Goal: Task Accomplishment & Management: Use online tool/utility

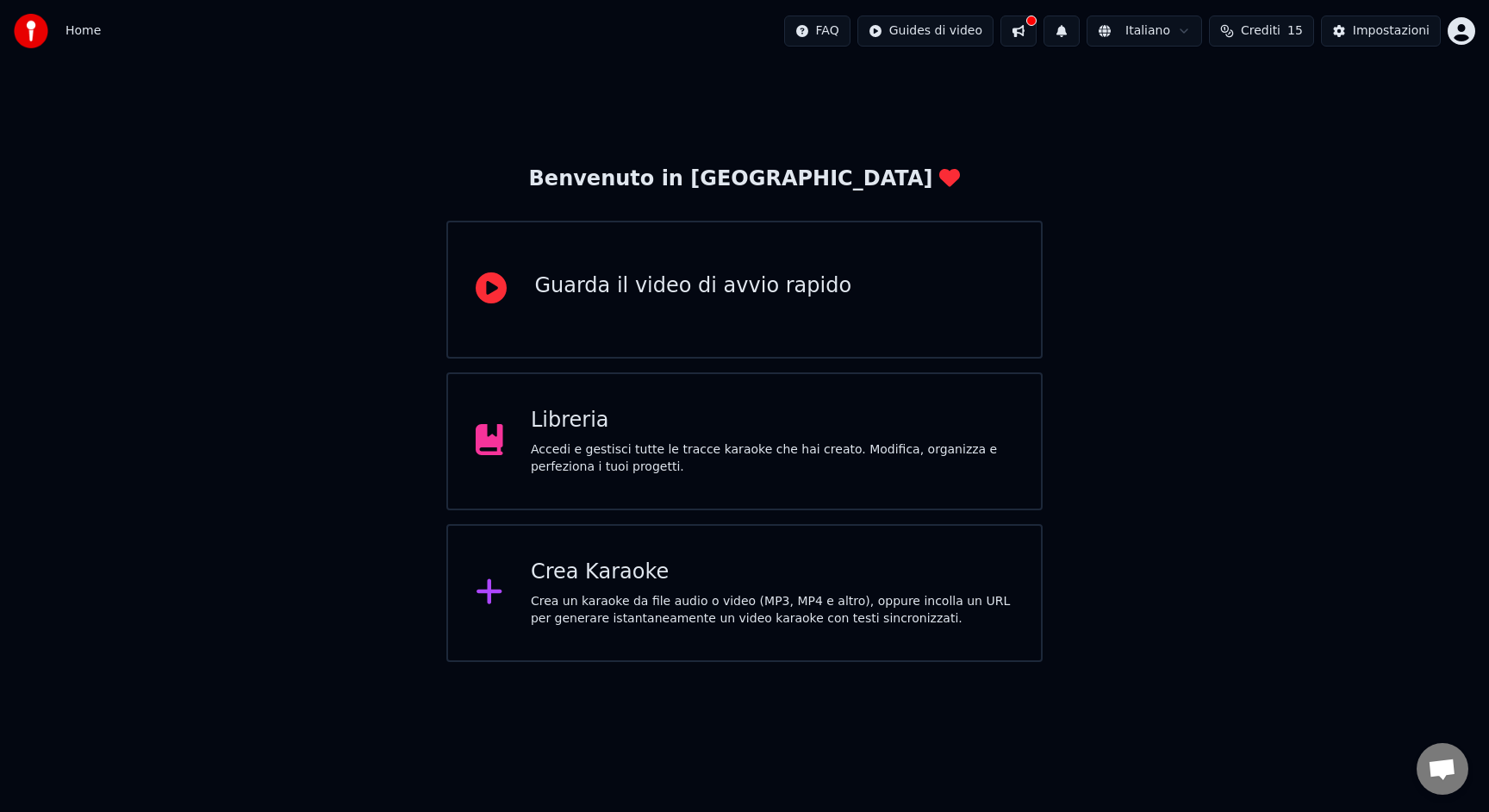
click at [702, 599] on div "Crea un karaoke da file audio o video (MP3, MP4 e altro), oppure incolla un URL…" at bounding box center [772, 610] width 482 height 35
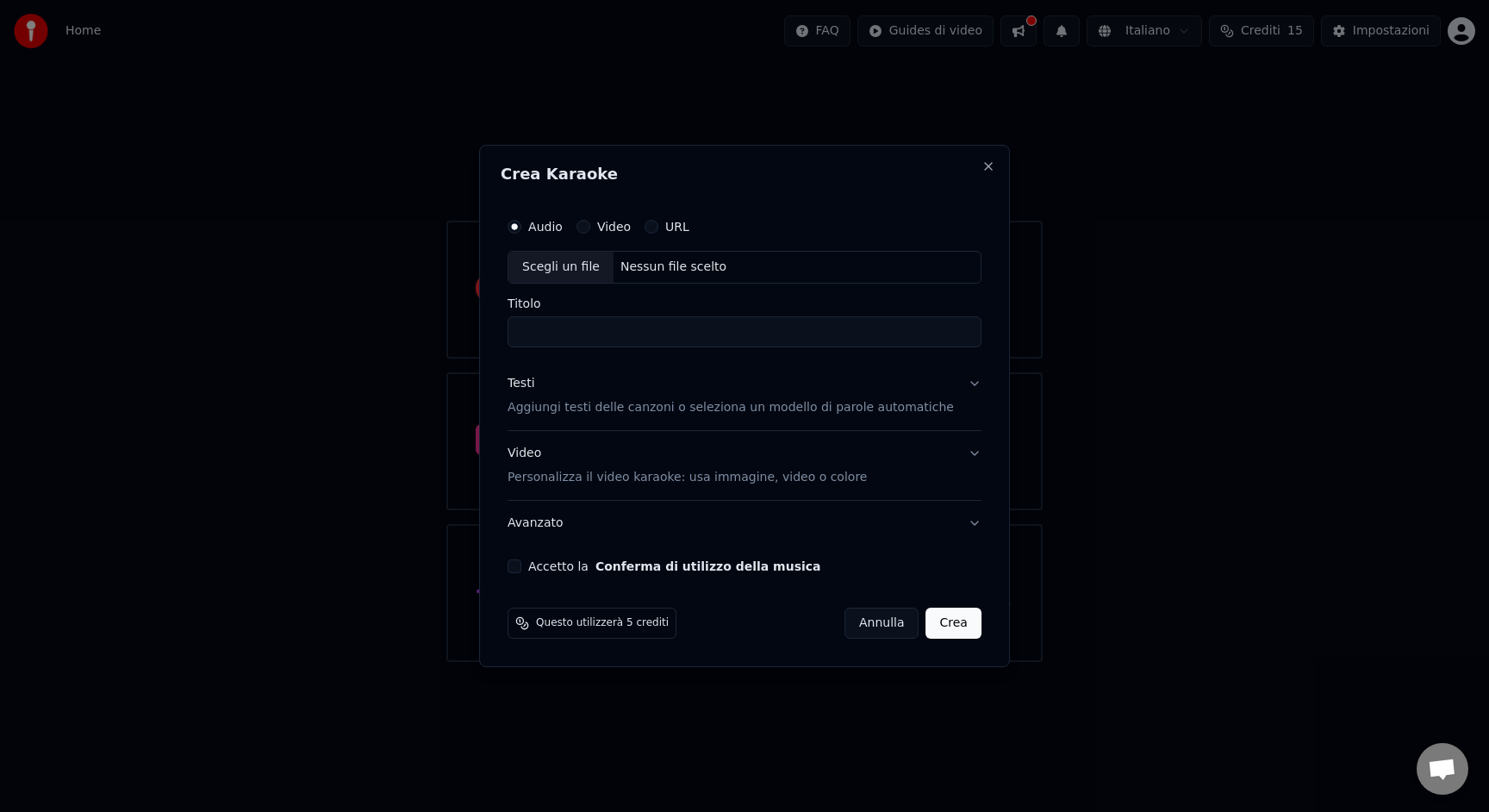
click at [653, 270] on div "Nessun file scelto" at bounding box center [673, 267] width 120 height 17
drag, startPoint x: 583, startPoint y: 328, endPoint x: 654, endPoint y: 335, distance: 71.3
click at [654, 335] on input "**********" at bounding box center [744, 332] width 474 height 31
drag, startPoint x: 584, startPoint y: 329, endPoint x: 663, endPoint y: 336, distance: 79.3
click at [663, 336] on input "**********" at bounding box center [744, 332] width 474 height 31
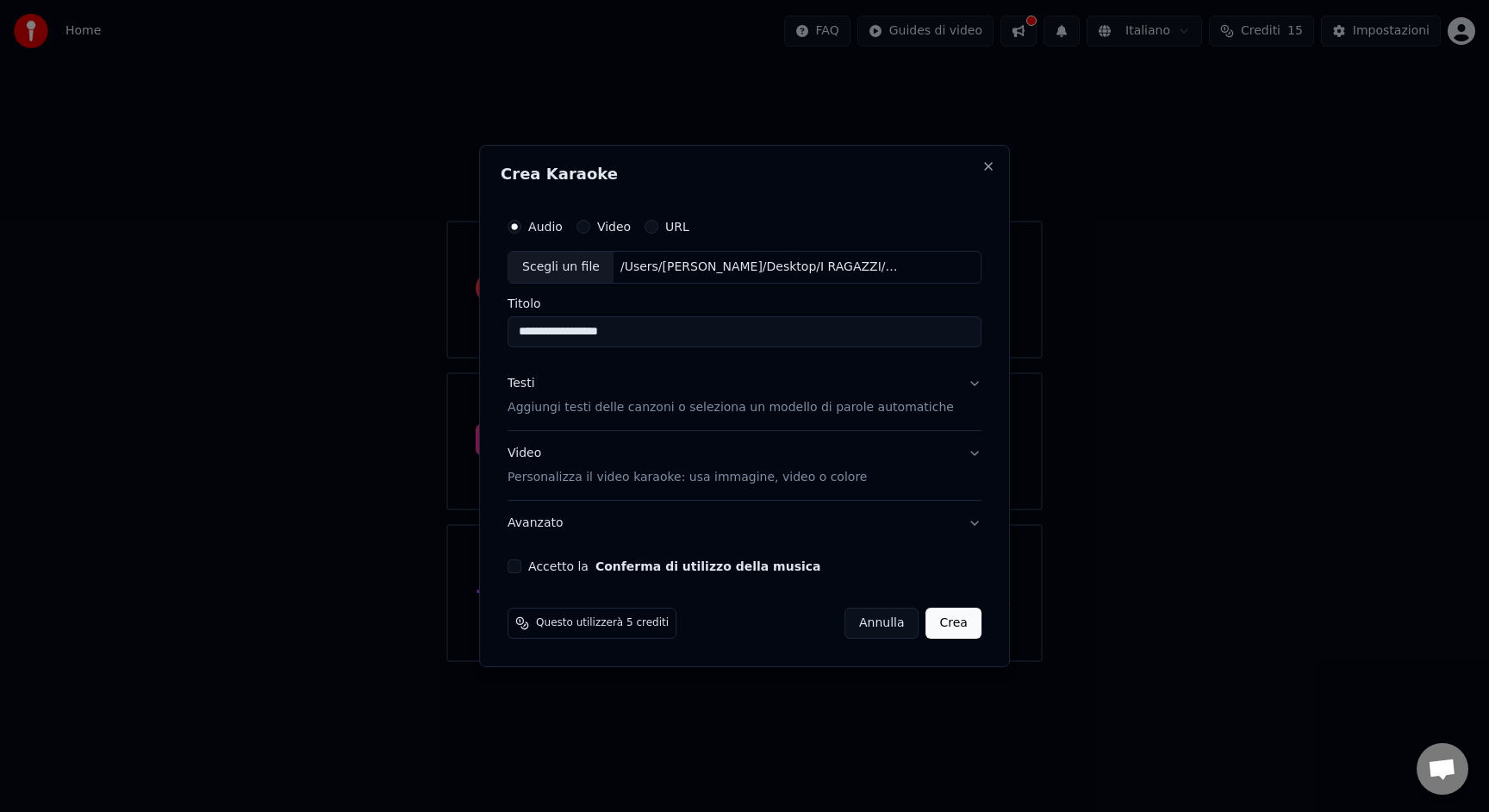
type input "**********"
click at [528, 573] on div "**********" at bounding box center [744, 391] width 488 height 377
click at [558, 416] on p "Aggiungi testi delle canzoni o seleziona un modello di parole automatiche" at bounding box center [730, 408] width 447 height 17
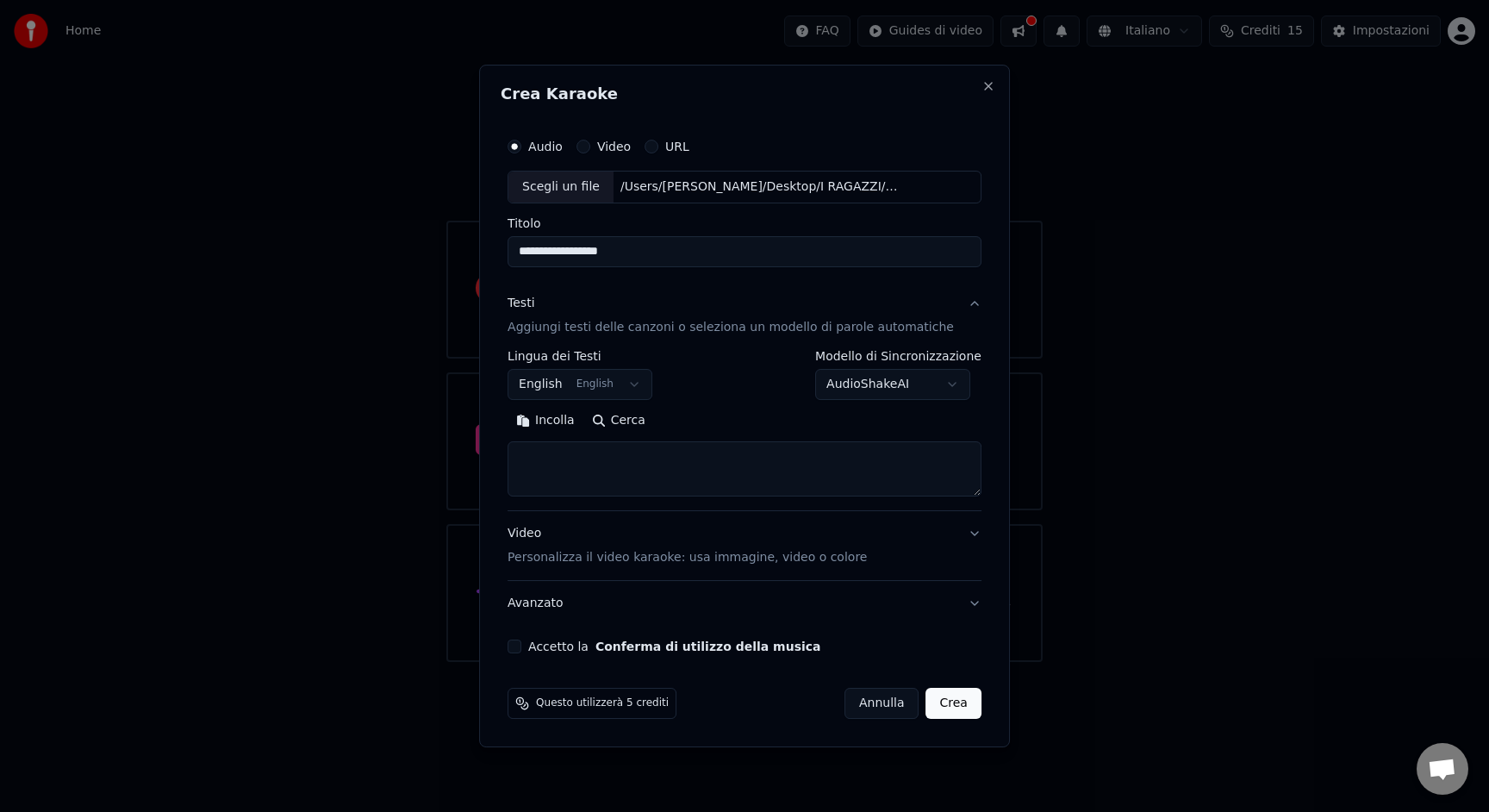
click at [550, 423] on button "Incolla" at bounding box center [545, 420] width 76 height 28
type textarea "**********"
click at [522, 648] on button "Accetto la Conferma di utilizzo della musica" at bounding box center [514, 646] width 14 height 14
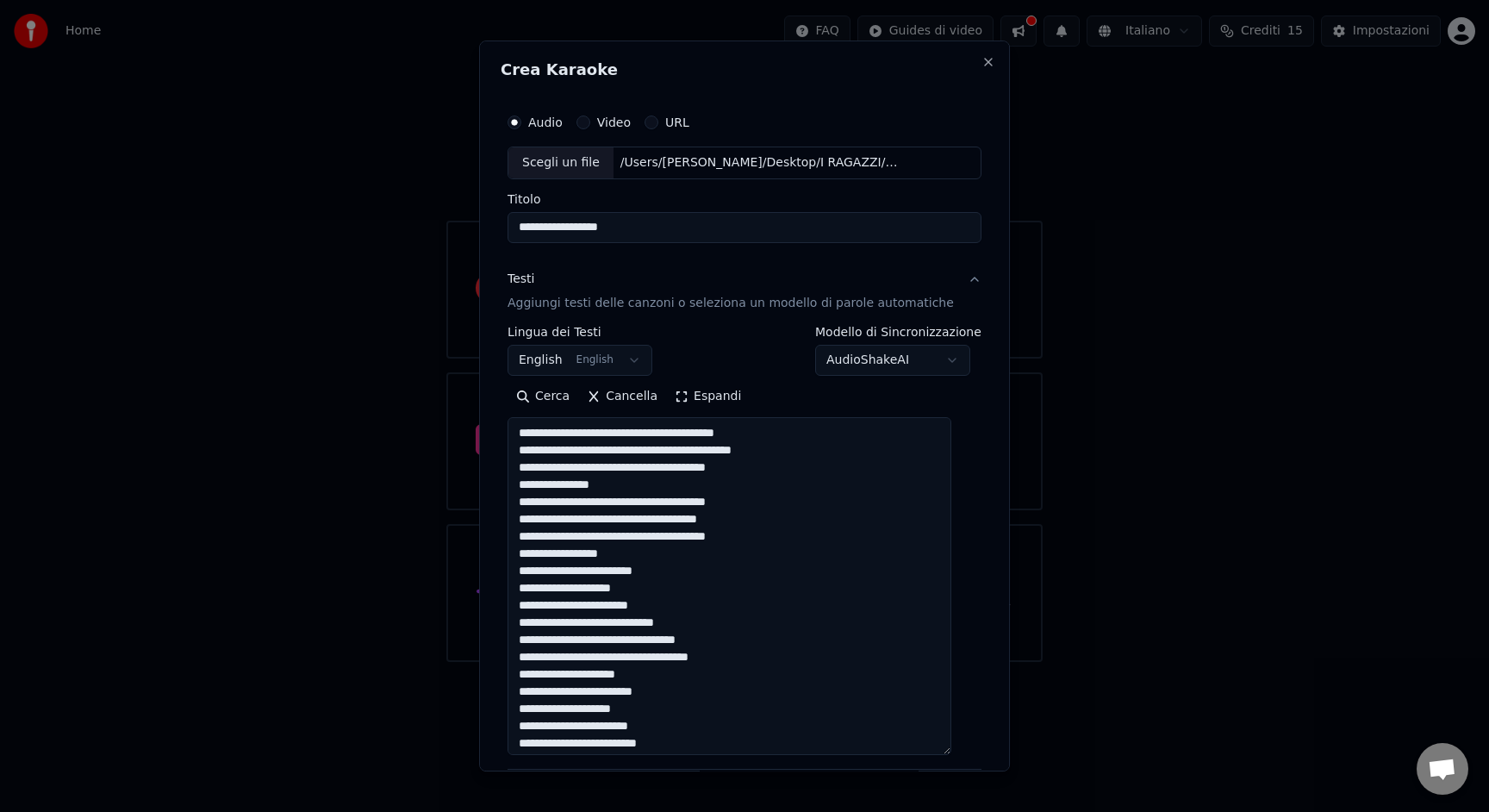
drag, startPoint x: 964, startPoint y: 507, endPoint x: 961, endPoint y: 772, distance: 265.0
click at [961, 662] on body "**********" at bounding box center [744, 331] width 1489 height 662
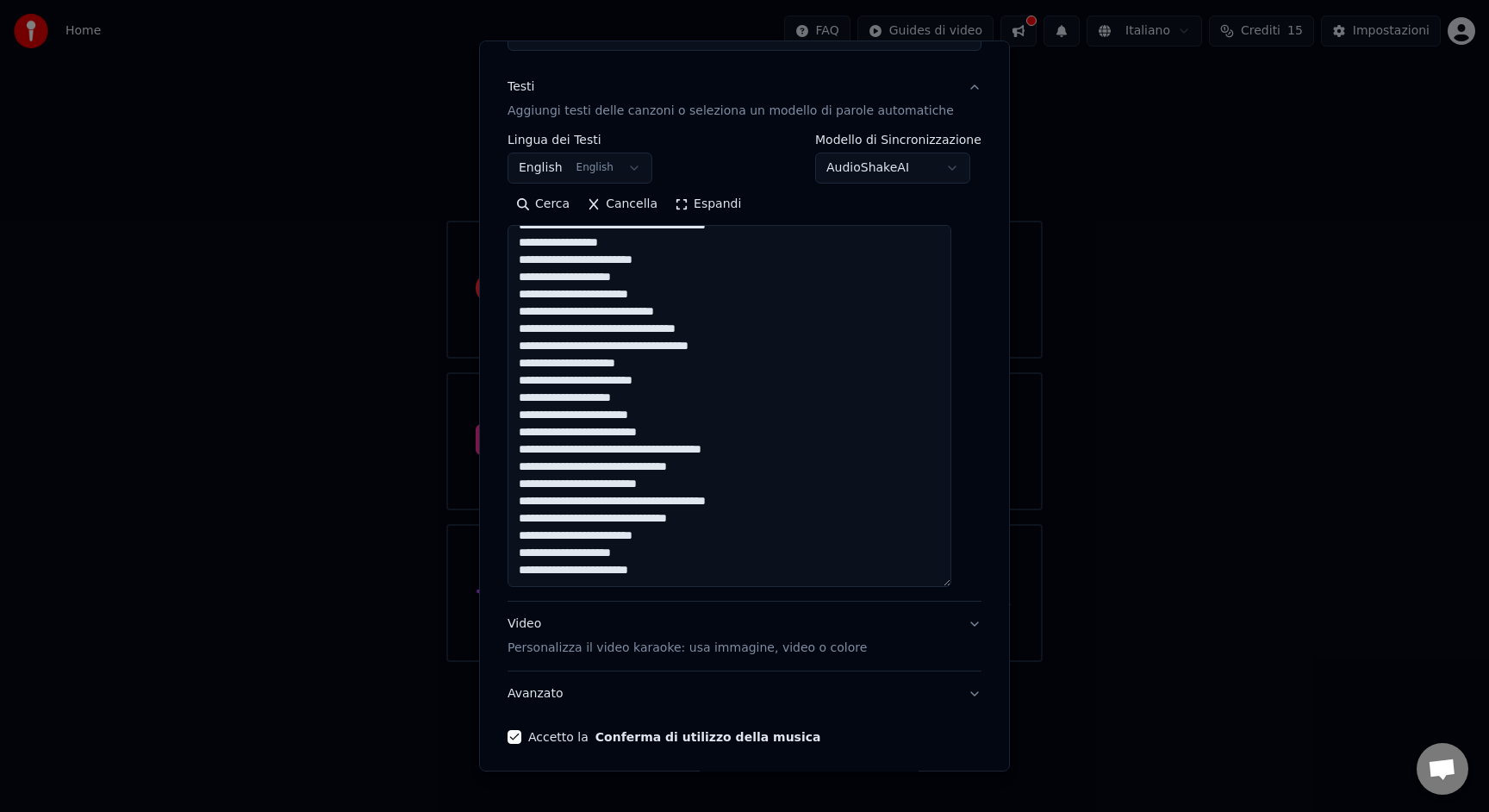
scroll to position [258, 0]
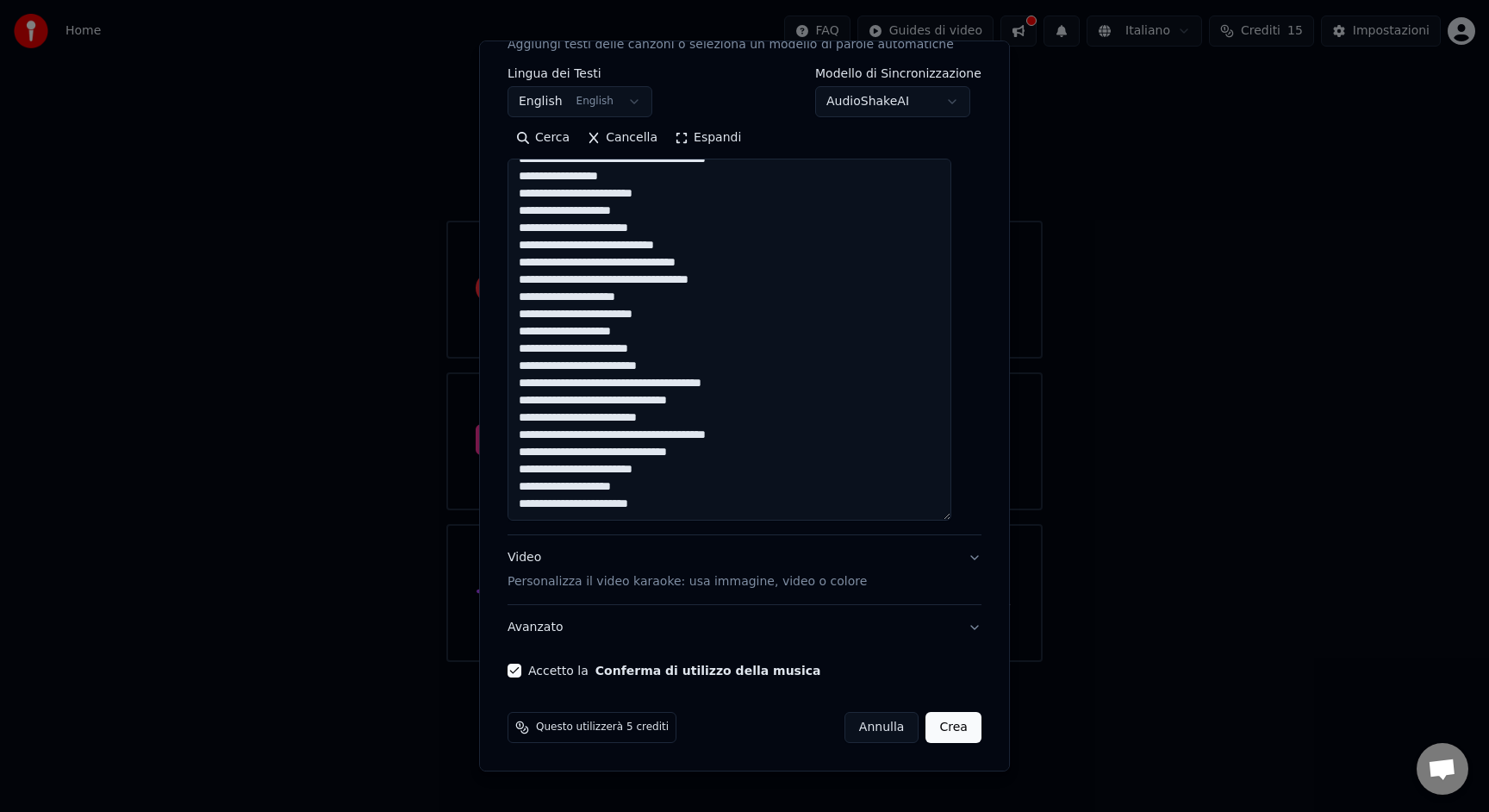
click at [927, 729] on button "Crea" at bounding box center [954, 727] width 55 height 31
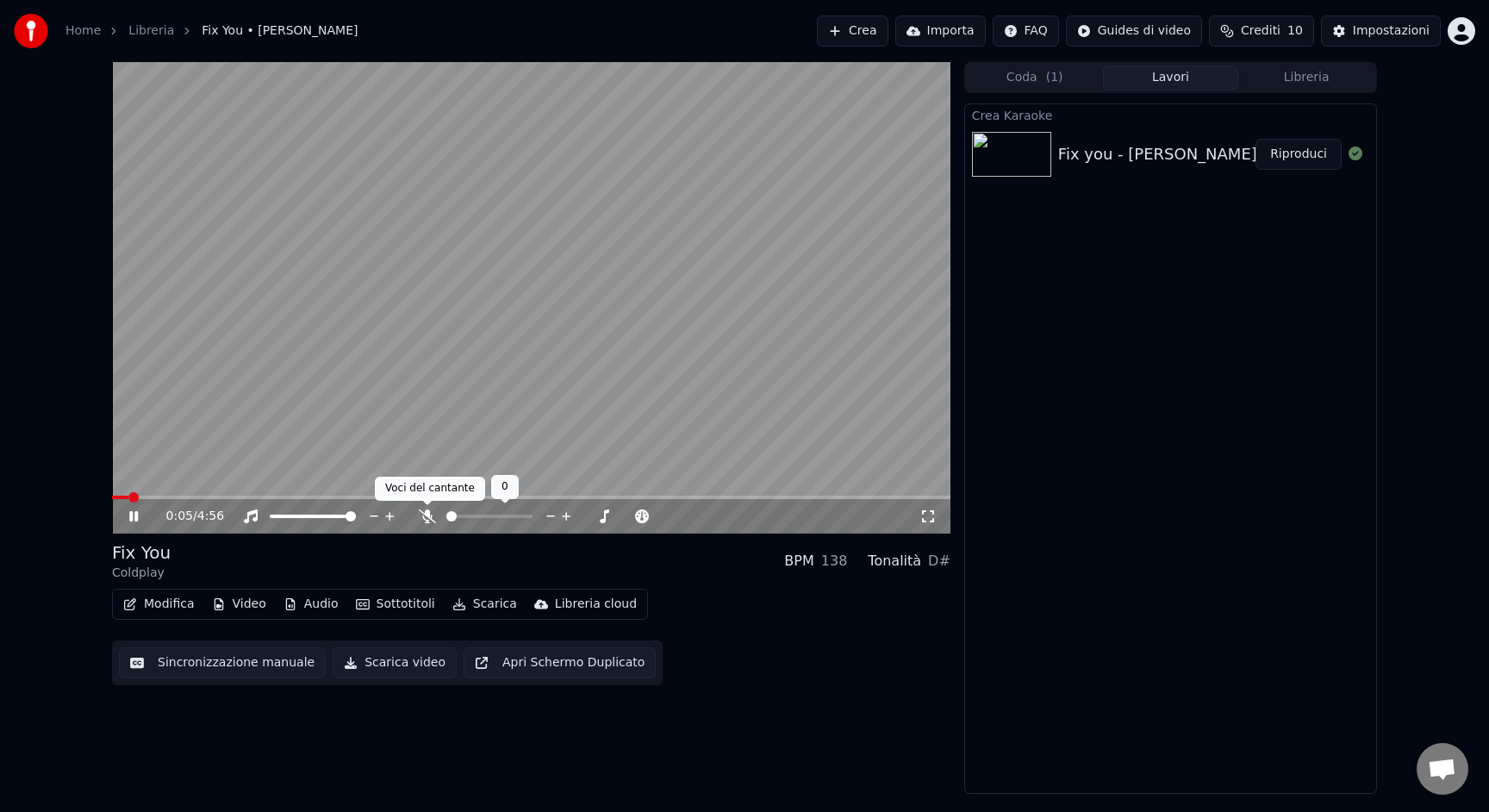
click at [426, 518] on icon at bounding box center [427, 516] width 17 height 14
click at [366, 499] on span at bounding box center [531, 498] width 839 height 4
click at [685, 496] on span at bounding box center [531, 498] width 839 height 4
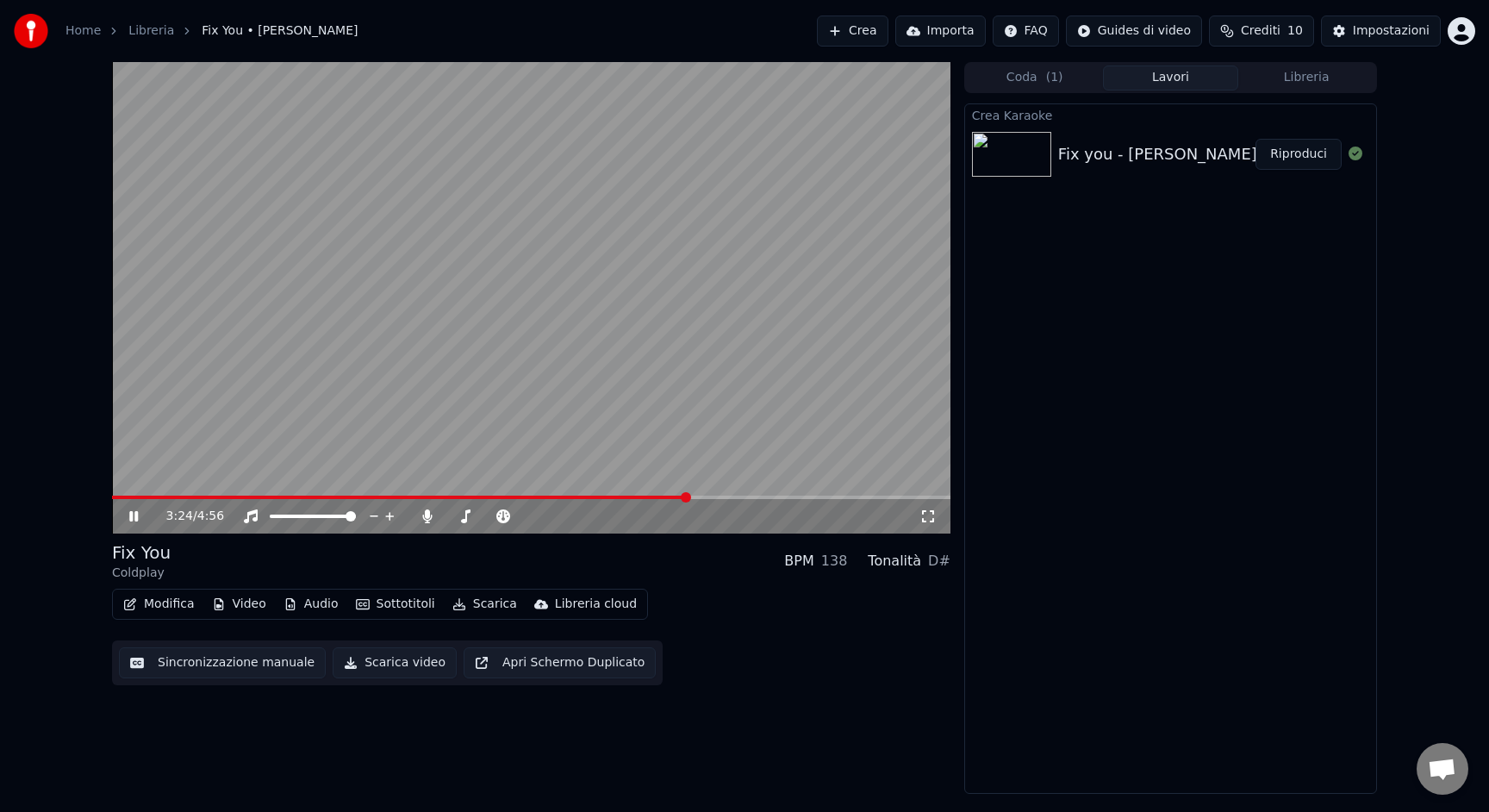
click at [815, 499] on div "3:24 / 4:56" at bounding box center [531, 516] width 839 height 35
click at [658, 496] on span at bounding box center [404, 498] width 584 height 4
click at [594, 491] on video at bounding box center [531, 297] width 839 height 472
click at [158, 607] on button "Modifica" at bounding box center [159, 604] width 85 height 24
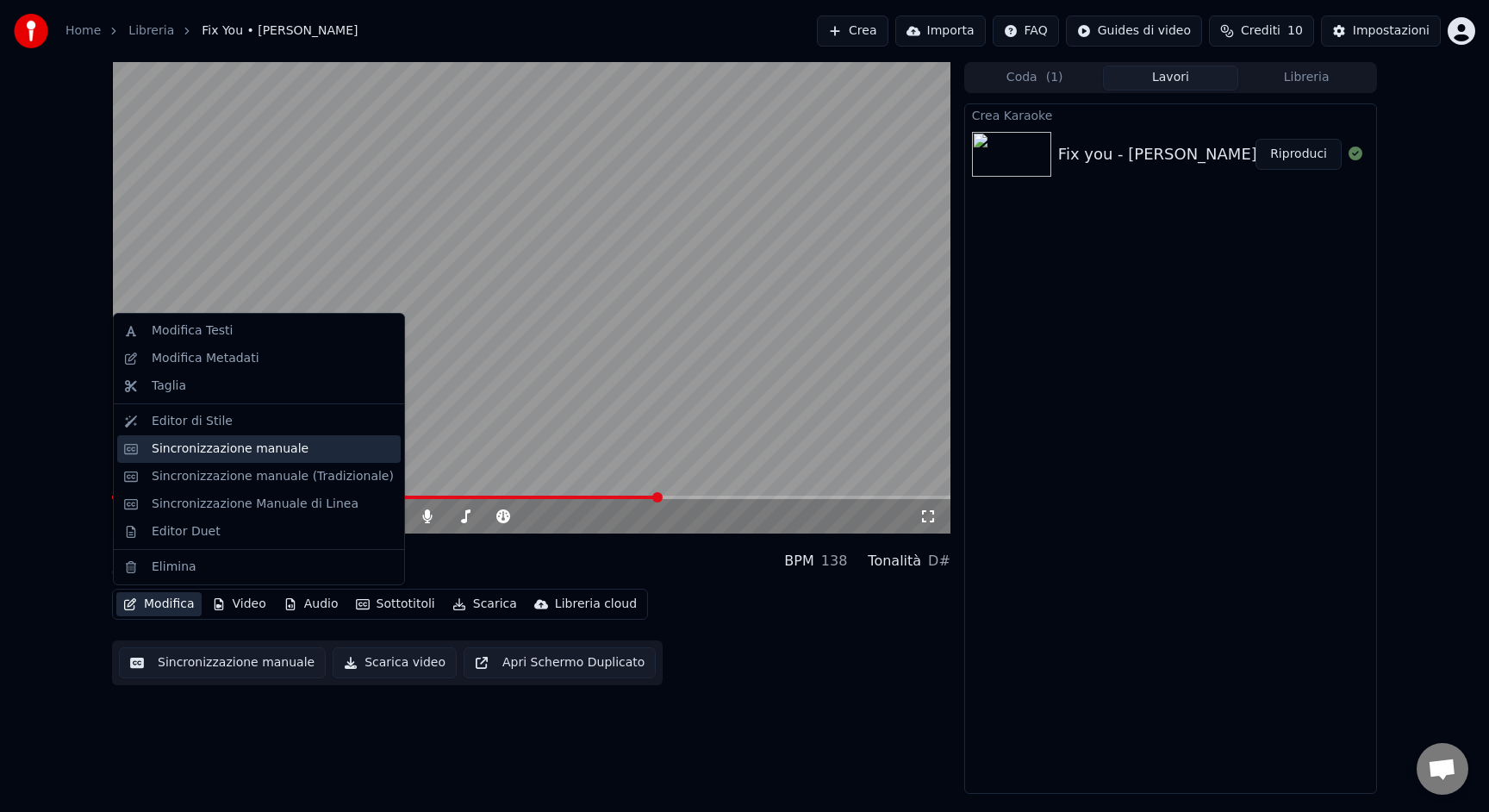
click at [248, 449] on div "Sincronizzazione manuale" at bounding box center [230, 449] width 157 height 17
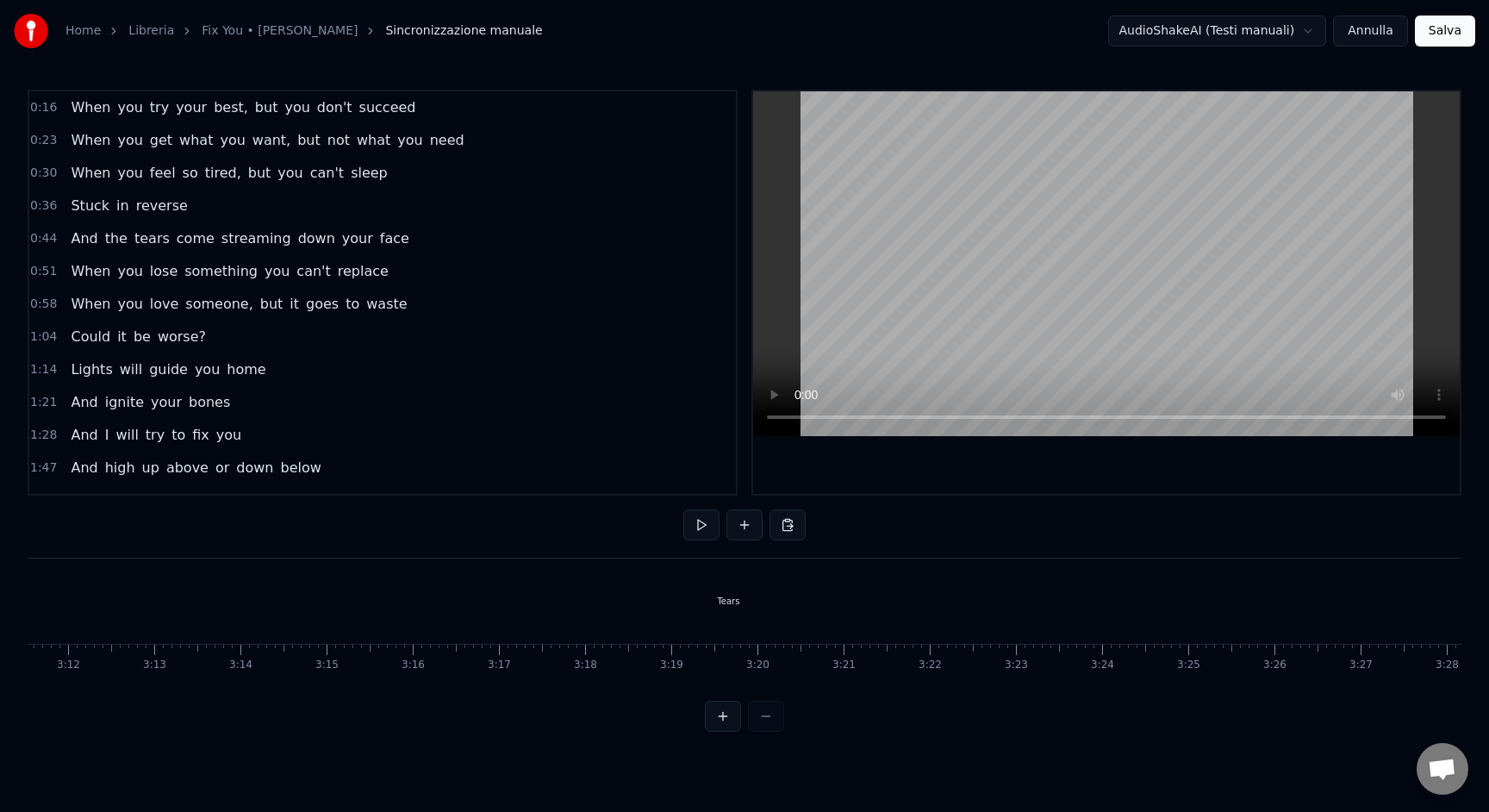
scroll to position [0, 16523]
click at [739, 600] on div "Tears" at bounding box center [713, 601] width 2559 height 85
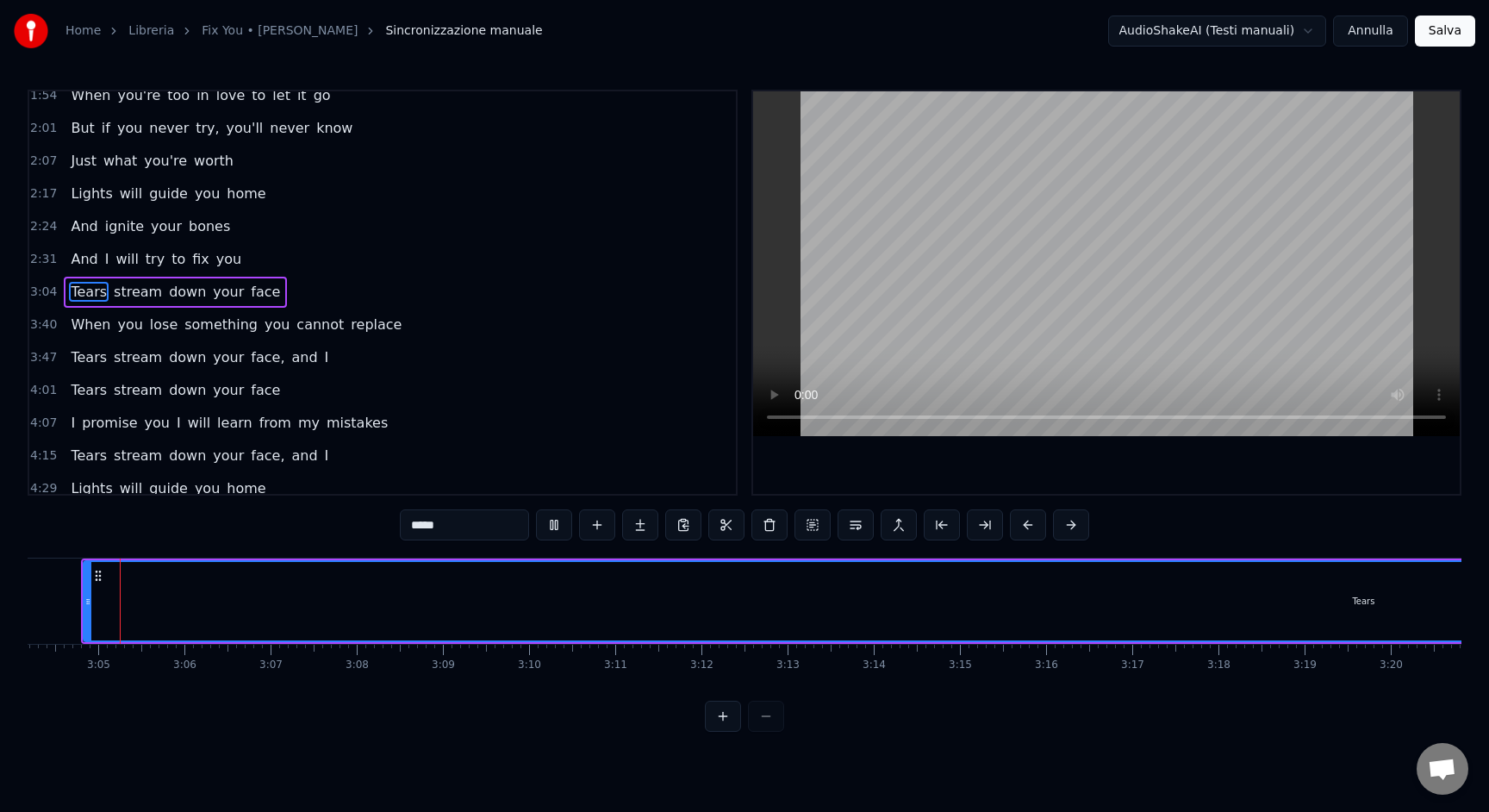
scroll to position [0, 15861]
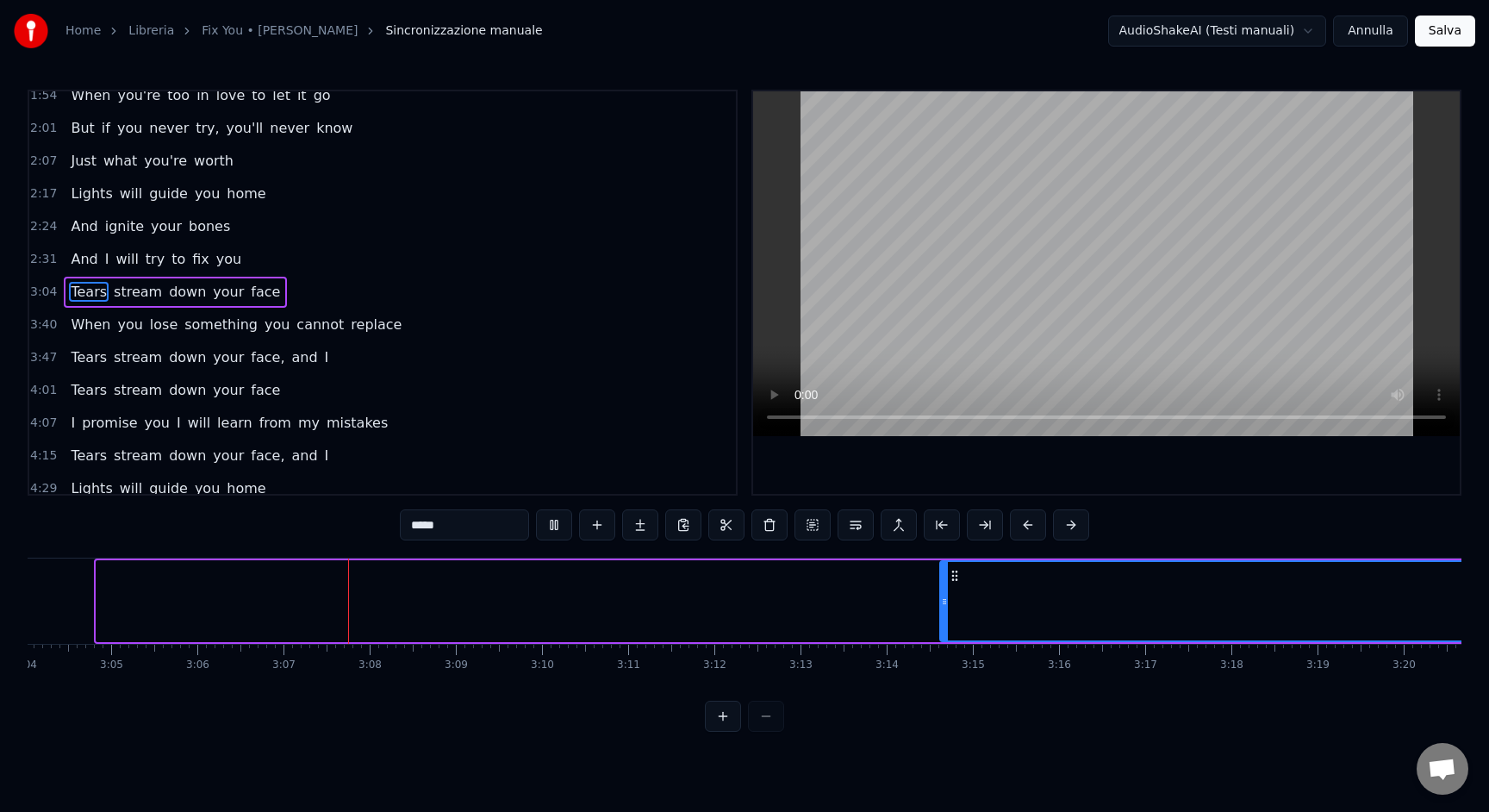
drag, startPoint x: 101, startPoint y: 607, endPoint x: 1061, endPoint y: 603, distance: 960.0
click at [948, 603] on icon at bounding box center [944, 602] width 7 height 14
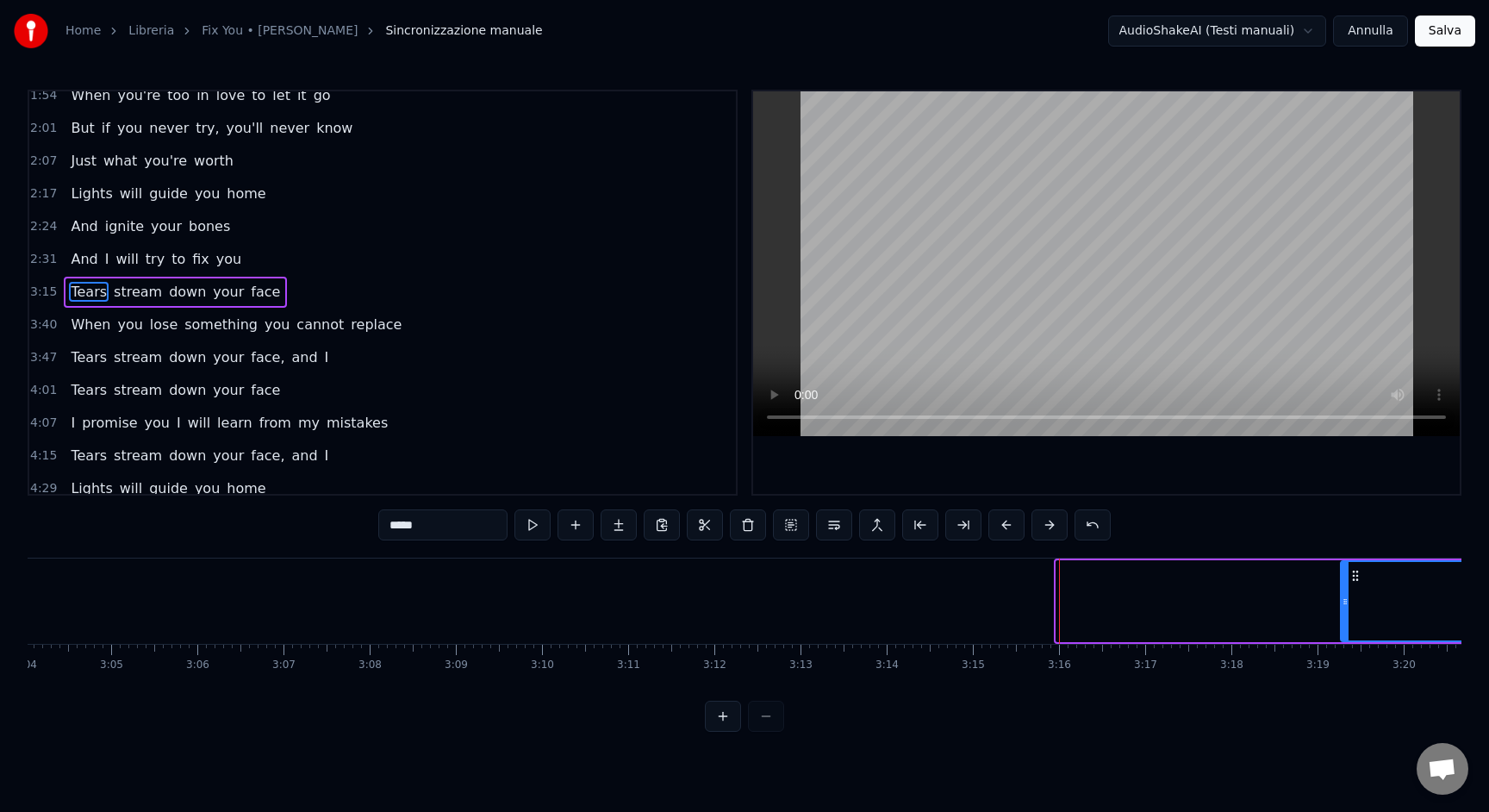
drag, startPoint x: 1063, startPoint y: 604, endPoint x: 1450, endPoint y: 602, distance: 387.0
click at [1349, 603] on icon at bounding box center [1344, 602] width 7 height 14
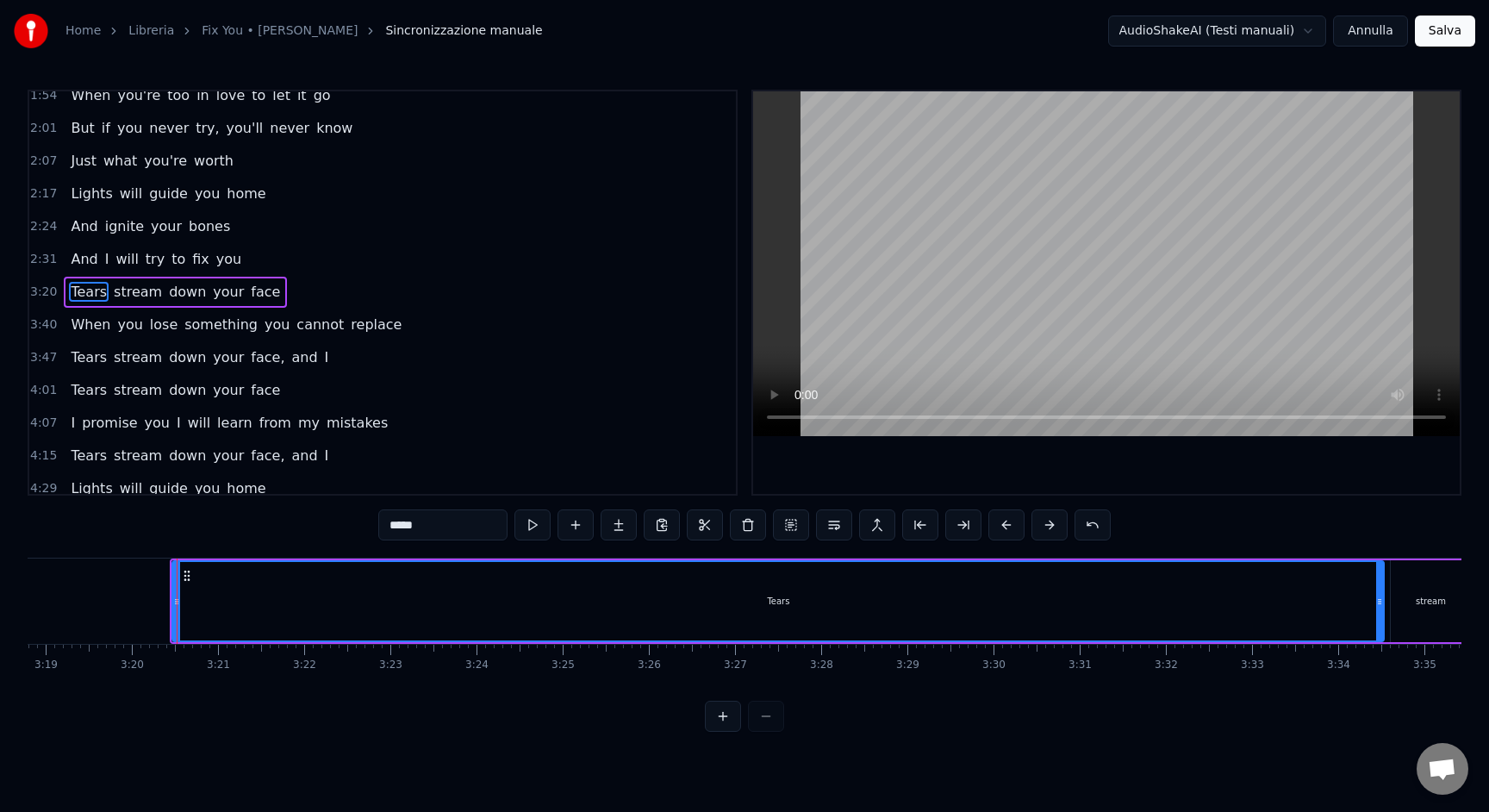
scroll to position [0, 17196]
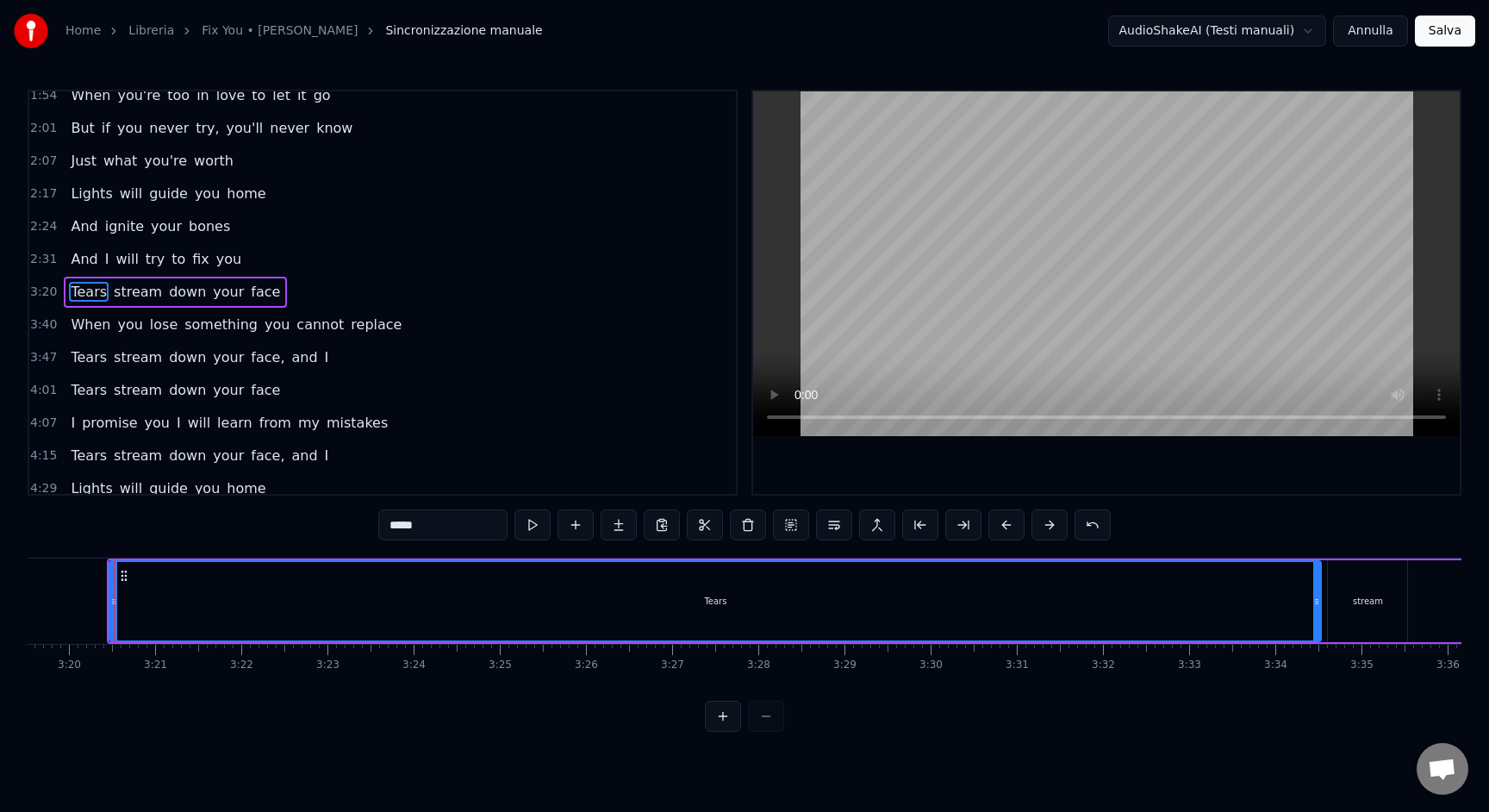
drag, startPoint x: 114, startPoint y: 607, endPoint x: 236, endPoint y: 604, distance: 122.0
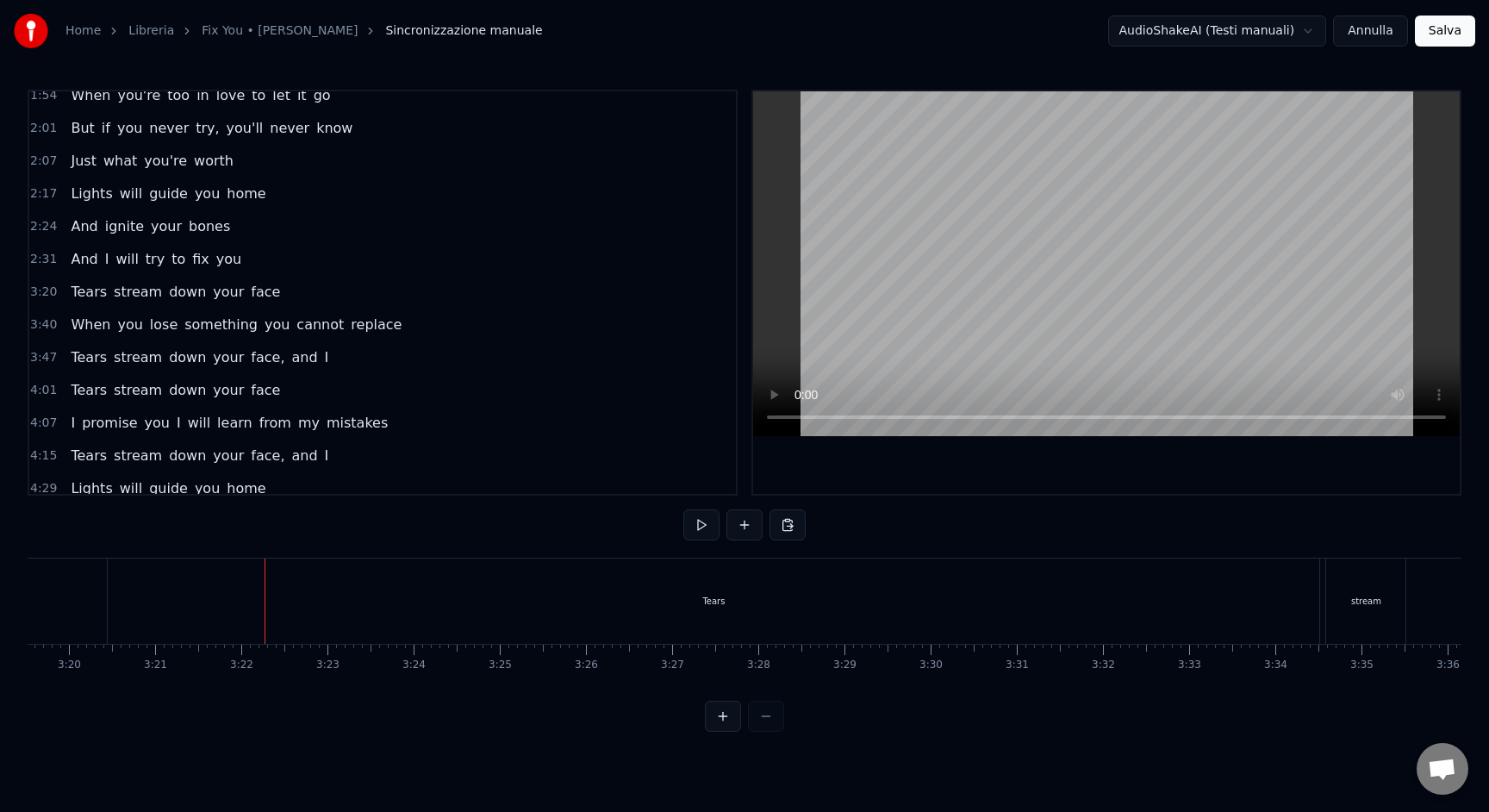
click at [111, 598] on div "Tears" at bounding box center [714, 601] width 1212 height 85
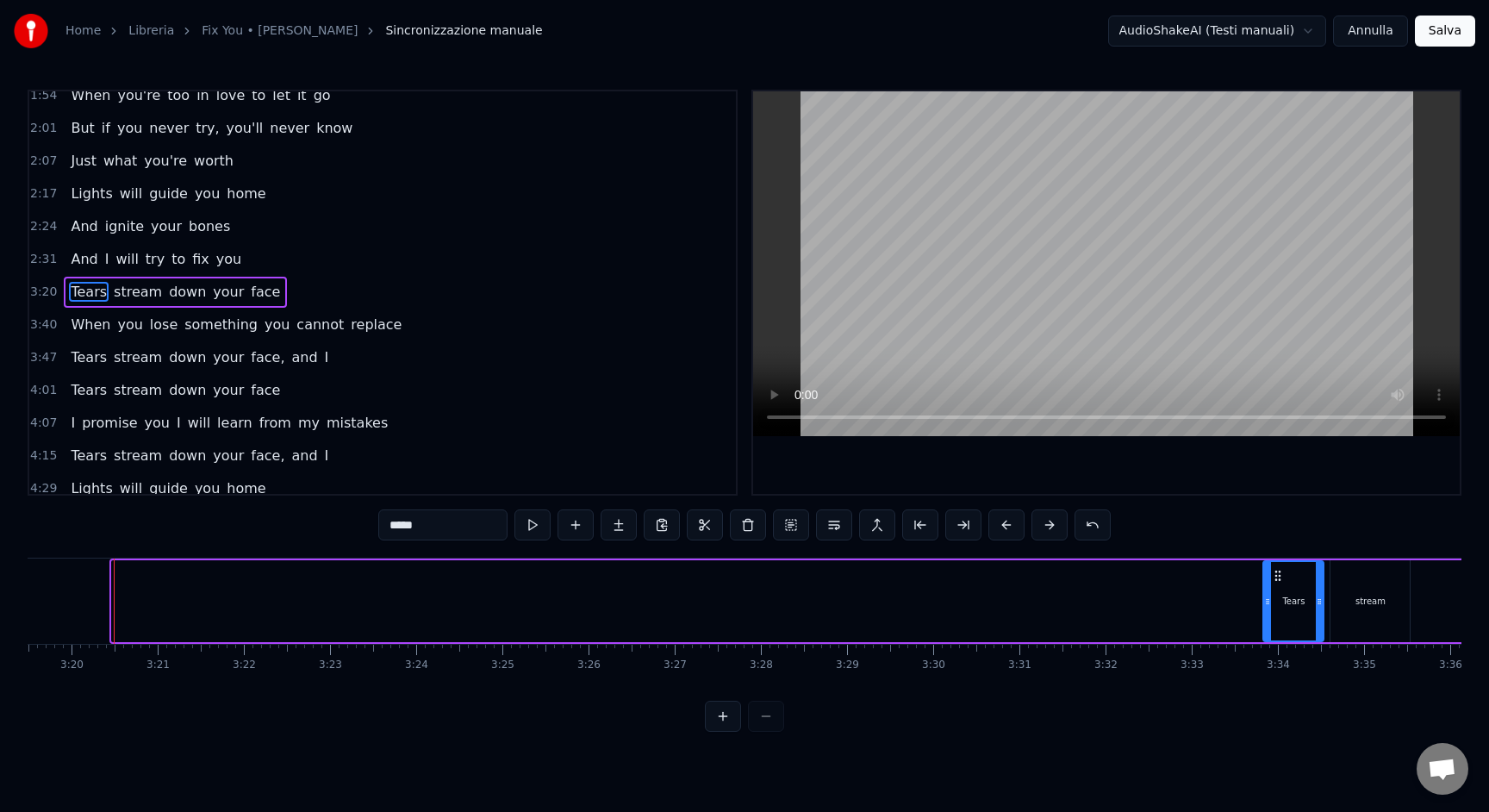
drag, startPoint x: 117, startPoint y: 600, endPoint x: 1267, endPoint y: 593, distance: 1150.0
click at [1267, 593] on div at bounding box center [1267, 601] width 7 height 78
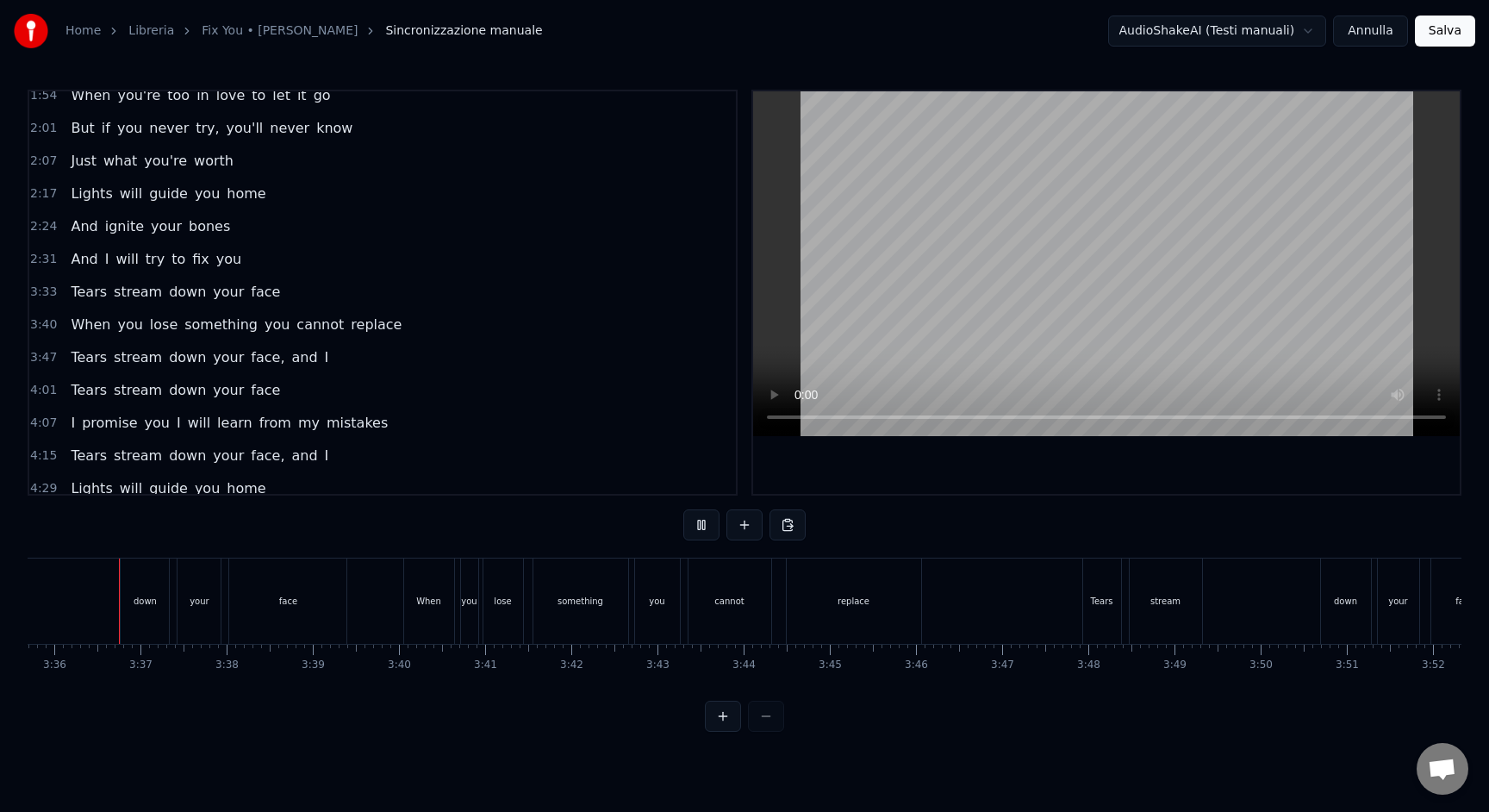
scroll to position [0, 18586]
click at [1286, 595] on div "Tears stream down your face, and I" at bounding box center [1503, 601] width 834 height 85
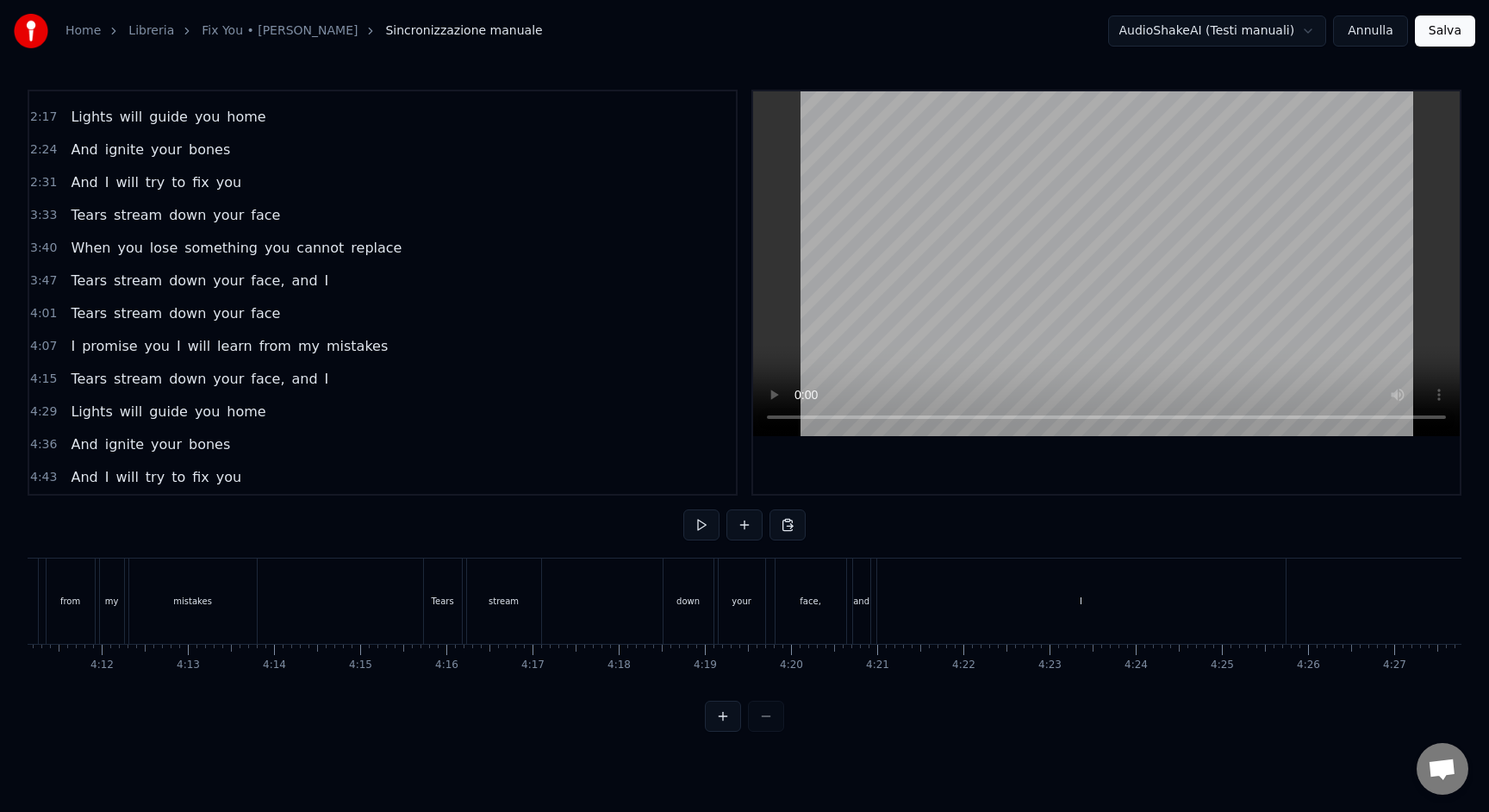
scroll to position [0, 21753]
click at [536, 598] on div "Tears stream down your face, and I" at bounding box center [748, 601] width 867 height 85
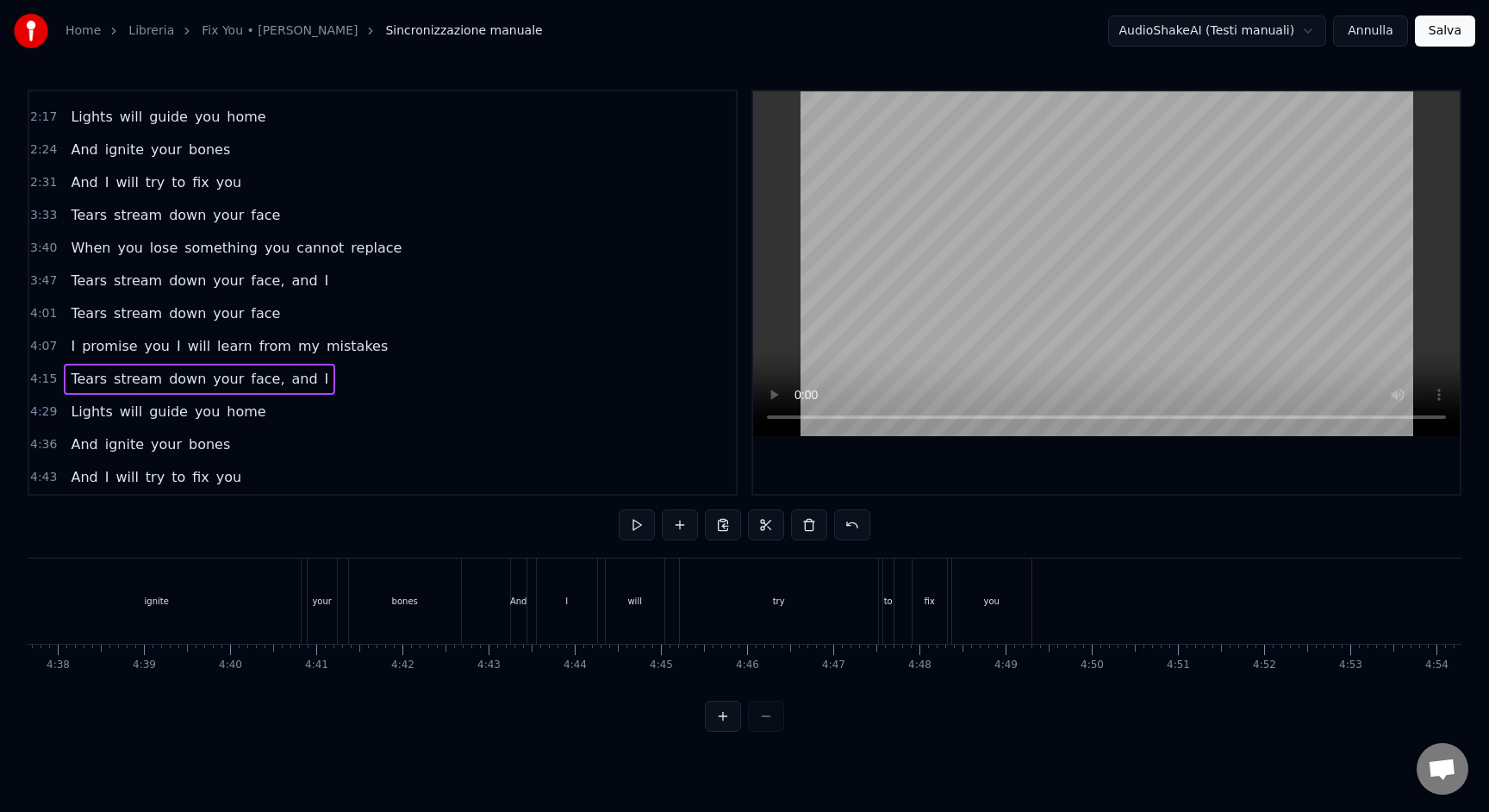
scroll to position [0, 23946]
click at [1449, 32] on button "Salva" at bounding box center [1445, 31] width 61 height 31
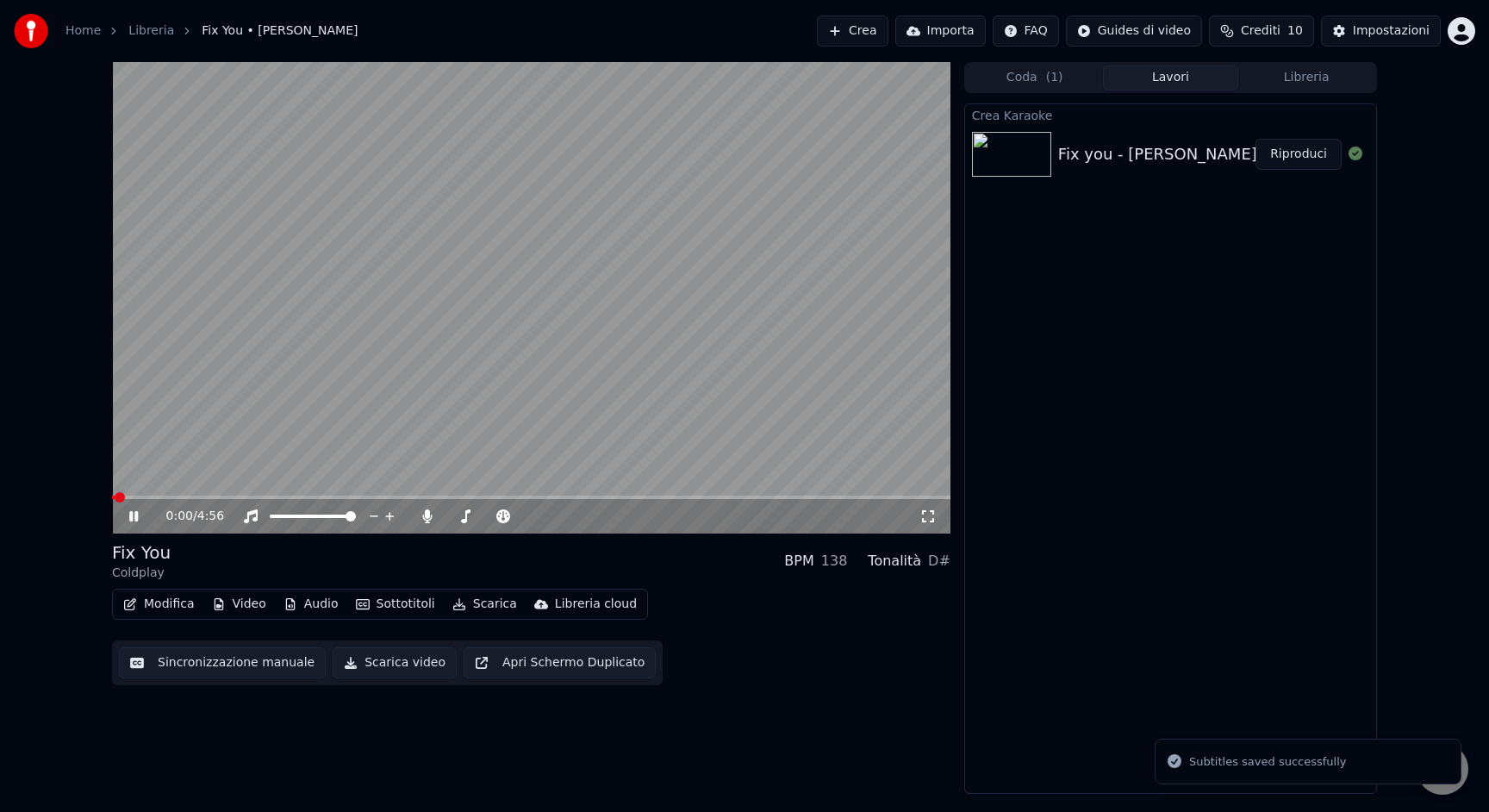
click at [423, 377] on video at bounding box center [531, 297] width 839 height 472
click at [403, 661] on button "Scarica video" at bounding box center [394, 663] width 124 height 31
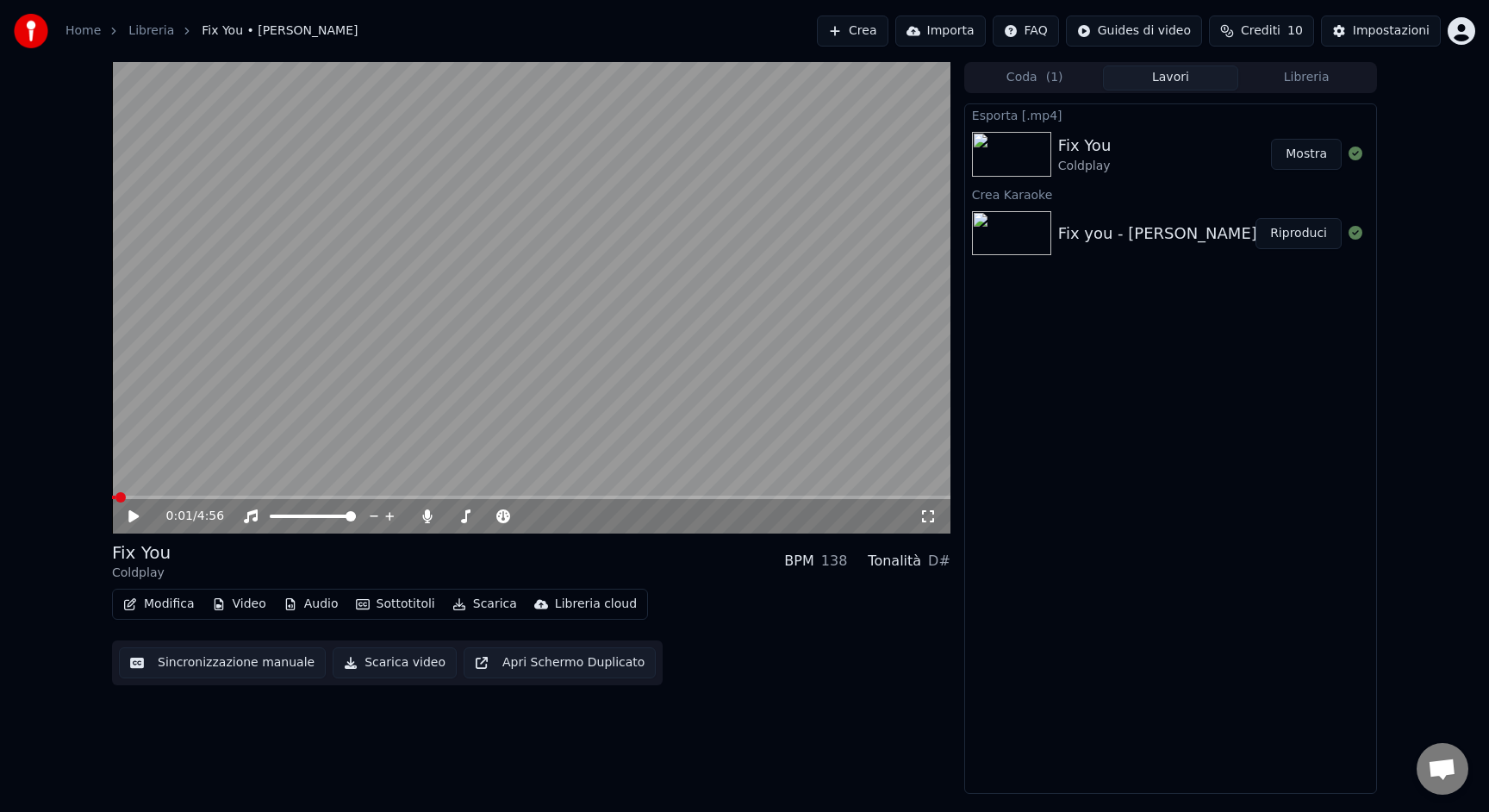
click at [75, 27] on link "Home" at bounding box center [83, 31] width 36 height 17
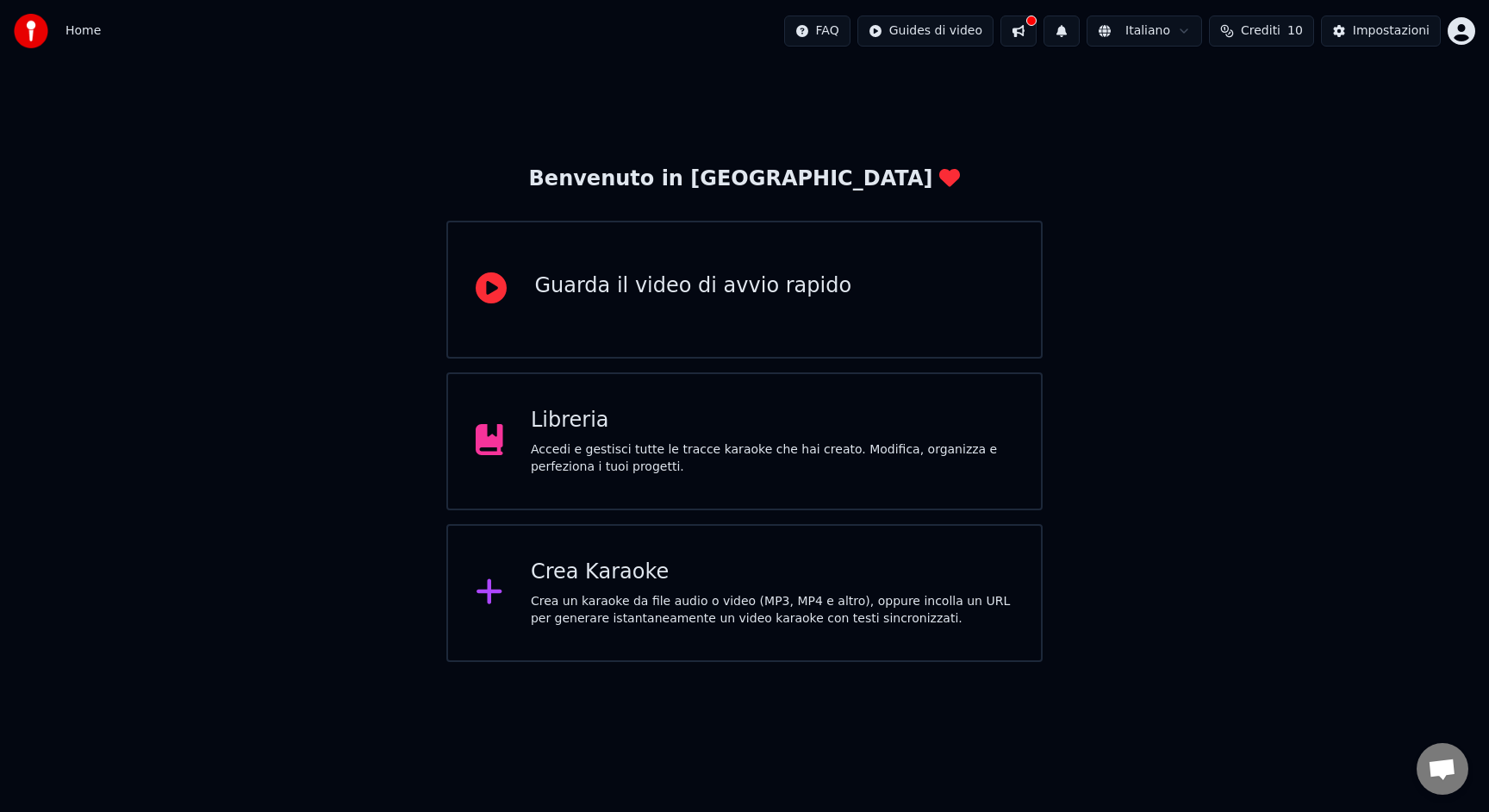
click at [630, 558] on div "Crea Karaoke" at bounding box center [772, 572] width 482 height 28
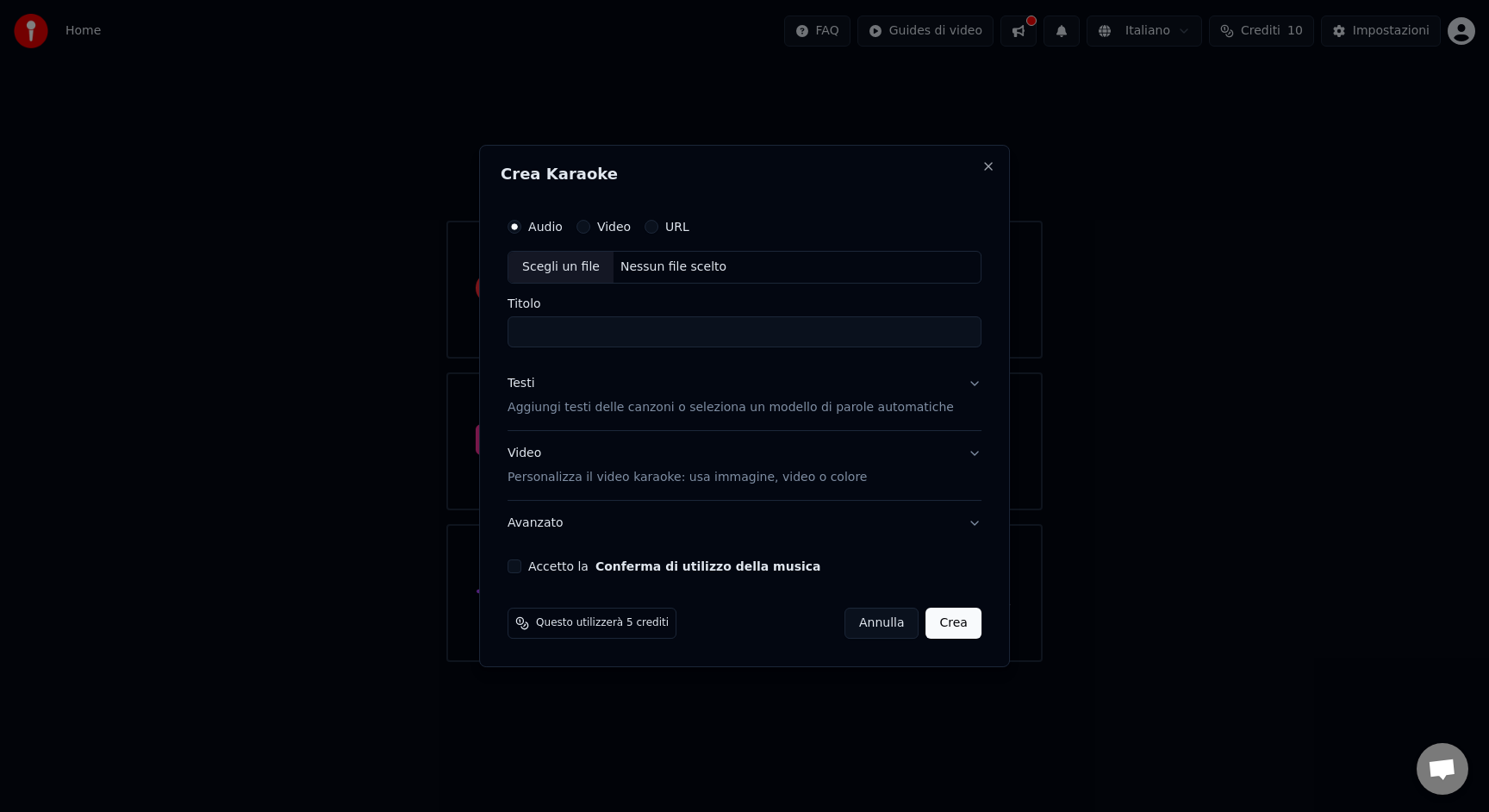
click at [640, 264] on div "Nessun file scelto" at bounding box center [673, 267] width 120 height 17
click at [581, 259] on div "Scegli un file" at bounding box center [560, 267] width 105 height 31
click at [802, 268] on div "Scegli un file Nessun file scelto" at bounding box center [744, 267] width 474 height 33
drag, startPoint x: 638, startPoint y: 335, endPoint x: 693, endPoint y: 334, distance: 55.0
click at [693, 335] on input "**********" at bounding box center [744, 332] width 474 height 31
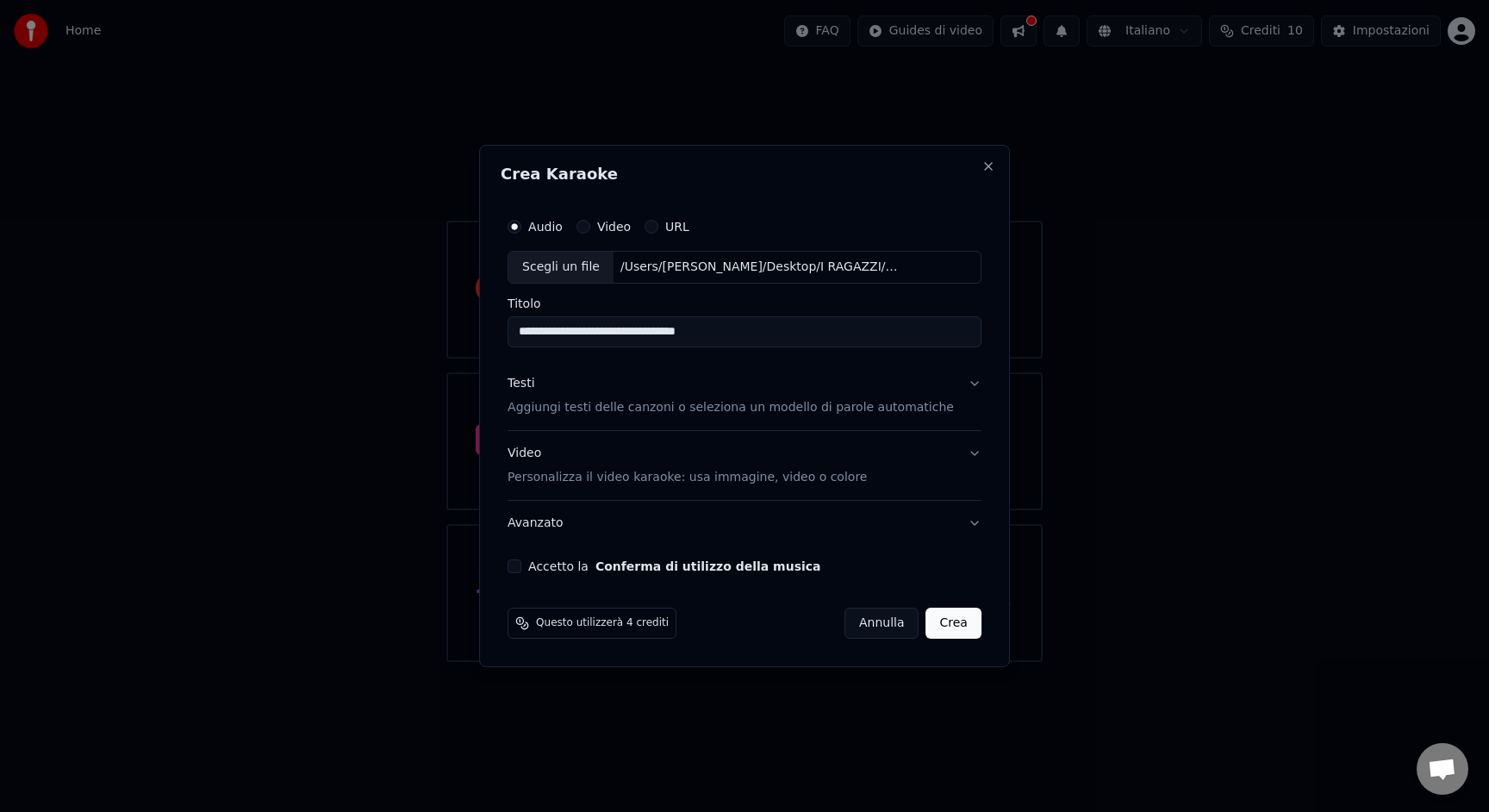
type input "**********"
click at [694, 414] on p "Aggiungi testi delle canzoni o seleziona un modello di parole automatiche" at bounding box center [730, 408] width 447 height 17
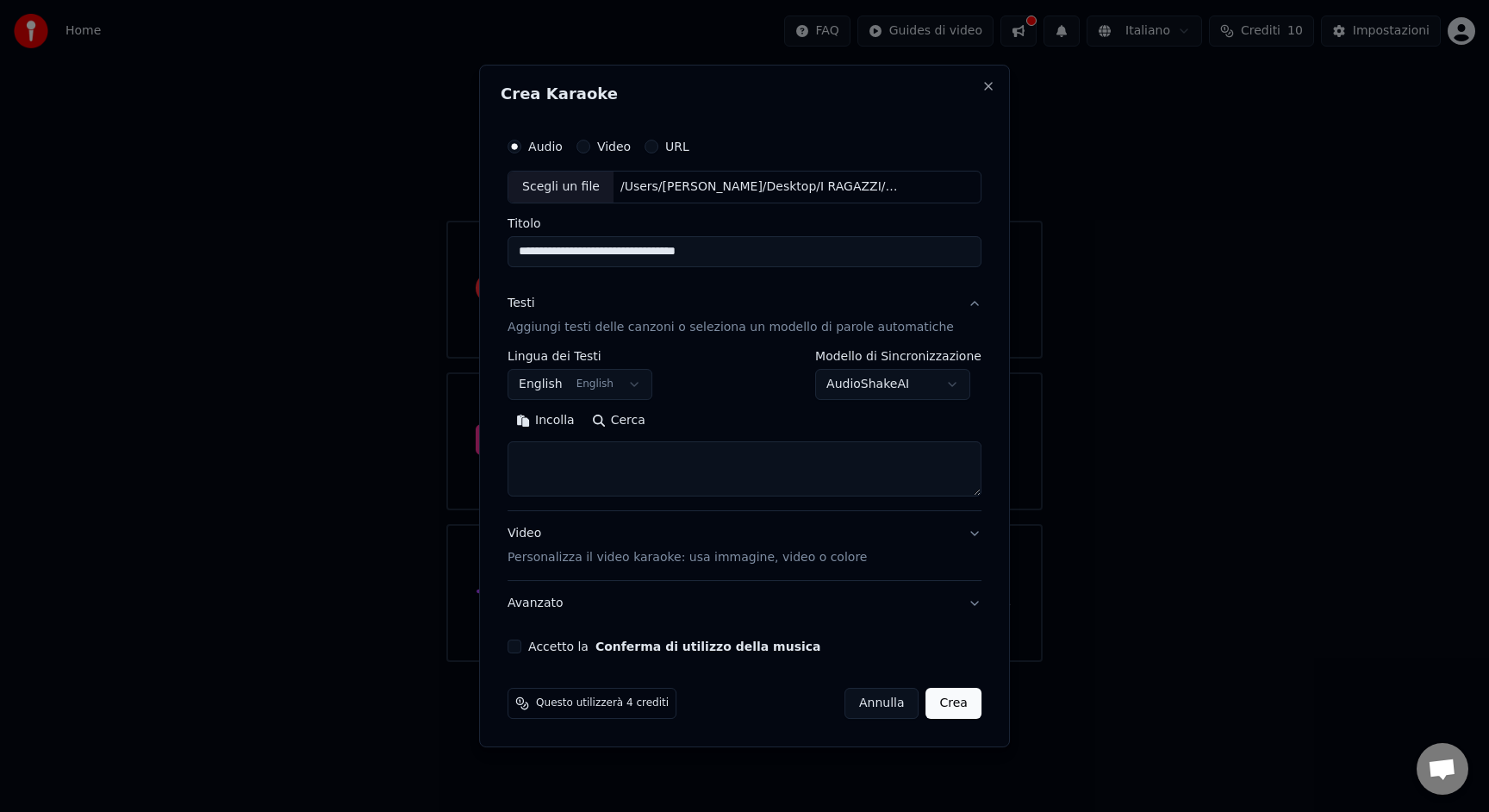
click at [539, 414] on button "Incolla" at bounding box center [545, 420] width 76 height 28
type textarea "**********"
click at [522, 647] on button "Accetto la Conferma di utilizzo della musica" at bounding box center [514, 646] width 14 height 14
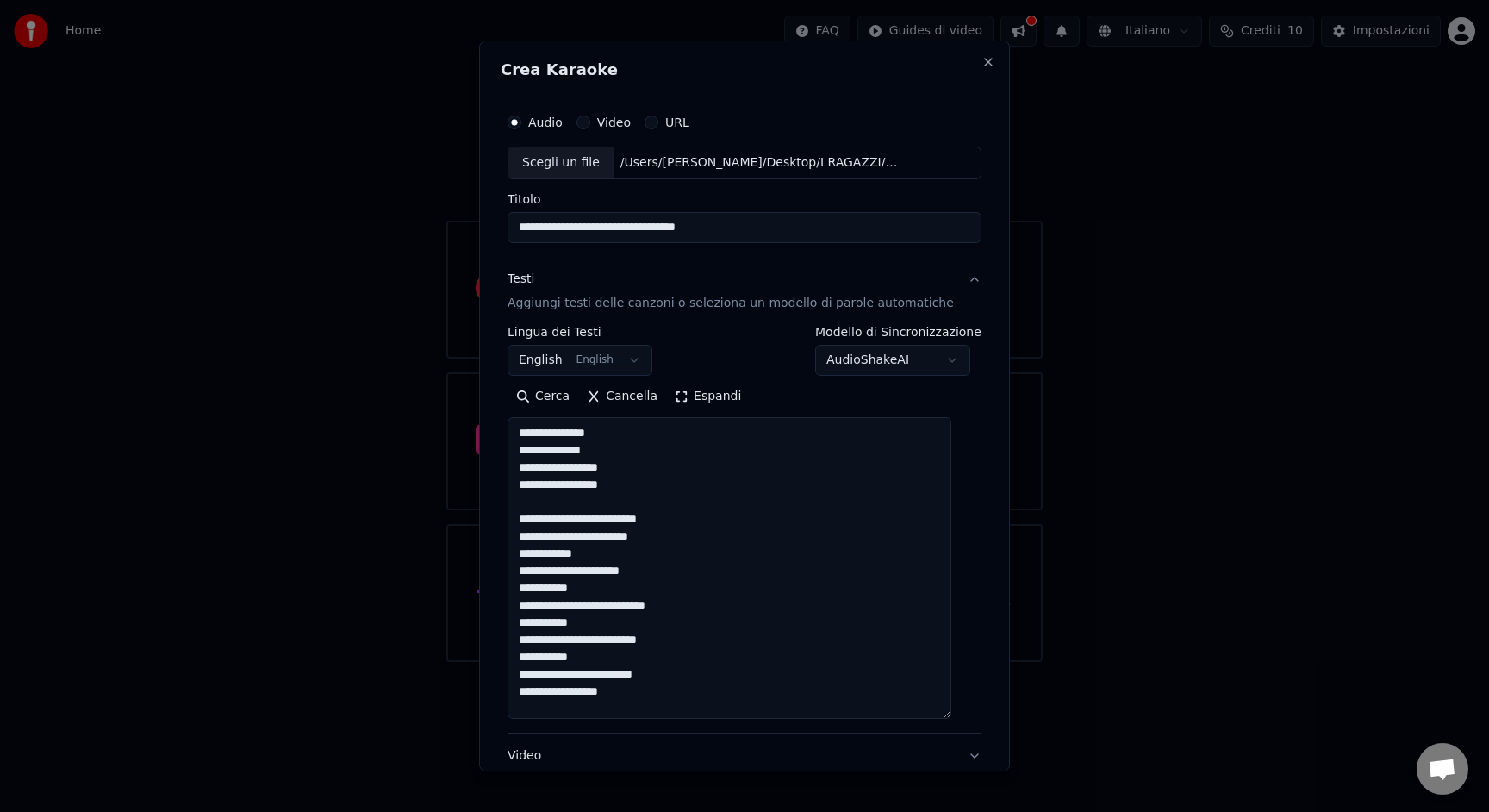
drag, startPoint x: 961, startPoint y: 493, endPoint x: 922, endPoint y: 720, distance: 230.3
click at [922, 718] on textarea at bounding box center [729, 568] width 444 height 302
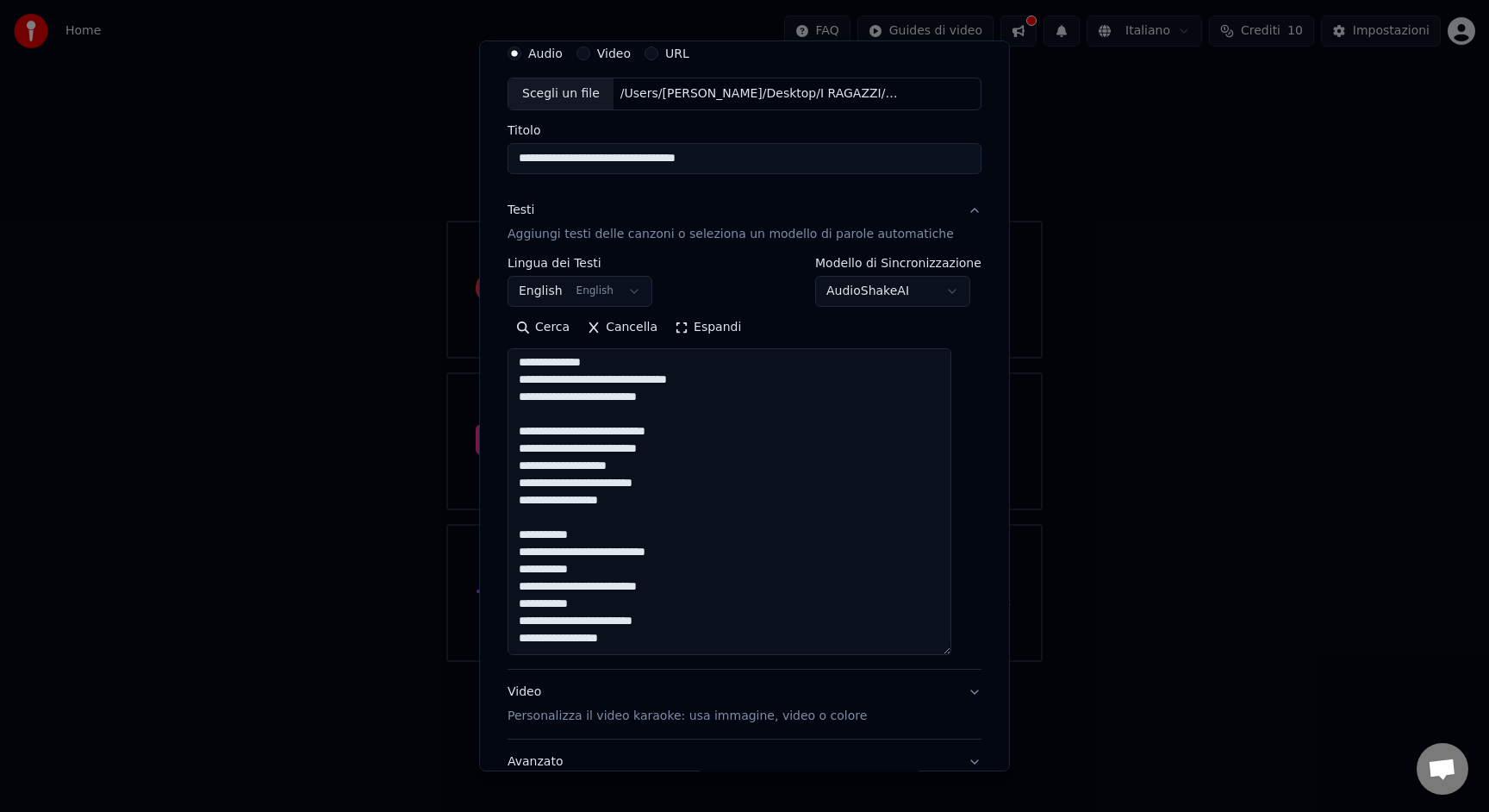
scroll to position [203, 0]
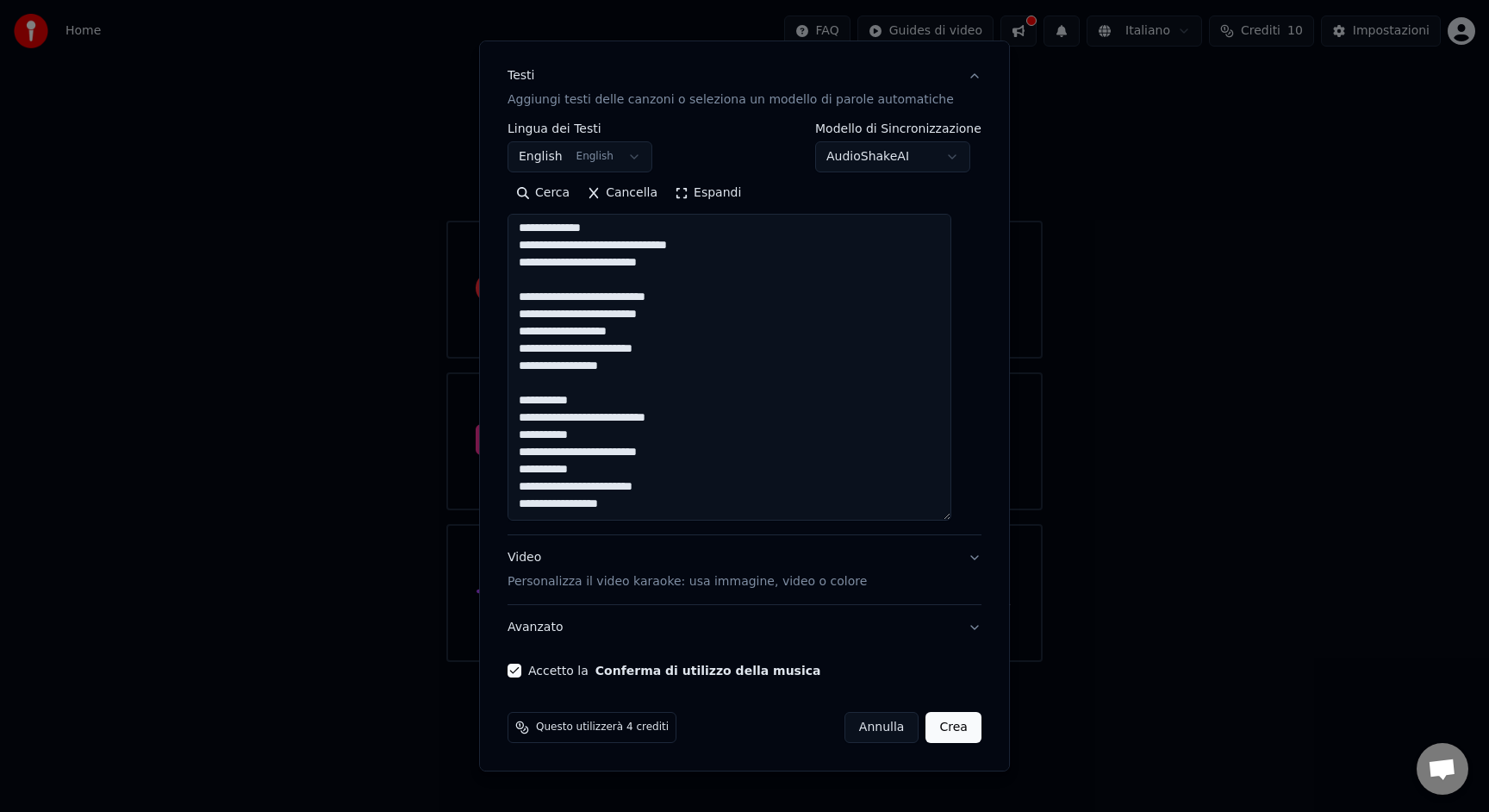
click at [936, 725] on button "Crea" at bounding box center [954, 727] width 55 height 31
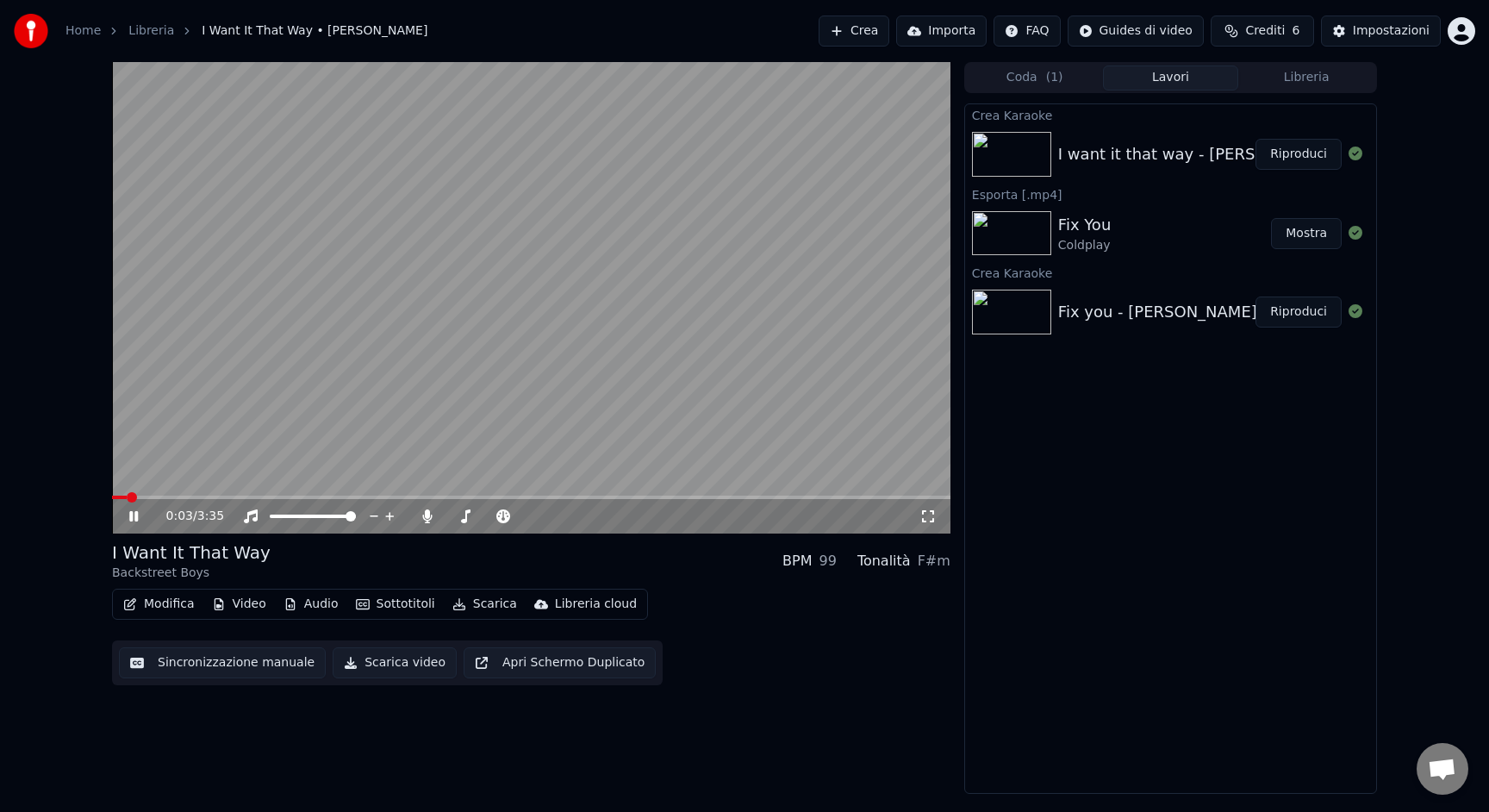
click at [199, 498] on span at bounding box center [531, 498] width 839 height 4
click at [369, 499] on span at bounding box center [531, 498] width 839 height 4
click at [567, 499] on span at bounding box center [531, 498] width 839 height 4
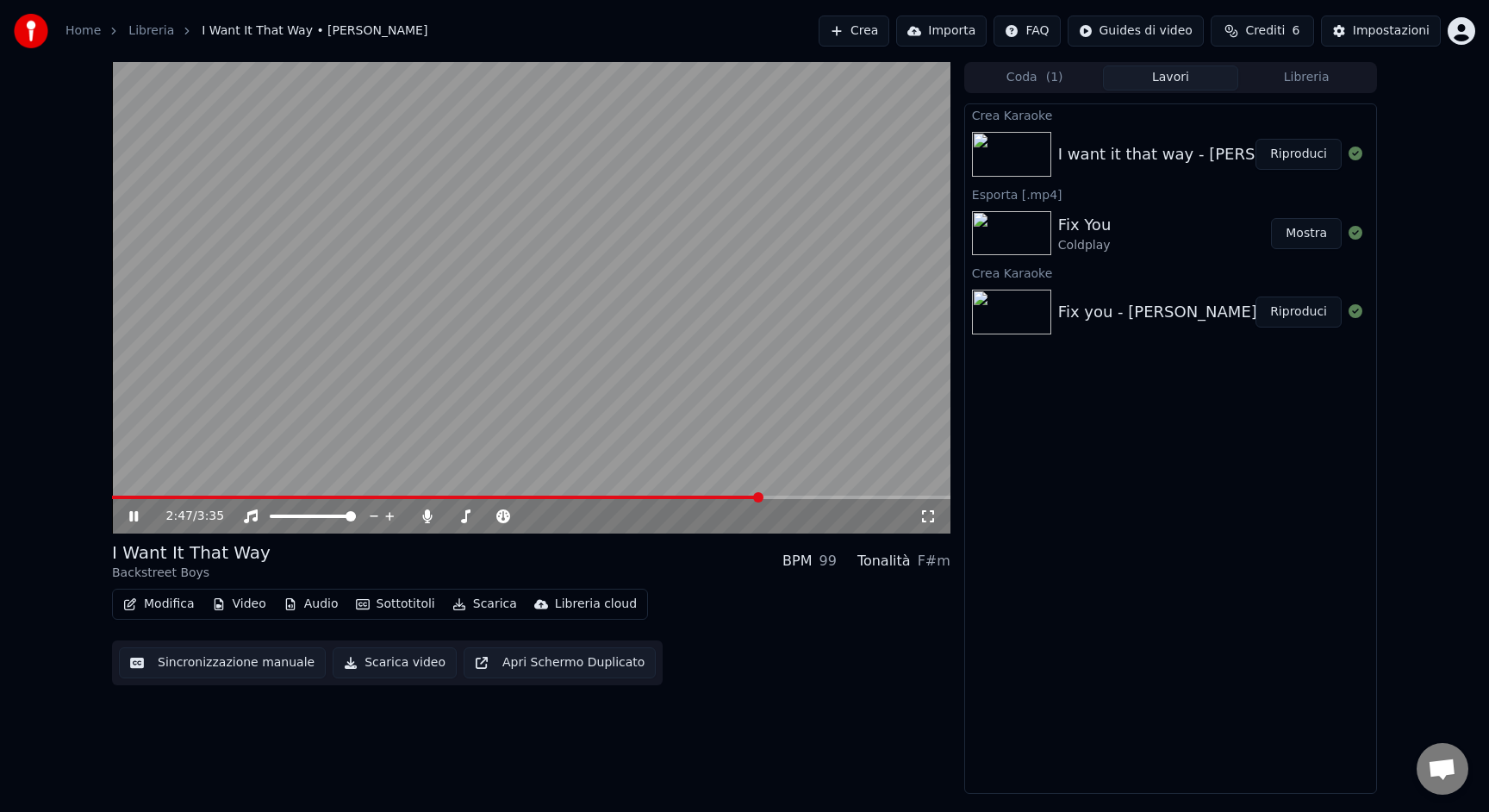
click at [759, 496] on span at bounding box center [531, 498] width 839 height 4
click at [842, 494] on video at bounding box center [531, 297] width 839 height 472
click at [855, 499] on span at bounding box center [531, 498] width 839 height 4
click at [779, 494] on video at bounding box center [531, 297] width 839 height 472
click at [779, 498] on span at bounding box center [447, 498] width 669 height 4
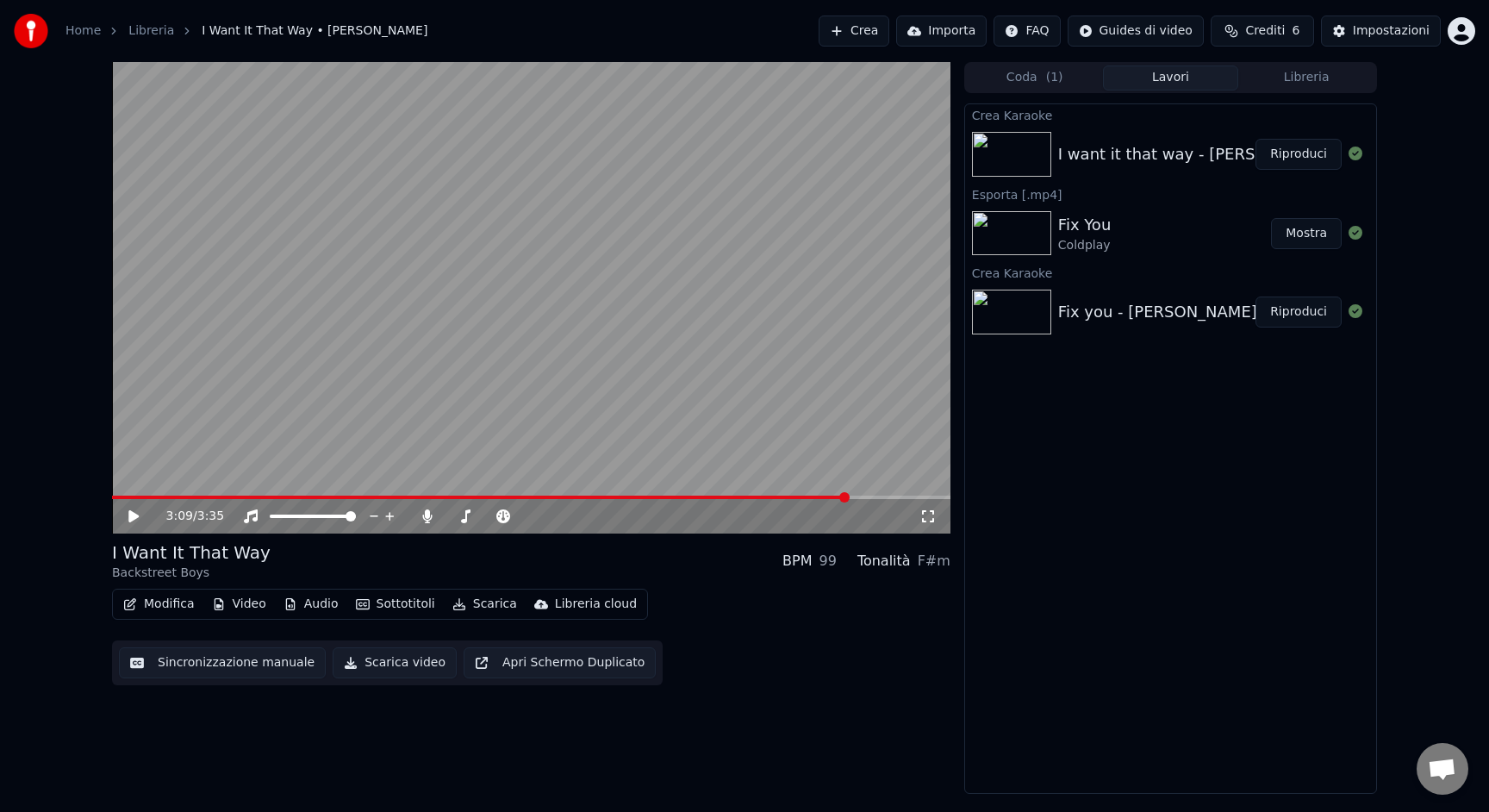
click at [176, 597] on button "Modifica" at bounding box center [159, 604] width 85 height 24
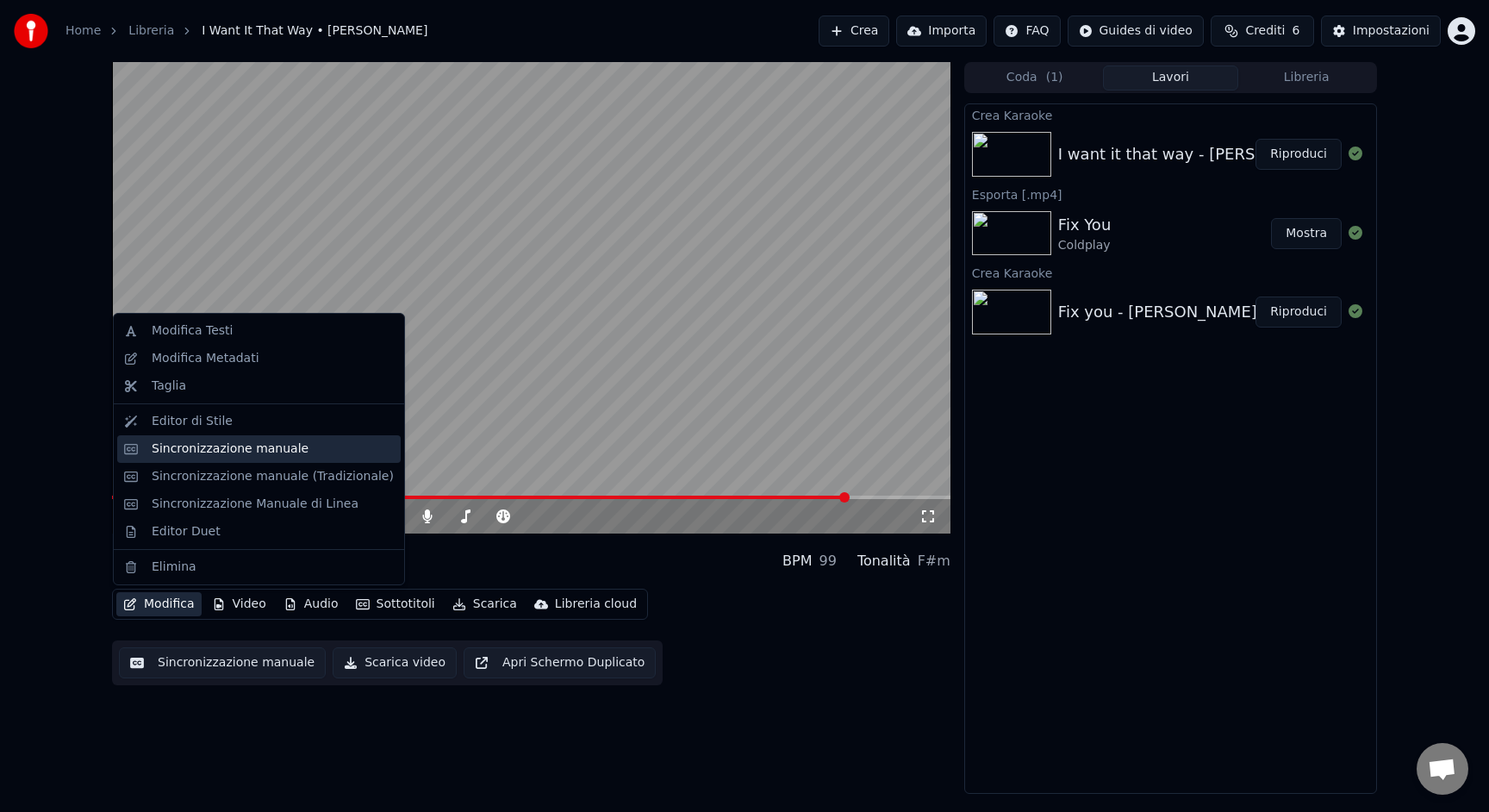
click at [198, 442] on div "Sincronizzazione manuale" at bounding box center [230, 449] width 157 height 17
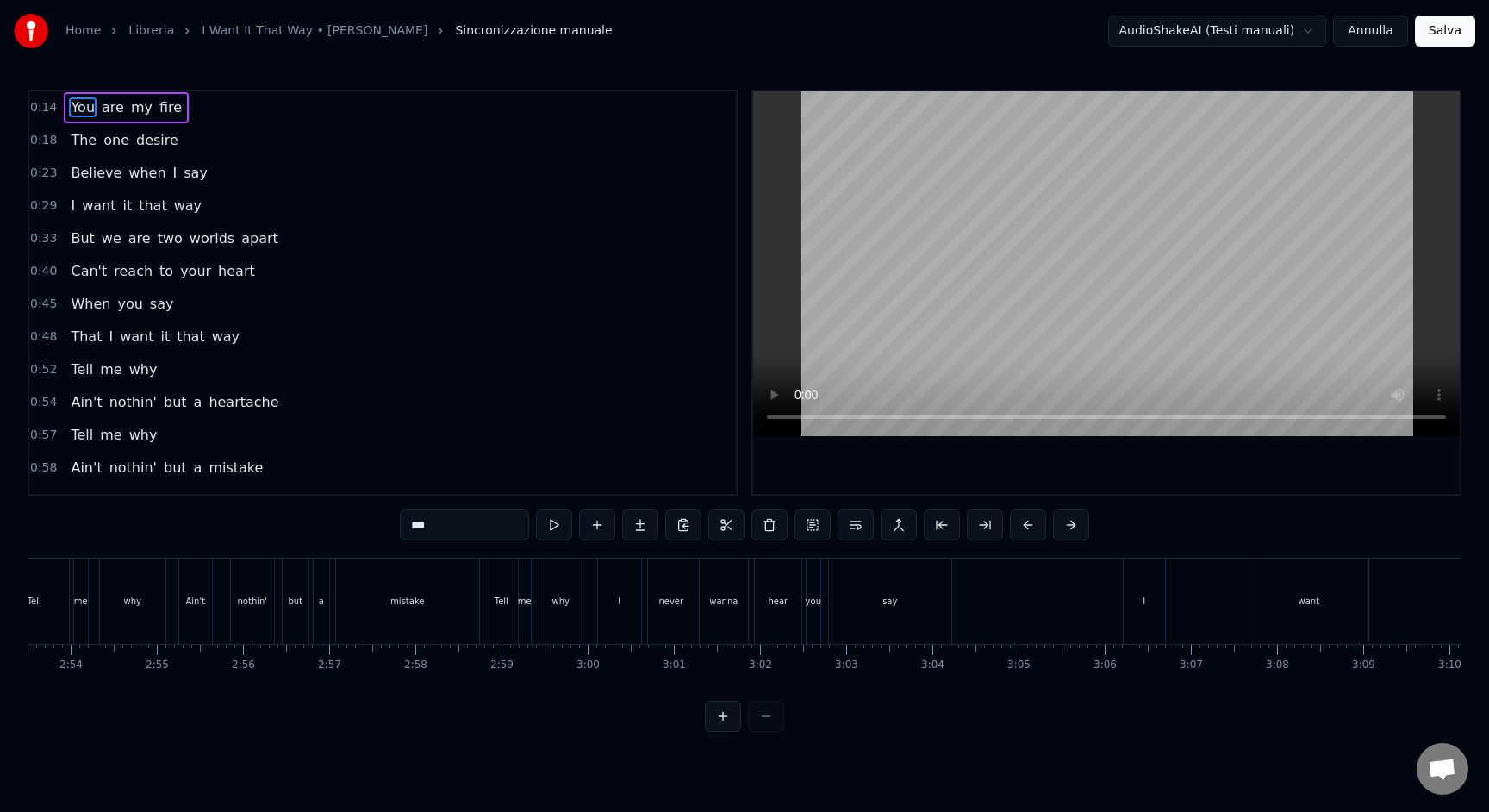
scroll to position [0, 14942]
click at [869, 612] on div "say" at bounding box center [901, 601] width 122 height 85
type input "***"
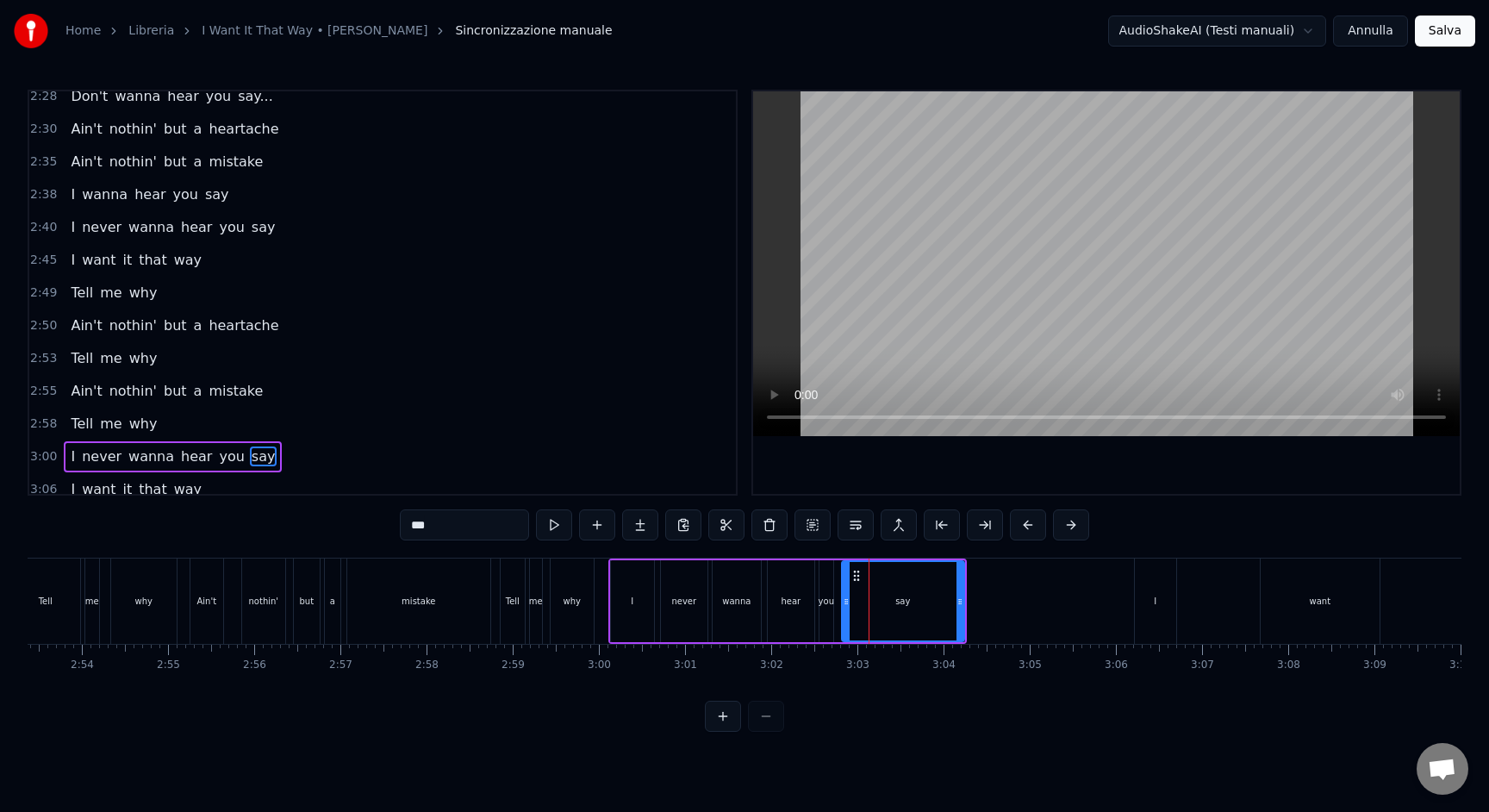
scroll to position [1137, 0]
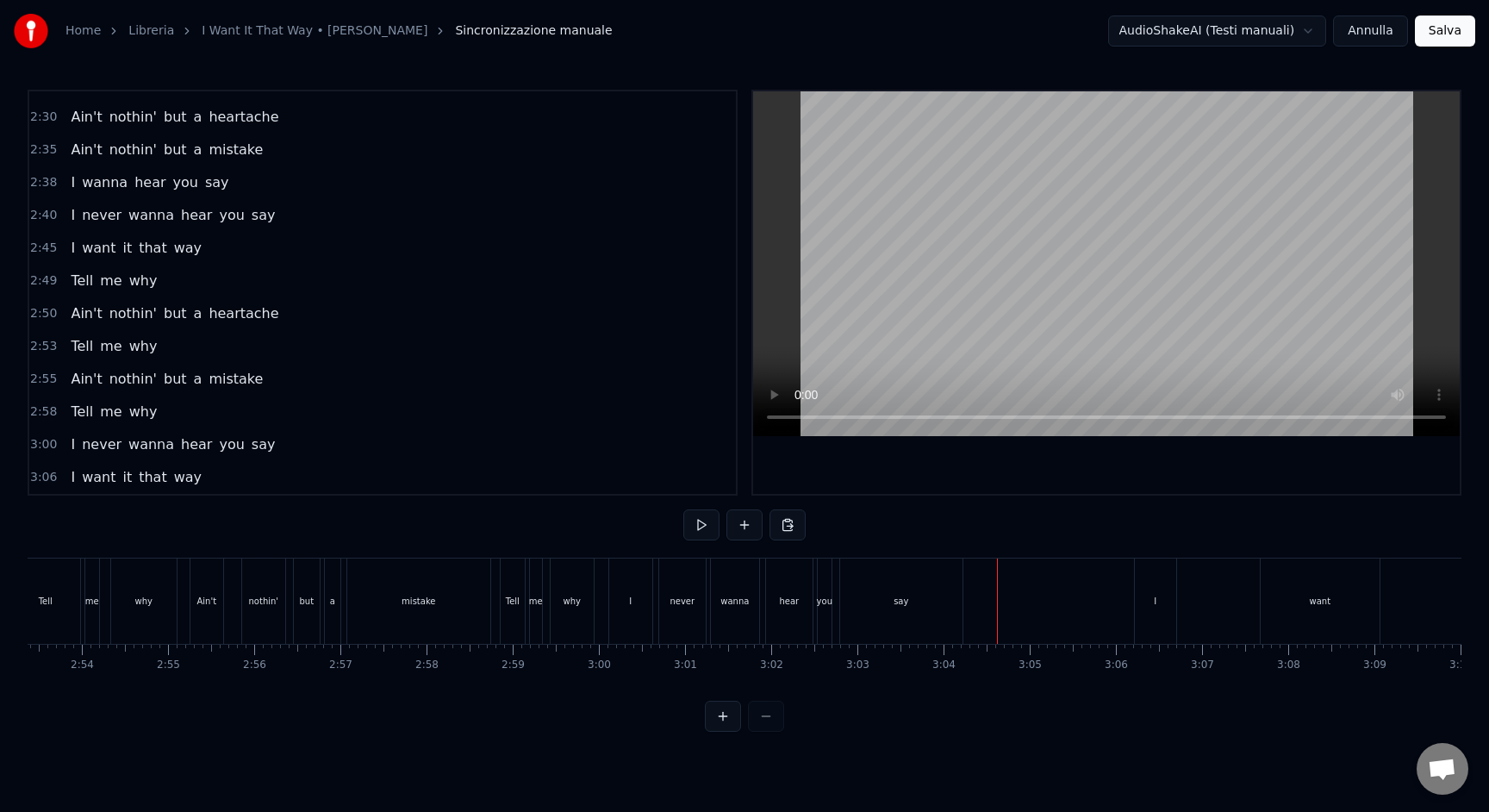
click at [1152, 606] on div "I" at bounding box center [1155, 601] width 41 height 85
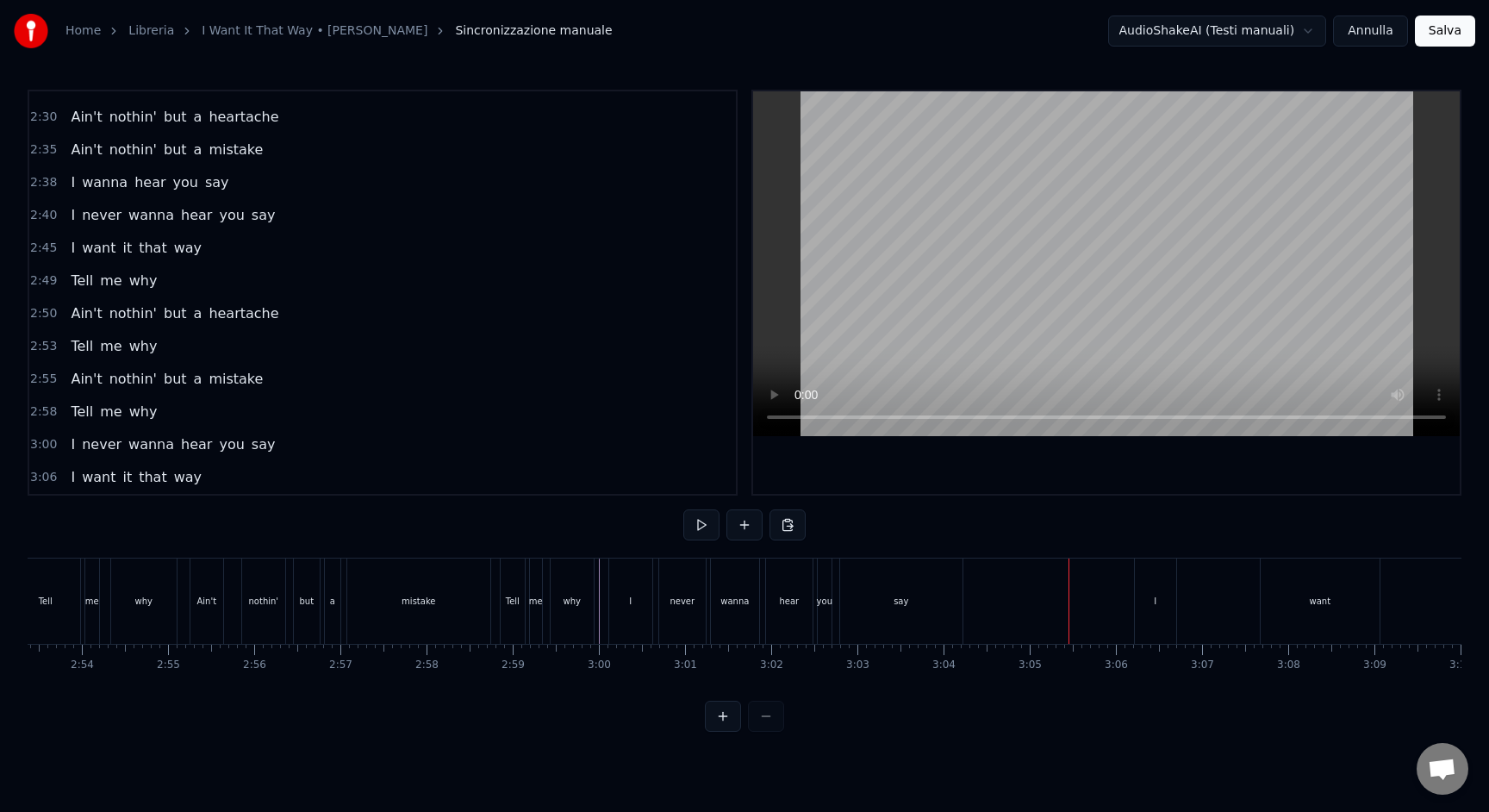
click at [1153, 579] on div "I" at bounding box center [1155, 601] width 41 height 85
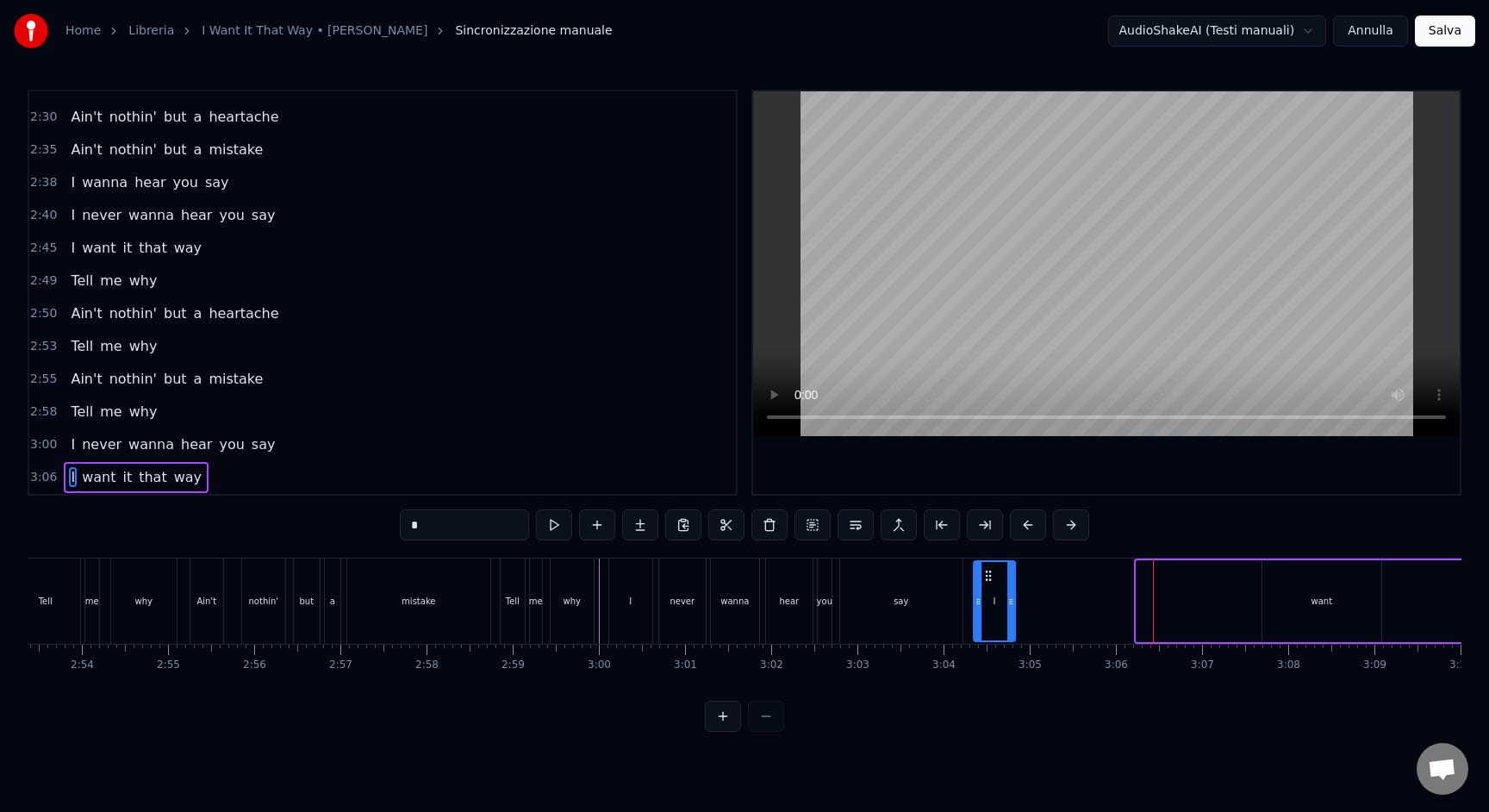
drag, startPoint x: 1149, startPoint y: 575, endPoint x: 986, endPoint y: 581, distance: 163.1
click at [986, 581] on icon at bounding box center [988, 576] width 14 height 14
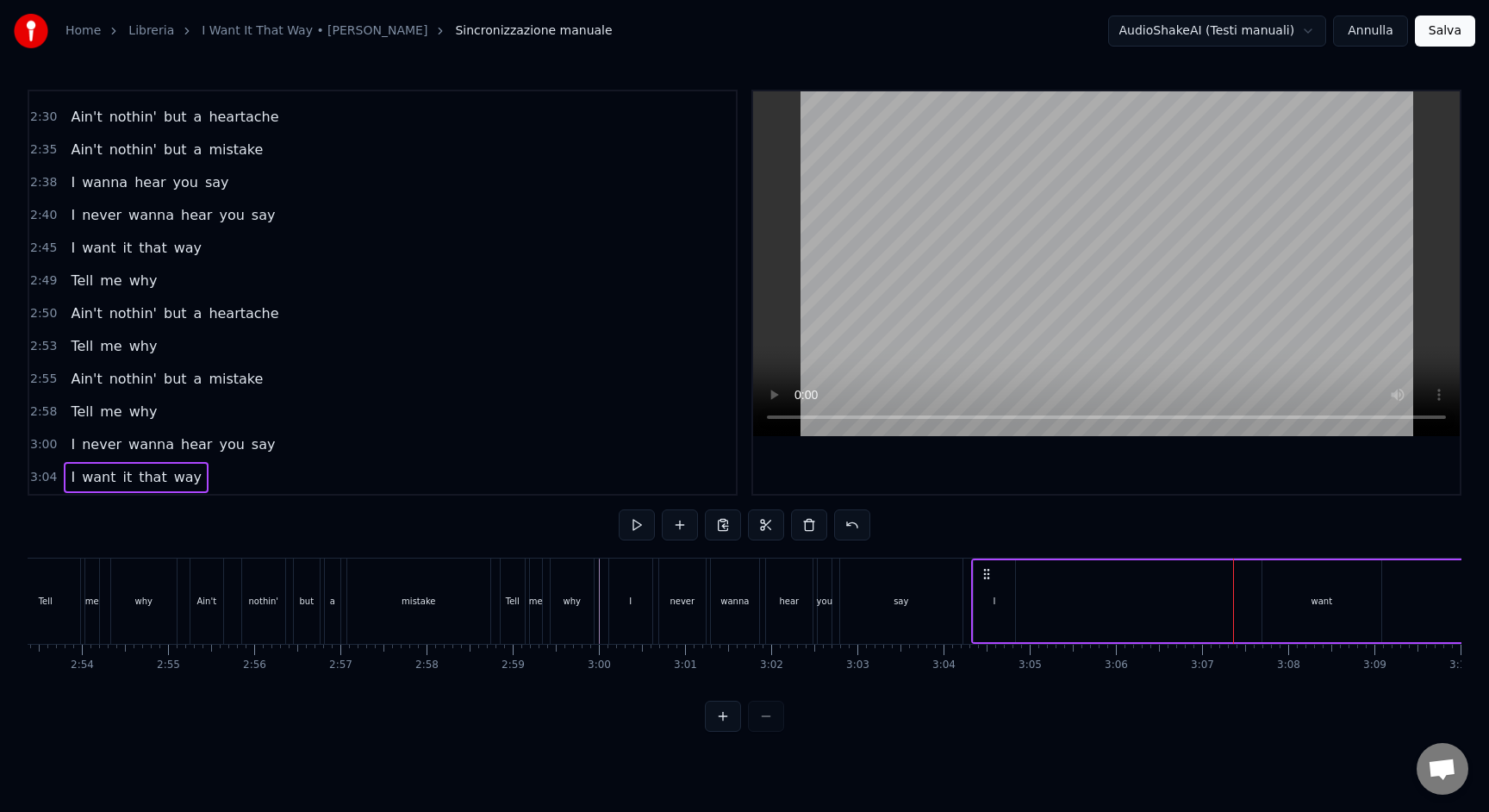
click at [1283, 603] on div "want" at bounding box center [1321, 601] width 119 height 82
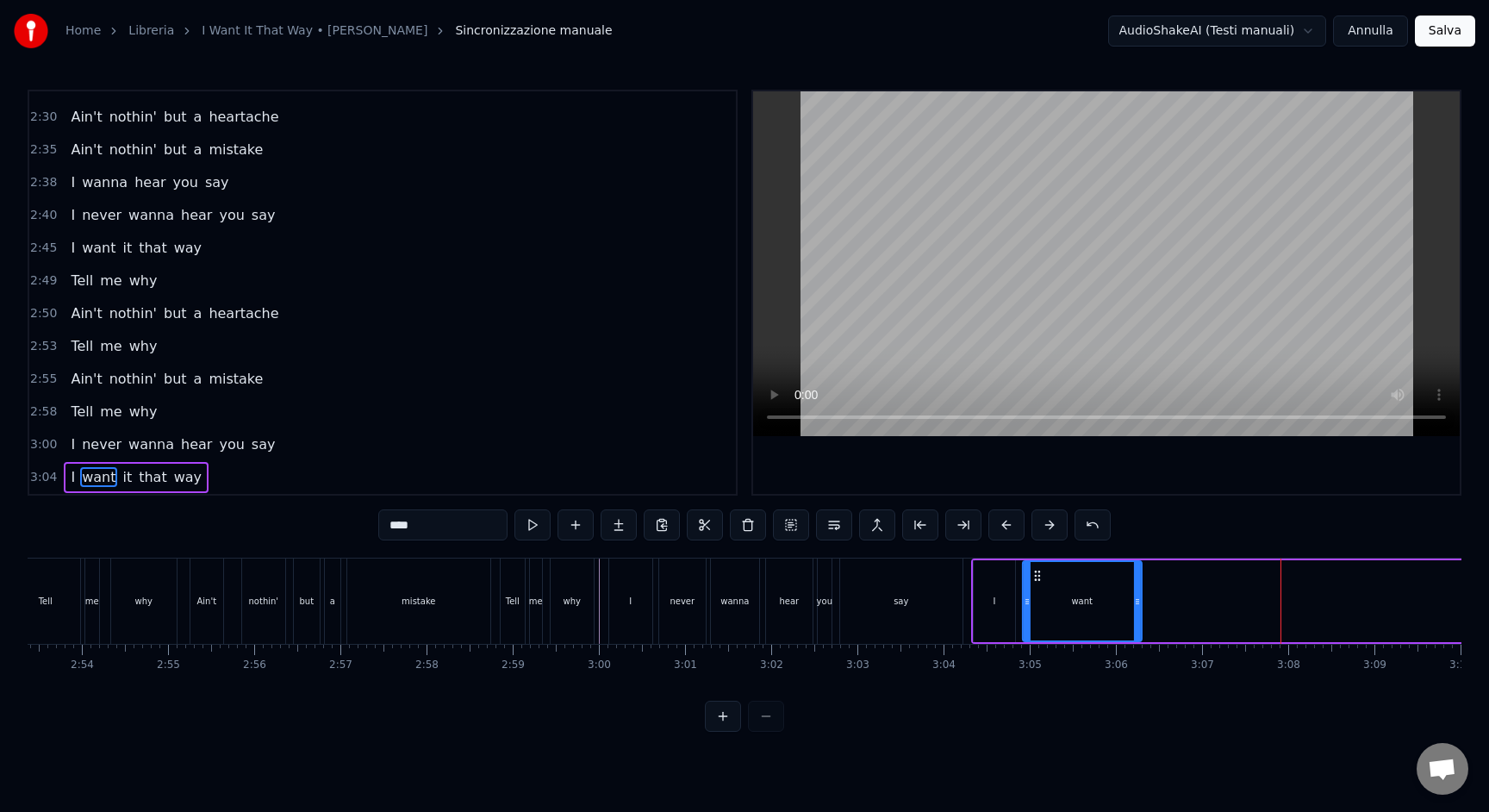
drag, startPoint x: 1277, startPoint y: 580, endPoint x: 1036, endPoint y: 583, distance: 241.0
click at [1036, 583] on div "want" at bounding box center [1083, 601] width 118 height 78
click at [50, 476] on span "3:04" at bounding box center [43, 477] width 27 height 17
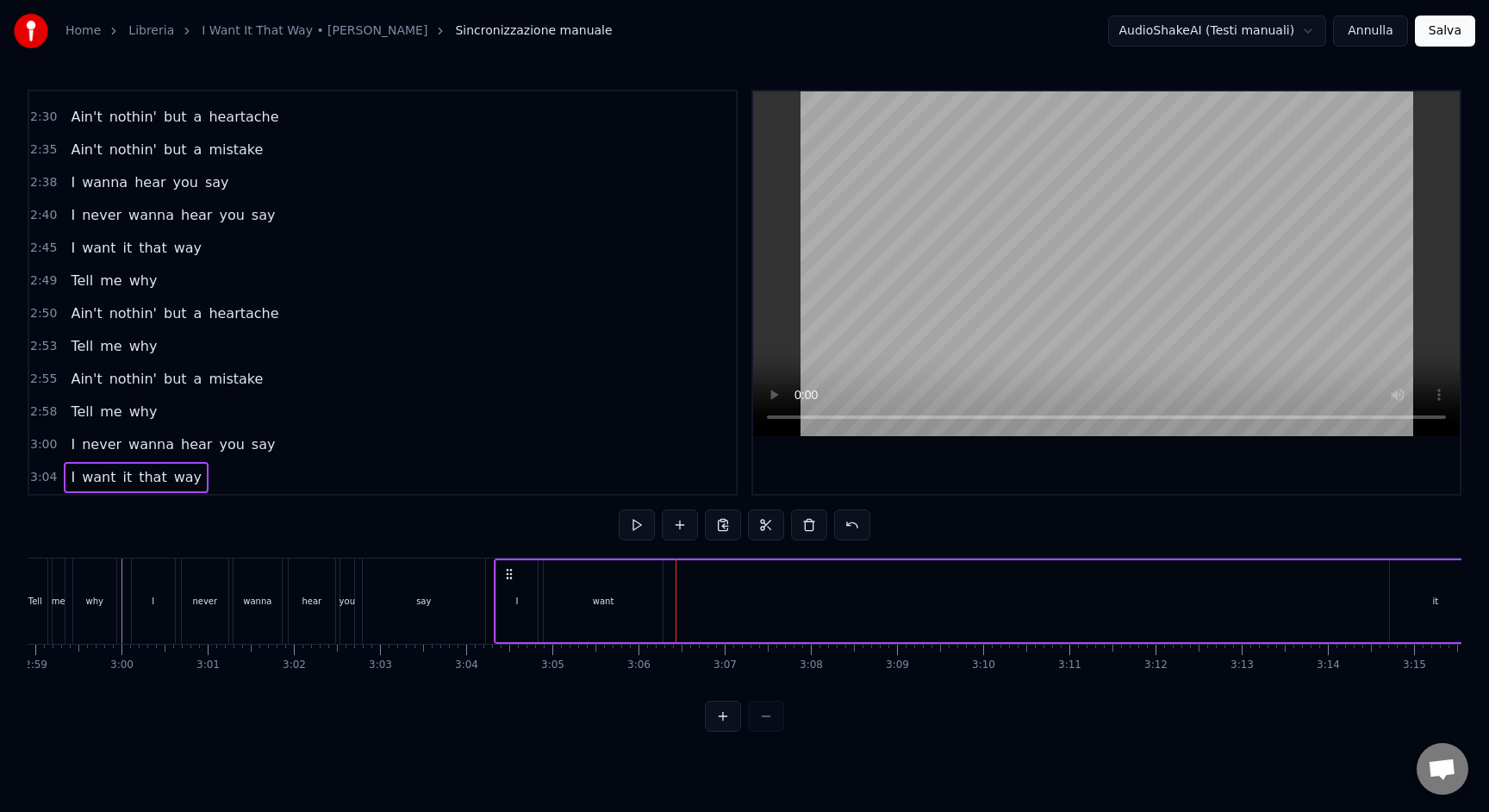
scroll to position [0, 15475]
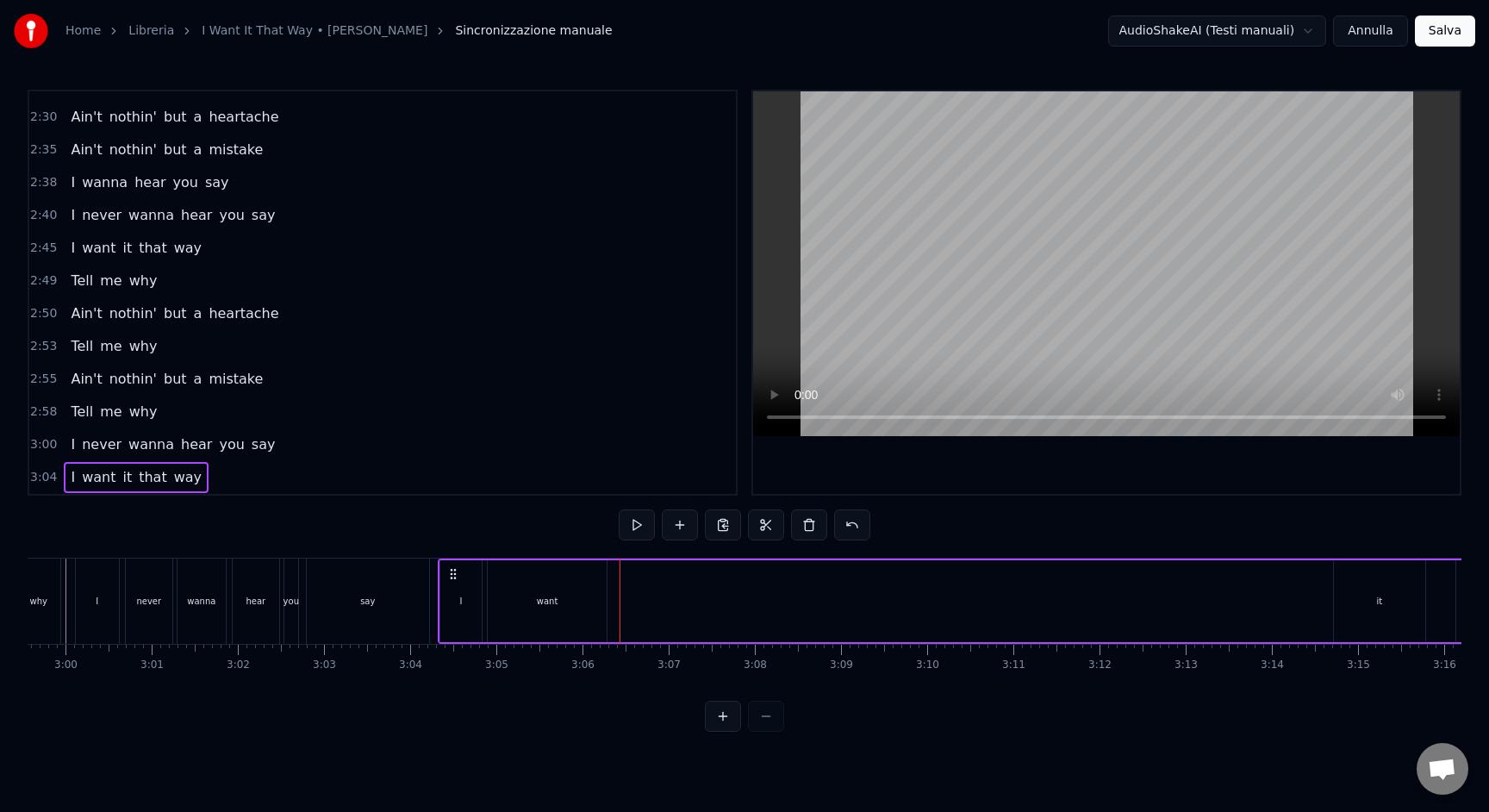
click at [1353, 571] on div "it" at bounding box center [1379, 601] width 92 height 82
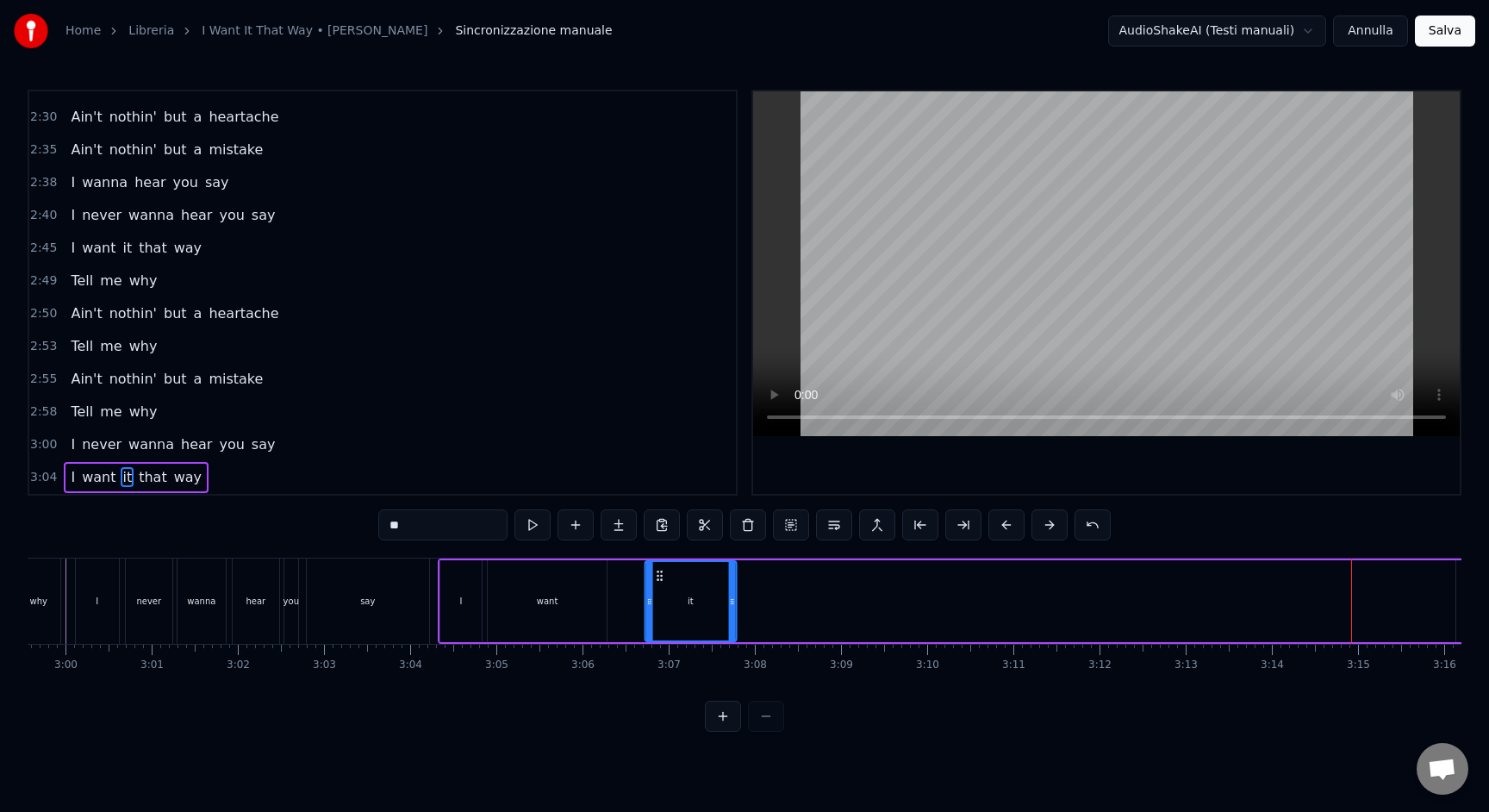
drag, startPoint x: 1348, startPoint y: 578, endPoint x: 661, endPoint y: 601, distance: 687.4
click at [661, 601] on div "it" at bounding box center [690, 601] width 90 height 78
click at [638, 609] on div "I want it that way" at bounding box center [1486, 601] width 2097 height 85
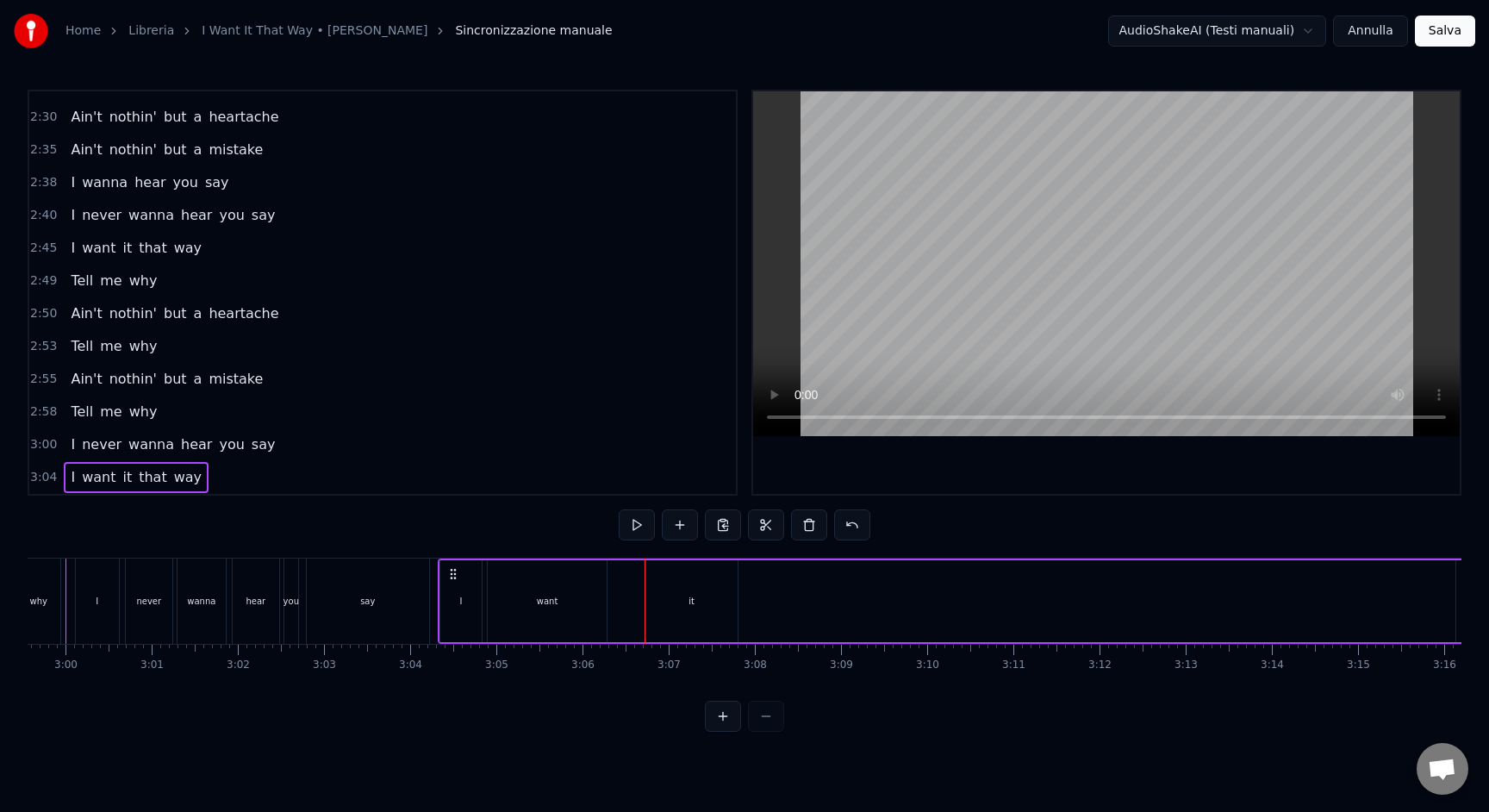
click at [594, 592] on div "want" at bounding box center [547, 601] width 119 height 82
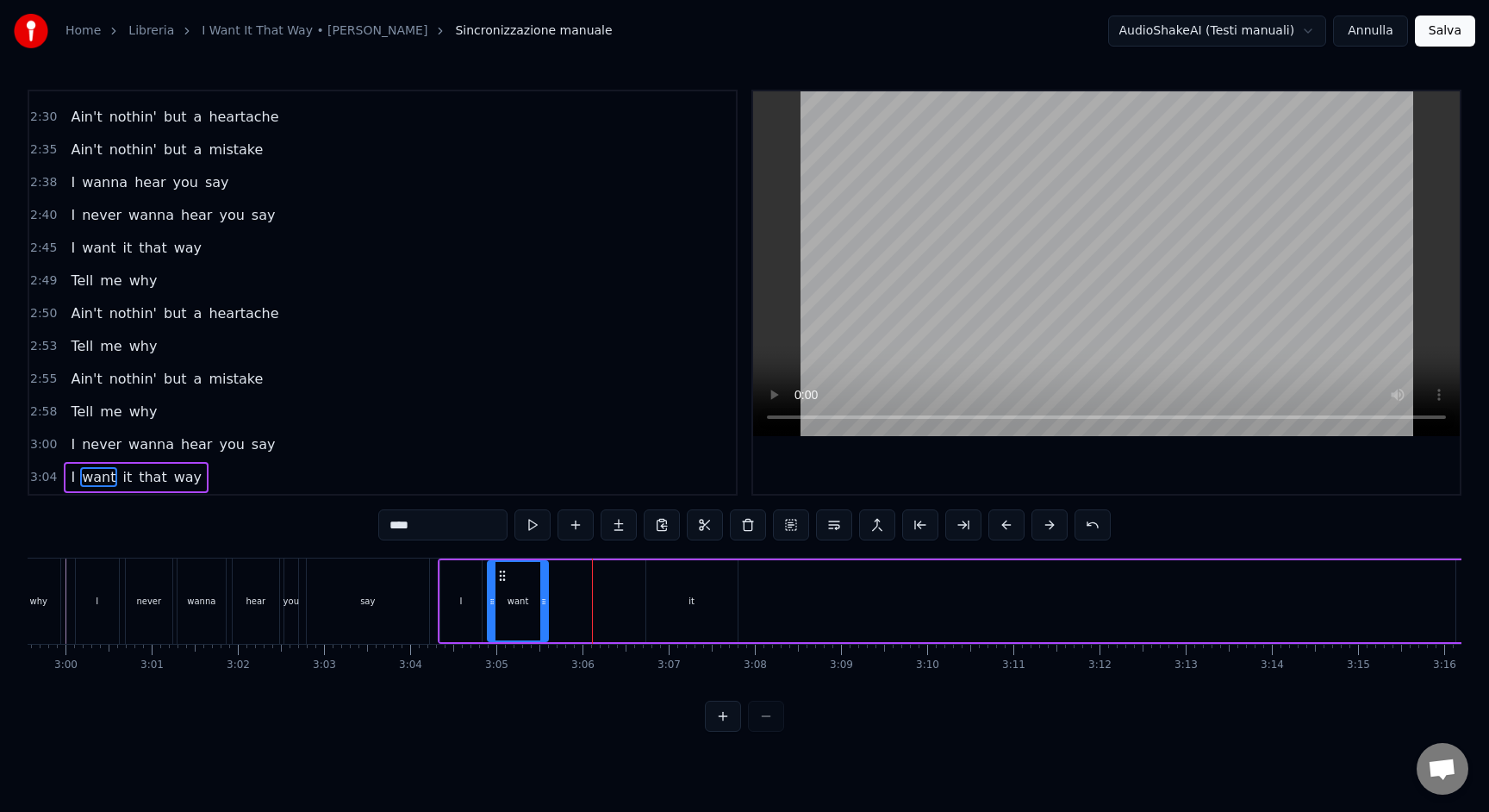
drag, startPoint x: 604, startPoint y: 599, endPoint x: 612, endPoint y: 590, distance: 12.0
click at [546, 595] on icon at bounding box center [543, 602] width 7 height 14
click at [675, 593] on div "it" at bounding box center [691, 601] width 92 height 82
type input "**"
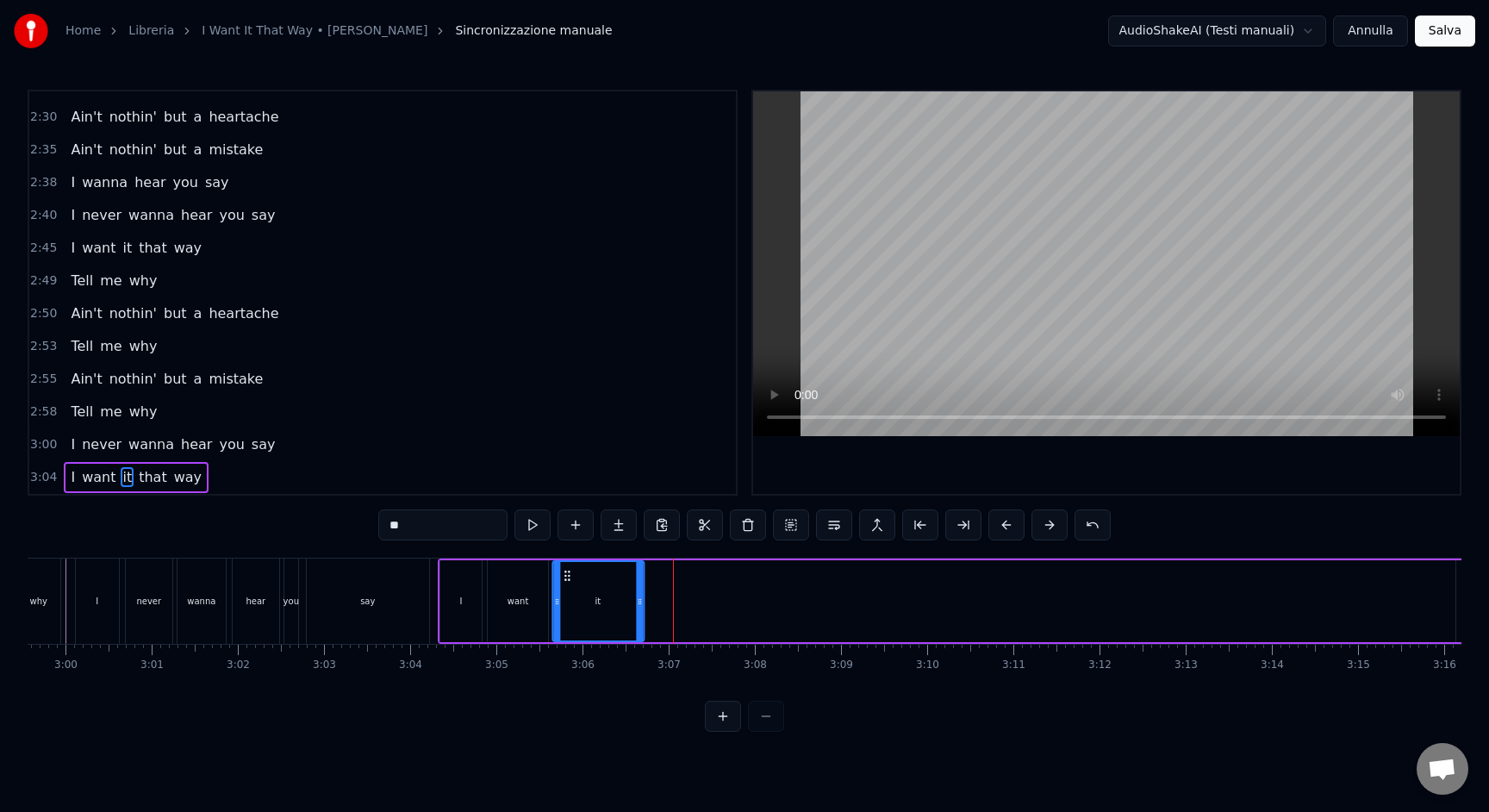
drag, startPoint x: 661, startPoint y: 576, endPoint x: 566, endPoint y: 578, distance: 95.0
click at [566, 578] on icon at bounding box center [567, 576] width 14 height 14
drag, startPoint x: 639, startPoint y: 610, endPoint x: 631, endPoint y: 612, distance: 8.2
click at [631, 612] on div at bounding box center [630, 601] width 7 height 78
click at [53, 476] on span "3:04" at bounding box center [43, 477] width 27 height 17
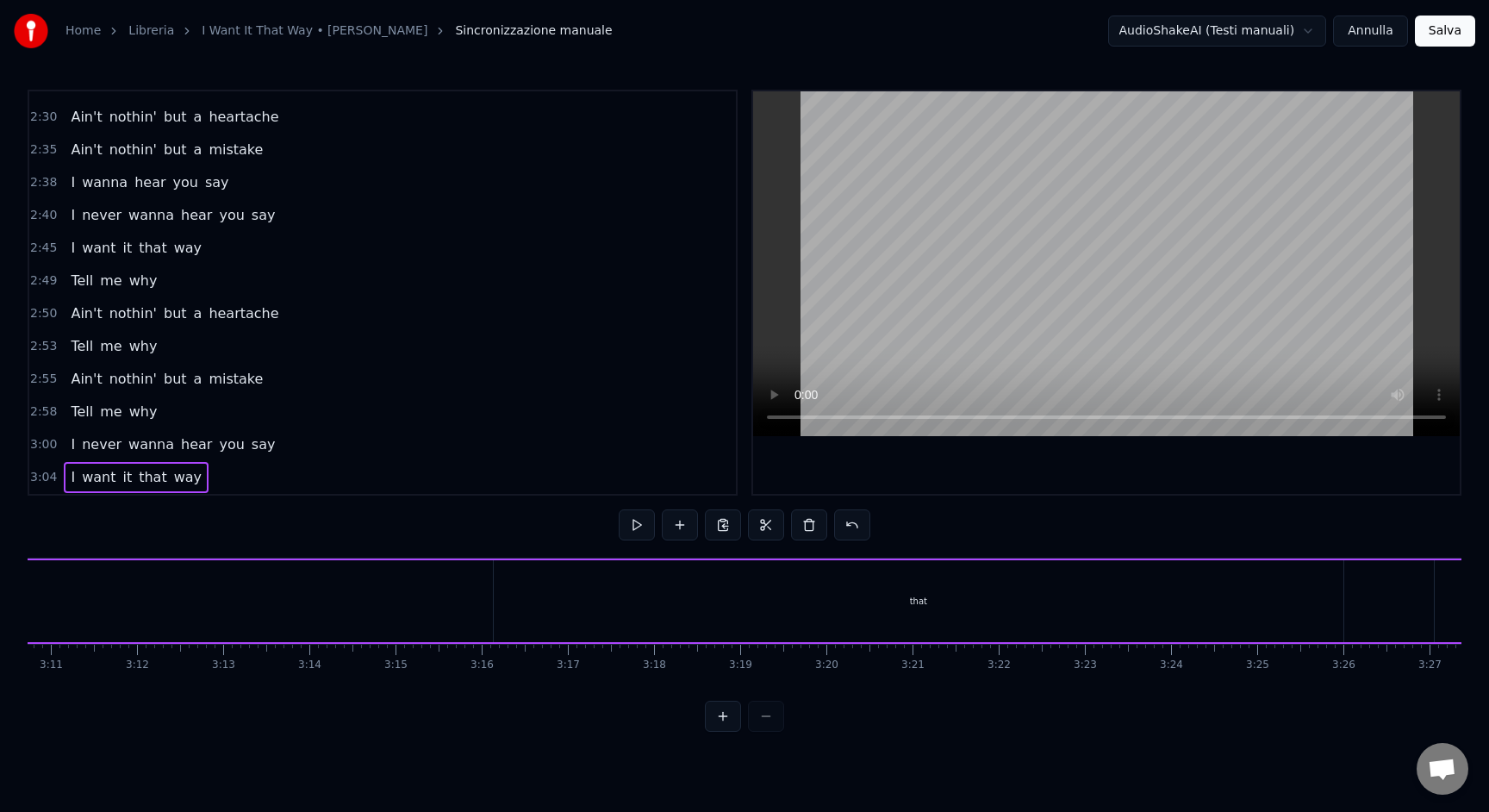
scroll to position [0, 16461]
drag, startPoint x: 1001, startPoint y: 596, endPoint x: 1020, endPoint y: 599, distance: 19.2
click at [1001, 596] on div "that" at bounding box center [896, 601] width 850 height 82
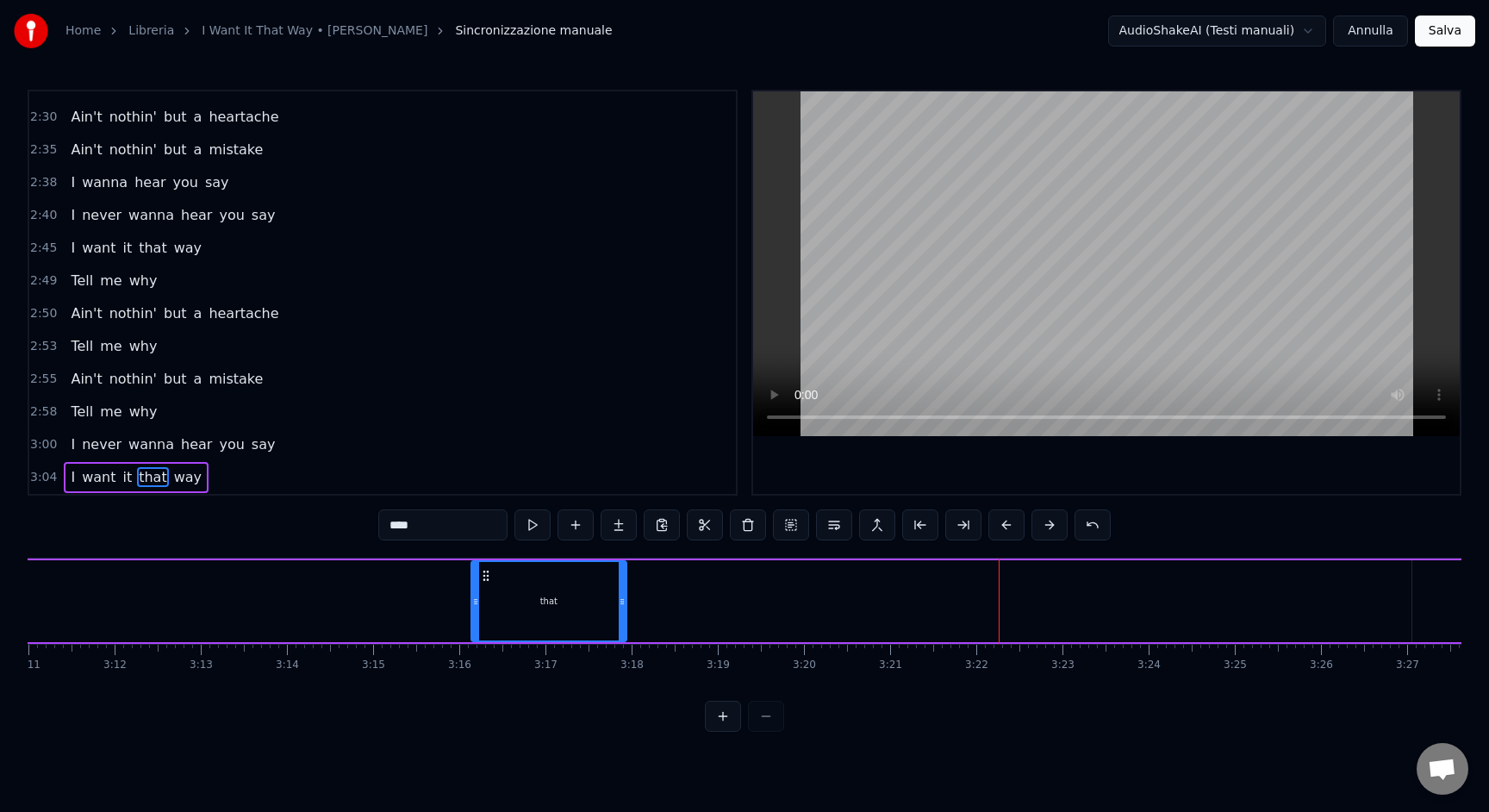
drag, startPoint x: 1318, startPoint y: 611, endPoint x: 624, endPoint y: 605, distance: 694.0
click at [624, 605] on div at bounding box center [622, 601] width 7 height 78
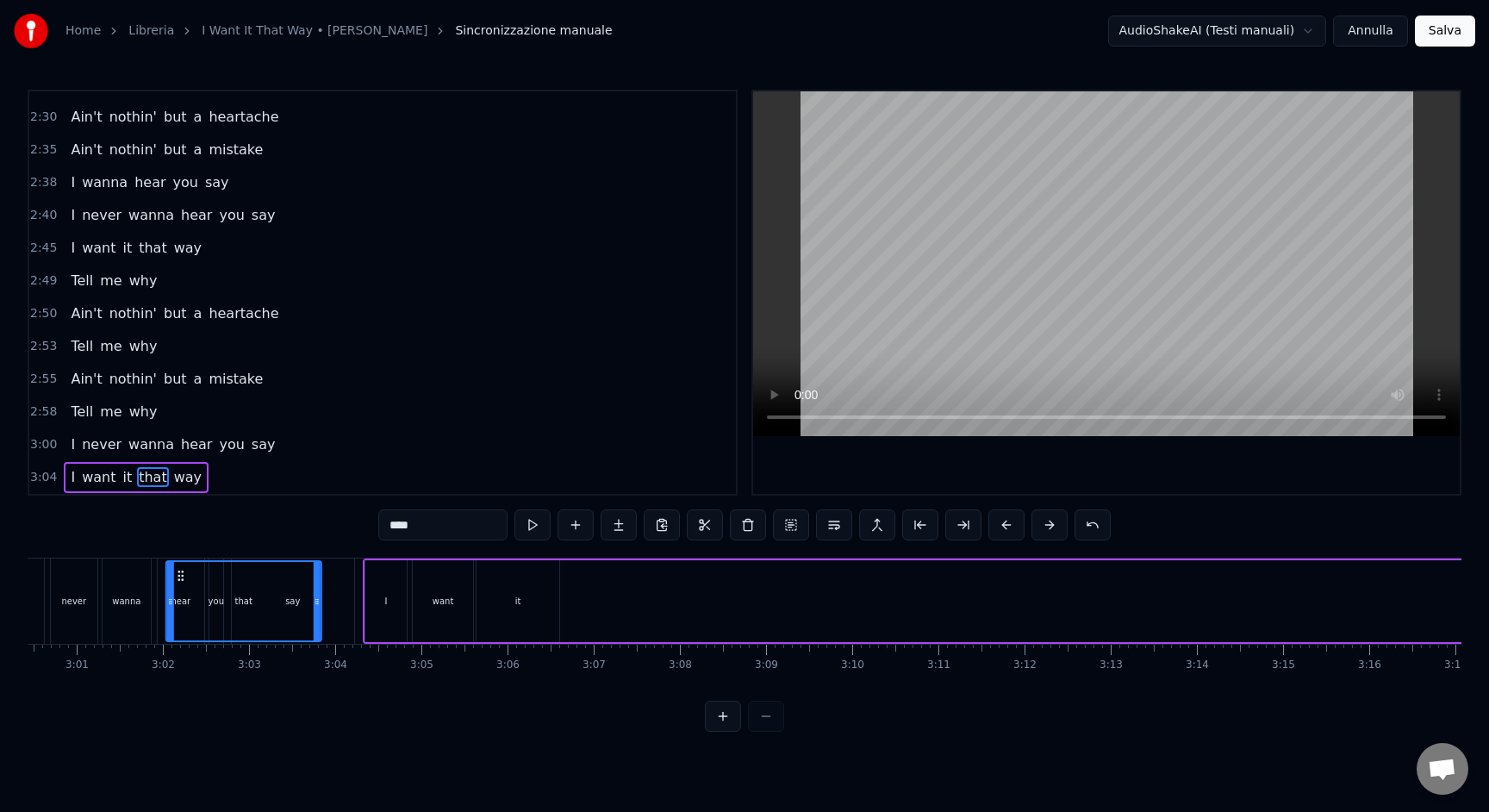
scroll to position [0, 15544]
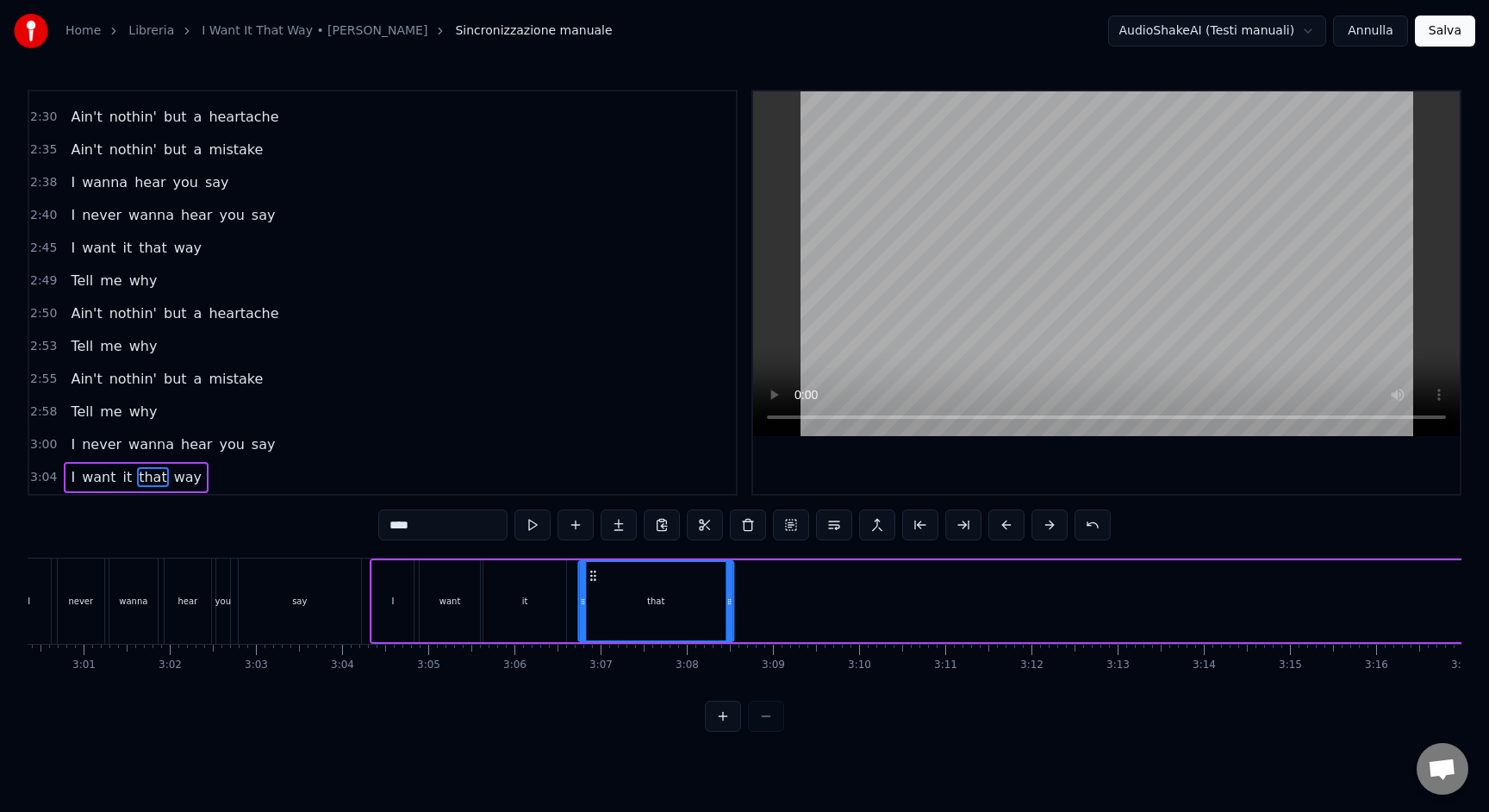
drag, startPoint x: 483, startPoint y: 579, endPoint x: 590, endPoint y: 611, distance: 111.7
click at [590, 611] on div "that" at bounding box center [656, 601] width 153 height 78
drag, startPoint x: 728, startPoint y: 605, endPoint x: 646, endPoint y: 610, distance: 82.2
click at [646, 610] on div at bounding box center [647, 601] width 7 height 78
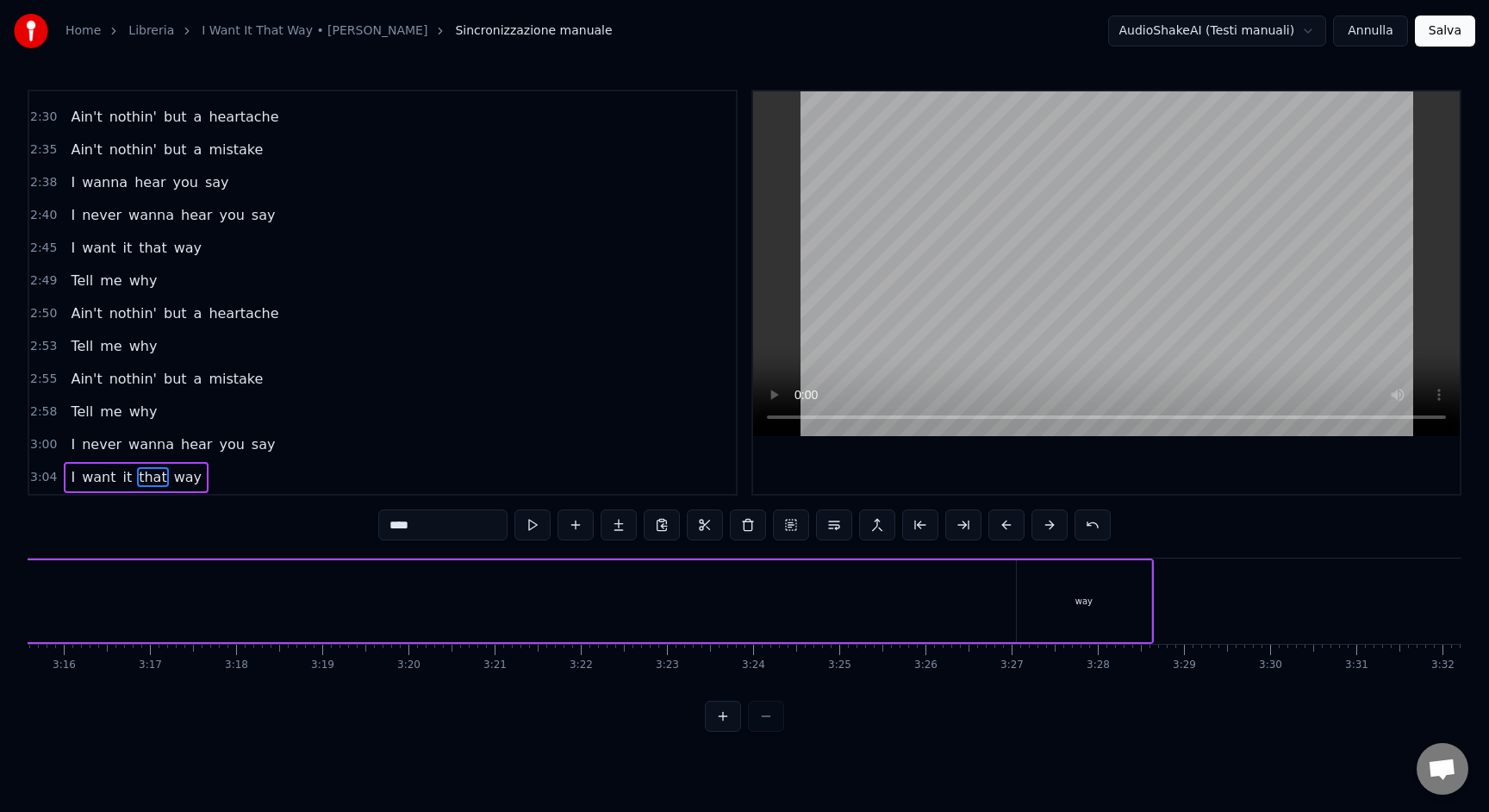
scroll to position [0, 16879]
click at [1097, 590] on div "way" at bounding box center [1061, 601] width 134 height 82
type input "***"
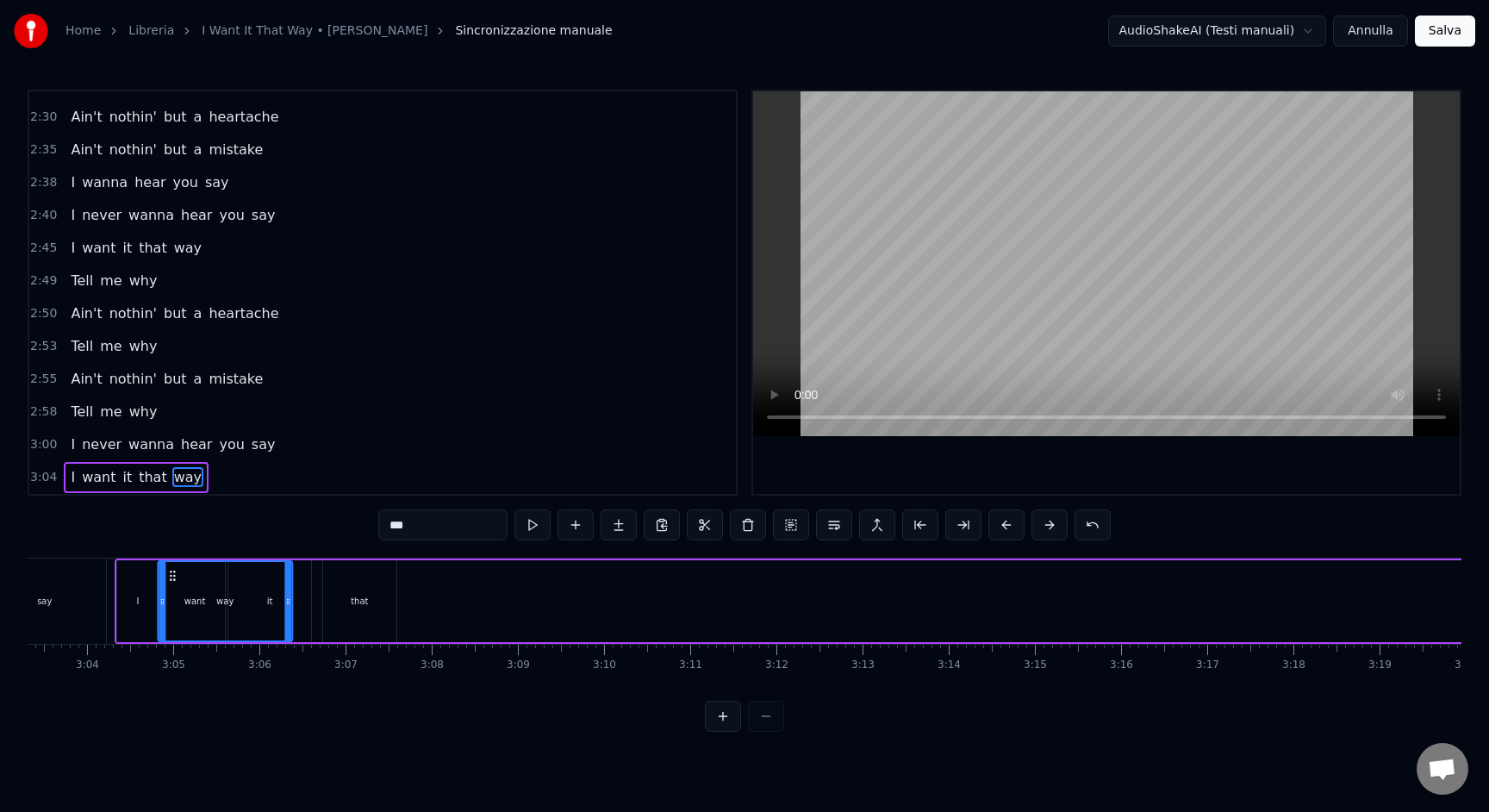
scroll to position [0, 15701]
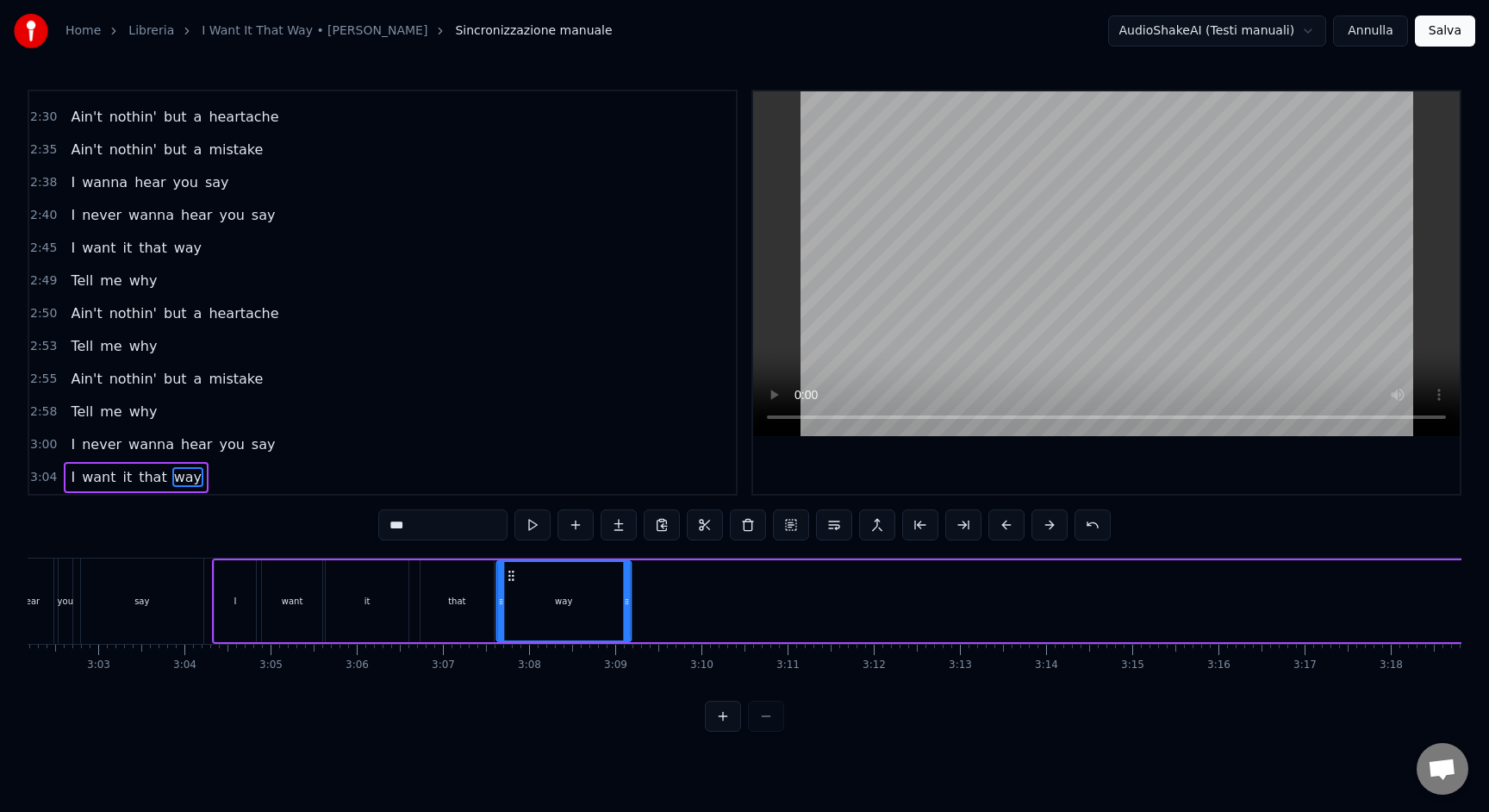
drag, startPoint x: 1007, startPoint y: 575, endPoint x: 508, endPoint y: 608, distance: 500.1
click at [508, 608] on div "way" at bounding box center [564, 601] width 133 height 78
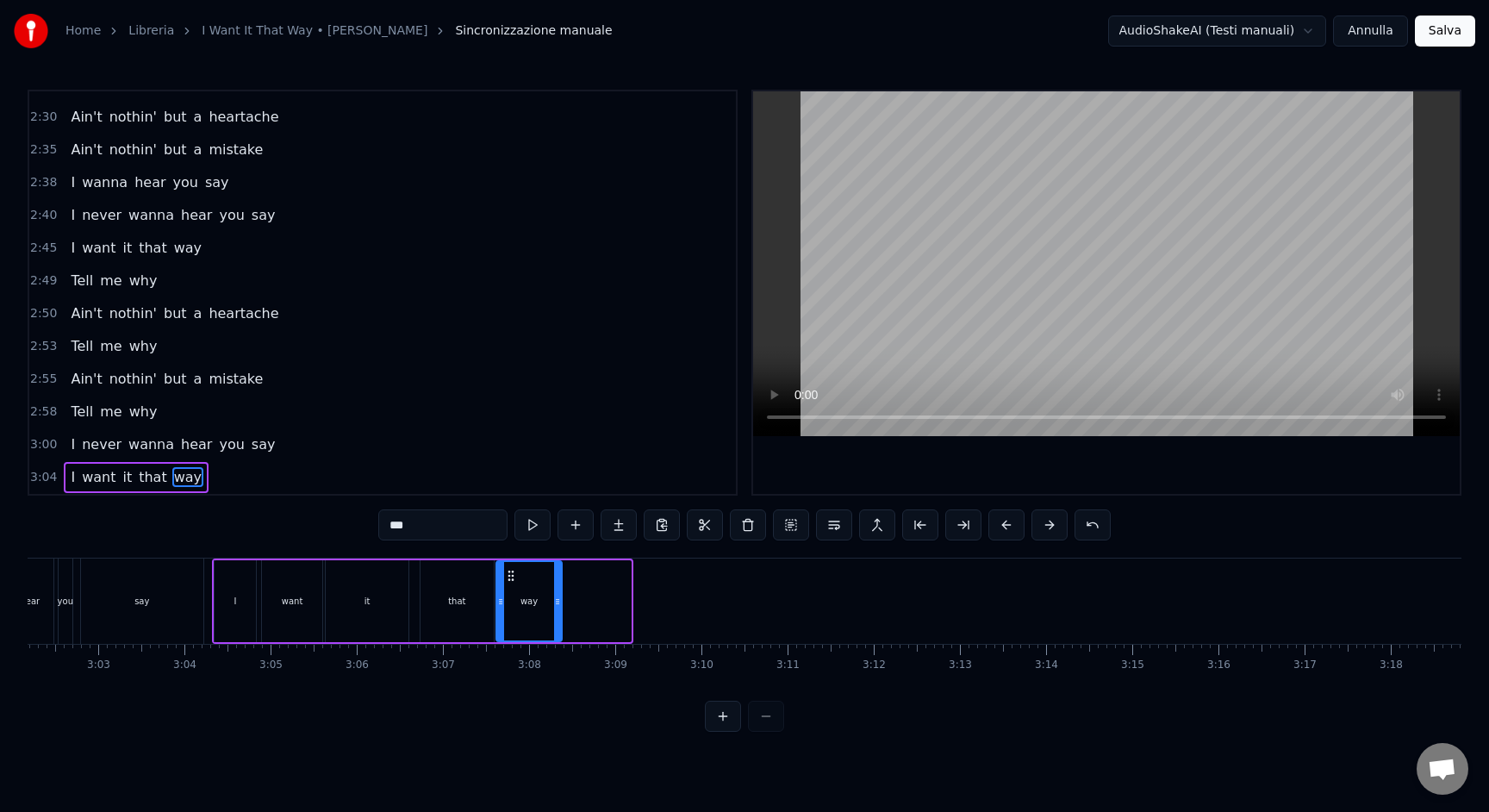
drag, startPoint x: 629, startPoint y: 621, endPoint x: 560, endPoint y: 615, distance: 69.3
click at [560, 615] on div at bounding box center [557, 601] width 7 height 78
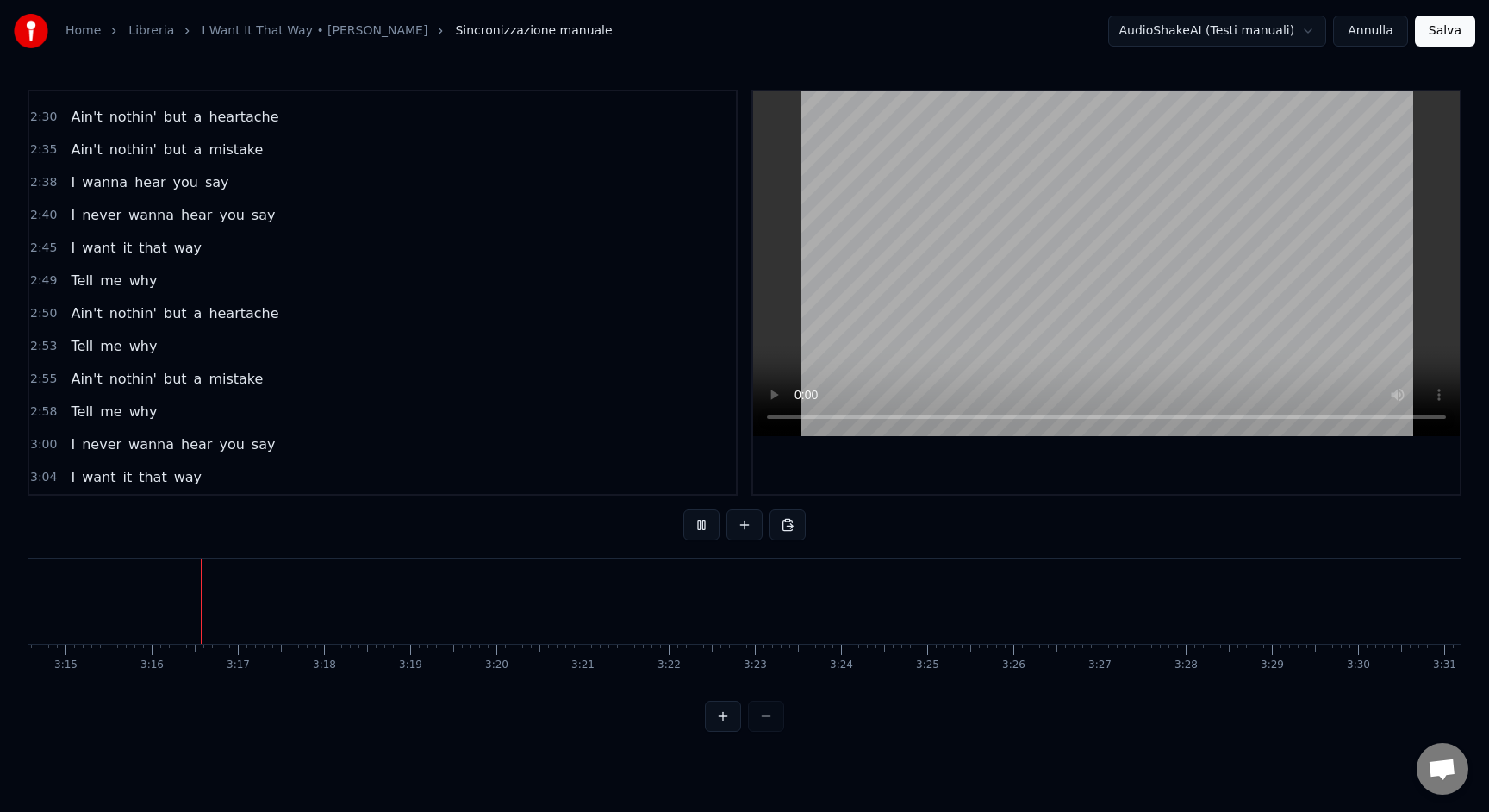
scroll to position [0, 16802]
click at [727, 726] on button at bounding box center [723, 717] width 37 height 31
click at [760, 729] on button at bounding box center [767, 717] width 37 height 31
click at [760, 729] on div at bounding box center [744, 717] width 79 height 31
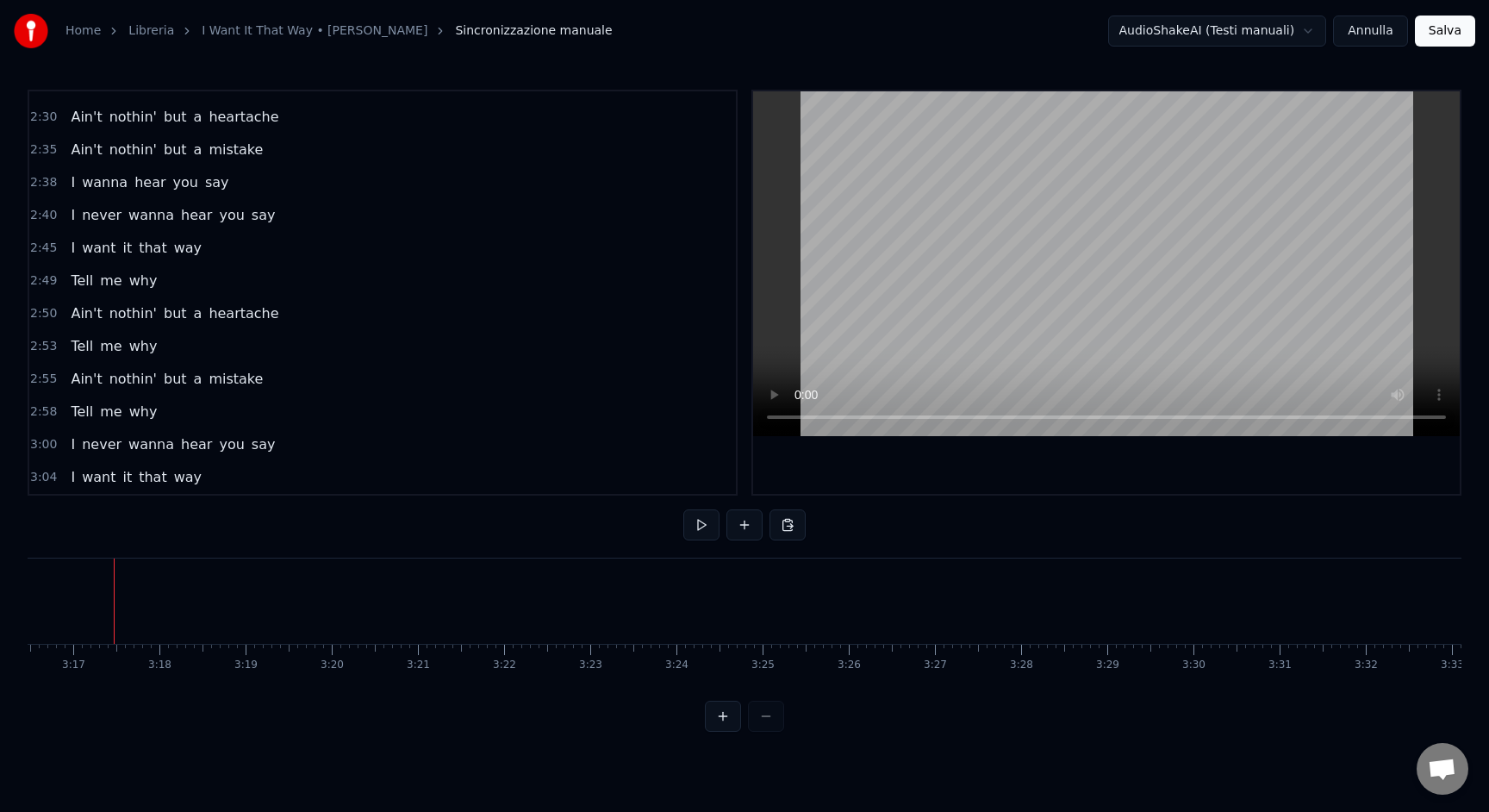
click at [760, 730] on div at bounding box center [744, 717] width 79 height 31
click at [763, 731] on div at bounding box center [744, 717] width 79 height 31
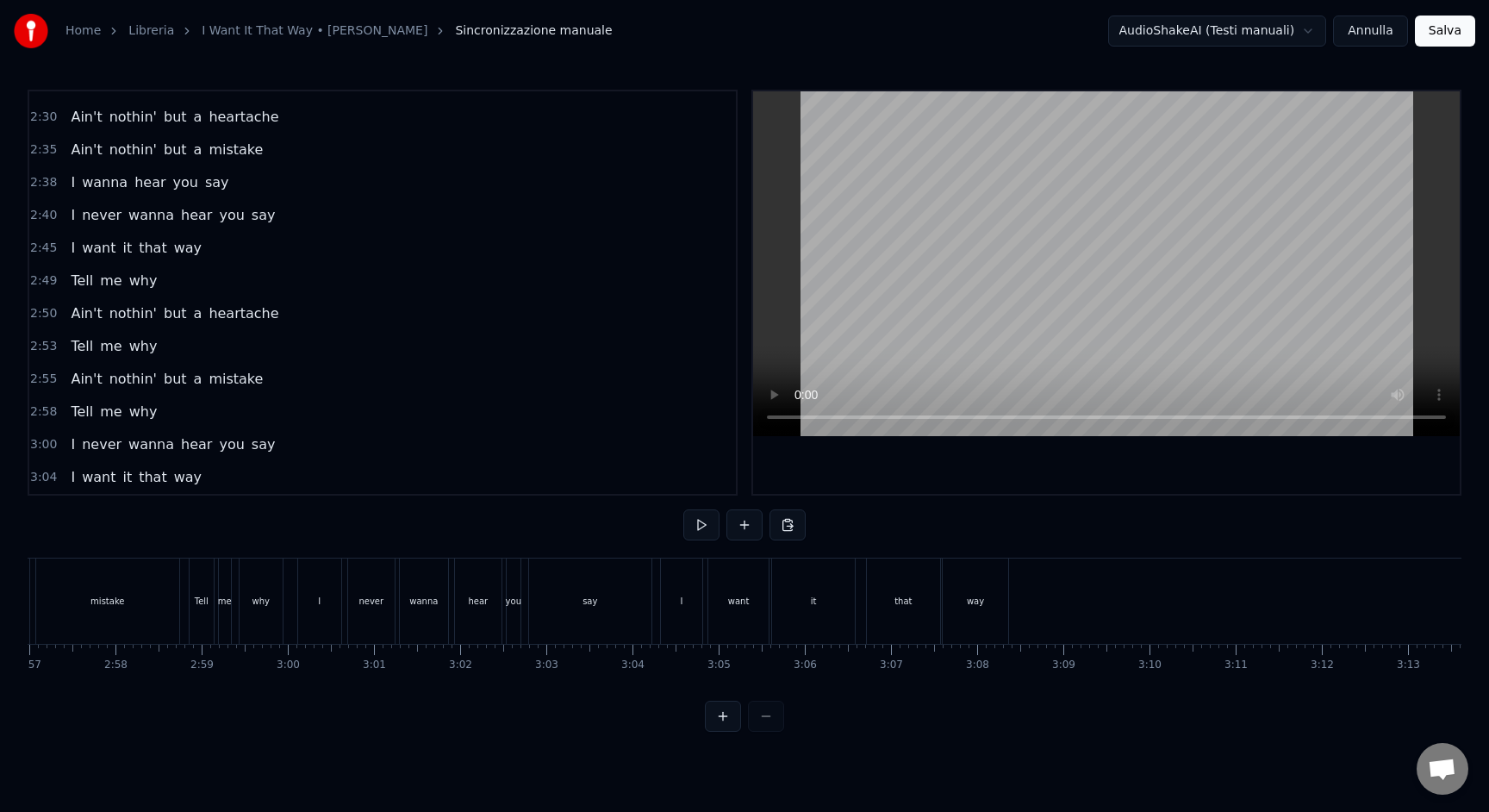
scroll to position [0, 14974]
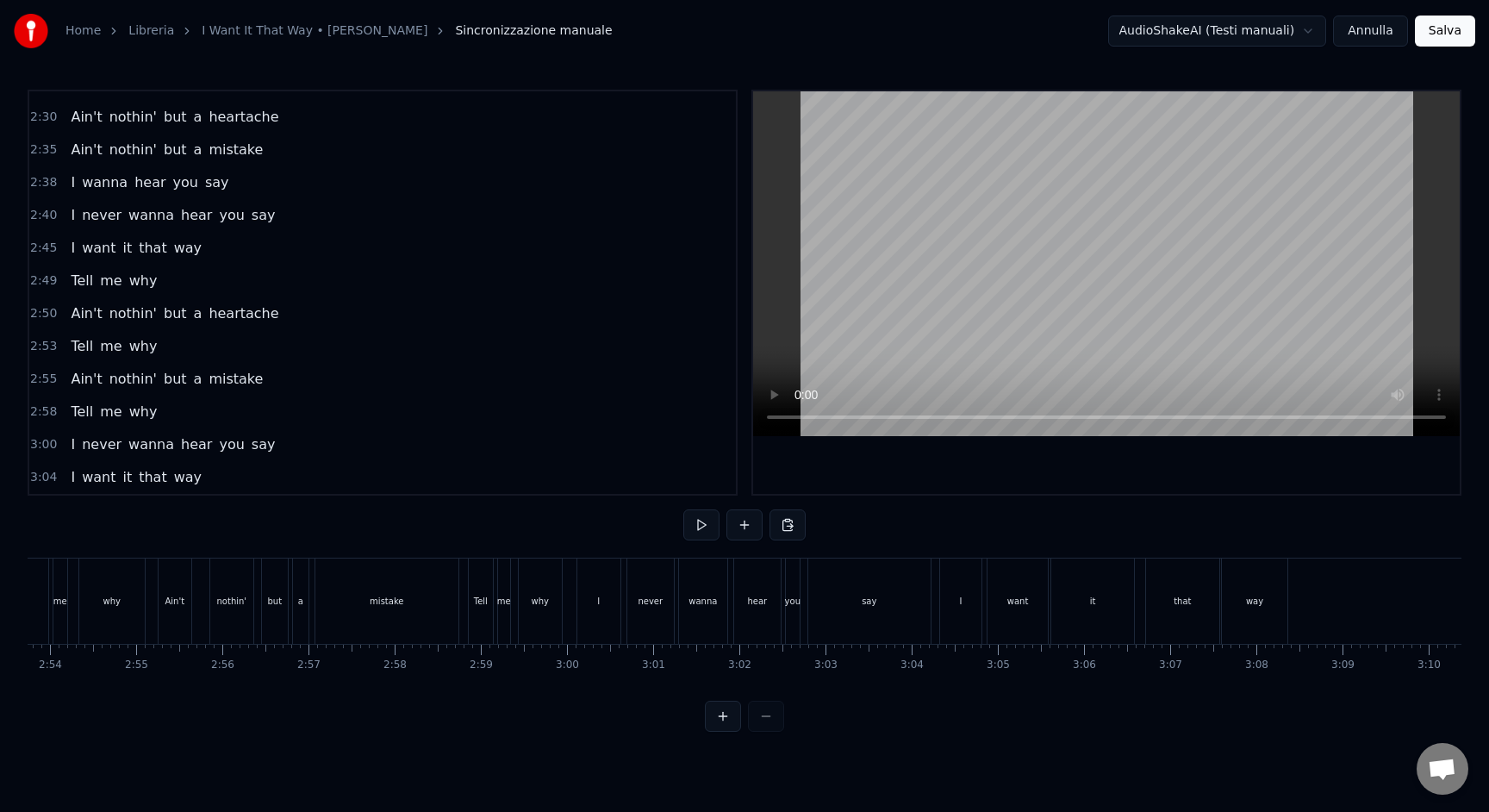
click at [48, 310] on span "2:50" at bounding box center [43, 313] width 27 height 17
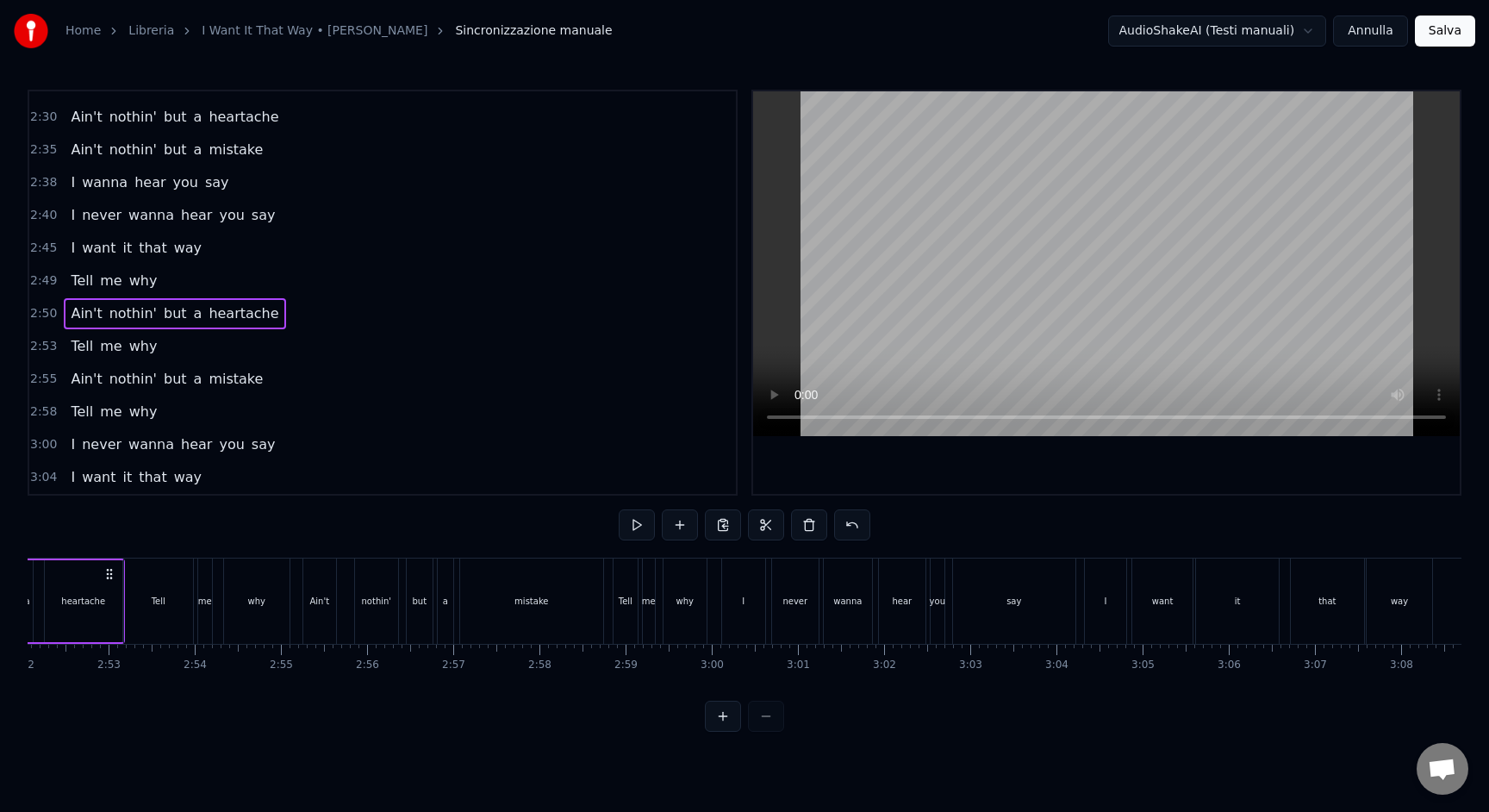
scroll to position [0, 14601]
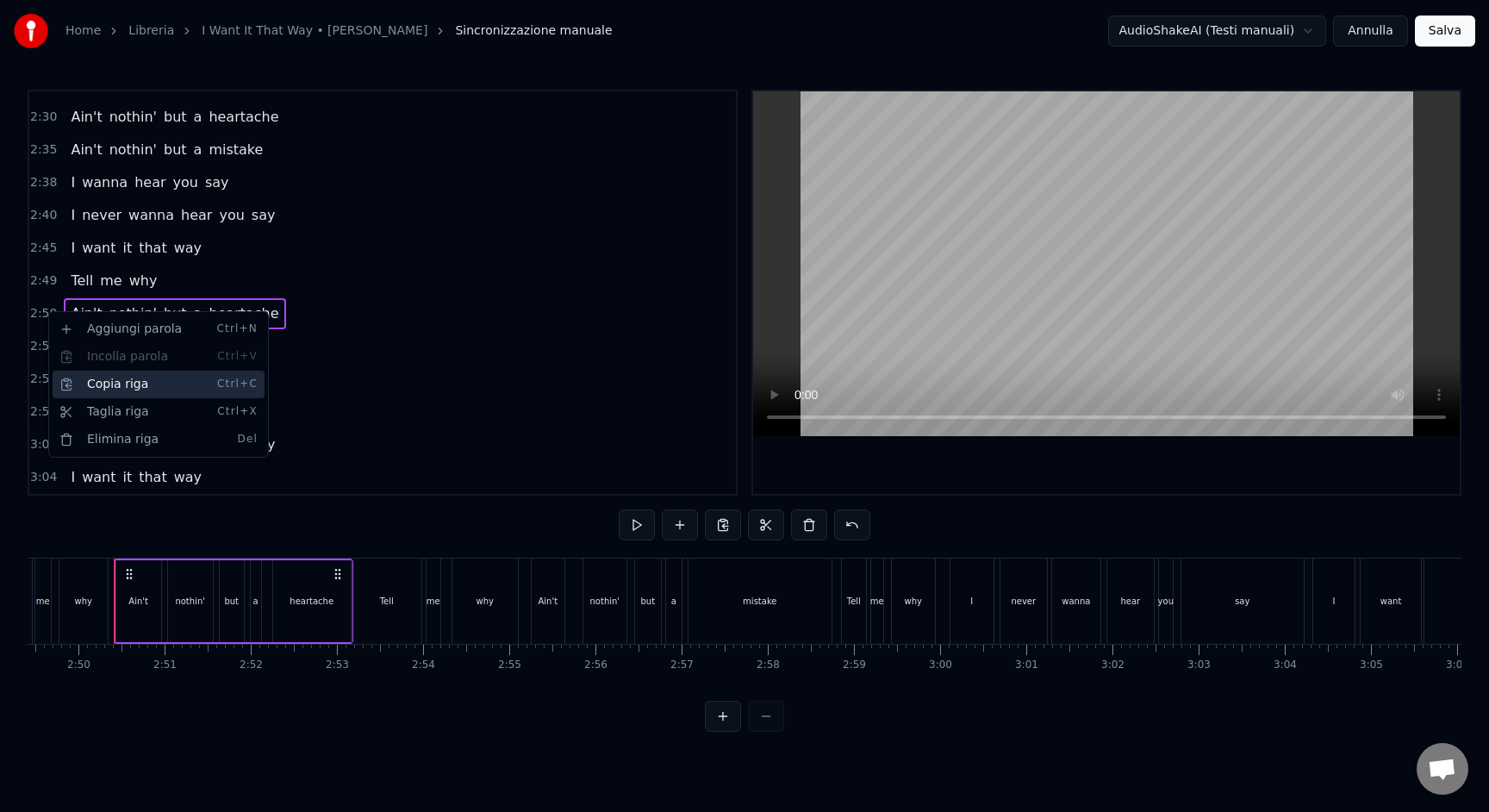
click at [96, 376] on div "Copia riga Ctrl+C" at bounding box center [159, 384] width 212 height 28
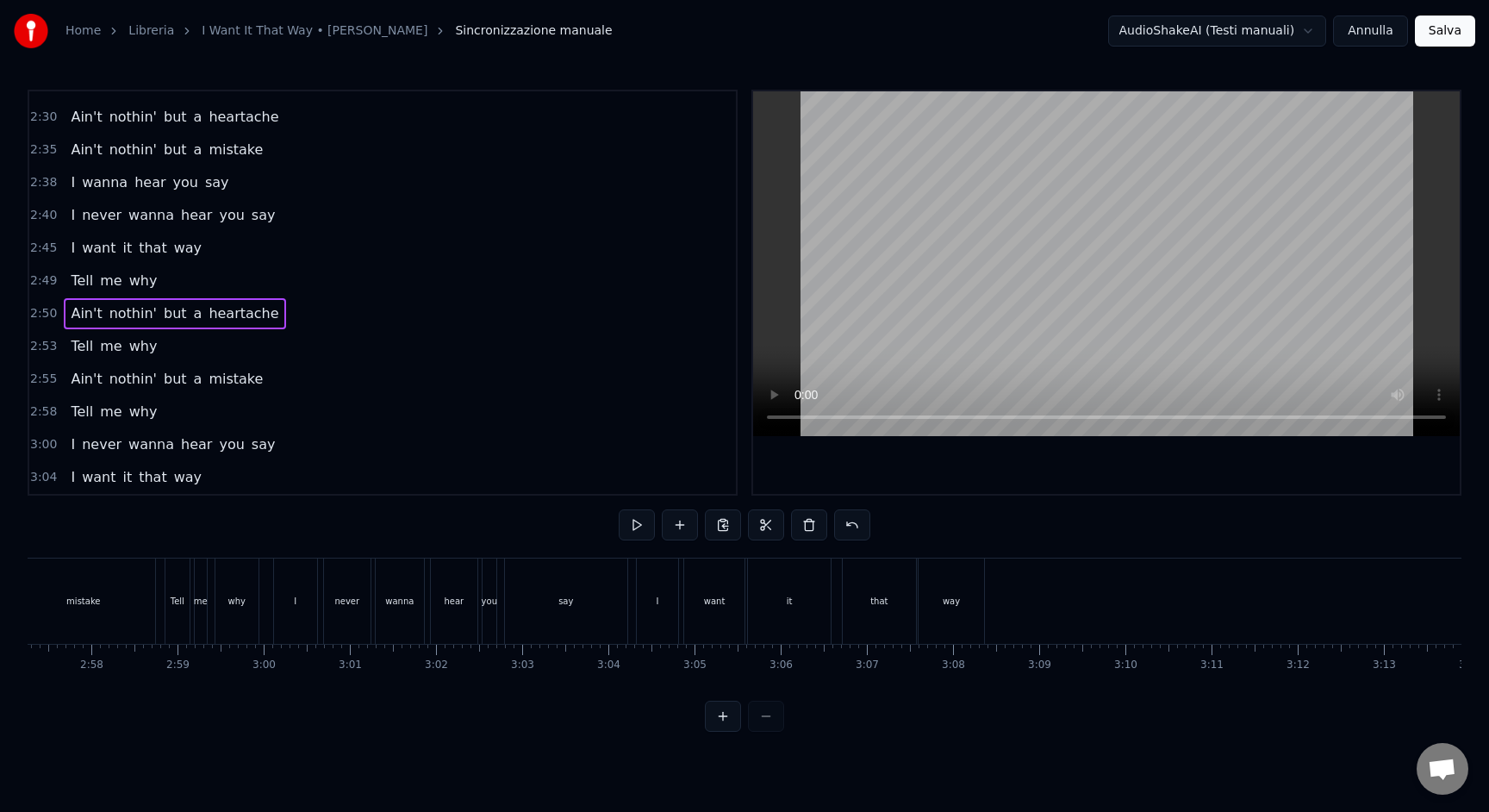
scroll to position [0, 15288]
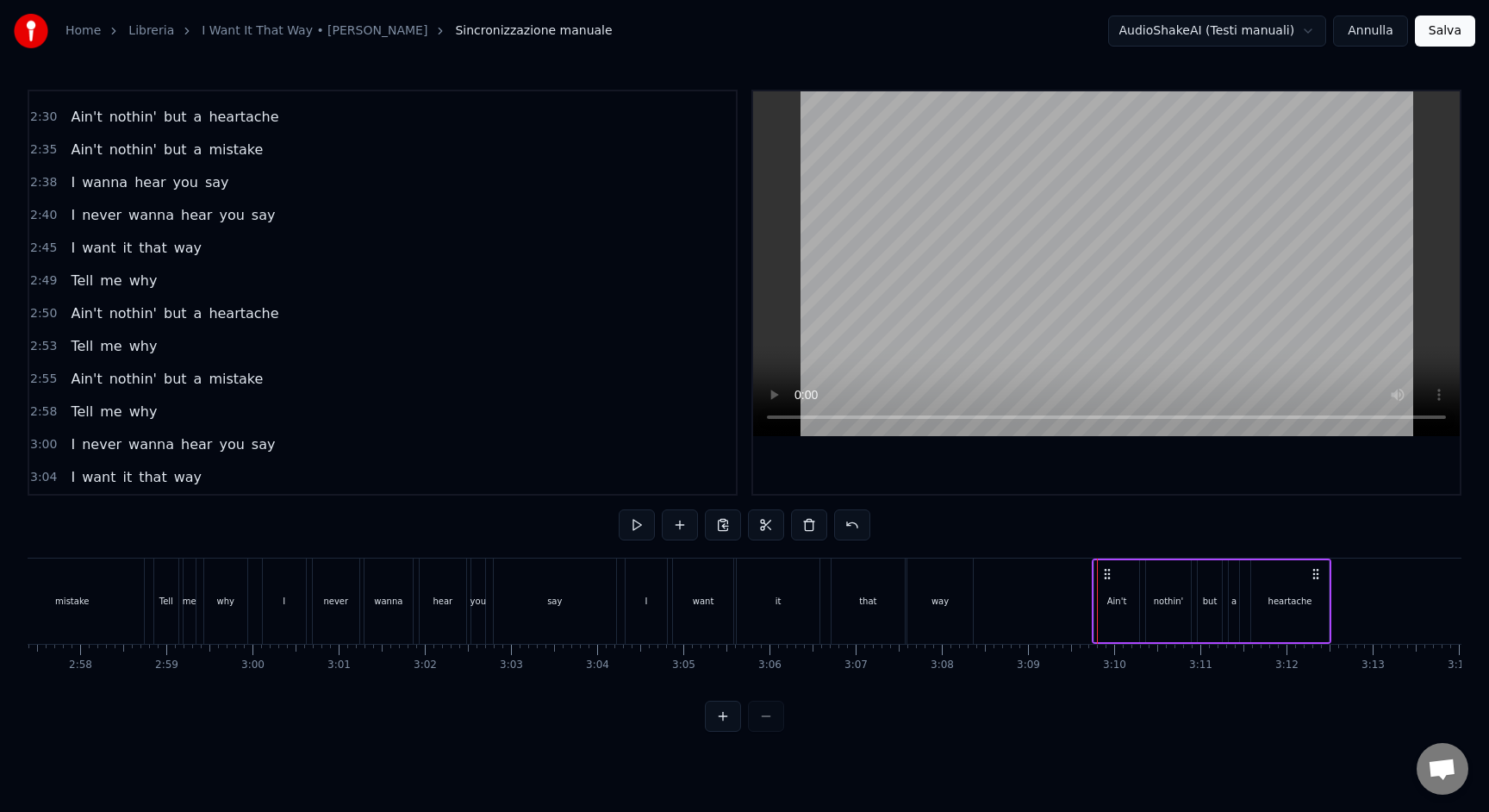
click at [1107, 576] on icon at bounding box center [1107, 574] width 14 height 14
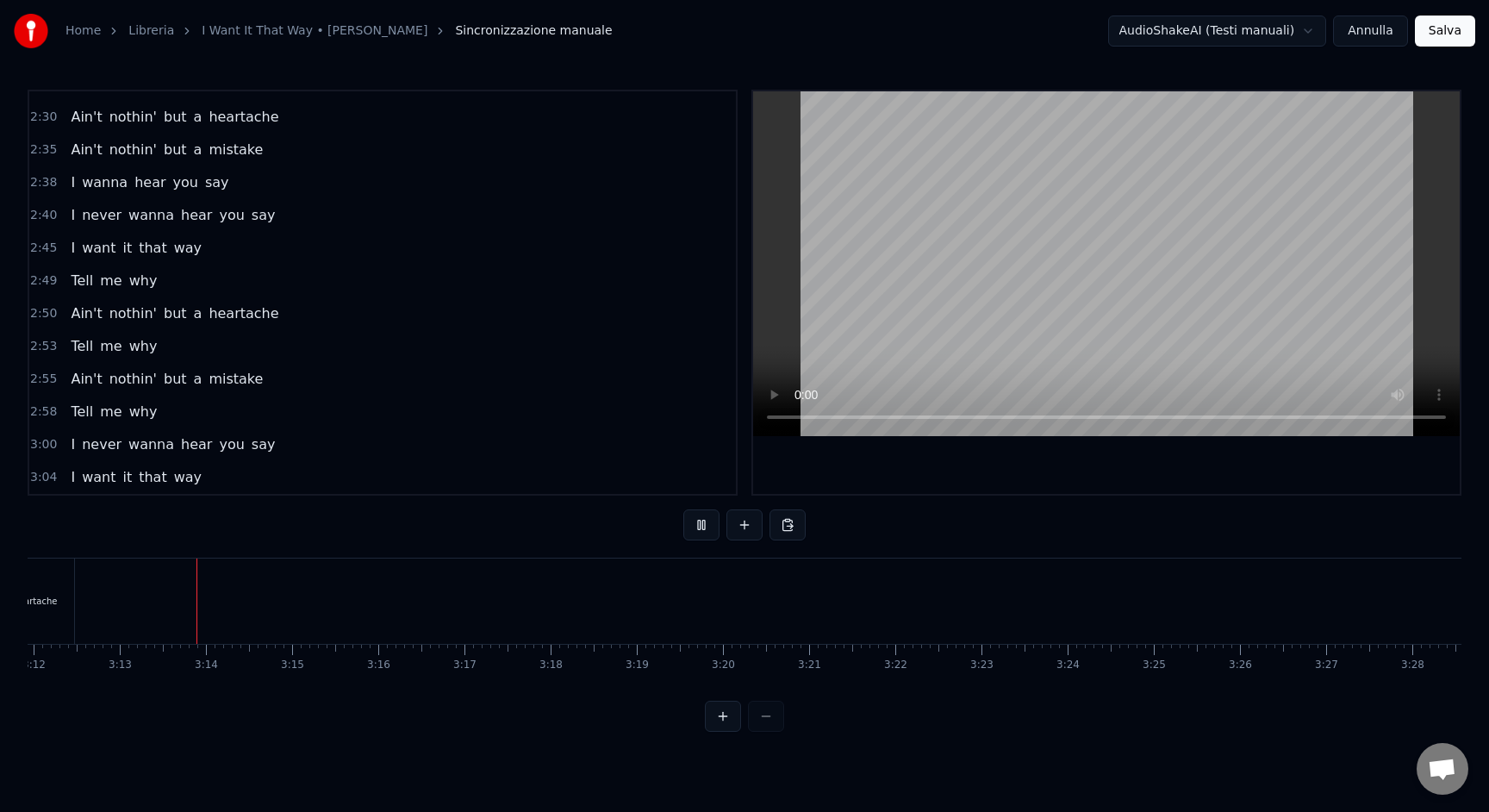
scroll to position [0, 16573]
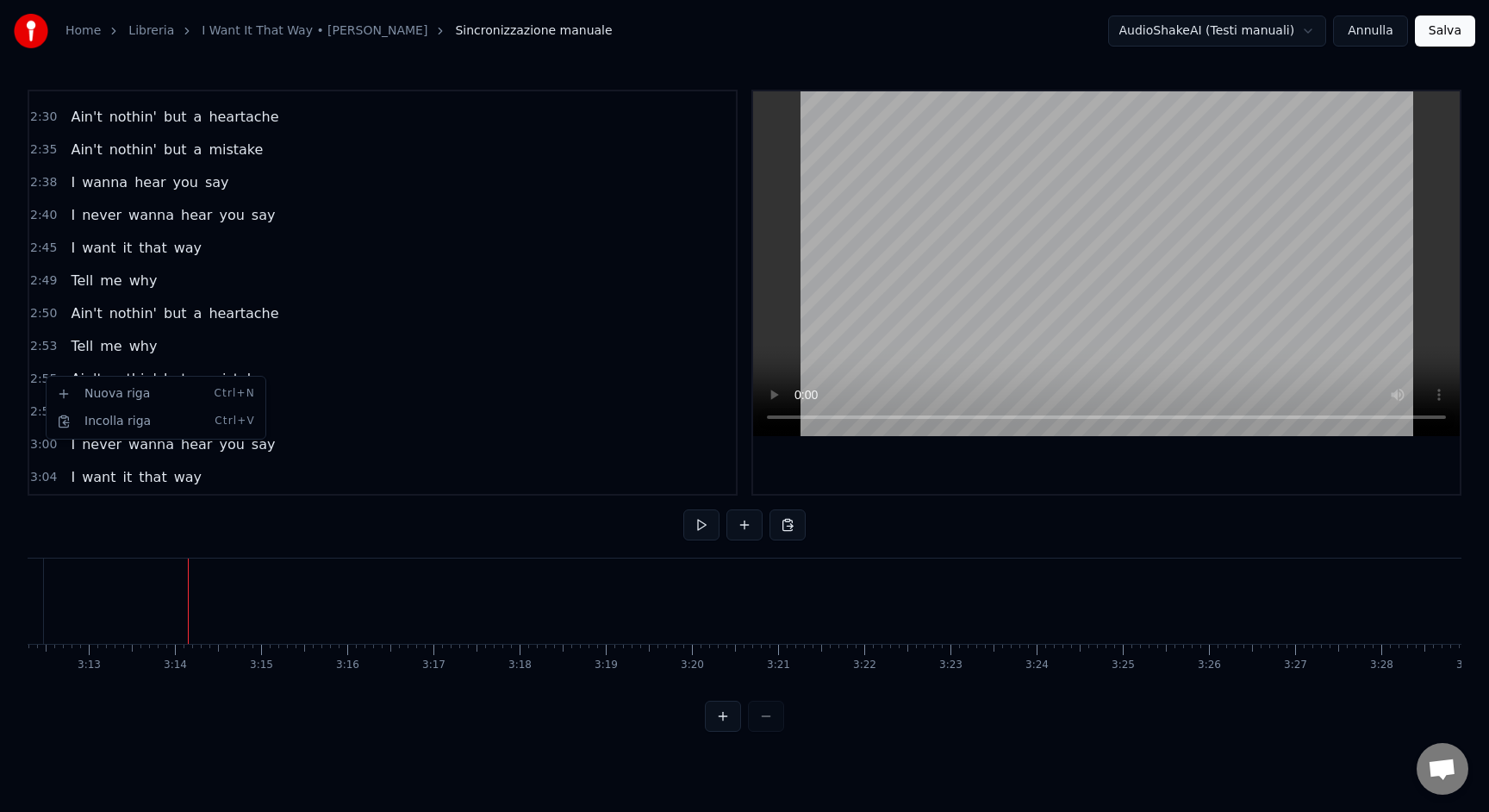
click at [37, 377] on html "Home Libreria I Want It That Way • [PERSON_NAME] Sincronizzazione manuale Audio…" at bounding box center [744, 379] width 1489 height 759
click at [43, 378] on span "2:55" at bounding box center [43, 379] width 27 height 17
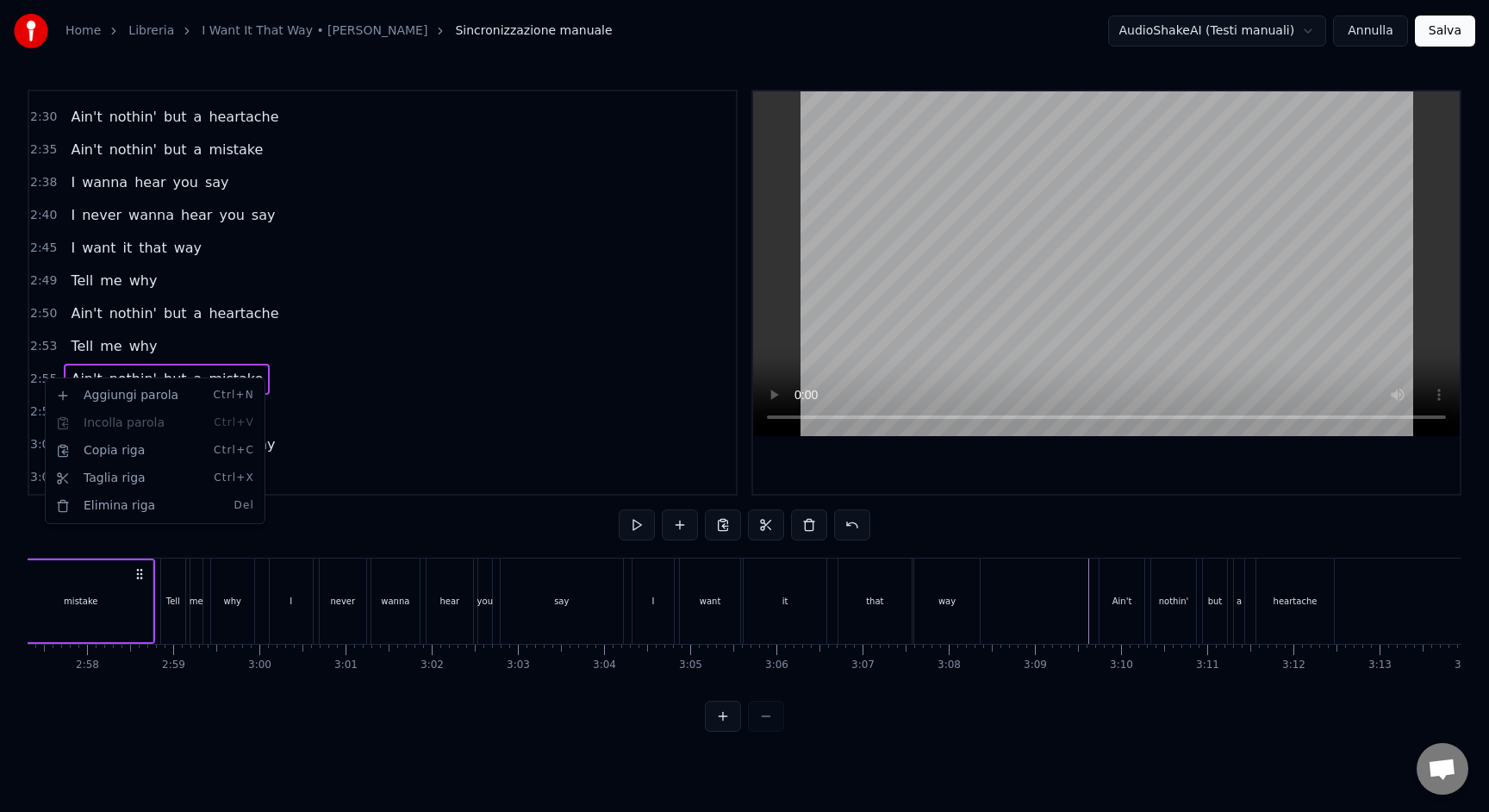
scroll to position [0, 15018]
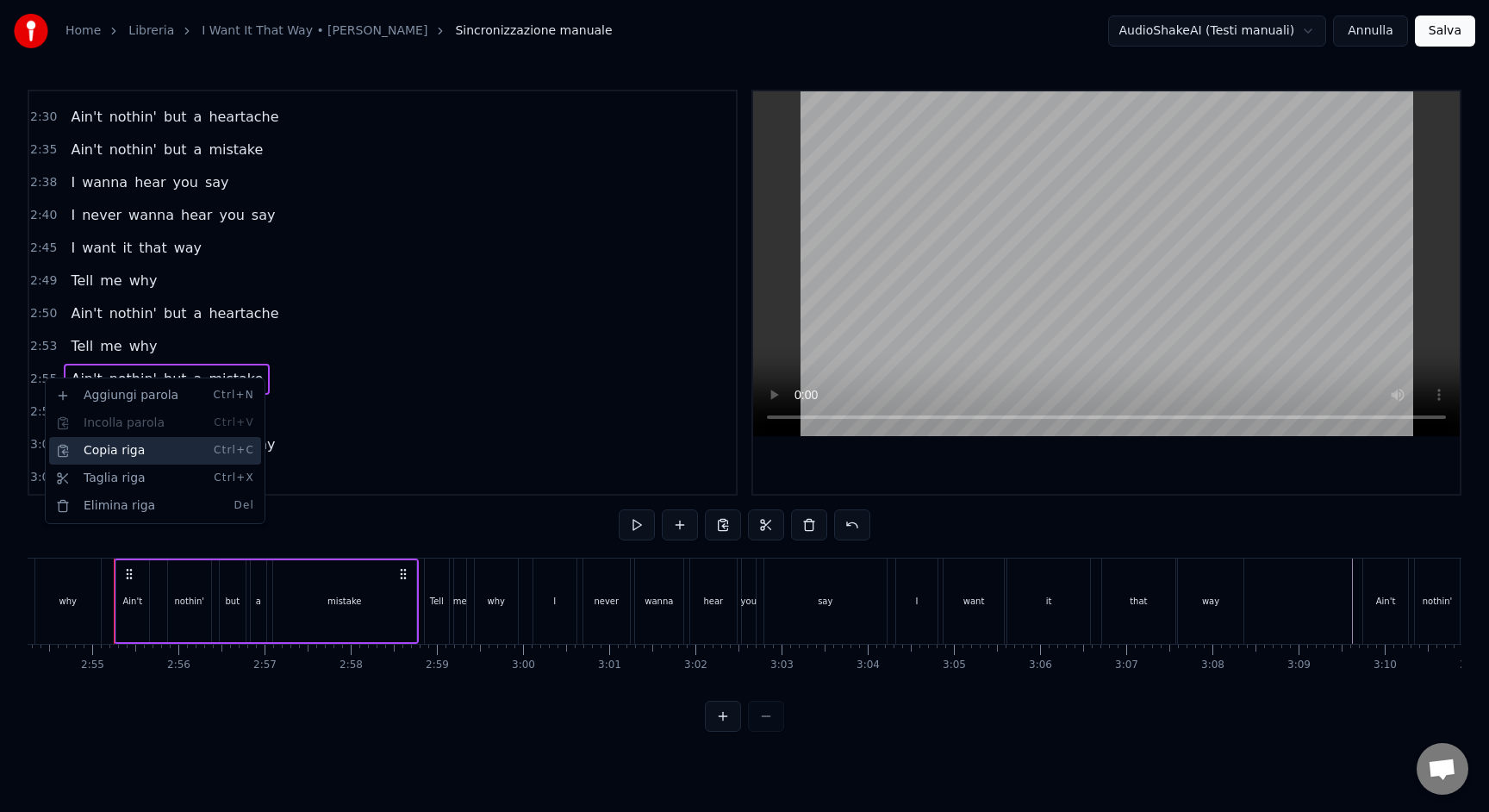
click at [134, 447] on div "Copia riga Ctrl+C" at bounding box center [155, 450] width 212 height 28
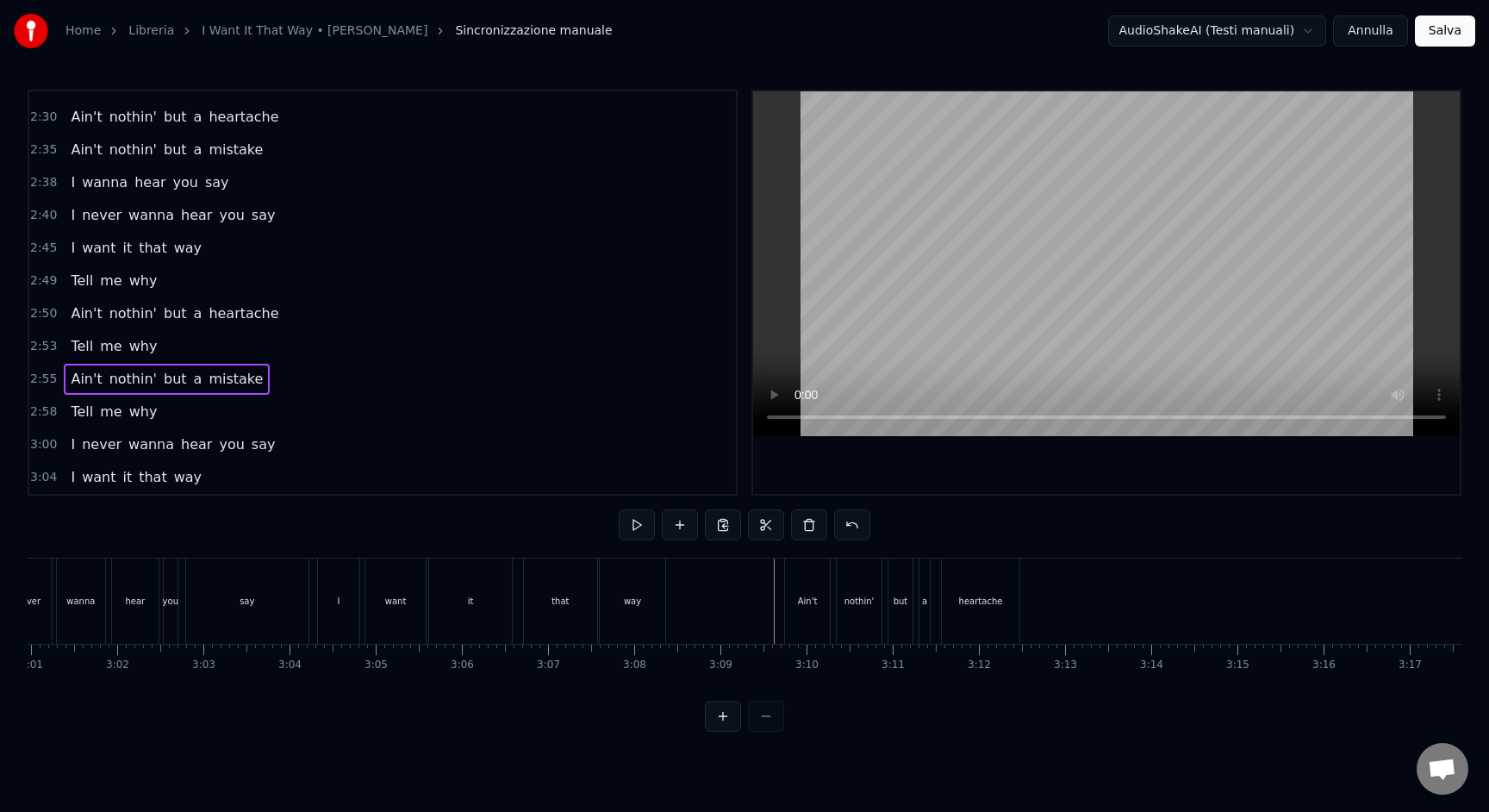
scroll to position [0, 15607]
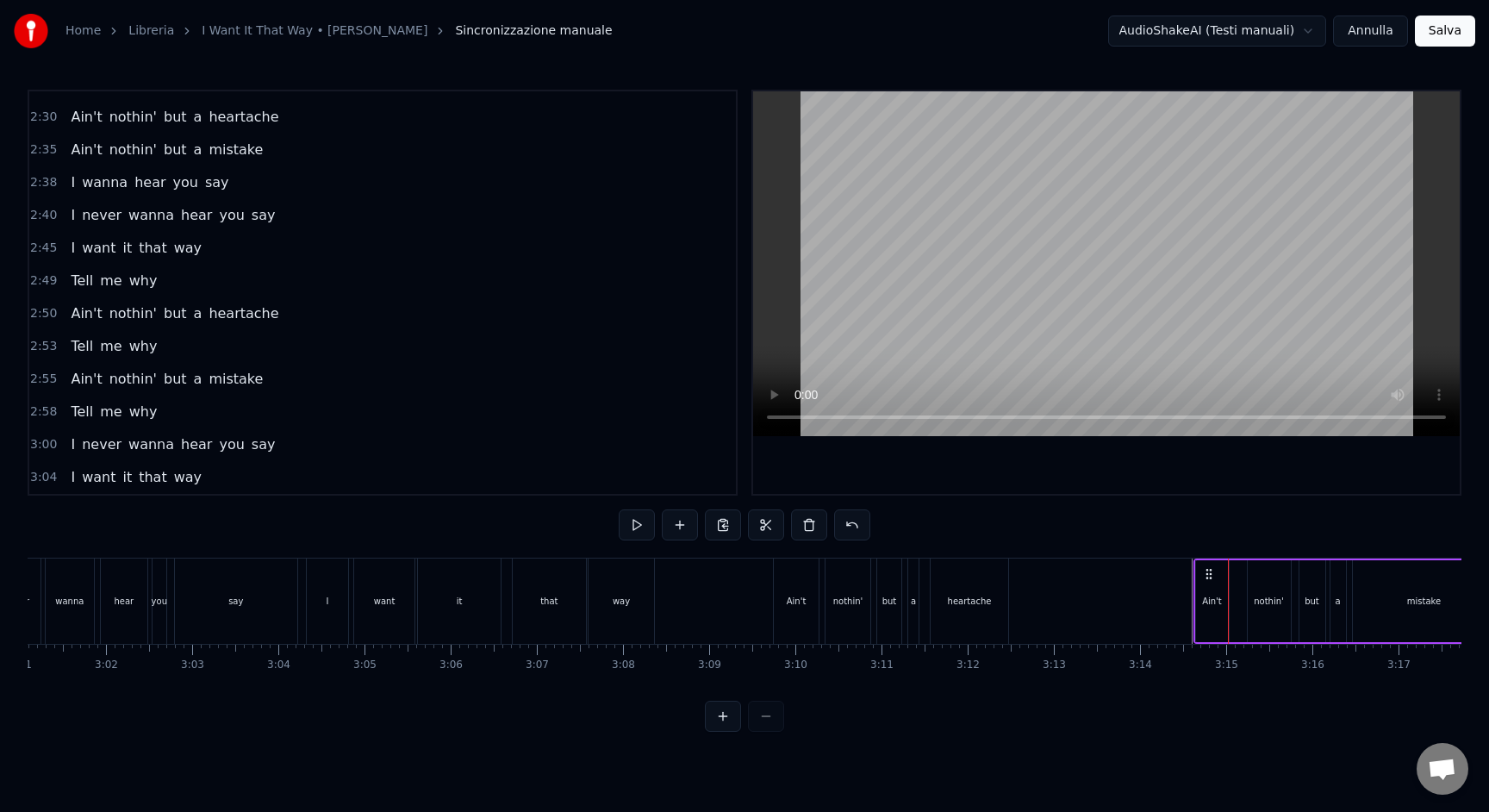
drag, startPoint x: 1241, startPoint y: 577, endPoint x: 1206, endPoint y: 578, distance: 35.0
click at [1206, 578] on icon at bounding box center [1208, 574] width 14 height 14
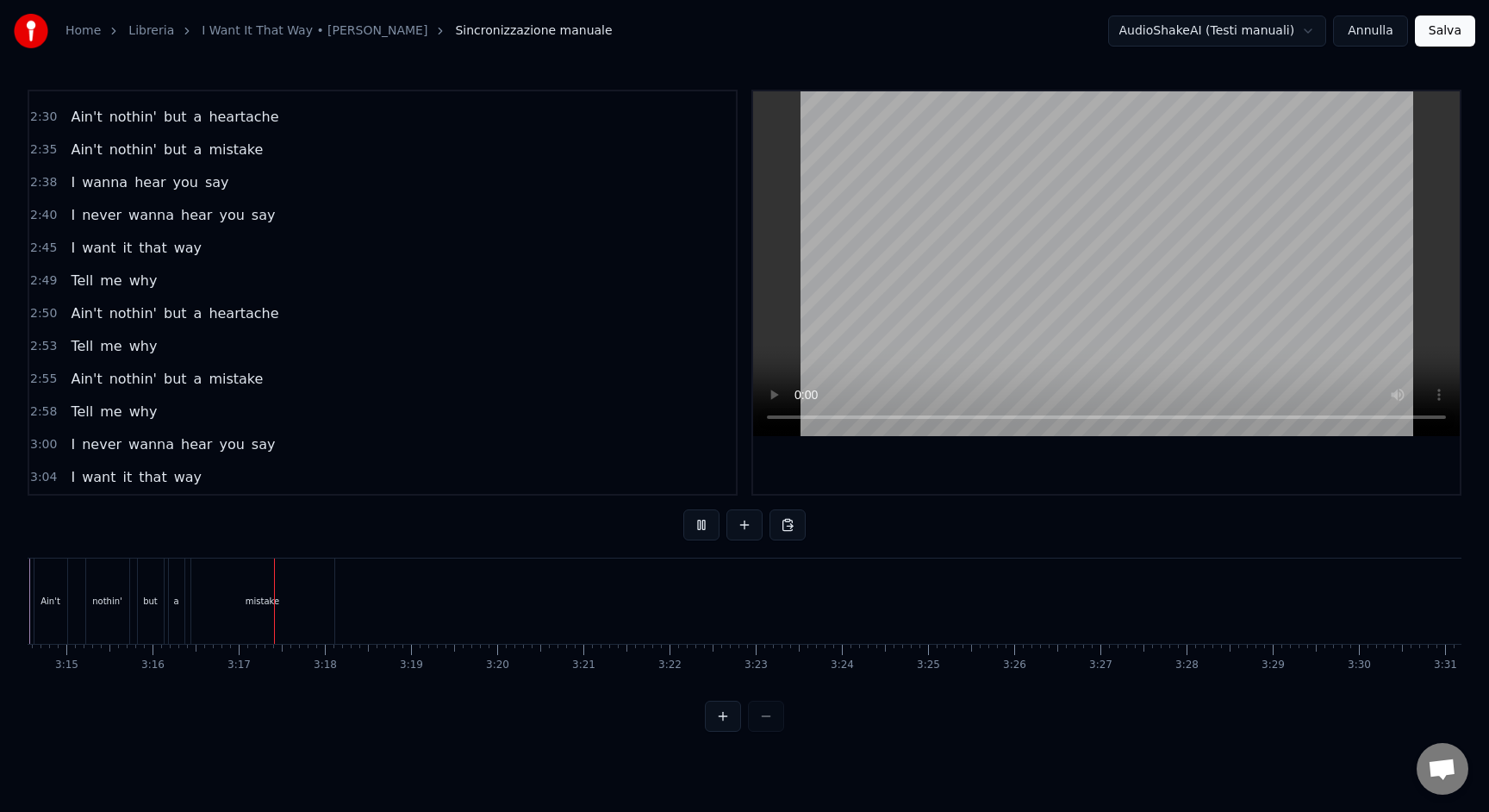
scroll to position [0, 16884]
click at [52, 409] on span "2:58" at bounding box center [43, 412] width 27 height 17
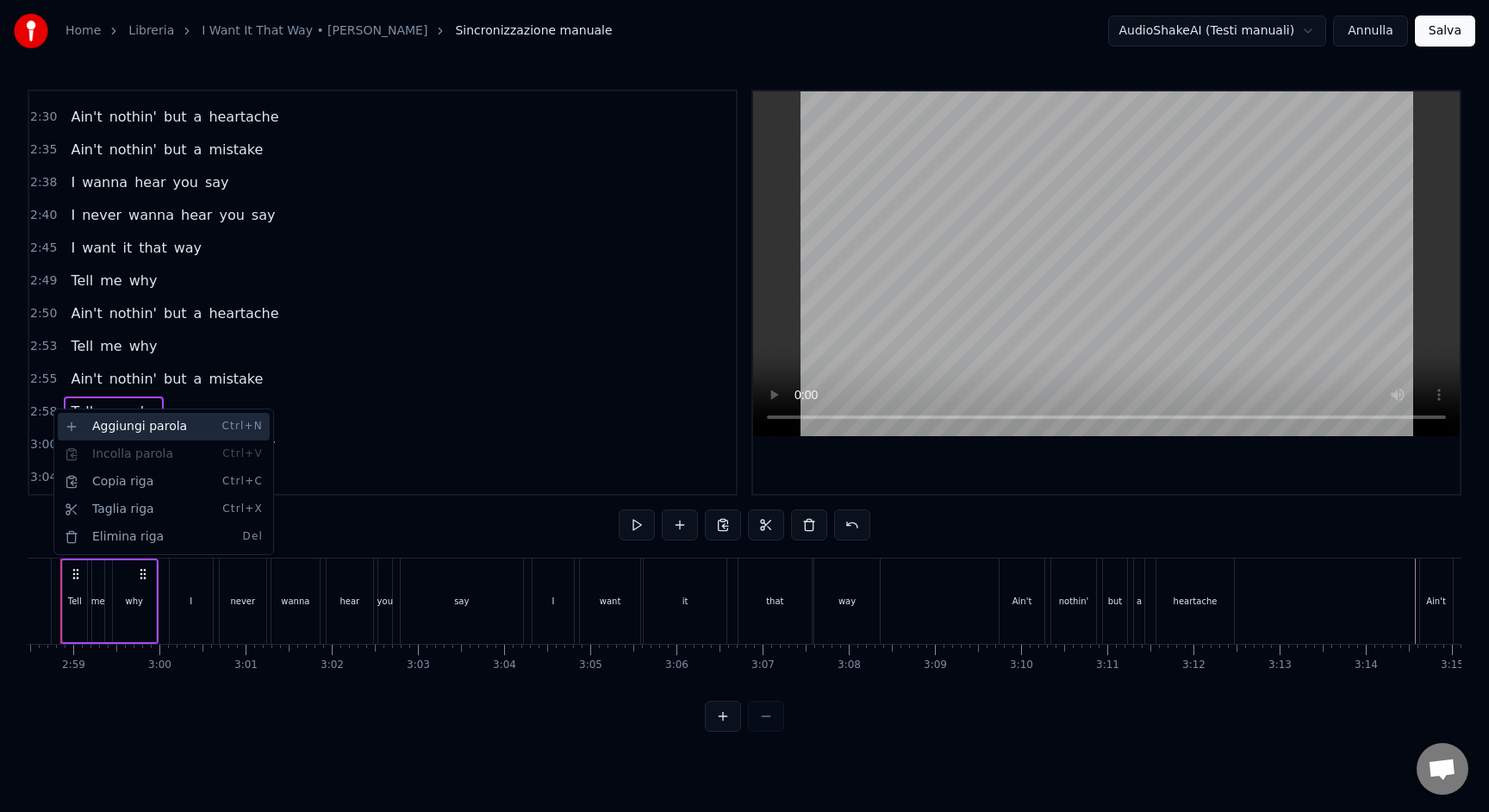
scroll to position [0, 15328]
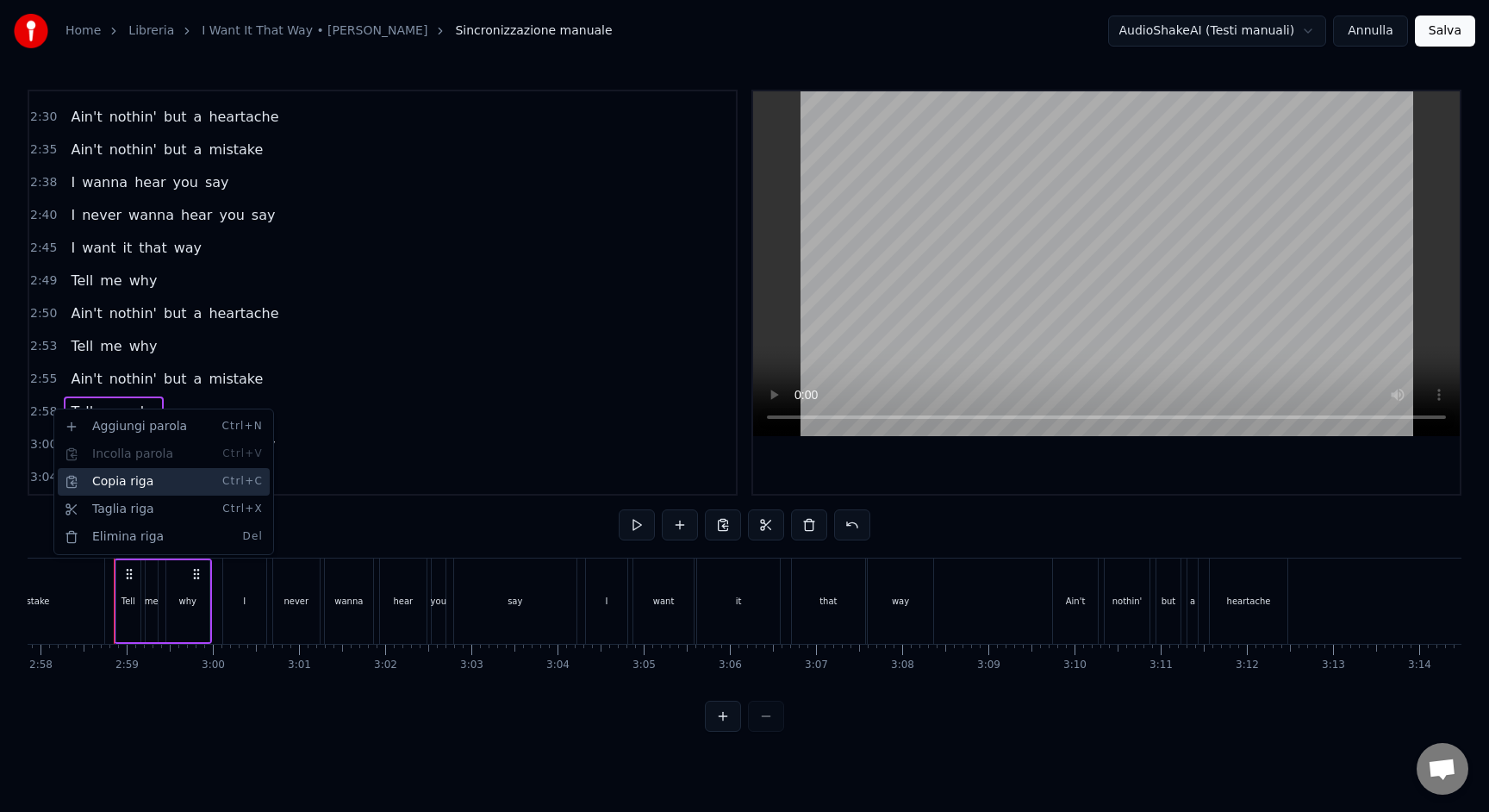
click at [125, 485] on div "Copia riga Ctrl+C" at bounding box center [164, 481] width 212 height 28
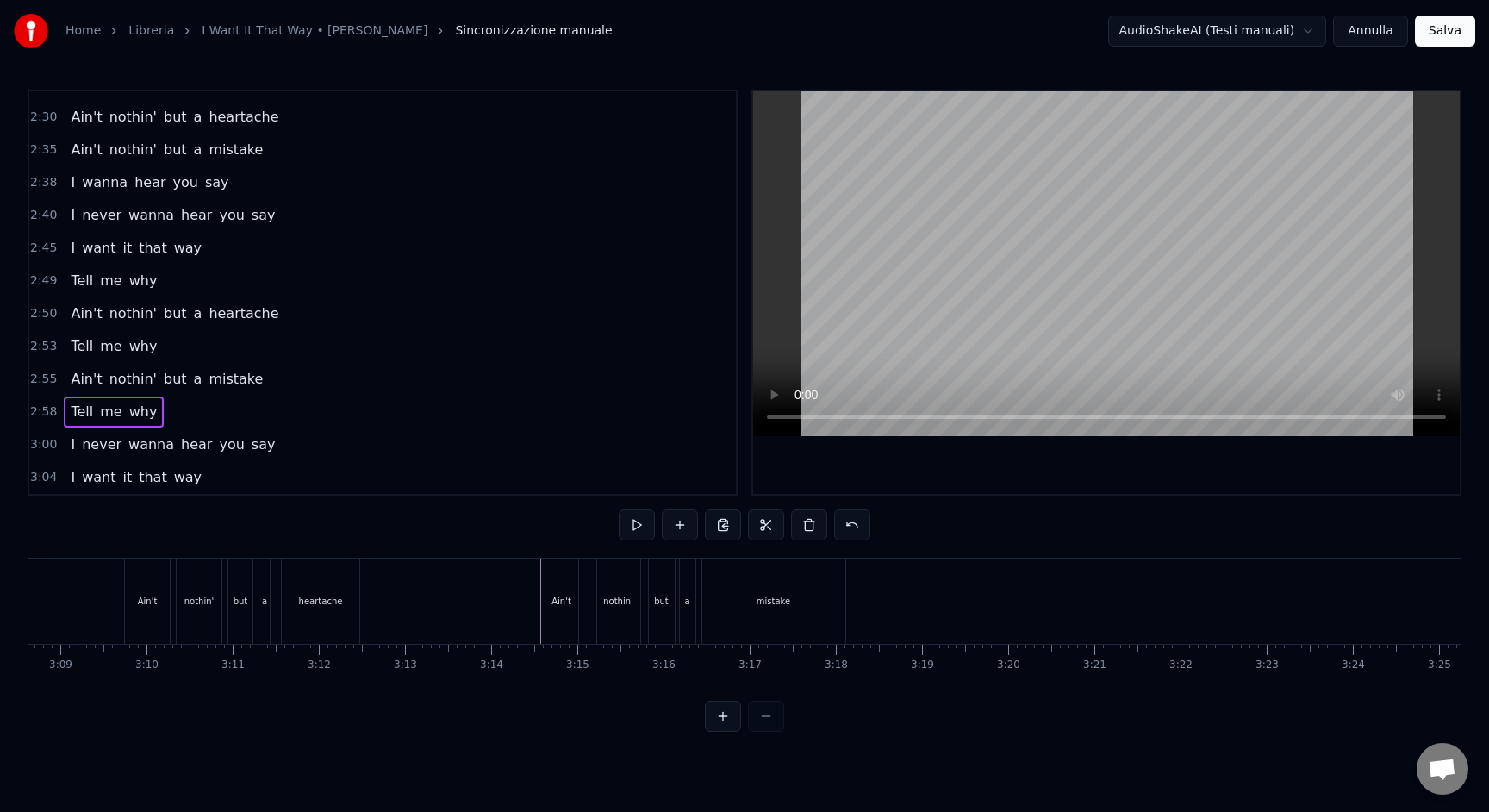
scroll to position [0, 16301]
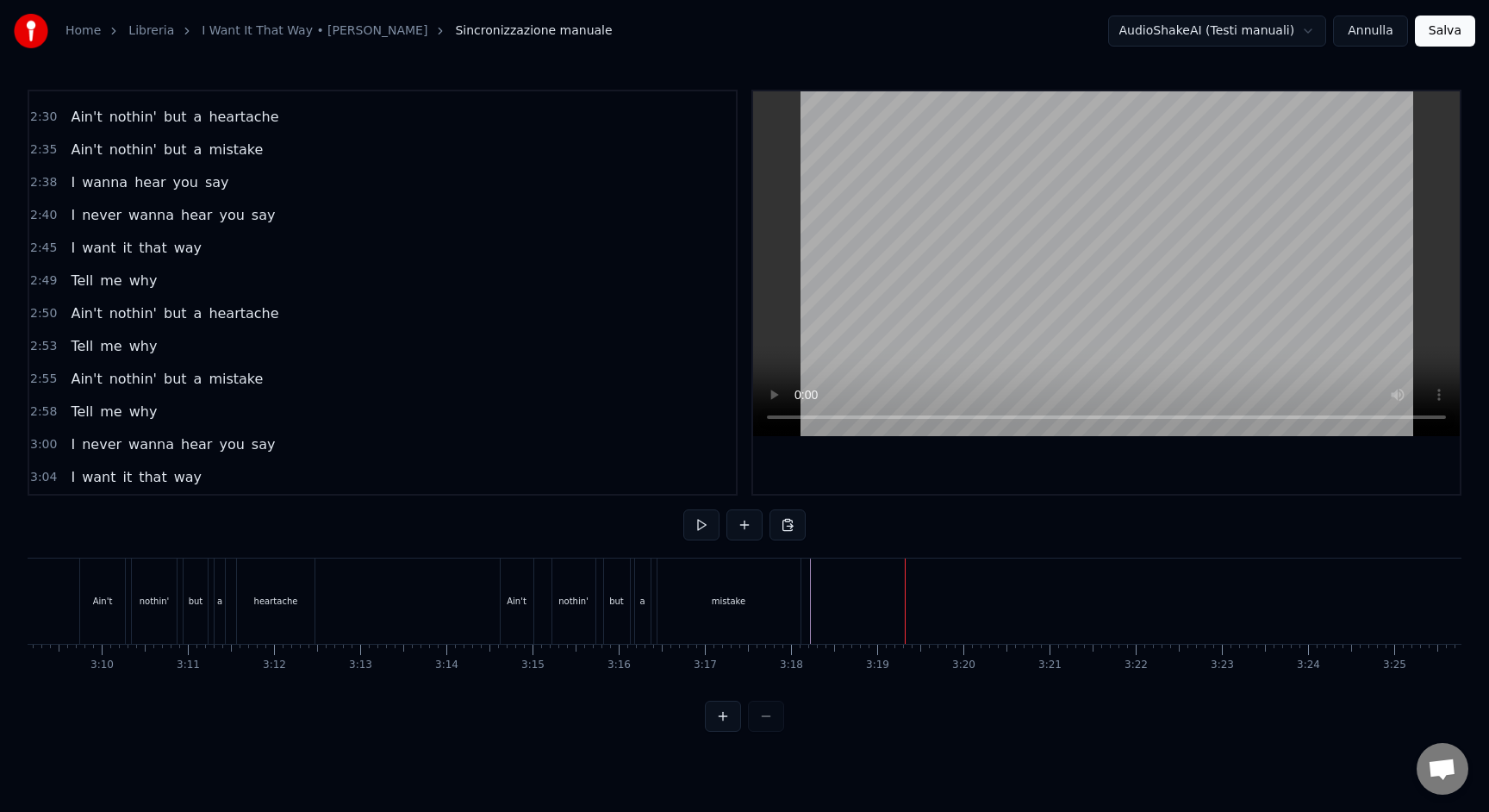
click at [819, 574] on circle at bounding box center [819, 573] width 1 height 1
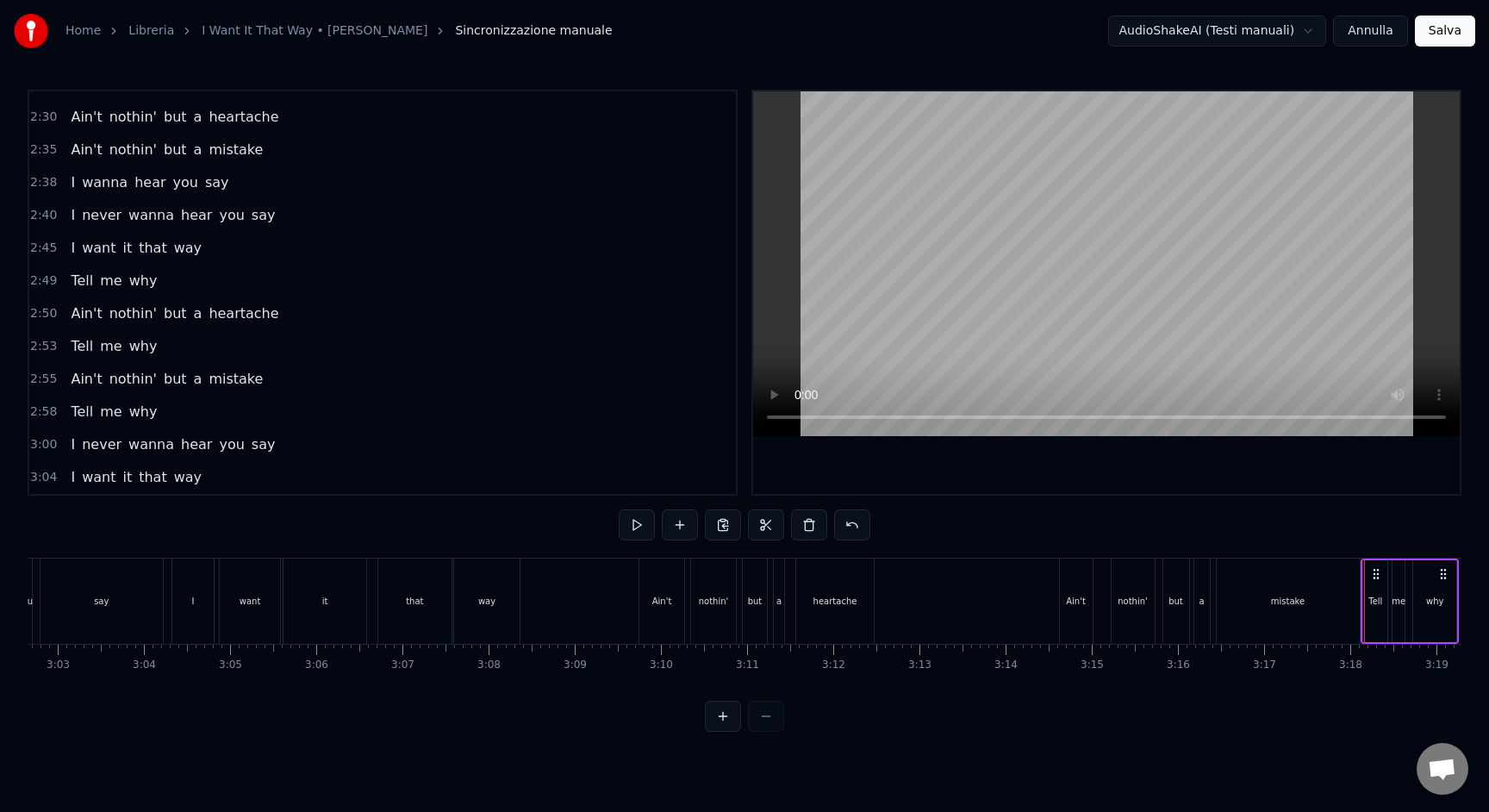
scroll to position [0, 15709]
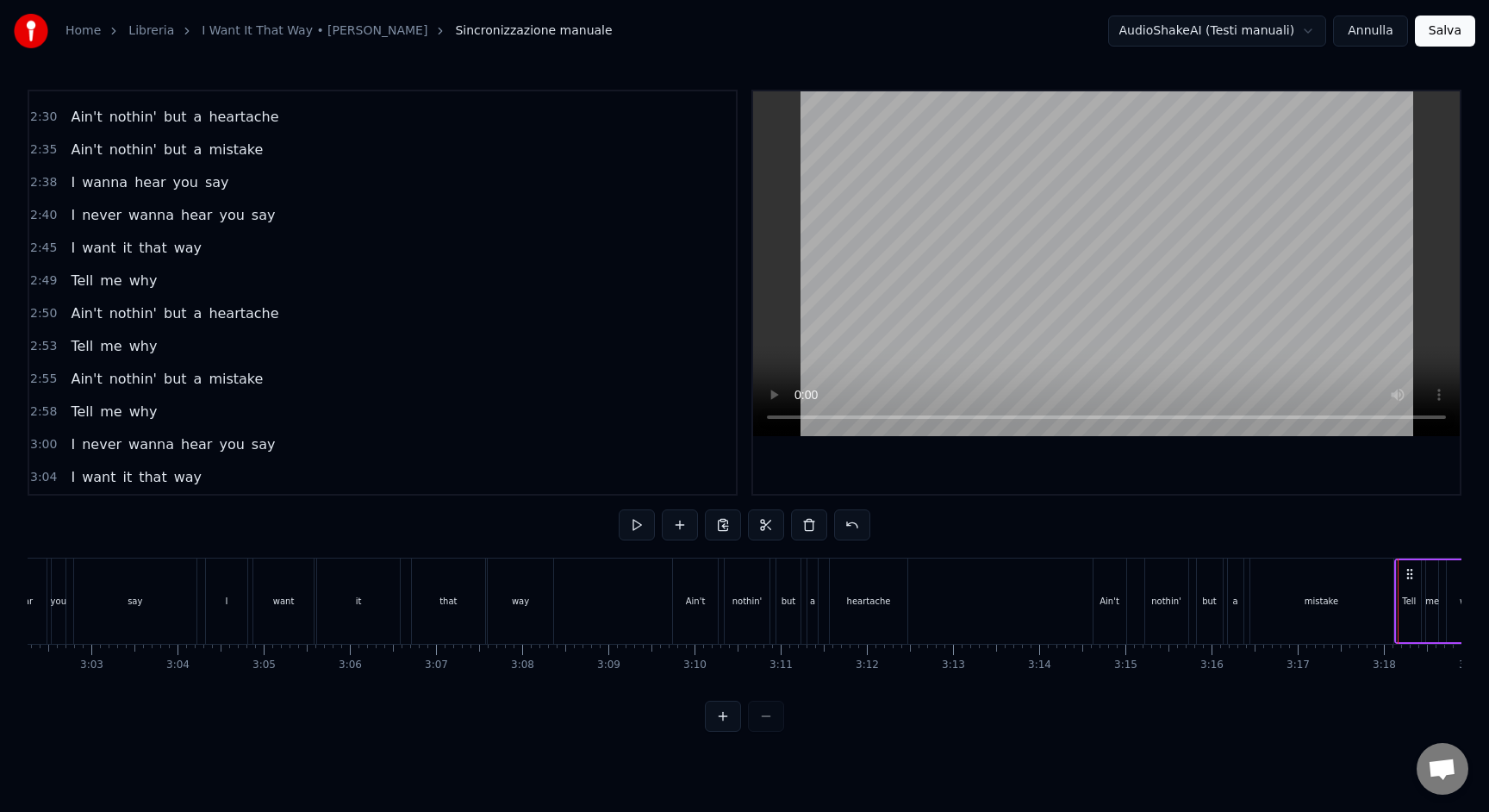
click at [43, 347] on span "2:53" at bounding box center [43, 346] width 27 height 17
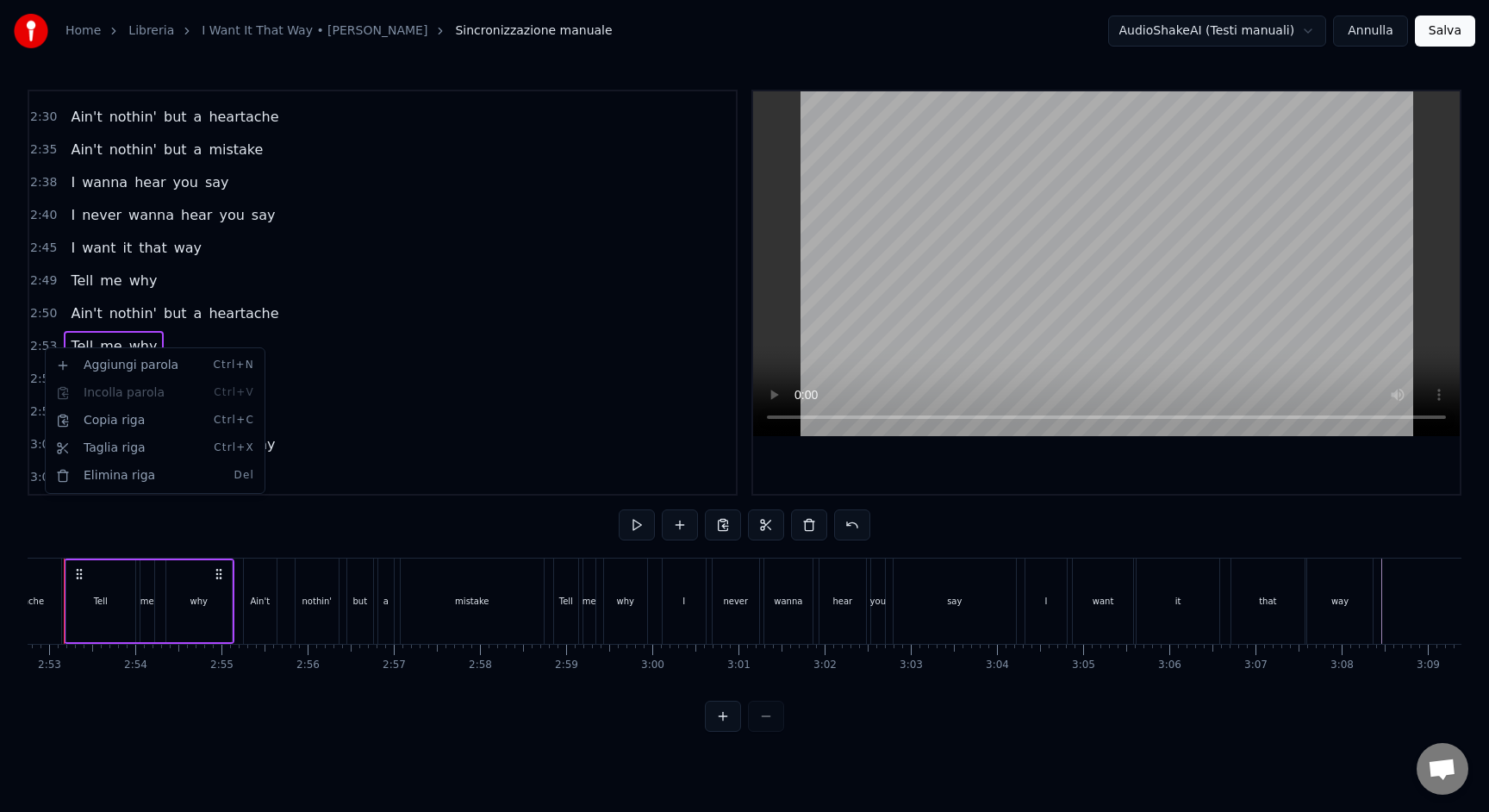
scroll to position [0, 14839]
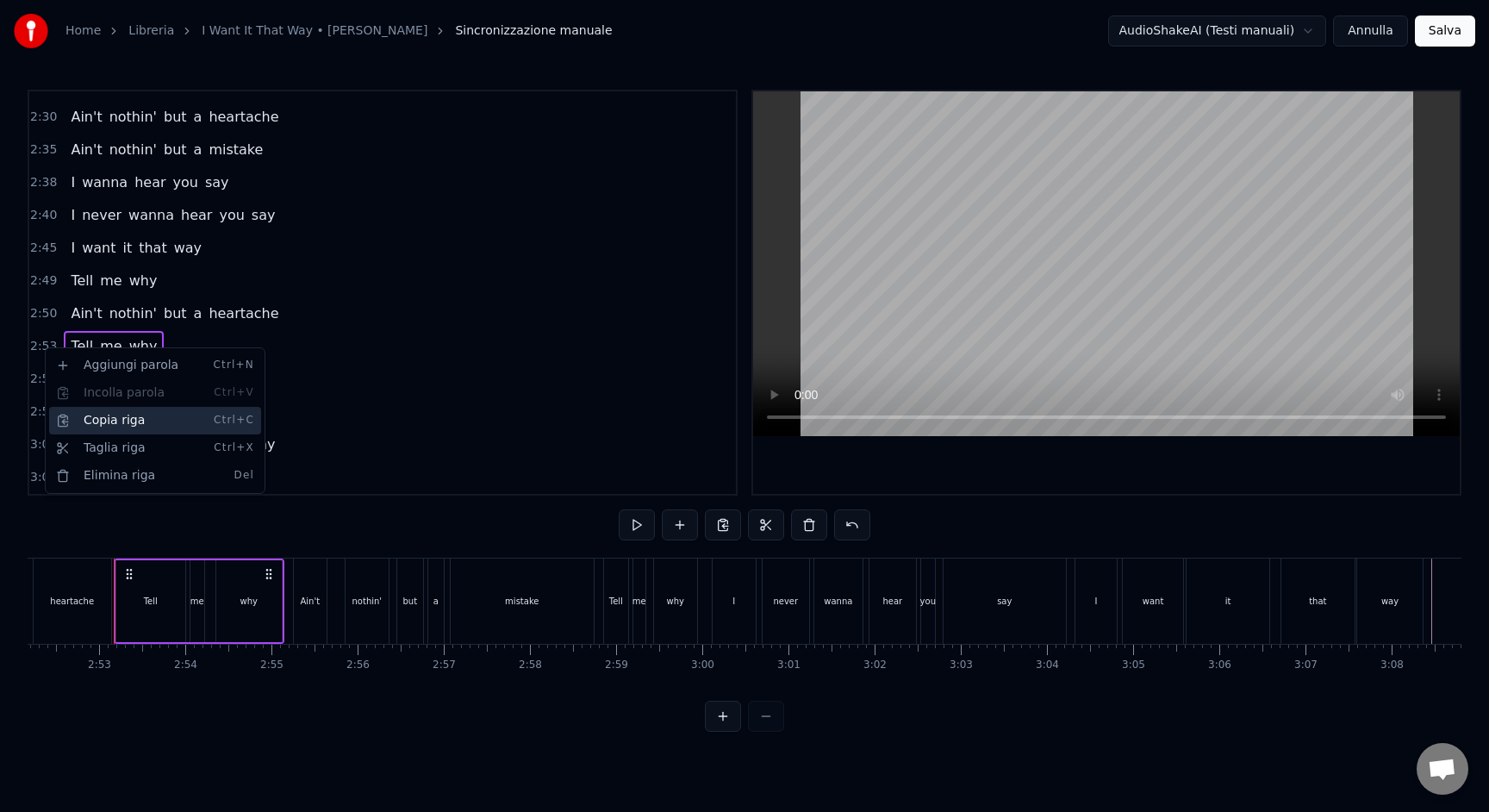
click at [123, 418] on div "Copia riga Ctrl+C" at bounding box center [155, 420] width 212 height 28
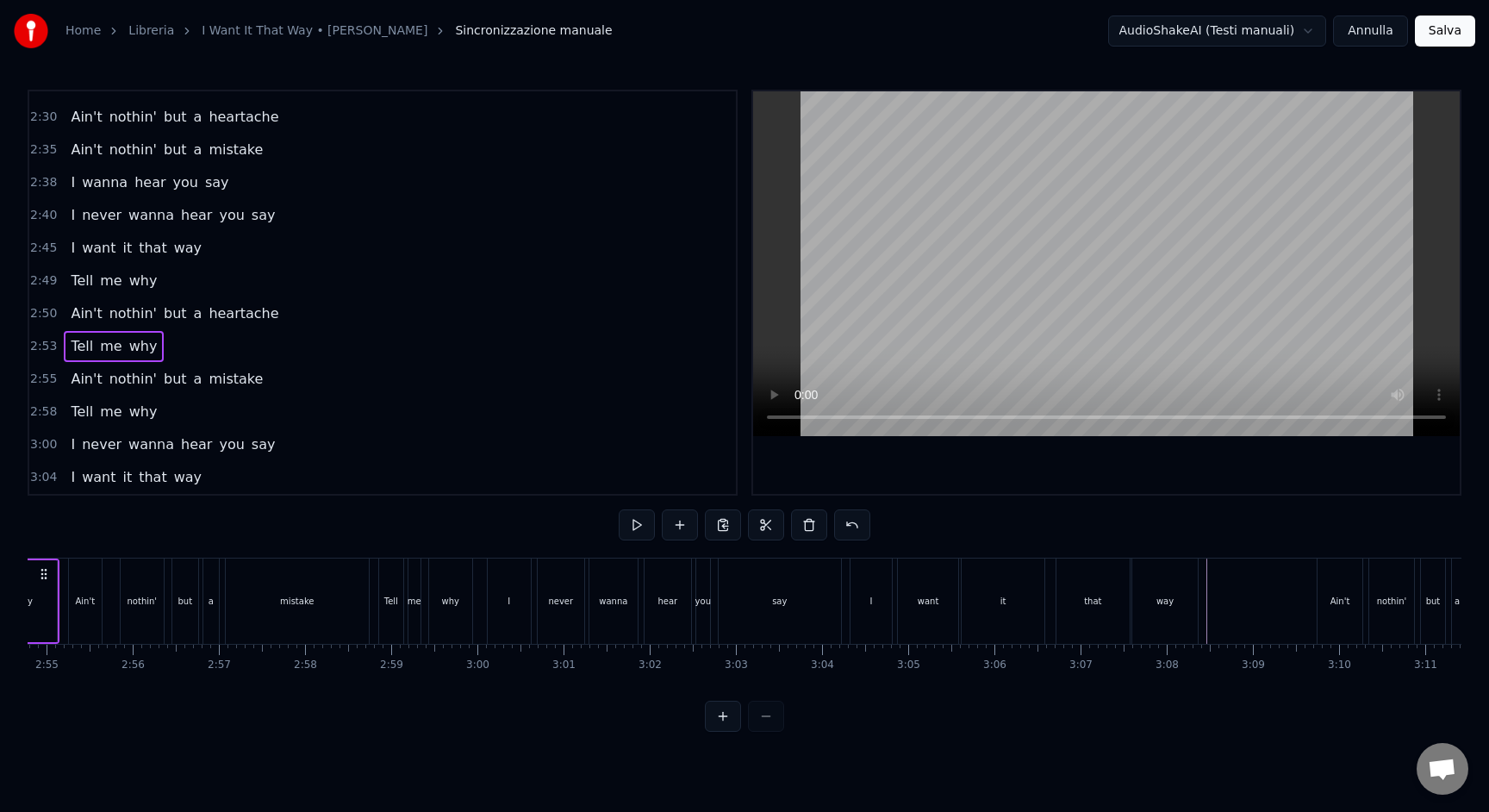
scroll to position [0, 15086]
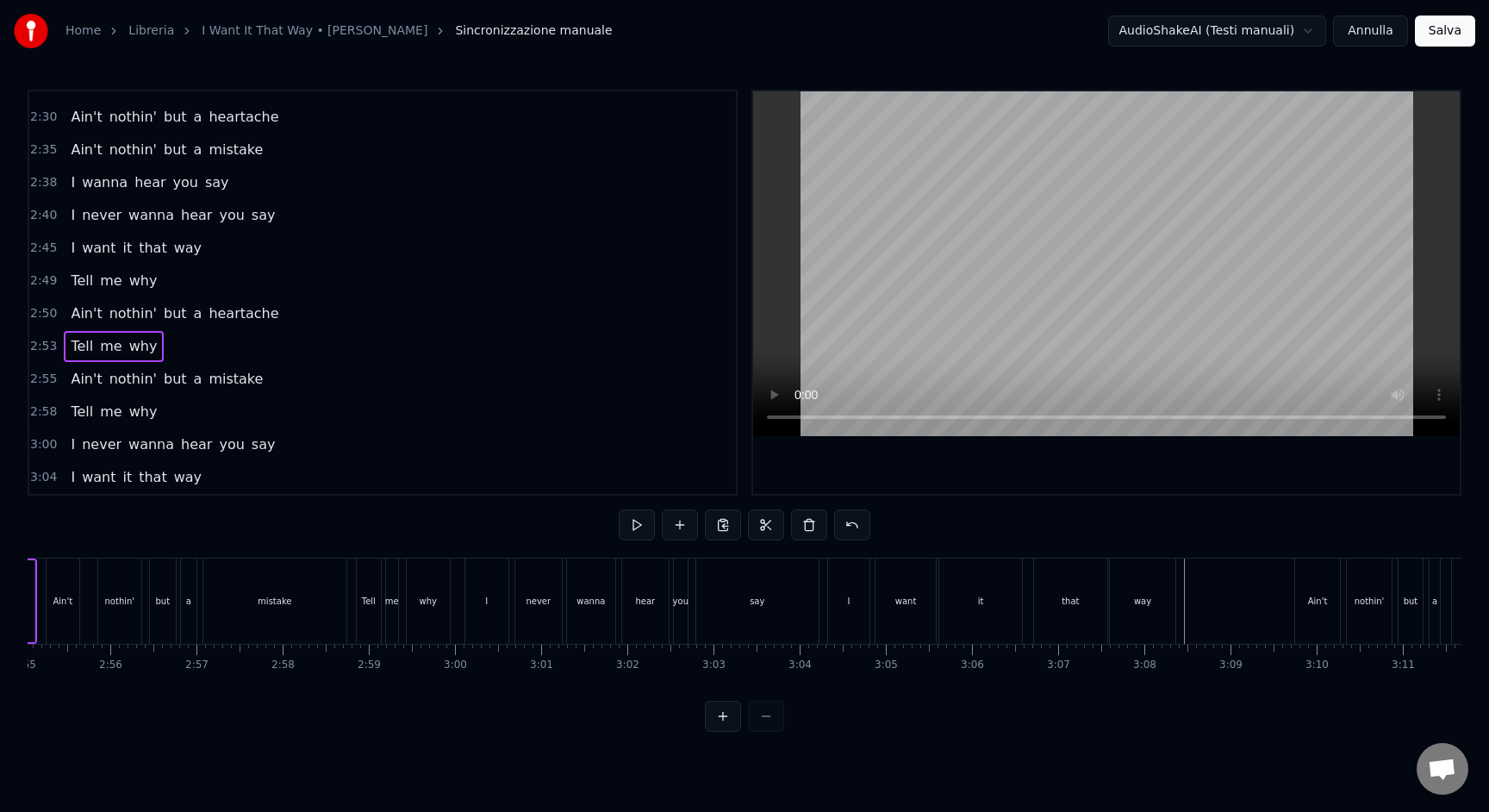
click at [1179, 609] on div "I want it that way" at bounding box center [1004, 601] width 353 height 85
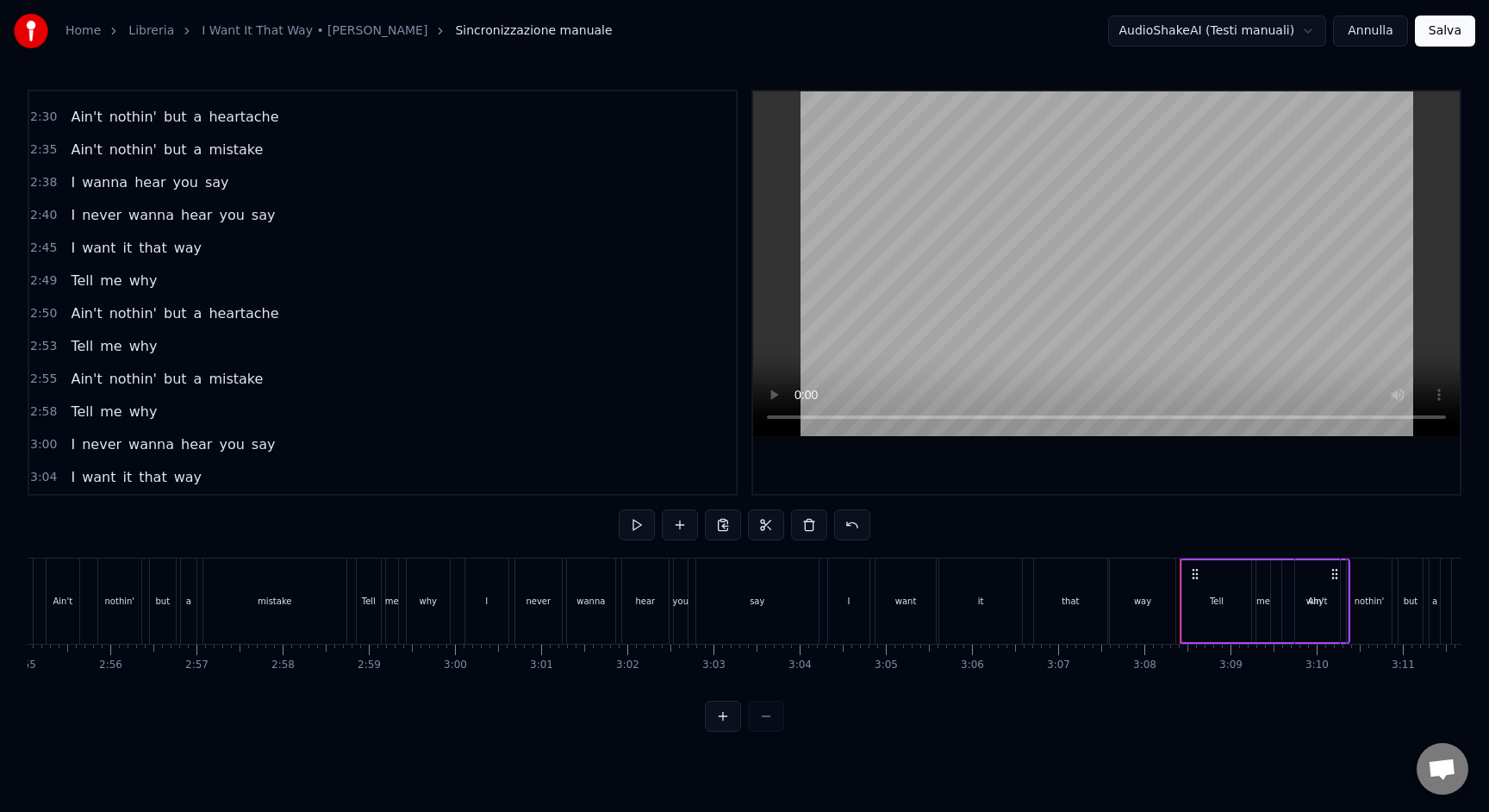
drag, startPoint x: 1231, startPoint y: 619, endPoint x: 1236, endPoint y: 629, distance: 11.2
click at [1230, 619] on div "Tell" at bounding box center [1216, 601] width 68 height 82
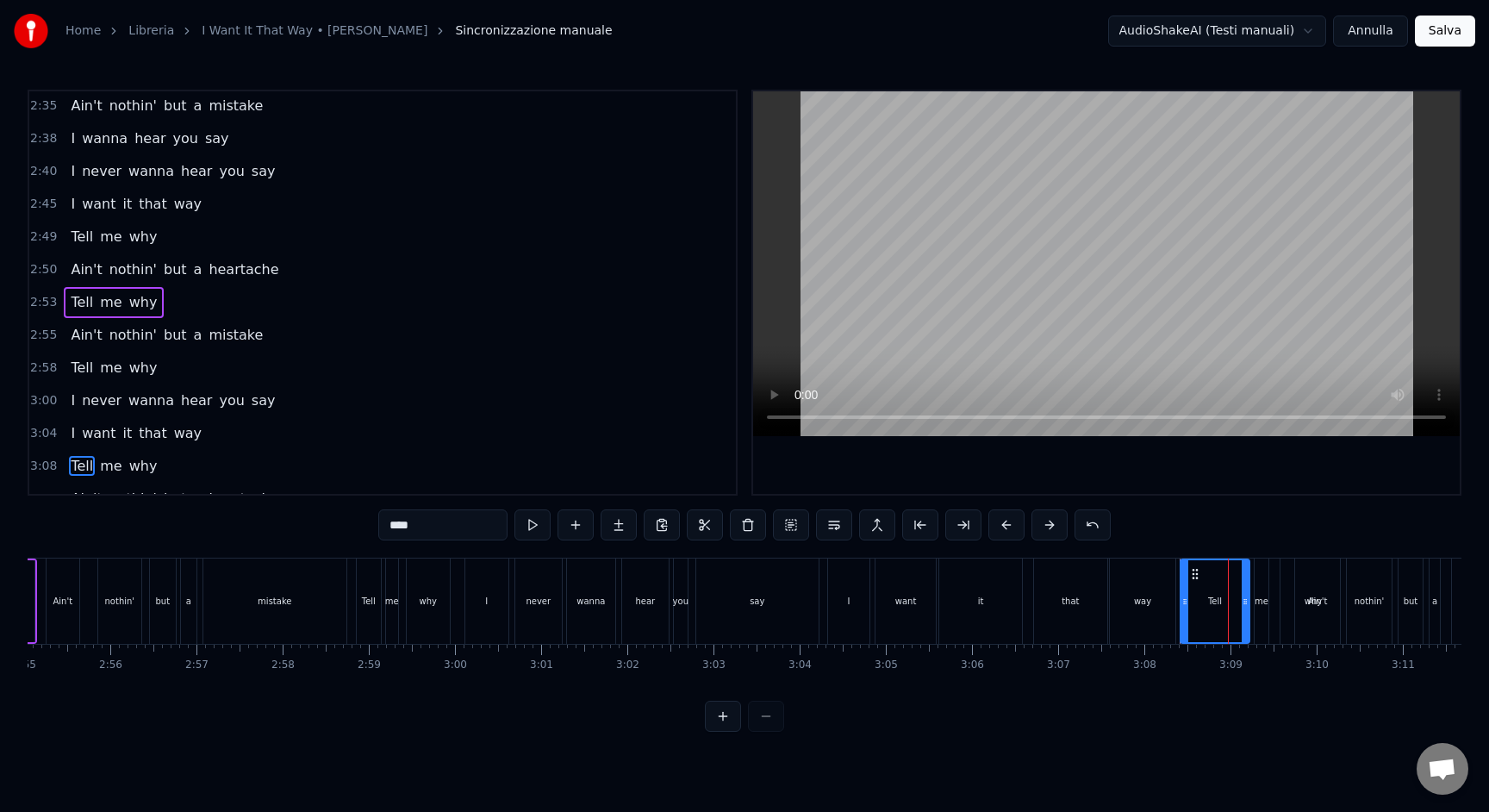
scroll to position [1268, 0]
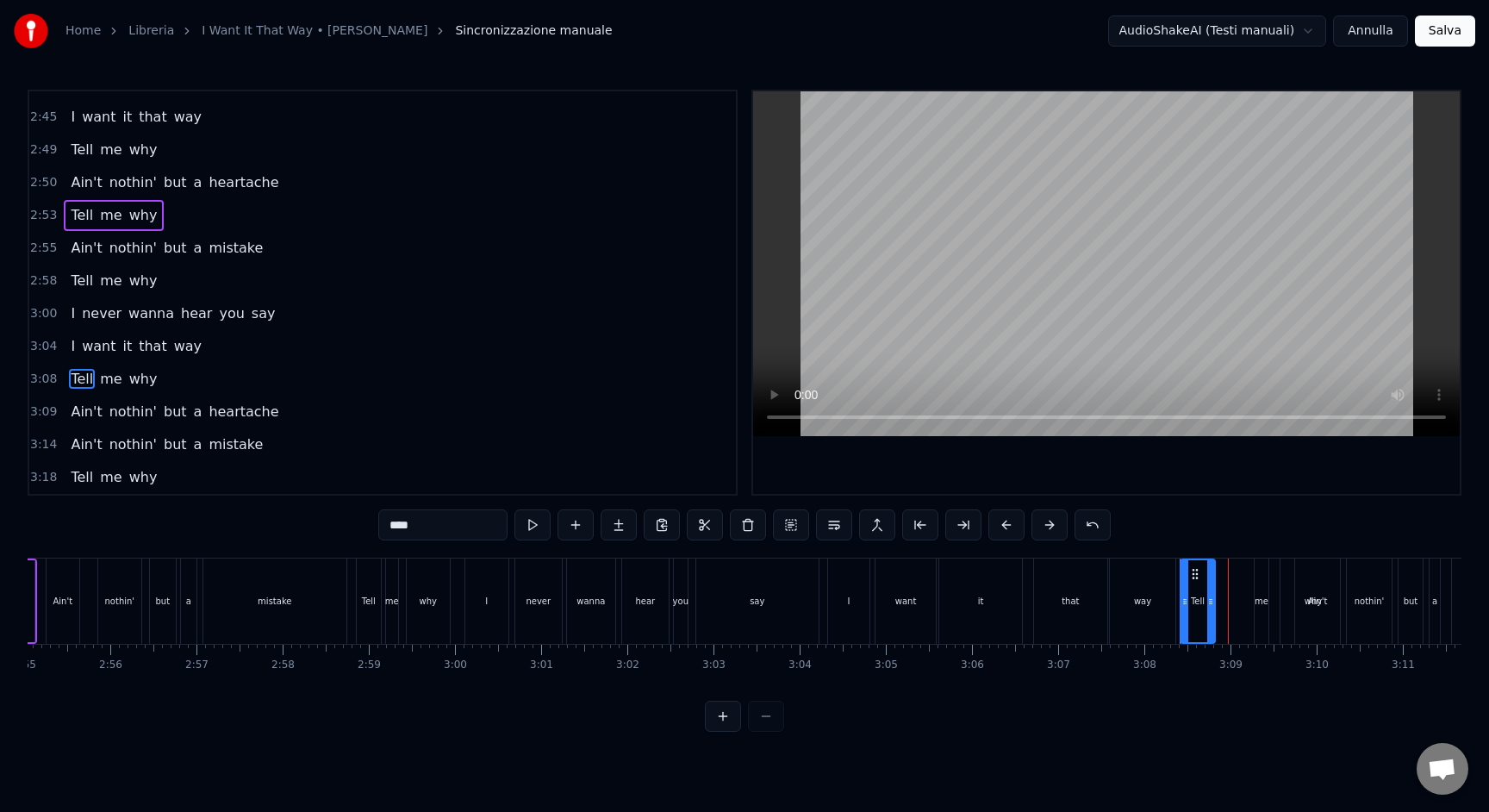
drag, startPoint x: 1244, startPoint y: 626, endPoint x: 1208, endPoint y: 622, distance: 36.2
click at [1207, 622] on div at bounding box center [1210, 601] width 7 height 82
click at [1259, 612] on div "me" at bounding box center [1261, 601] width 14 height 85
drag, startPoint x: 1269, startPoint y: 575, endPoint x: 1227, endPoint y: 577, distance: 42.0
click at [1227, 577] on icon at bounding box center [1228, 574] width 14 height 14
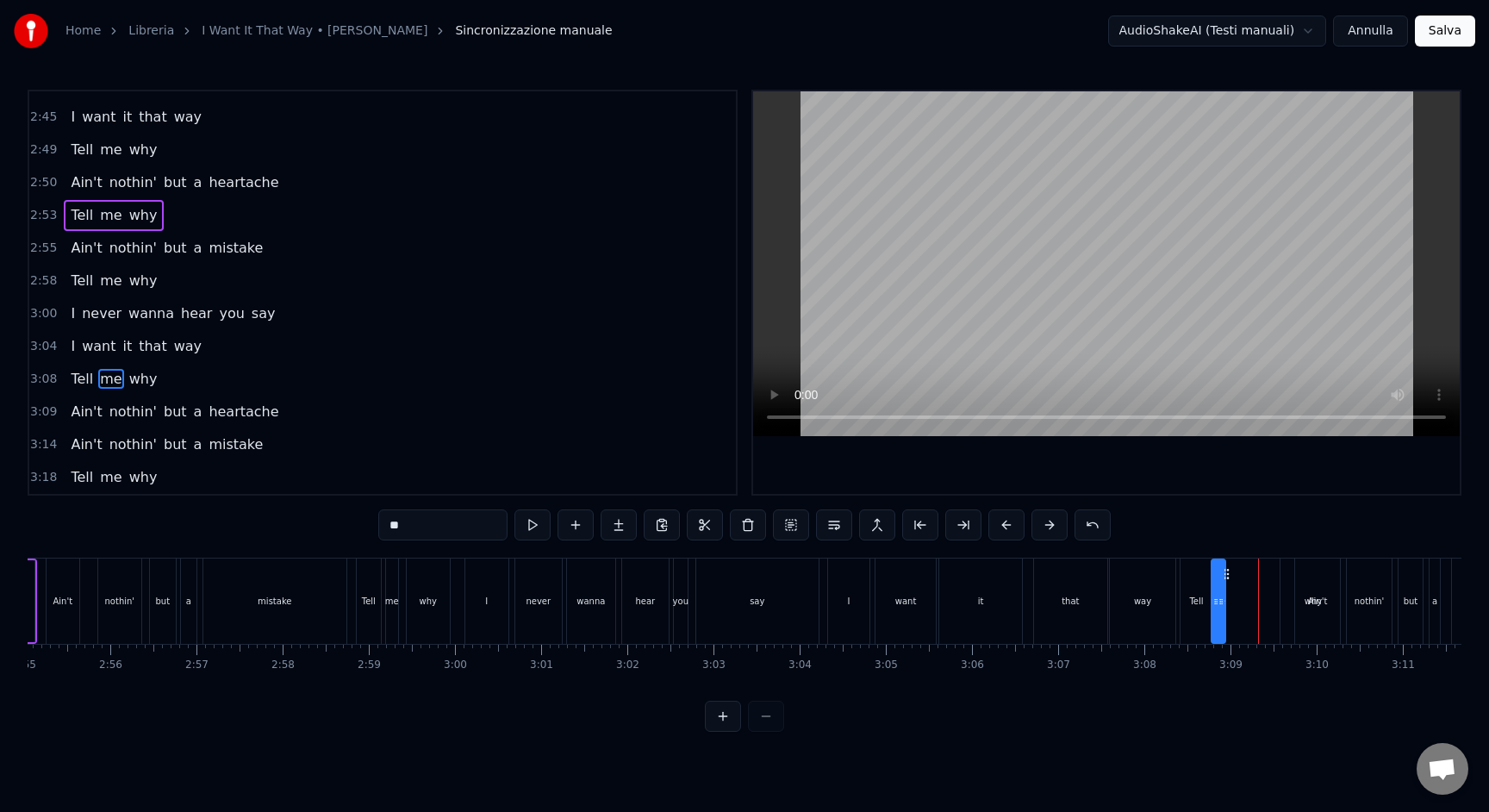
click at [1286, 576] on div "why" at bounding box center [1313, 601] width 66 height 85
type input "***"
drag, startPoint x: 1295, startPoint y: 572, endPoint x: 1249, endPoint y: 572, distance: 46.0
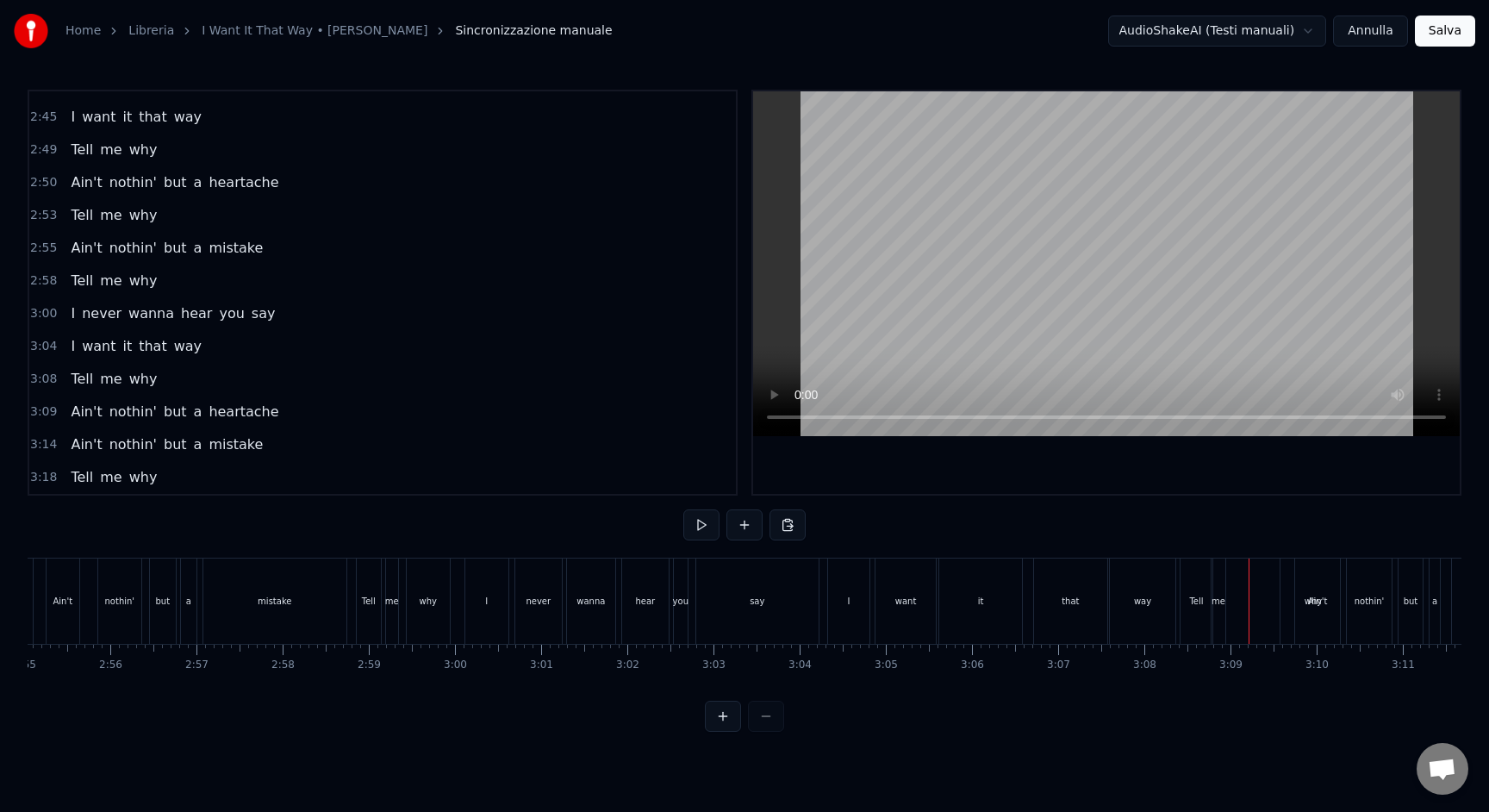
click at [1294, 570] on div "Ain't" at bounding box center [1317, 601] width 46 height 85
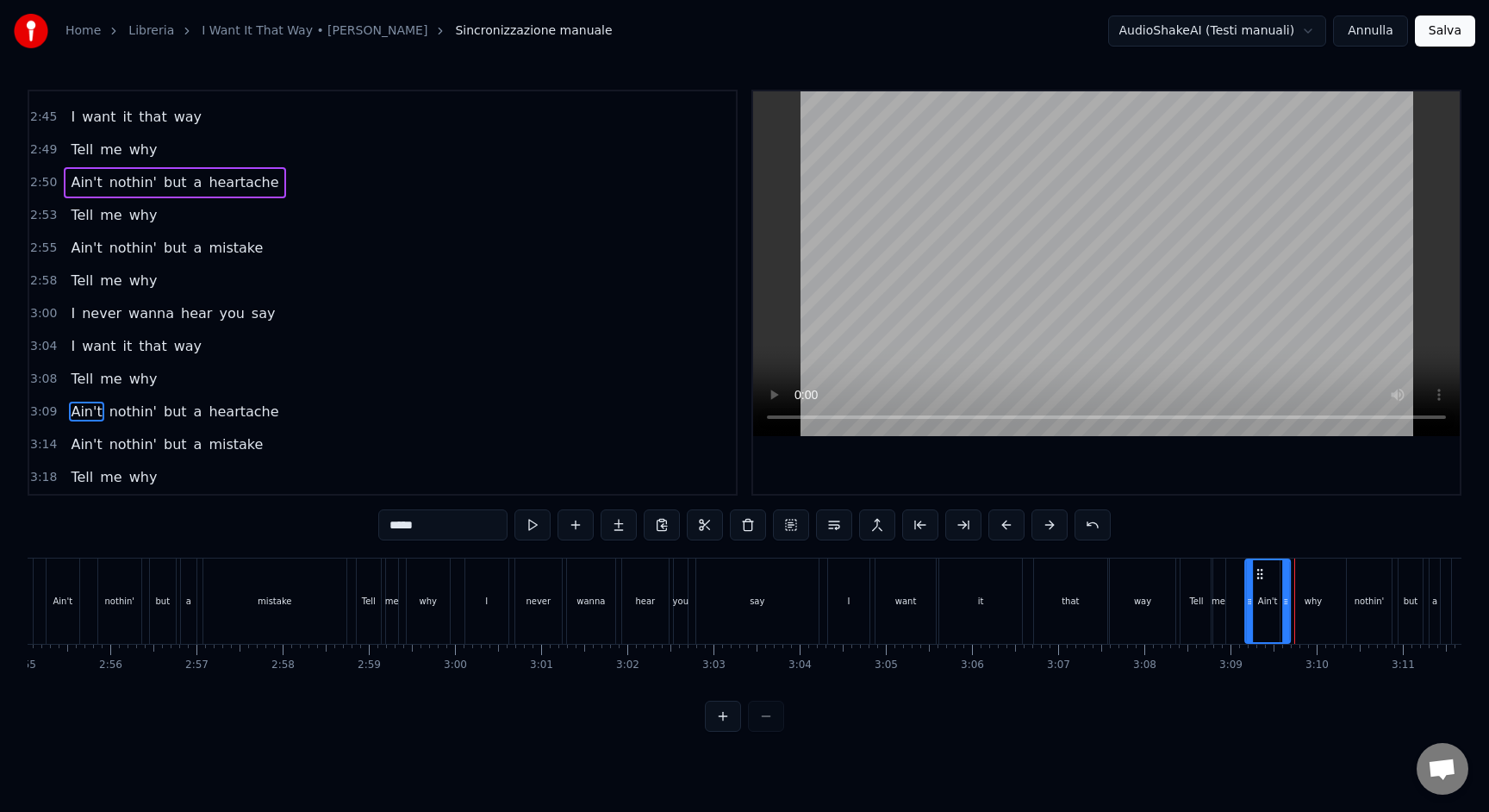
drag, startPoint x: 1309, startPoint y: 572, endPoint x: 1259, endPoint y: 572, distance: 50.0
click at [1259, 572] on icon at bounding box center [1259, 574] width 14 height 14
drag, startPoint x: 1302, startPoint y: 605, endPoint x: 1319, endPoint y: 607, distance: 17.1
click at [1319, 609] on div at bounding box center [1315, 601] width 7 height 82
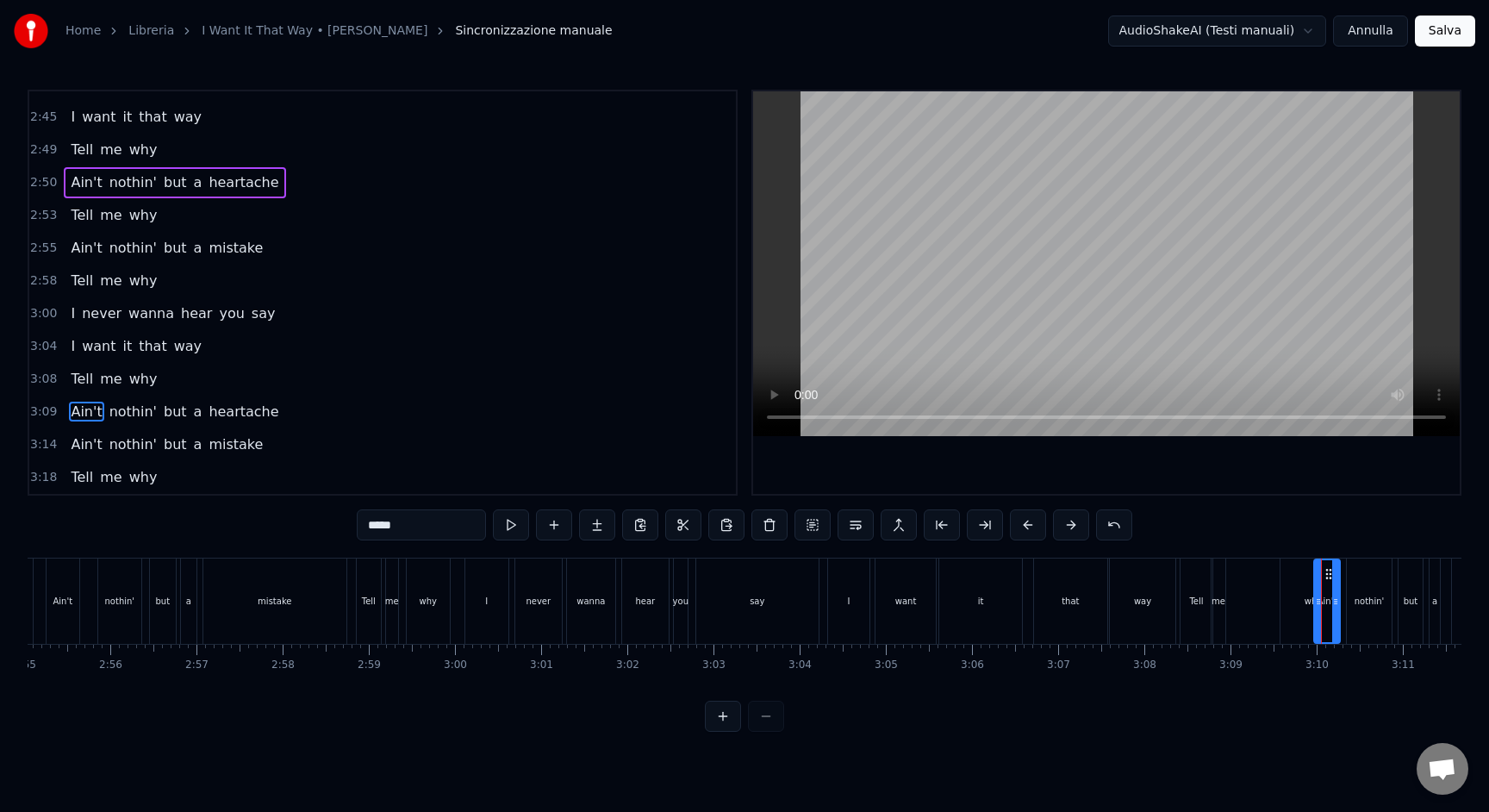
click at [1308, 596] on div "why" at bounding box center [1313, 601] width 17 height 13
type input "***"
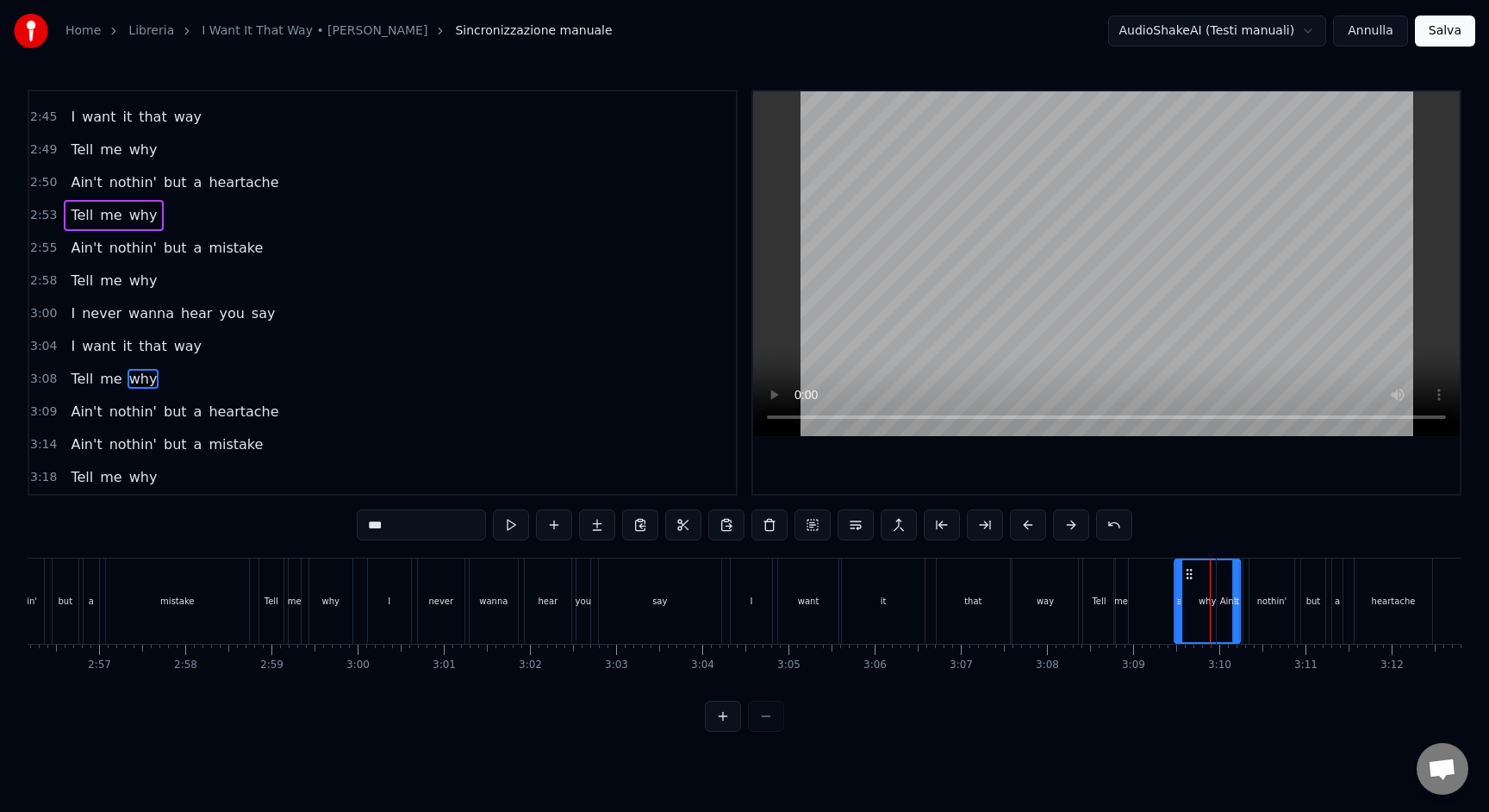
scroll to position [0, 15187]
drag, startPoint x: 1293, startPoint y: 569, endPoint x: 1140, endPoint y: 579, distance: 153.3
click at [1140, 579] on icon at bounding box center [1142, 574] width 14 height 14
click at [1191, 604] on div "why" at bounding box center [1160, 601] width 68 height 85
click at [1191, 604] on div at bounding box center [1191, 601] width 1 height 85
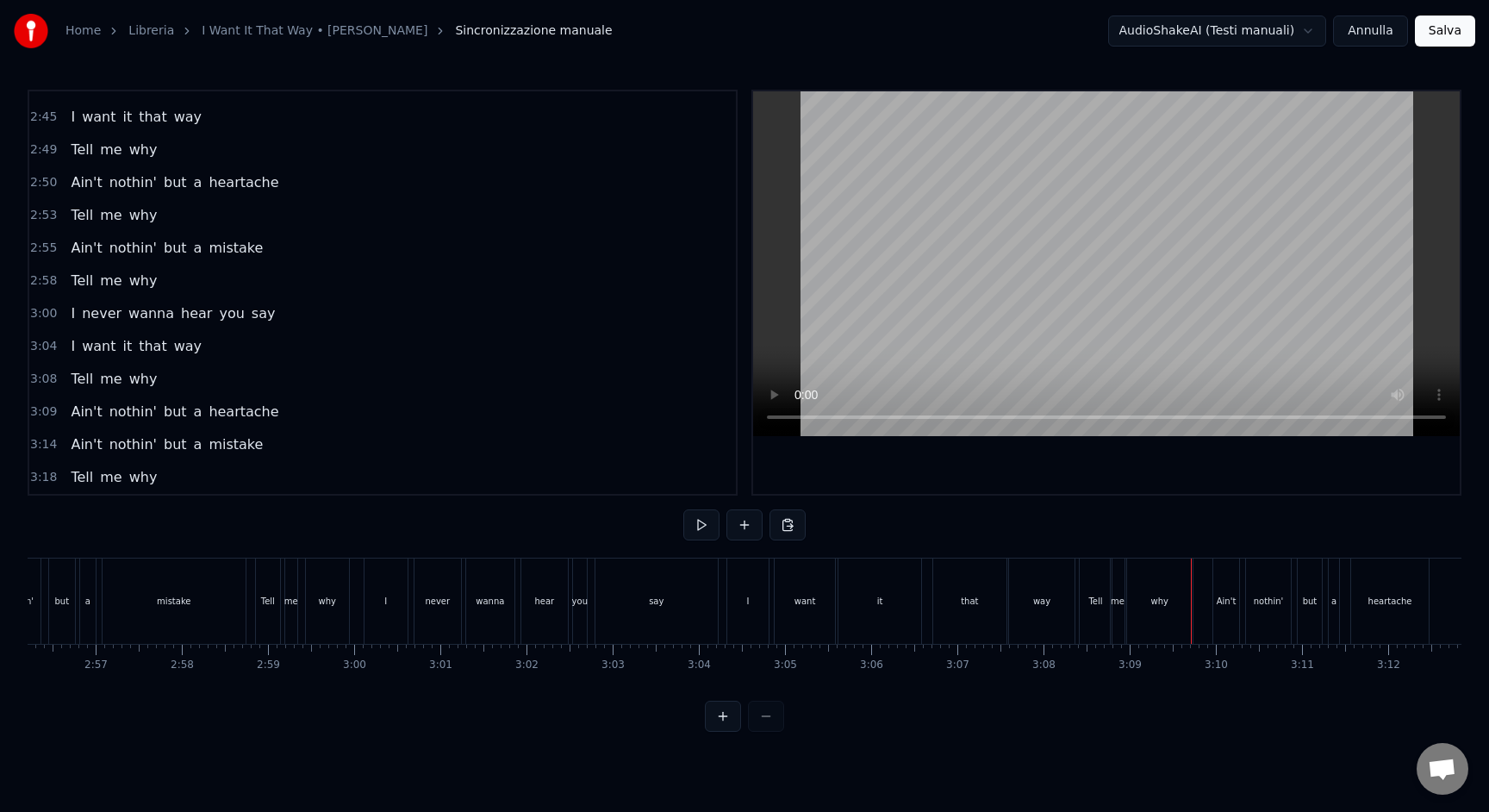
click at [1189, 604] on div "why" at bounding box center [1160, 601] width 66 height 85
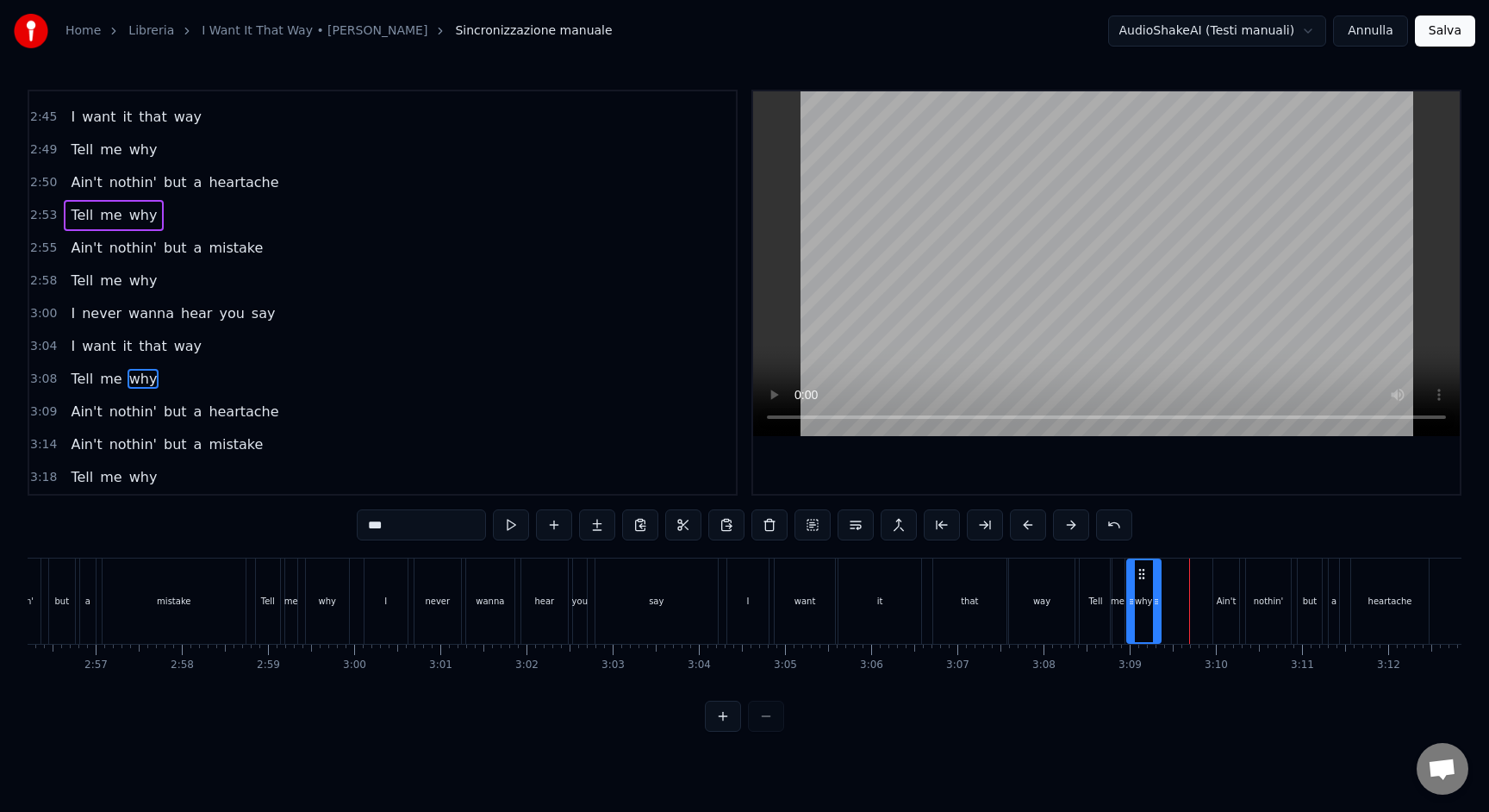
drag, startPoint x: 1186, startPoint y: 603, endPoint x: 1154, endPoint y: 601, distance: 32.1
click at [1154, 601] on icon at bounding box center [1156, 602] width 7 height 14
click at [1228, 600] on div "Ain't" at bounding box center [1227, 601] width 20 height 13
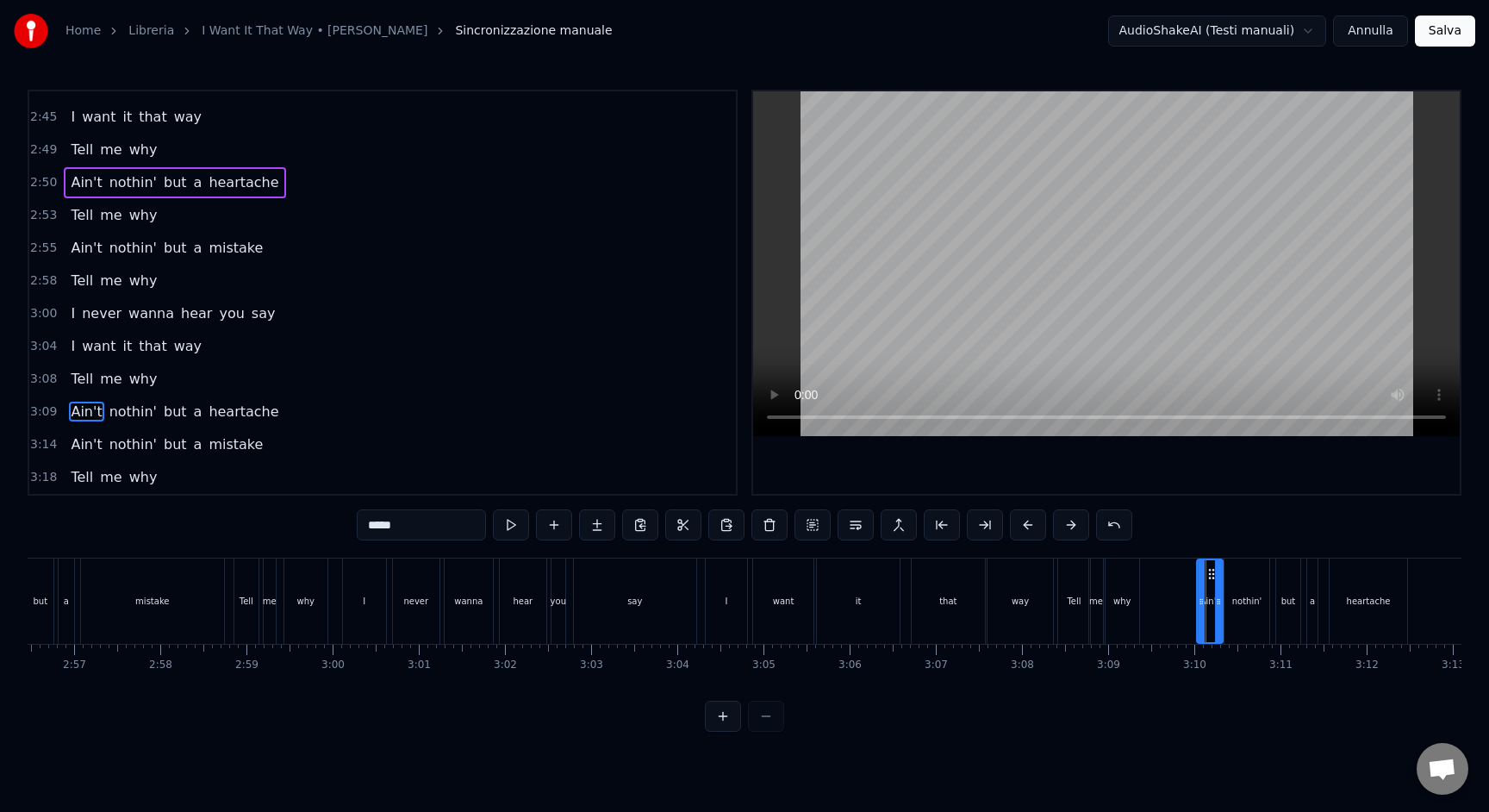
drag, startPoint x: 1226, startPoint y: 571, endPoint x: 1212, endPoint y: 576, distance: 14.9
click at [1212, 576] on icon at bounding box center [1211, 574] width 14 height 14
drag, startPoint x: 1202, startPoint y: 608, endPoint x: 1166, endPoint y: 609, distance: 36.0
click at [1166, 609] on div at bounding box center [1168, 601] width 7 height 82
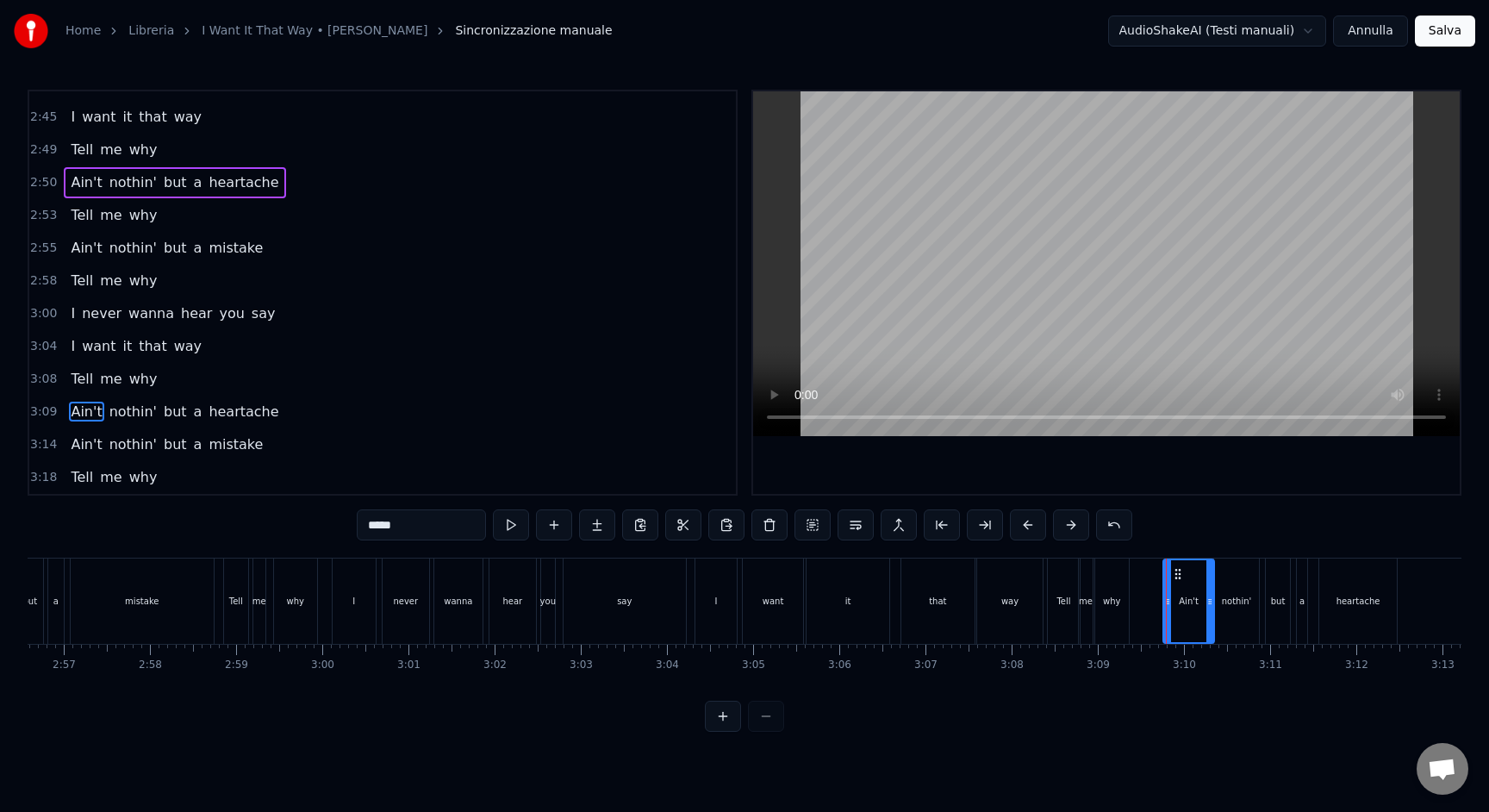
drag, startPoint x: 1222, startPoint y: 607, endPoint x: 1212, endPoint y: 607, distance: 10.0
click at [1212, 607] on icon at bounding box center [1209, 602] width 7 height 14
click at [1118, 604] on div "why" at bounding box center [1112, 601] width 17 height 13
type input "***"
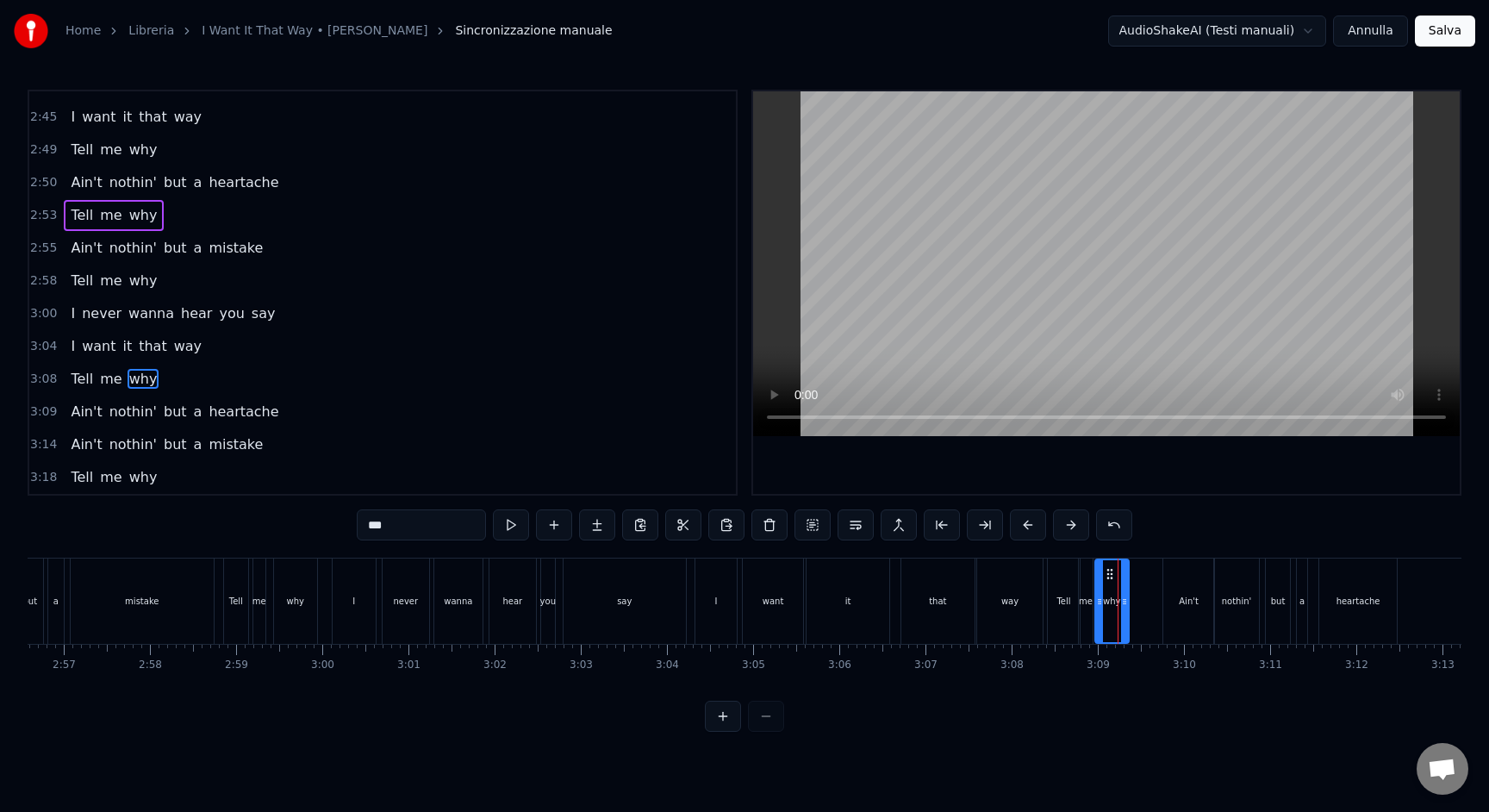
click at [1129, 605] on div "Tell me why" at bounding box center [1090, 601] width 86 height 85
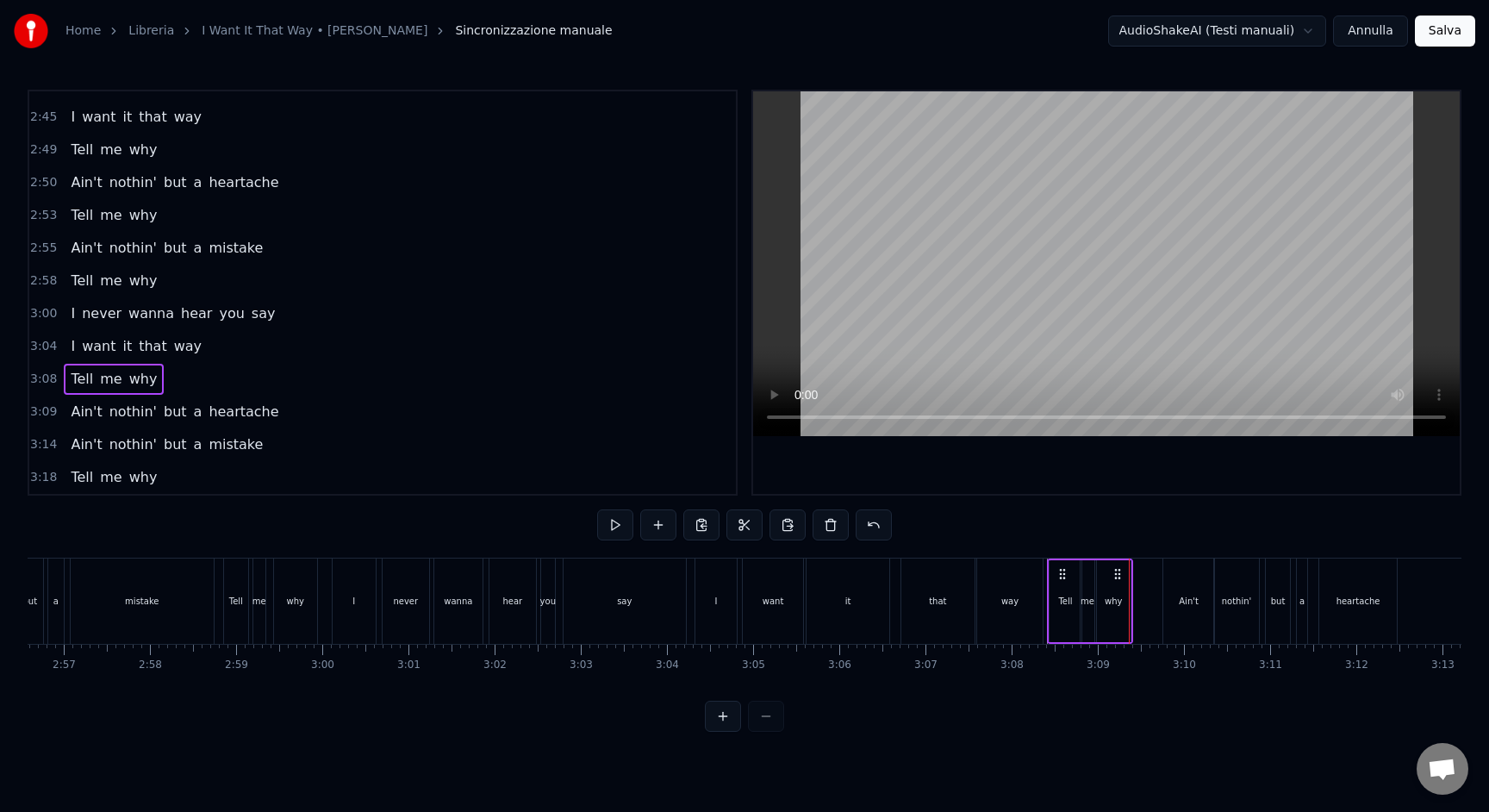
click at [1047, 610] on div "Tell me why" at bounding box center [1090, 601] width 86 height 85
click at [41, 382] on span "3:08" at bounding box center [43, 379] width 27 height 17
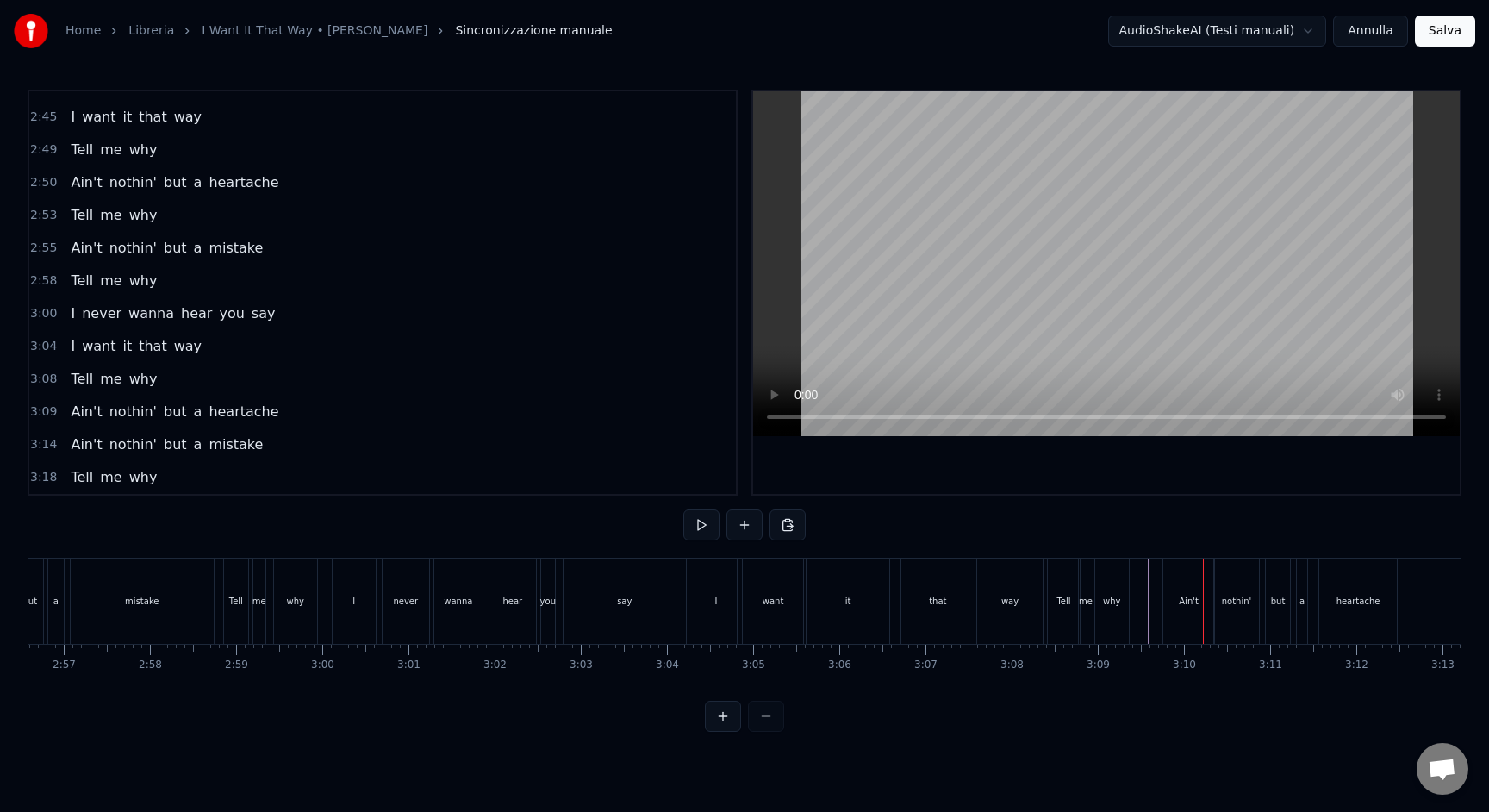
click at [1119, 596] on div "why" at bounding box center [1112, 601] width 17 height 13
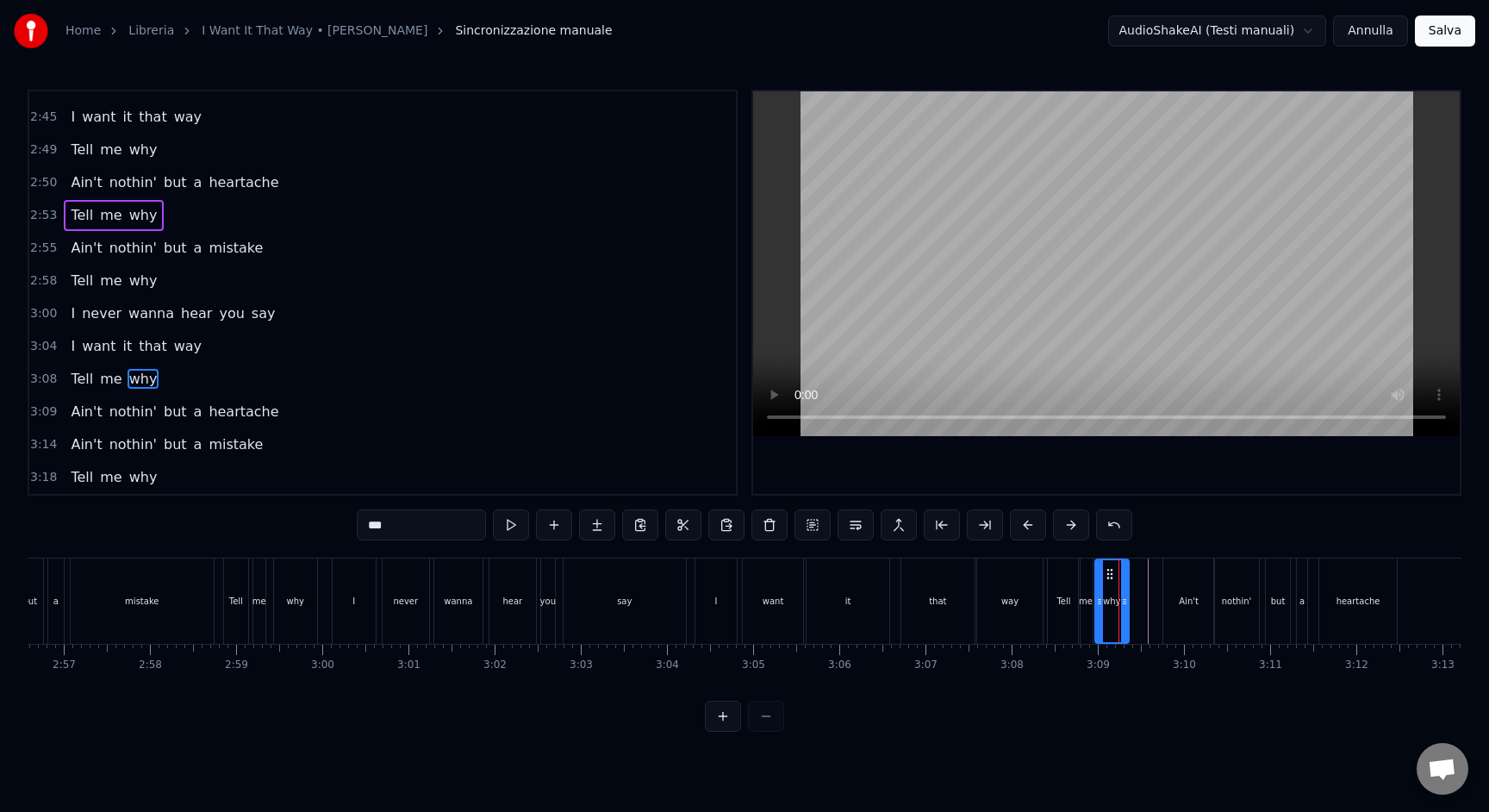
click at [1128, 603] on div "why" at bounding box center [1112, 601] width 36 height 85
click at [1128, 602] on div at bounding box center [1128, 601] width 1 height 85
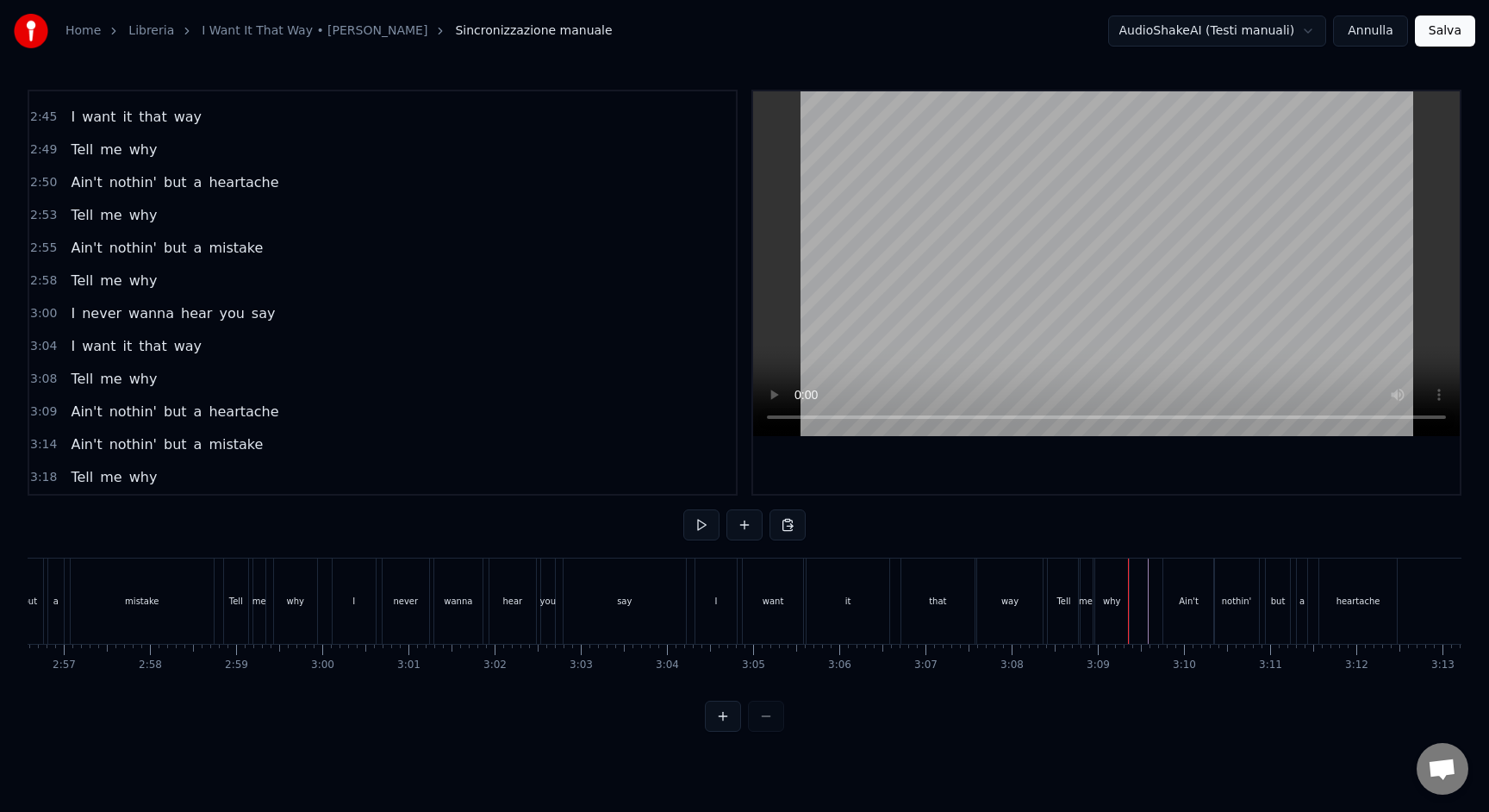
click at [1124, 602] on div "why" at bounding box center [1112, 601] width 34 height 85
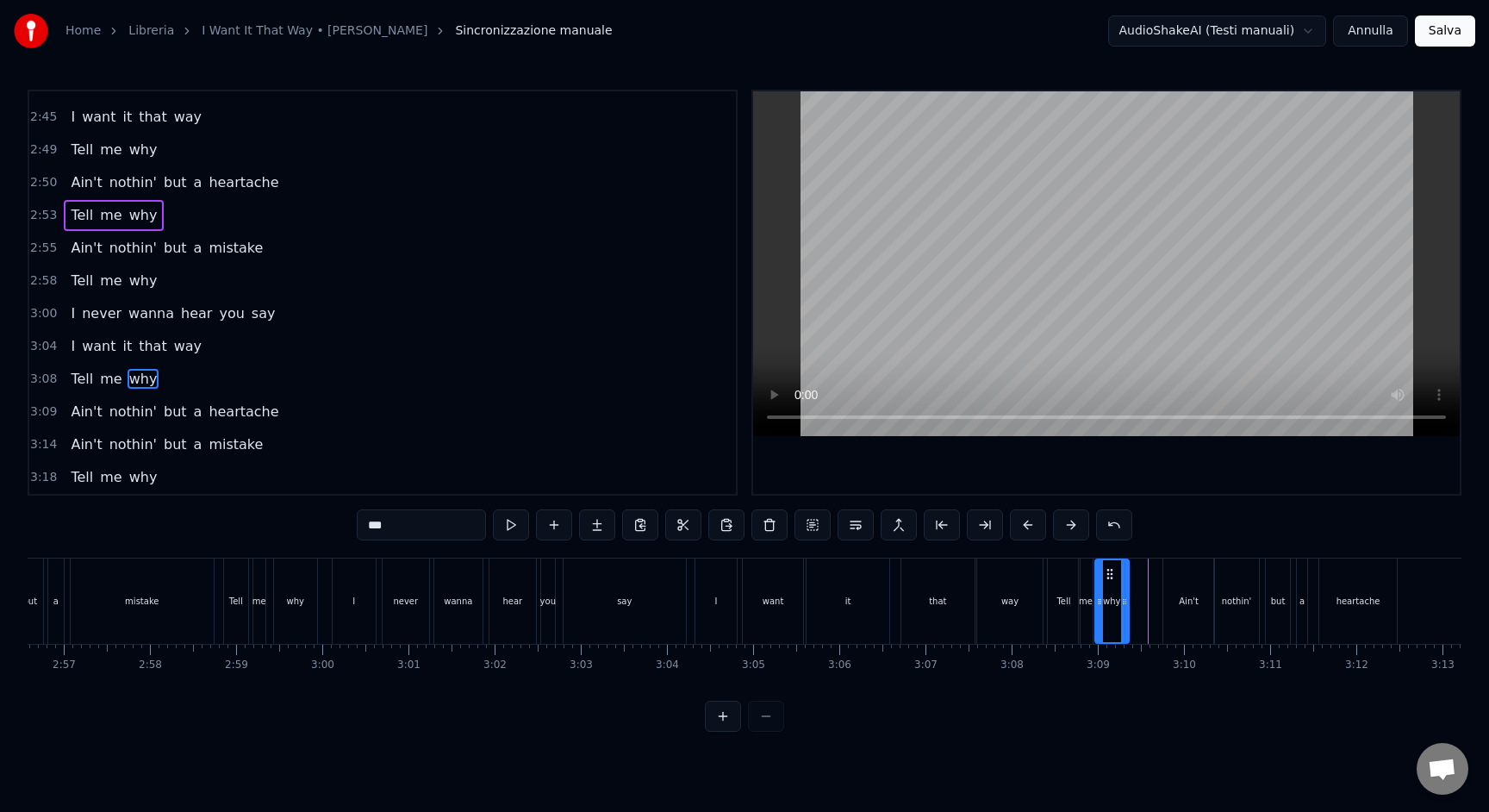
click at [1128, 604] on div "why" at bounding box center [1112, 601] width 36 height 85
drag, startPoint x: 1125, startPoint y: 603, endPoint x: 1159, endPoint y: 604, distance: 34.0
click at [1159, 604] on icon at bounding box center [1157, 602] width 7 height 14
click at [37, 206] on span "2:53" at bounding box center [43, 215] width 27 height 17
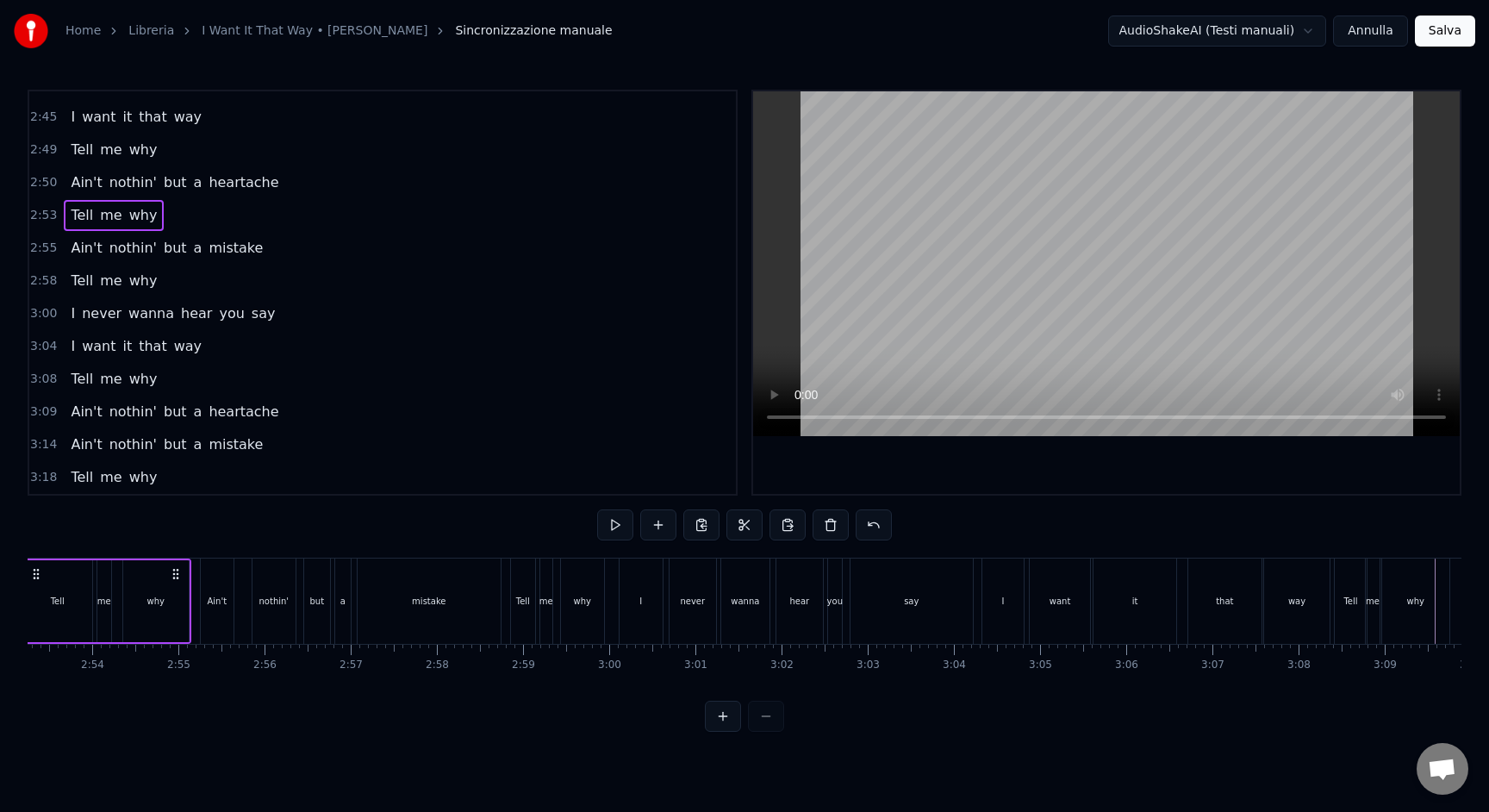
scroll to position [0, 14839]
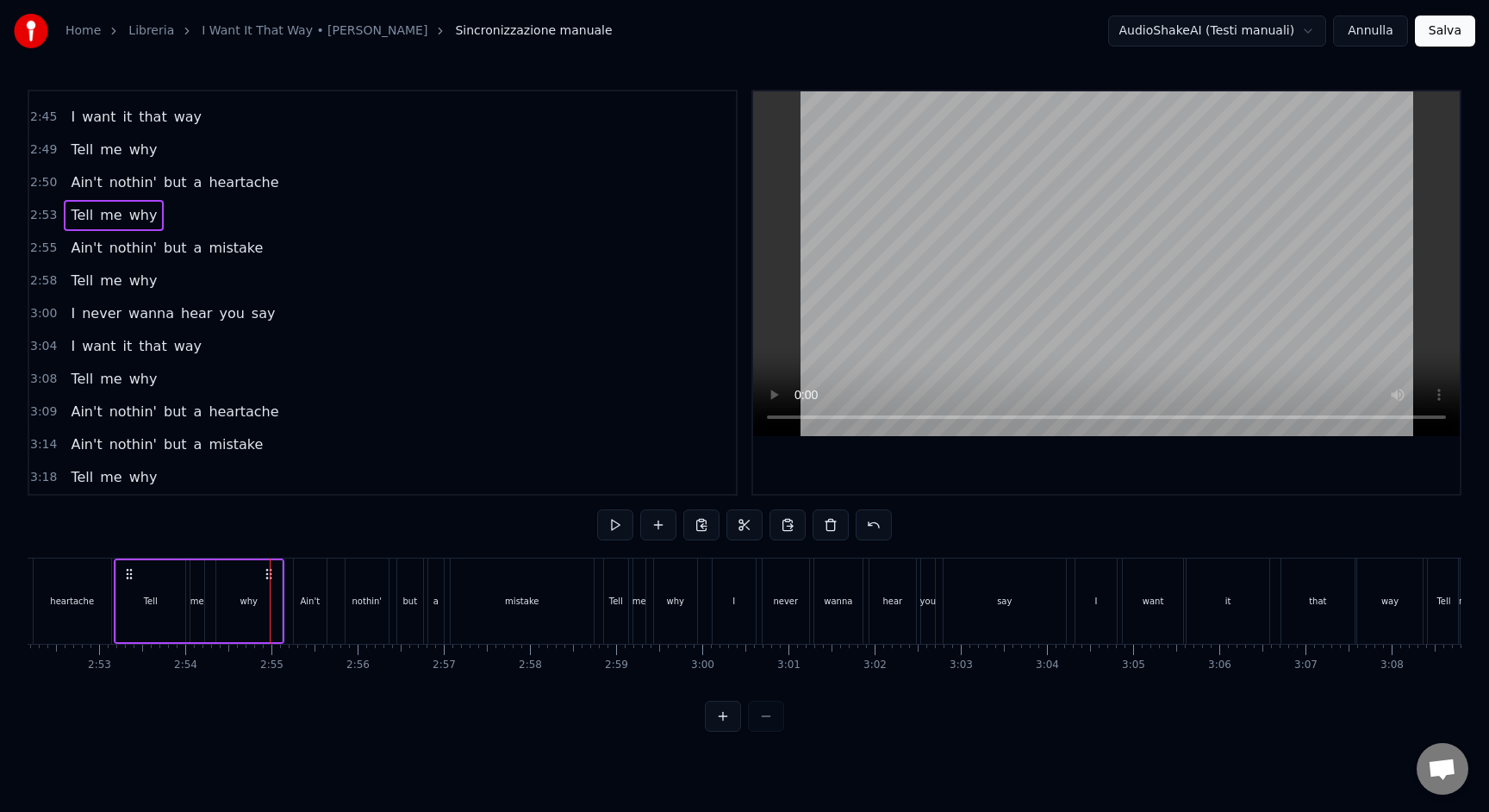
click at [45, 376] on span "3:08" at bounding box center [43, 379] width 27 height 17
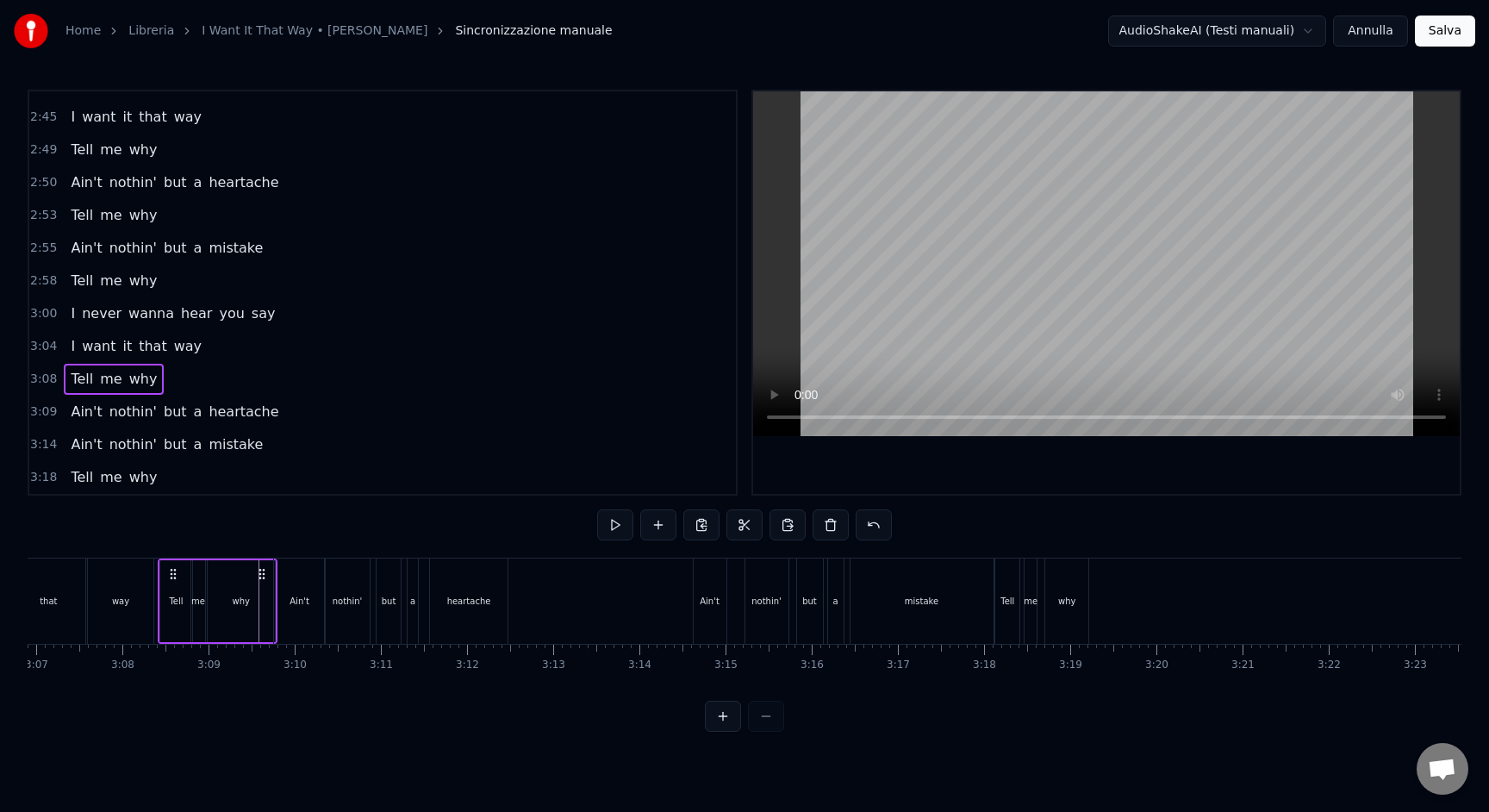
scroll to position [0, 16152]
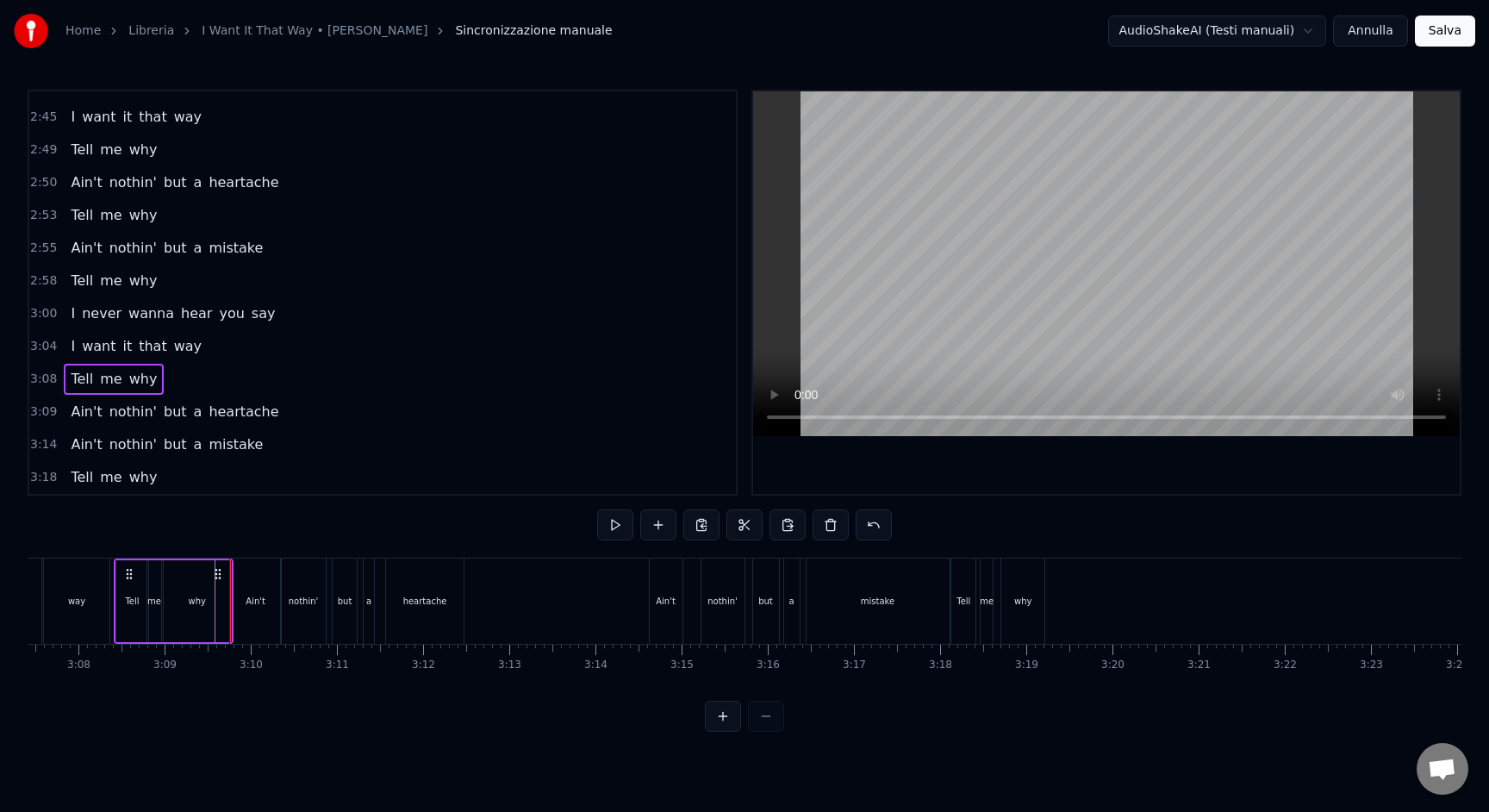
click at [45, 408] on span "3:09" at bounding box center [43, 412] width 27 height 17
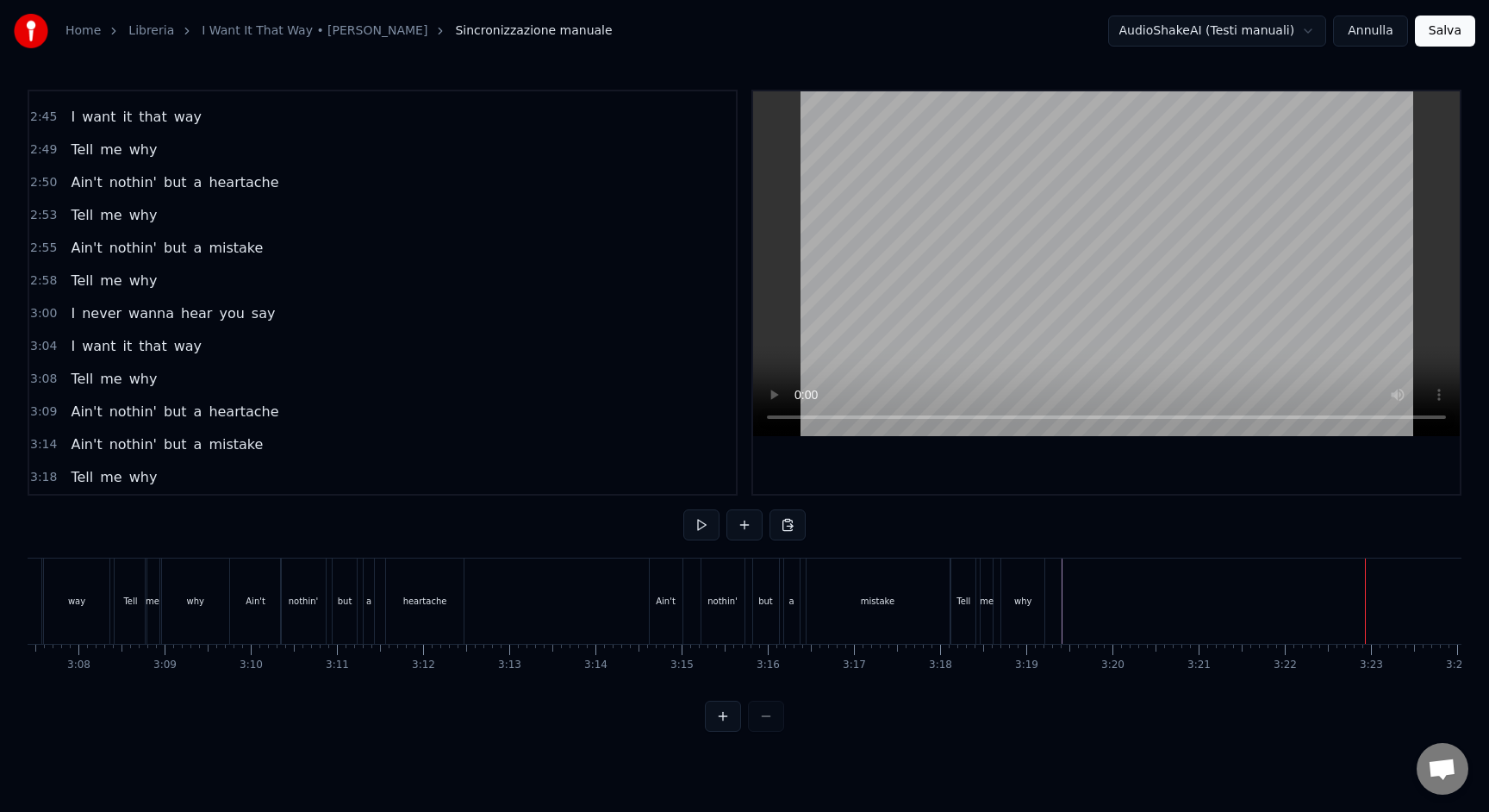
click at [42, 311] on span "3:00" at bounding box center [43, 313] width 27 height 17
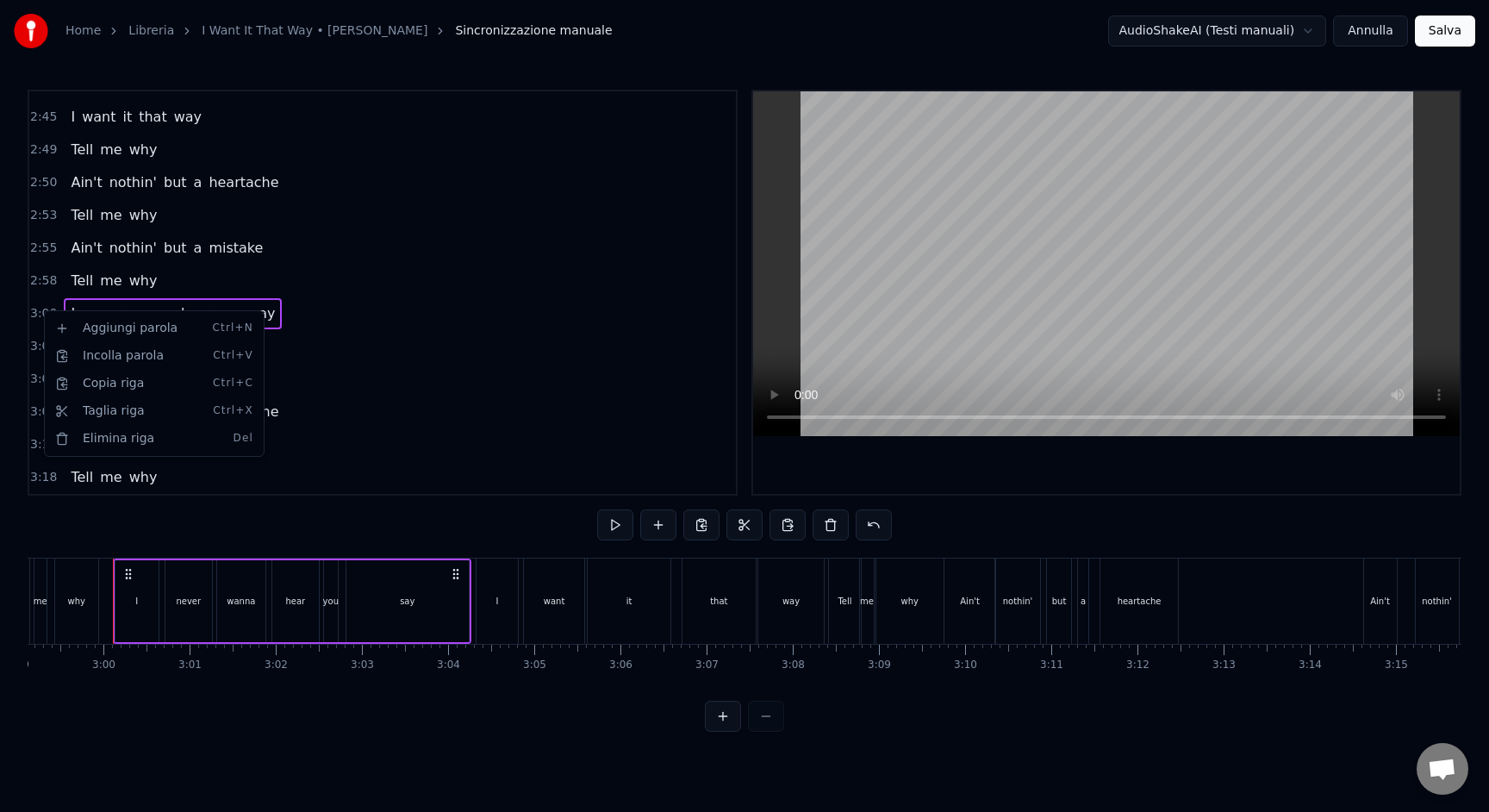
scroll to position [0, 15437]
click at [114, 378] on div "Copia riga Ctrl+C" at bounding box center [154, 383] width 212 height 28
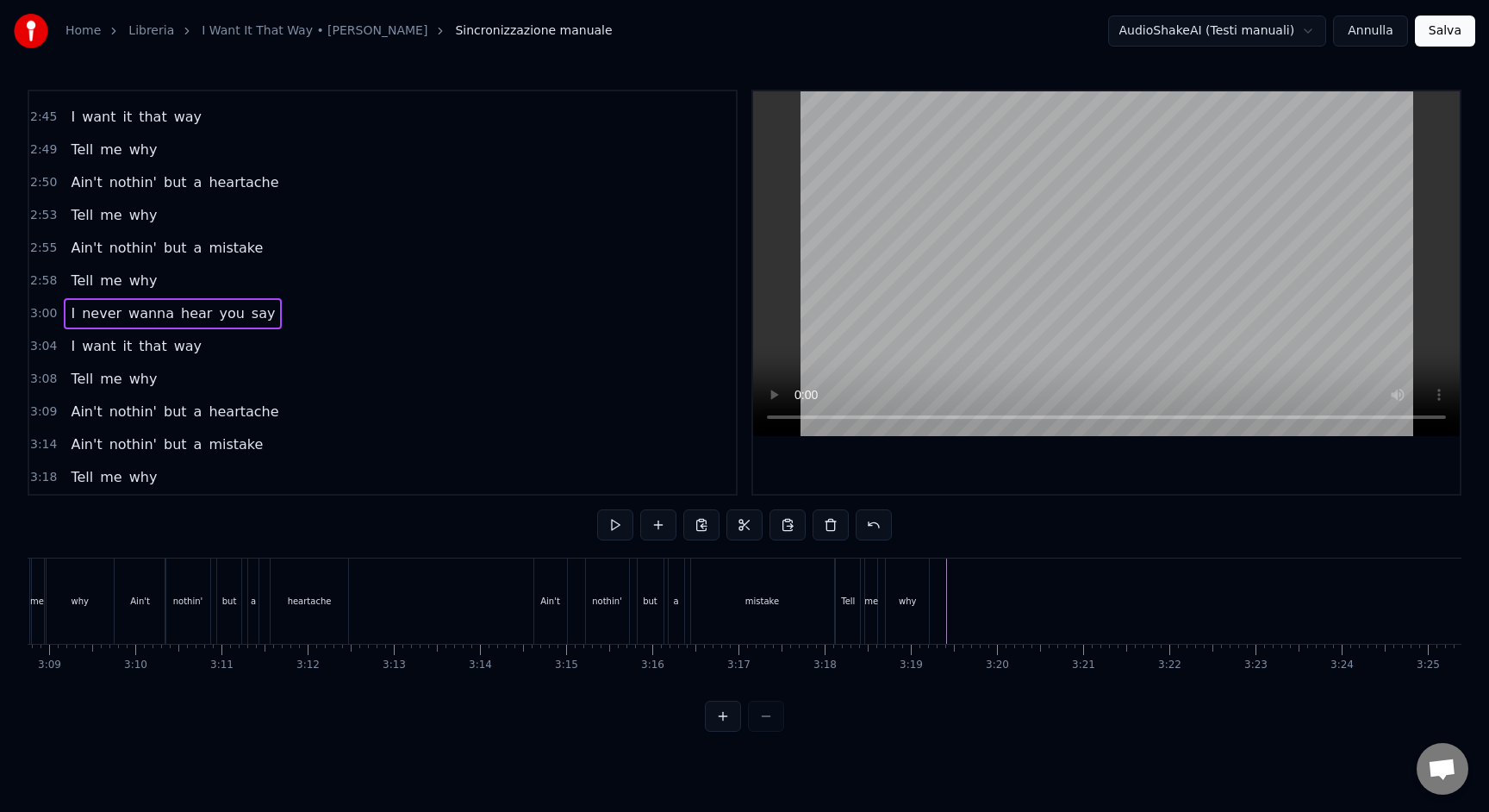
scroll to position [0, 16525]
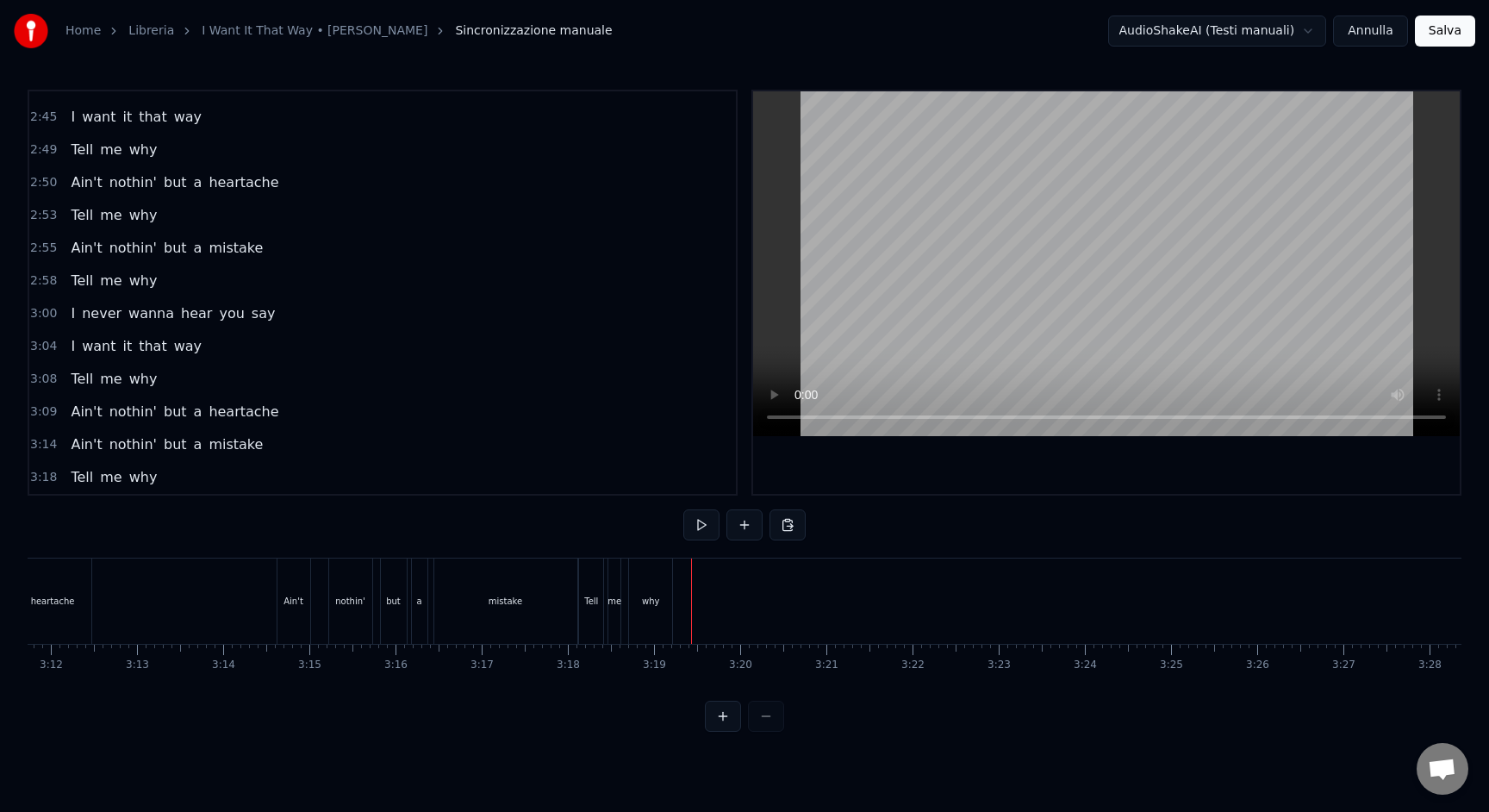
click at [45, 312] on span "3:00" at bounding box center [43, 313] width 27 height 17
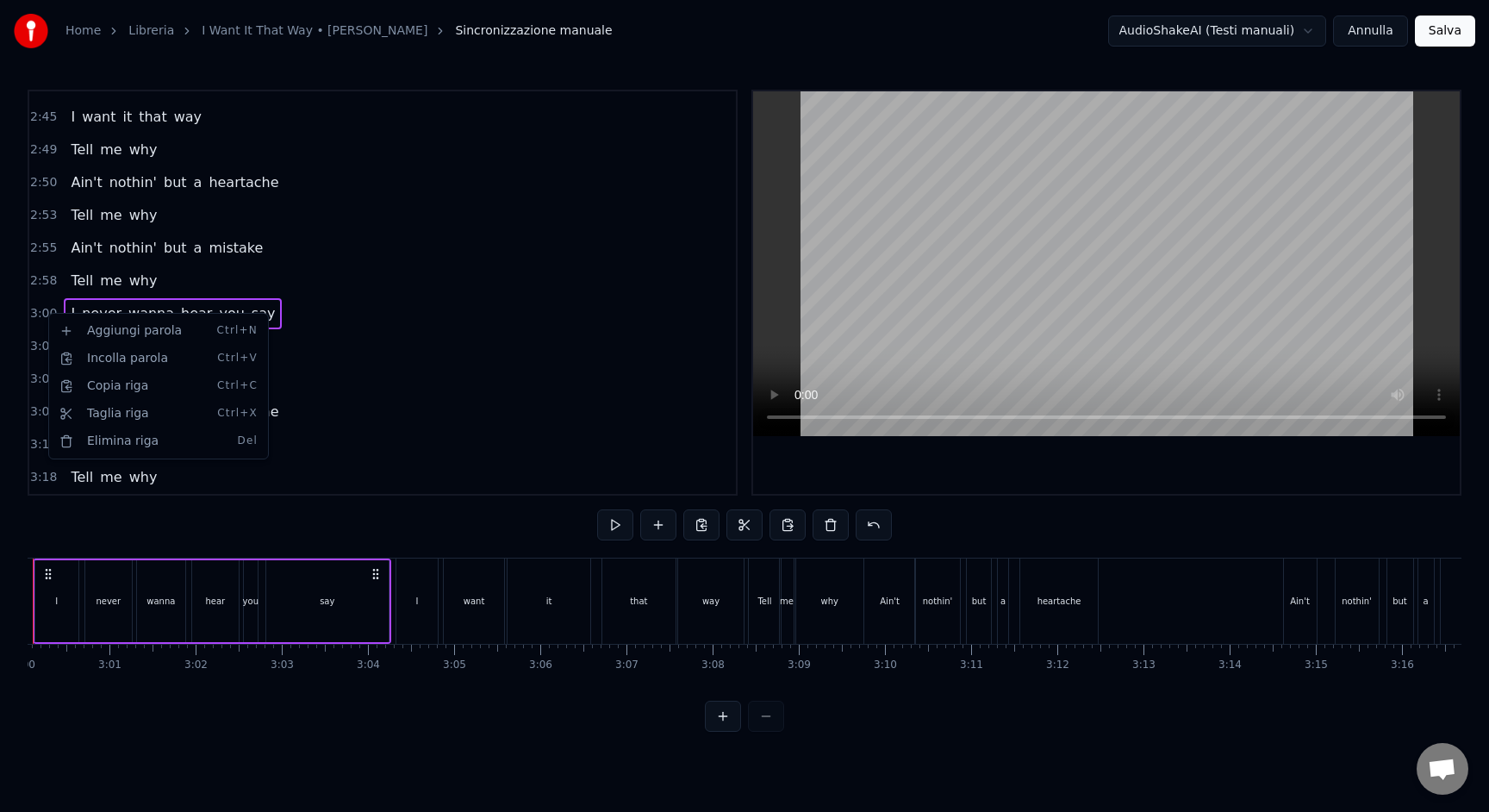
scroll to position [0, 15437]
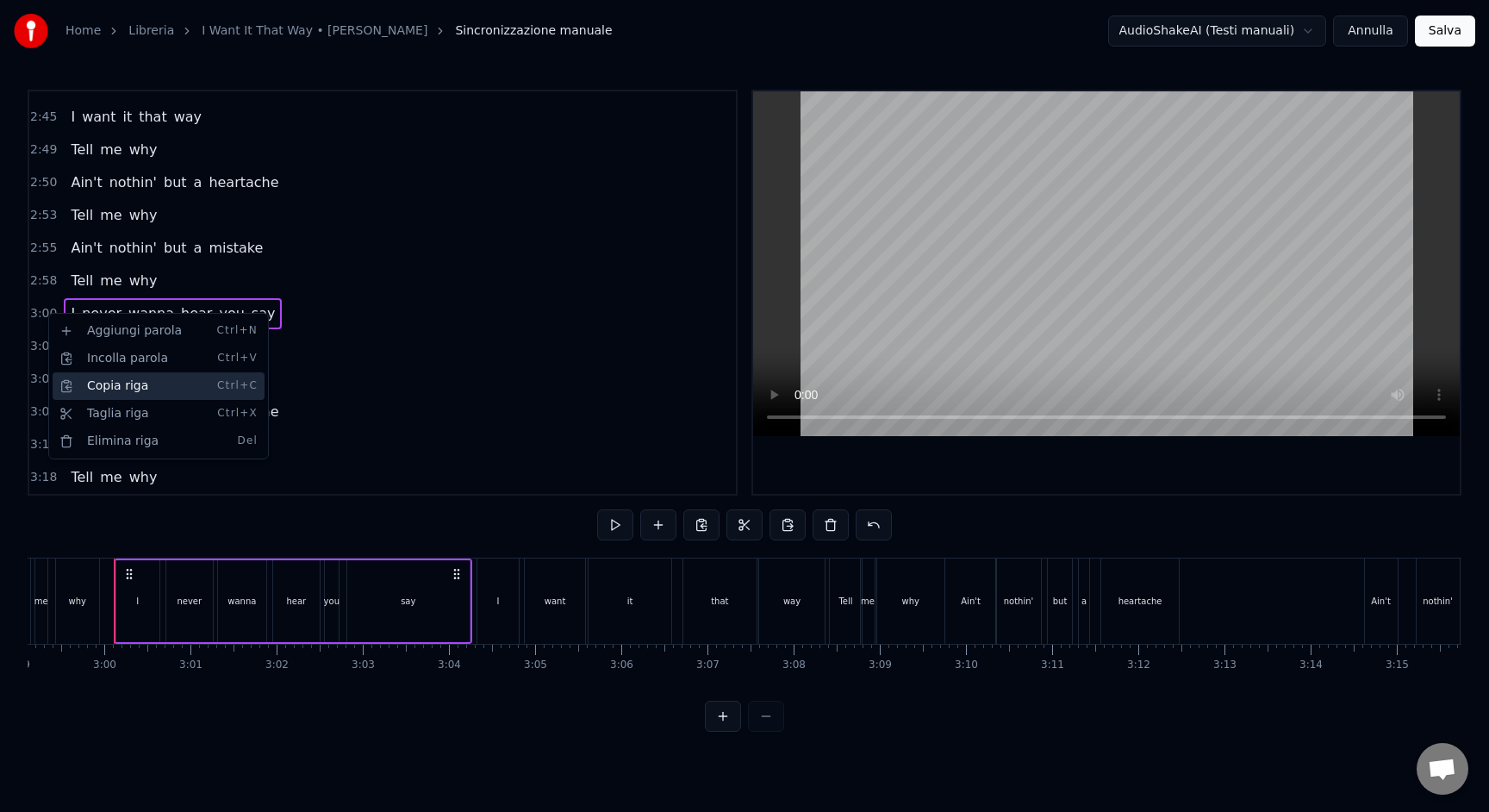
click at [117, 393] on div "Copia riga Ctrl+C" at bounding box center [159, 386] width 212 height 28
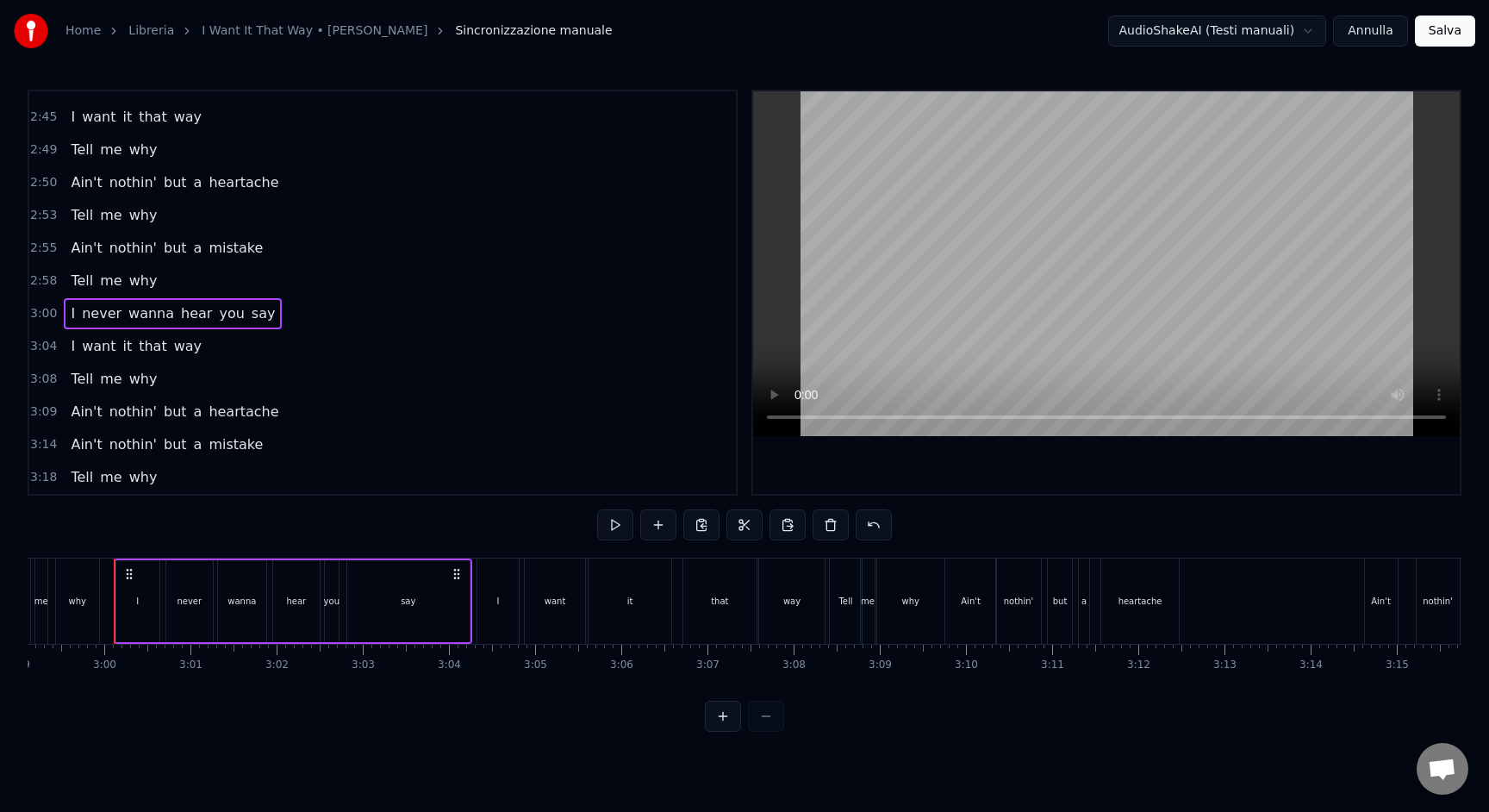
scroll to position [0, 14182]
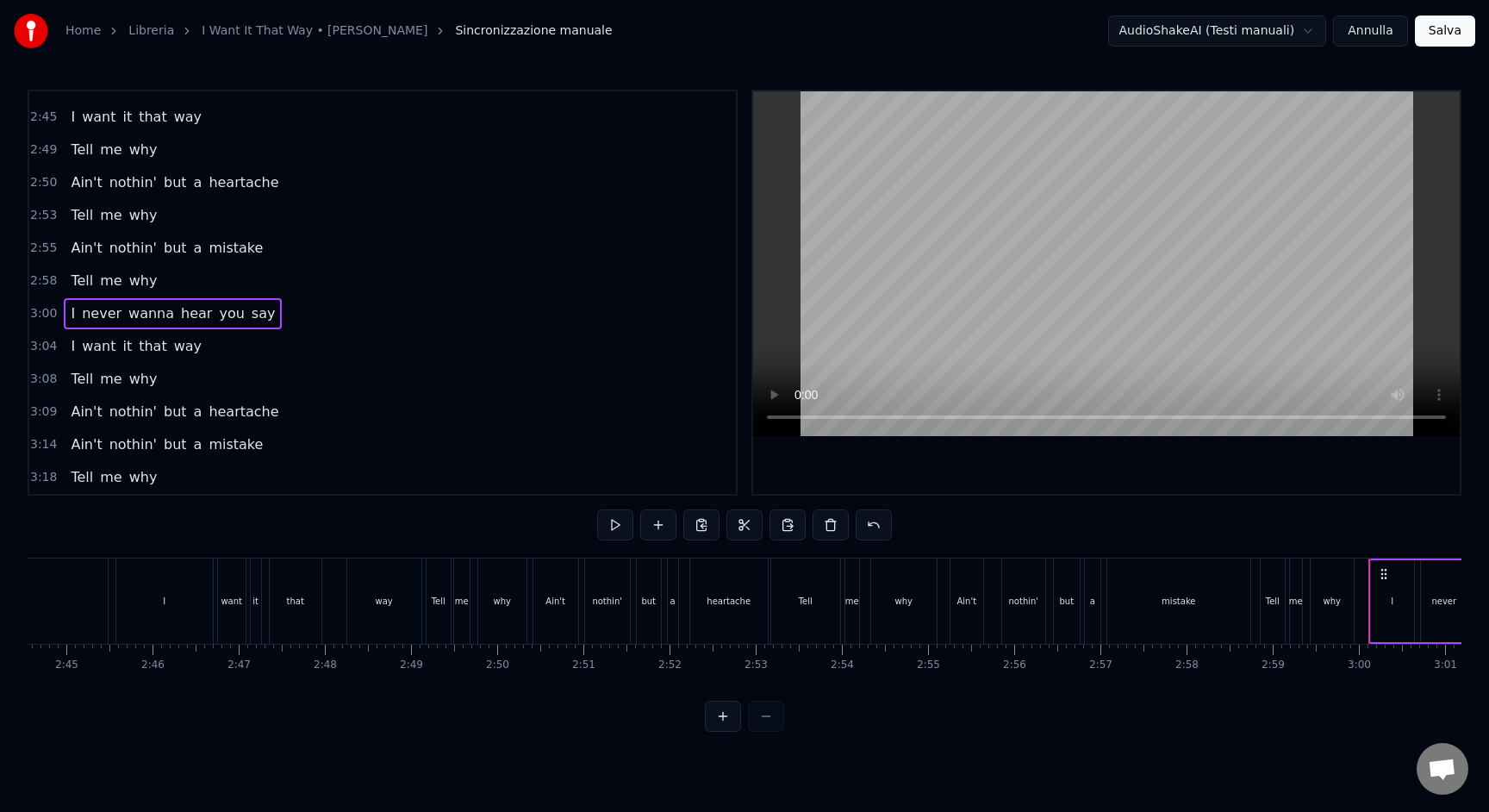
drag, startPoint x: 811, startPoint y: 699, endPoint x: 1116, endPoint y: 708, distance: 305.1
click at [1111, 708] on div "0:14 You are my fire 0:18 The one desire 0:23 Believe when I say 0:29 I want it…" at bounding box center [744, 411] width 1434 height 642
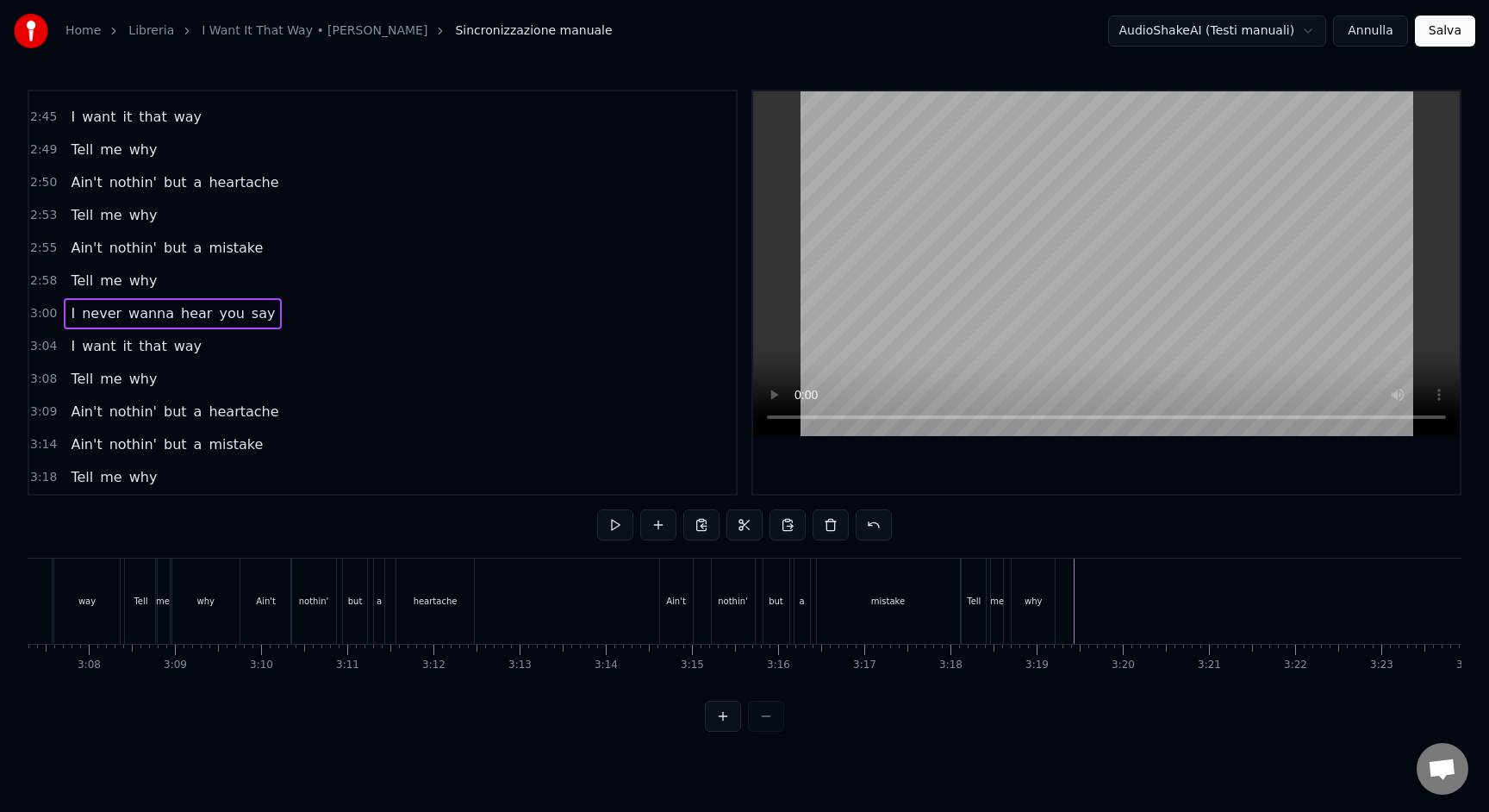
scroll to position [0, 16219]
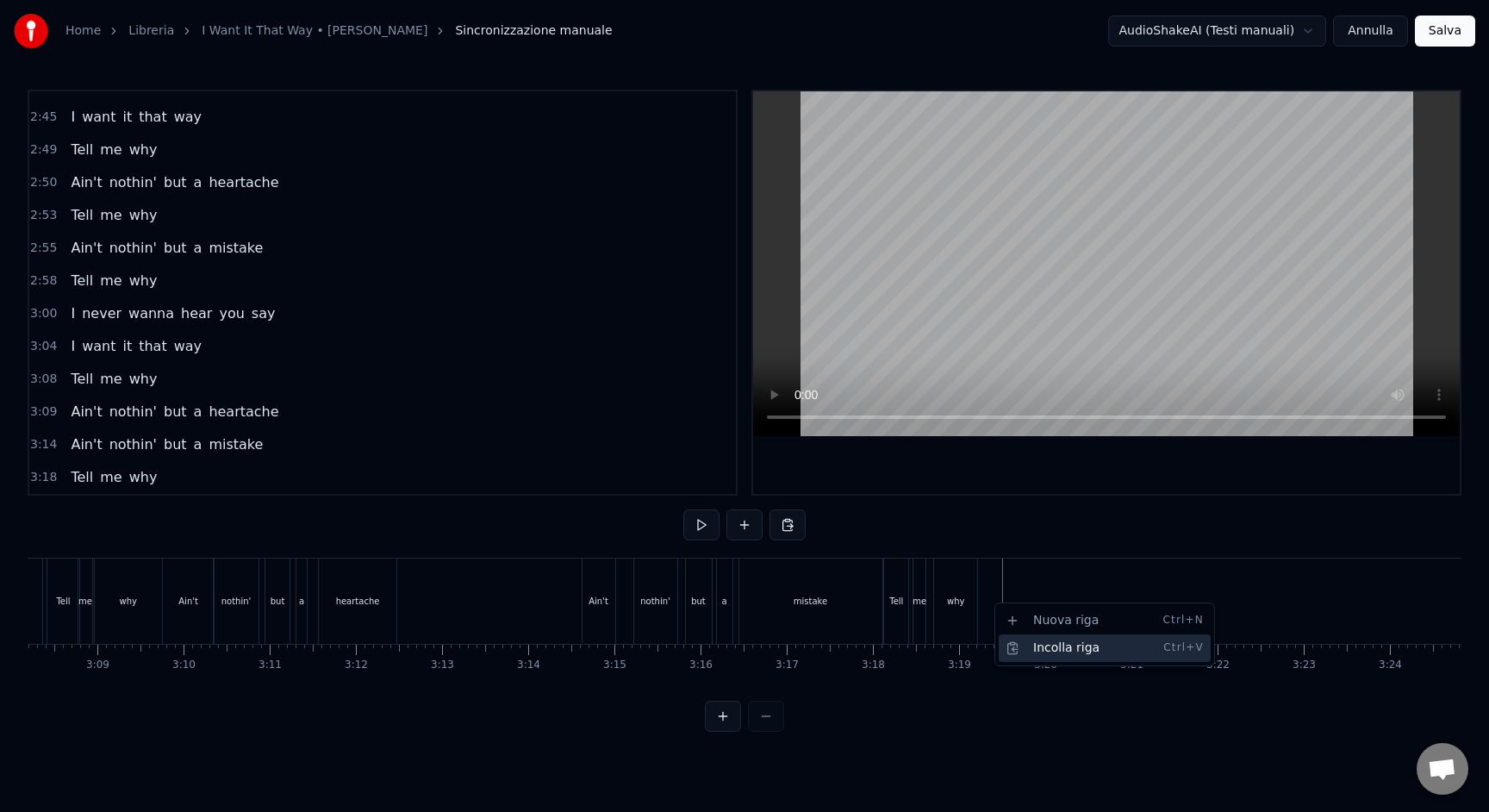
click at [1024, 642] on div "Incolla riga Ctrl+V" at bounding box center [1105, 648] width 212 height 28
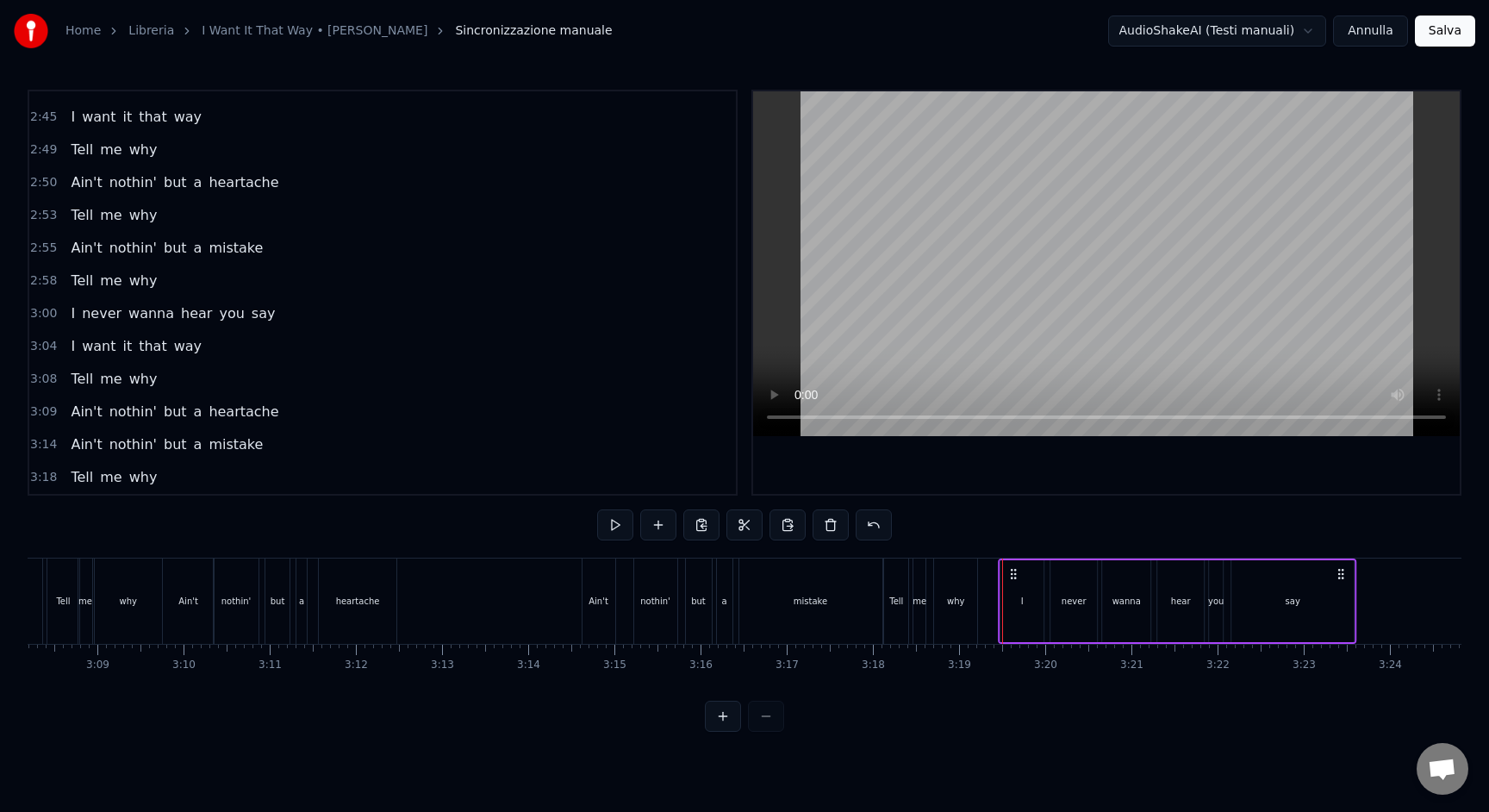
click at [1012, 572] on icon at bounding box center [1014, 574] width 14 height 14
click at [978, 620] on div "why" at bounding box center [956, 601] width 44 height 85
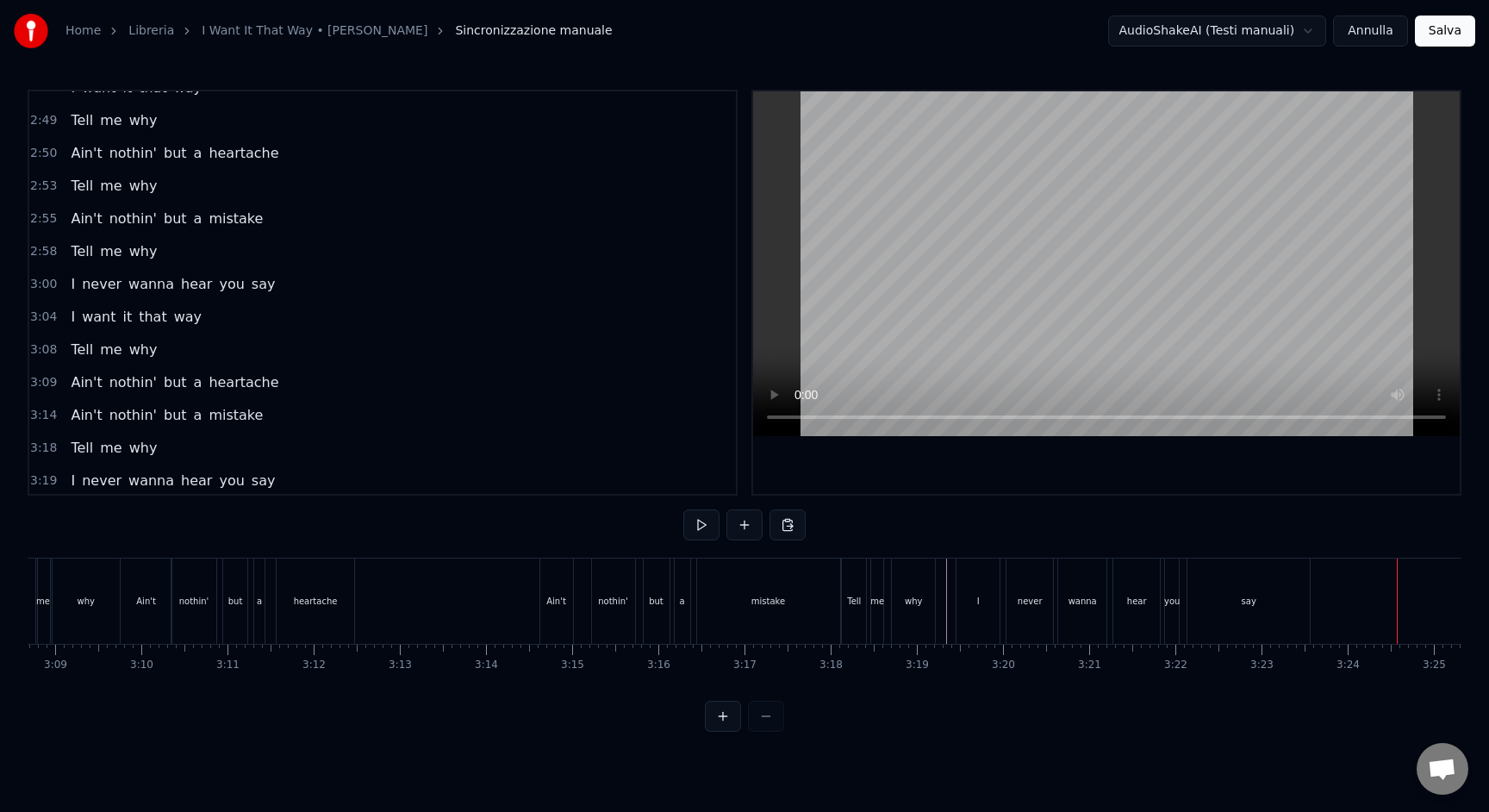
scroll to position [1301, 0]
click at [39, 481] on span "3:19" at bounding box center [43, 477] width 27 height 17
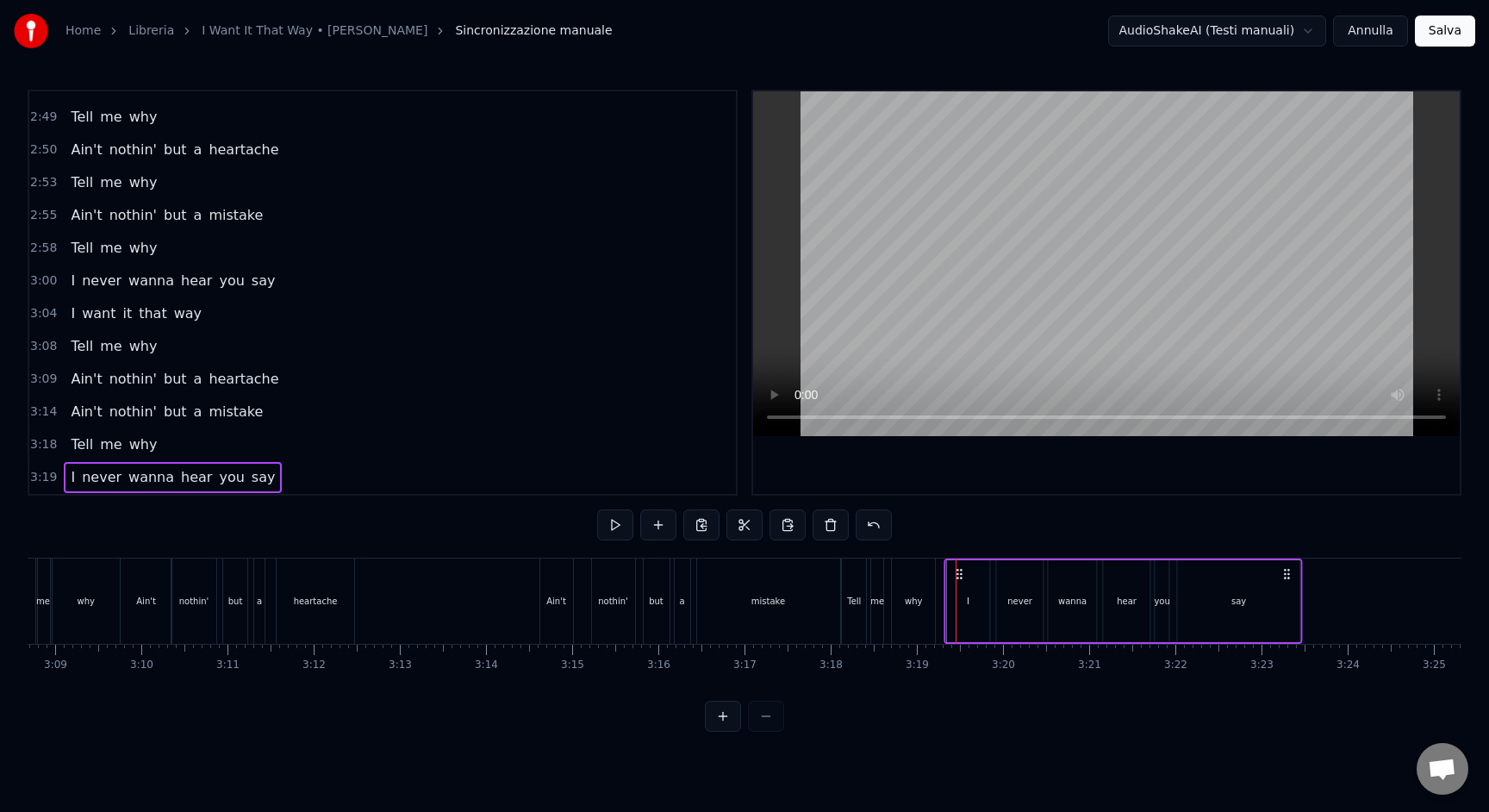
drag, startPoint x: 974, startPoint y: 572, endPoint x: 961, endPoint y: 573, distance: 13.0
click at [961, 573] on icon at bounding box center [960, 574] width 14 height 14
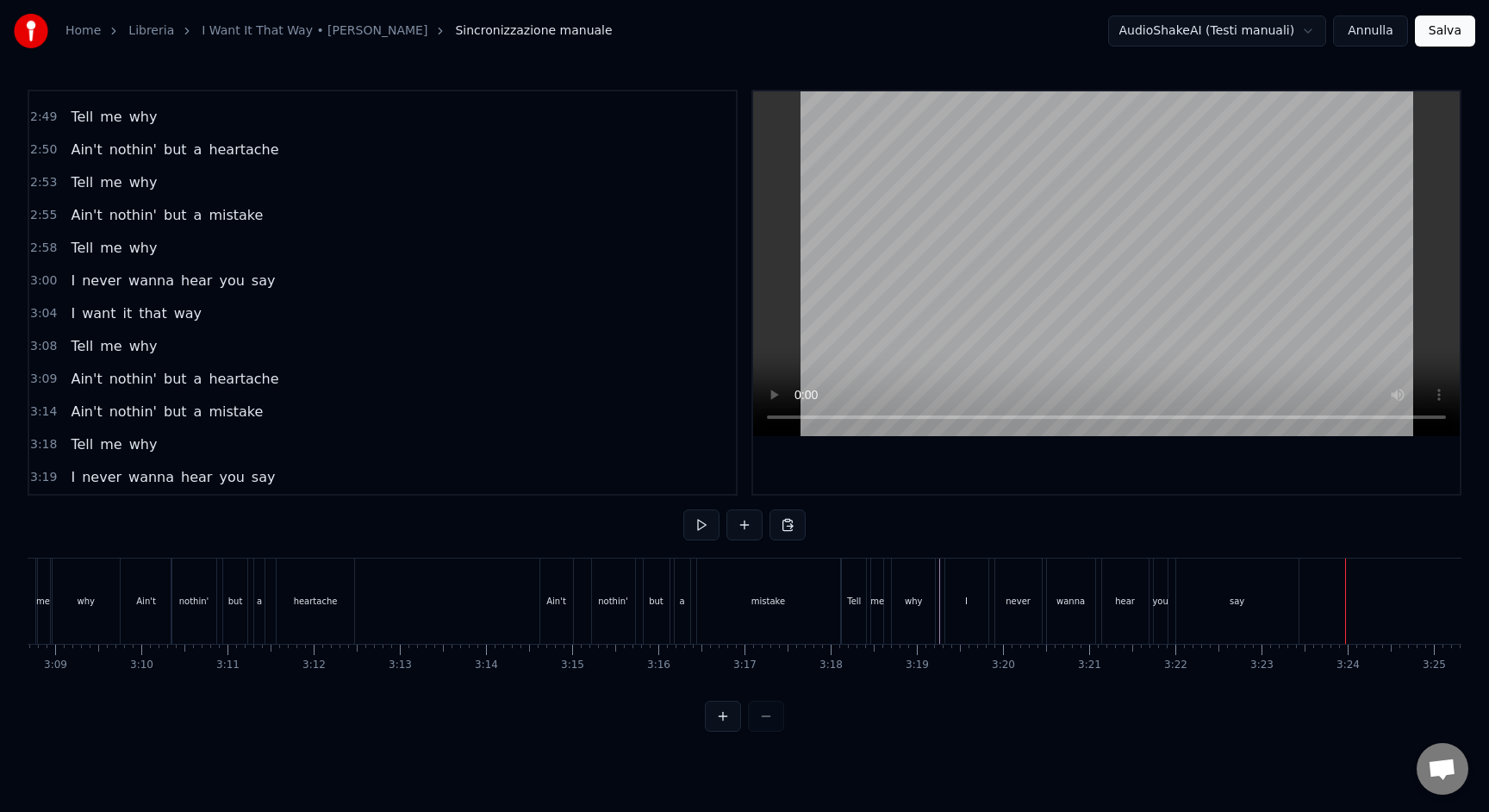
click at [36, 316] on span "3:04" at bounding box center [43, 313] width 27 height 17
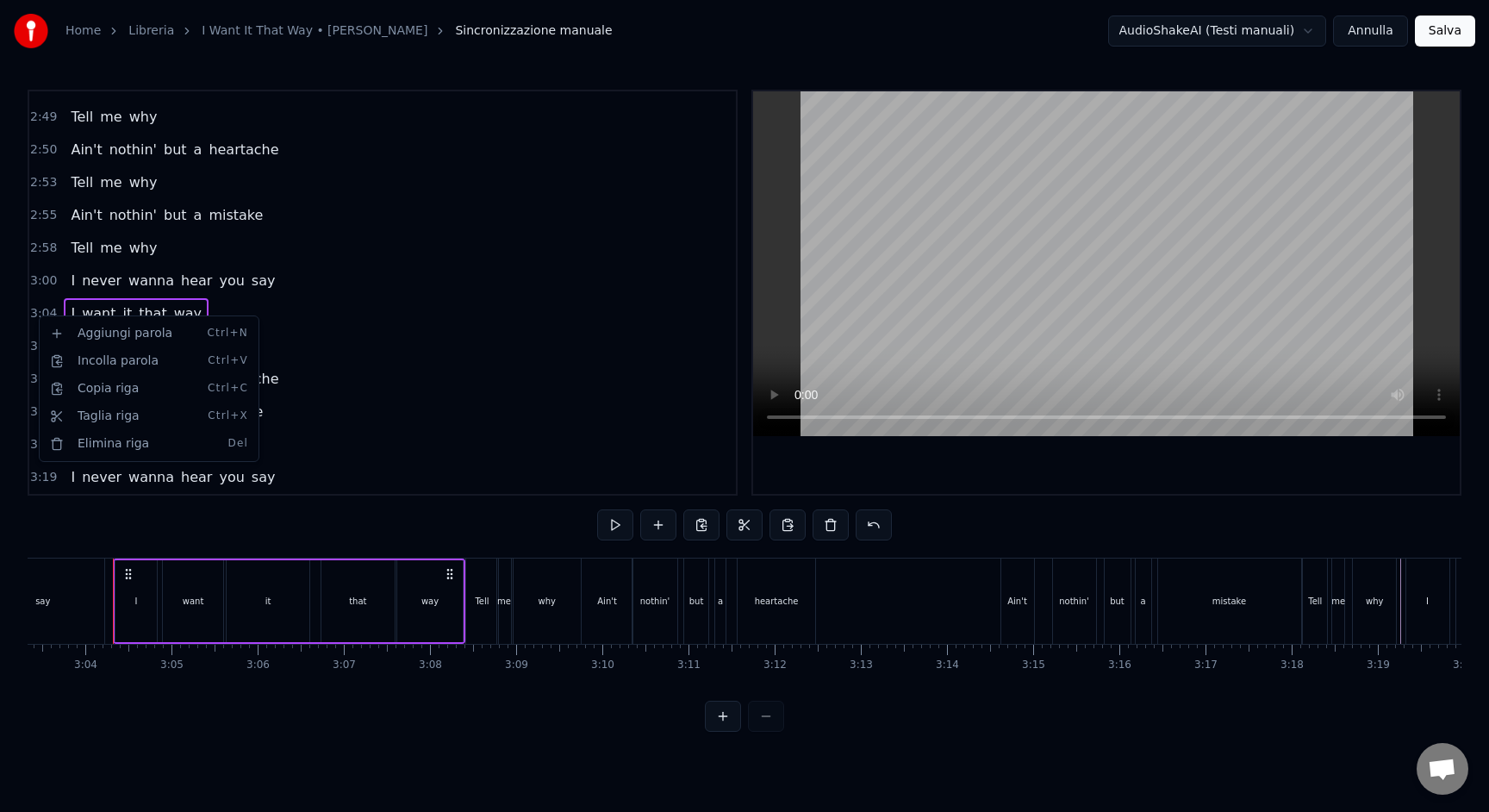
scroll to position [0, 15799]
click at [87, 386] on div "Copia riga Ctrl+C" at bounding box center [149, 389] width 212 height 28
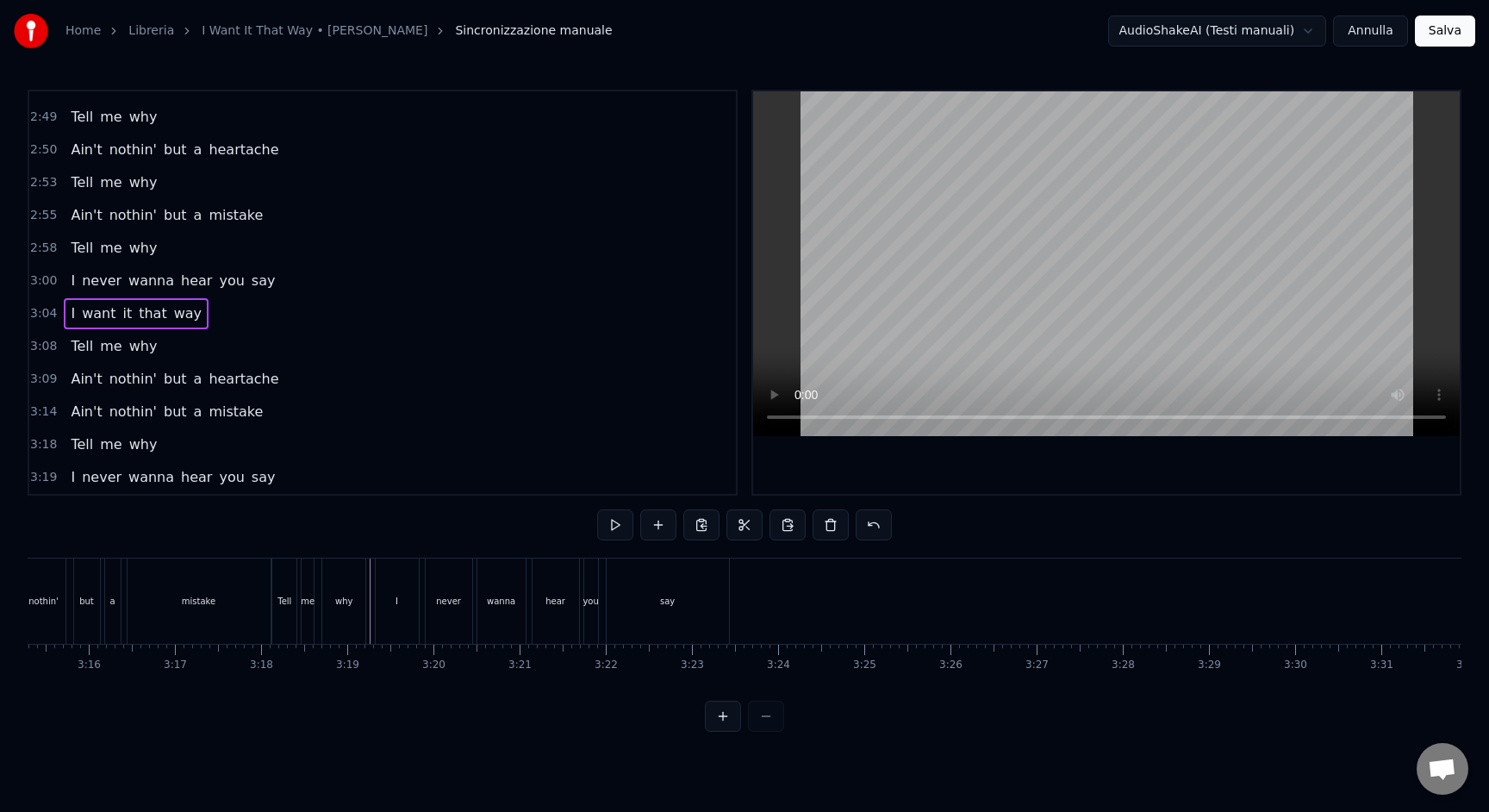
scroll to position [0, 17160]
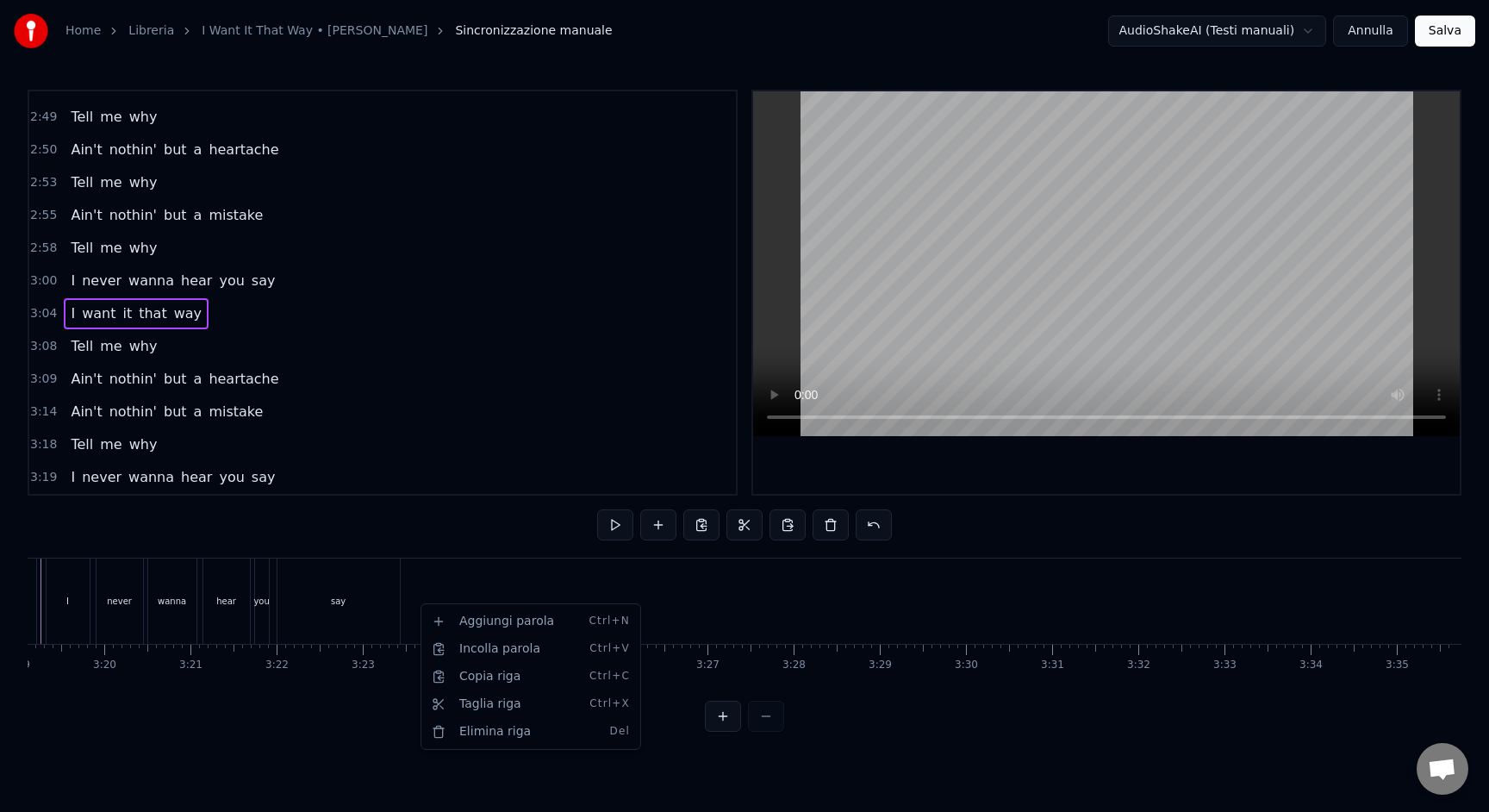
click at [420, 588] on html "Home Libreria I Want It That Way • [PERSON_NAME] Sincronizzazione manuale Audio…" at bounding box center [744, 379] width 1489 height 759
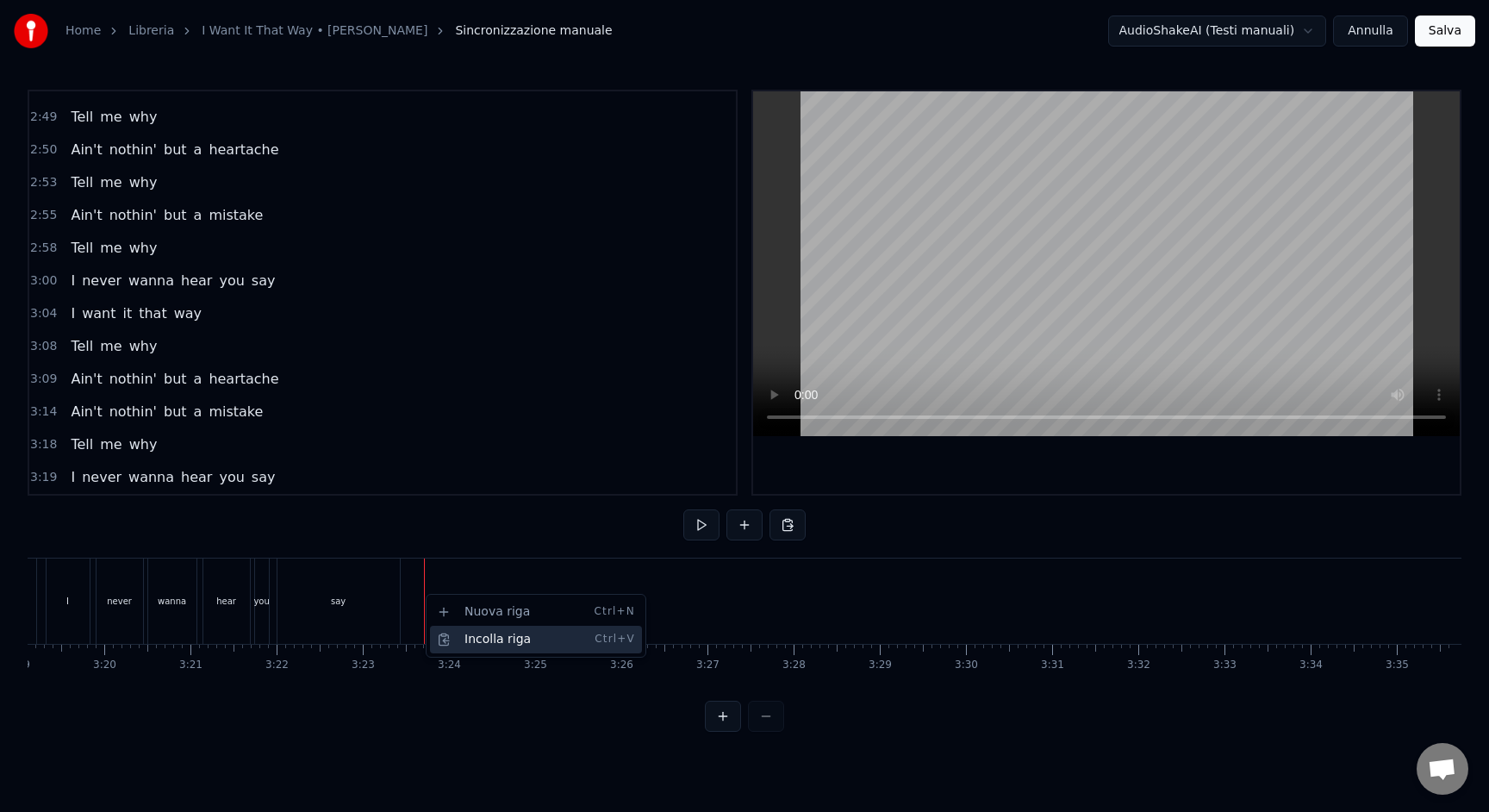
click at [458, 632] on div "Incolla riga Ctrl+V" at bounding box center [536, 639] width 212 height 28
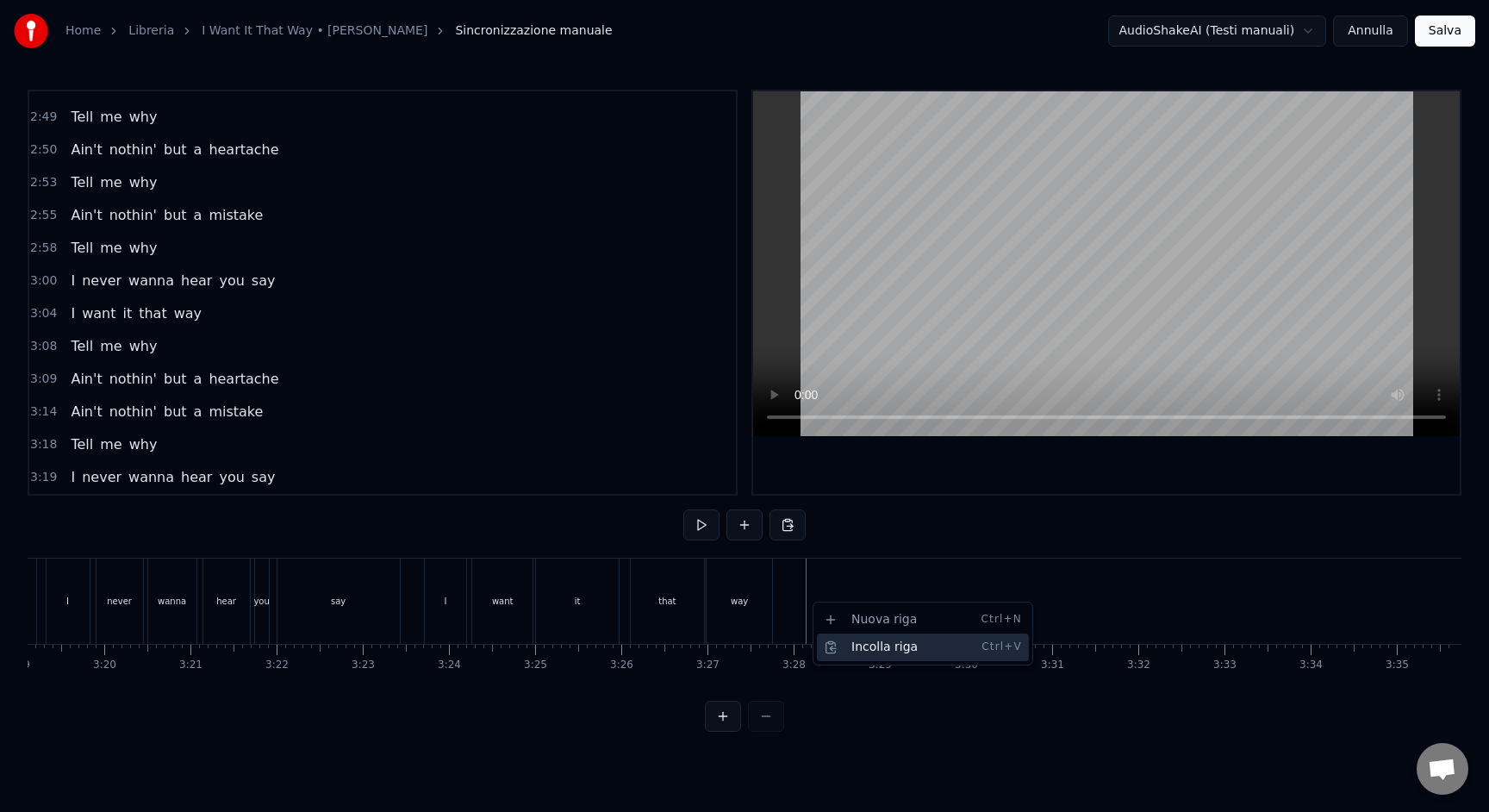
click at [831, 637] on div "Incolla riga Ctrl+V" at bounding box center [923, 647] width 212 height 28
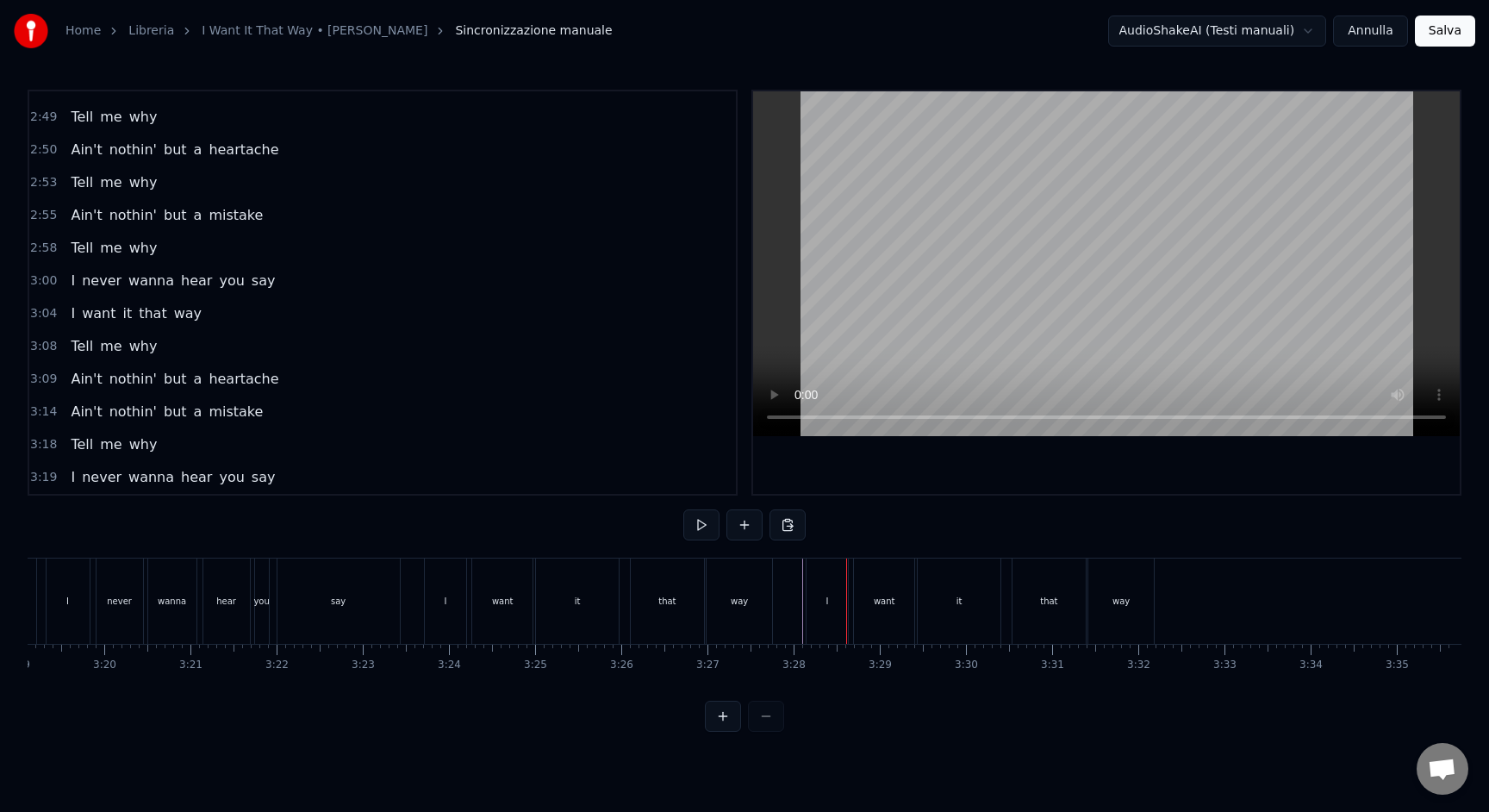
click at [1133, 599] on div "way" at bounding box center [1122, 601] width 66 height 85
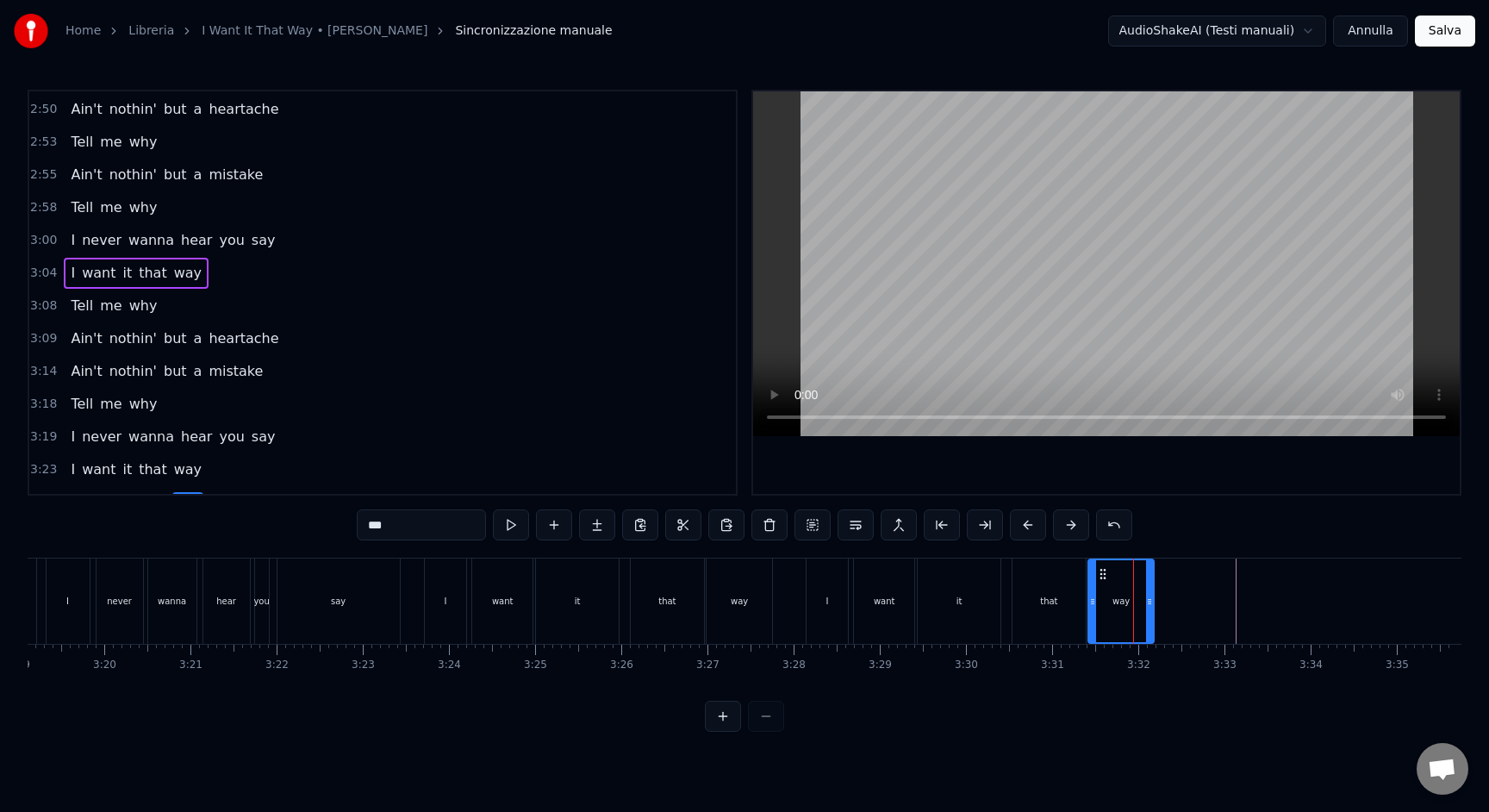
scroll to position [1367, 0]
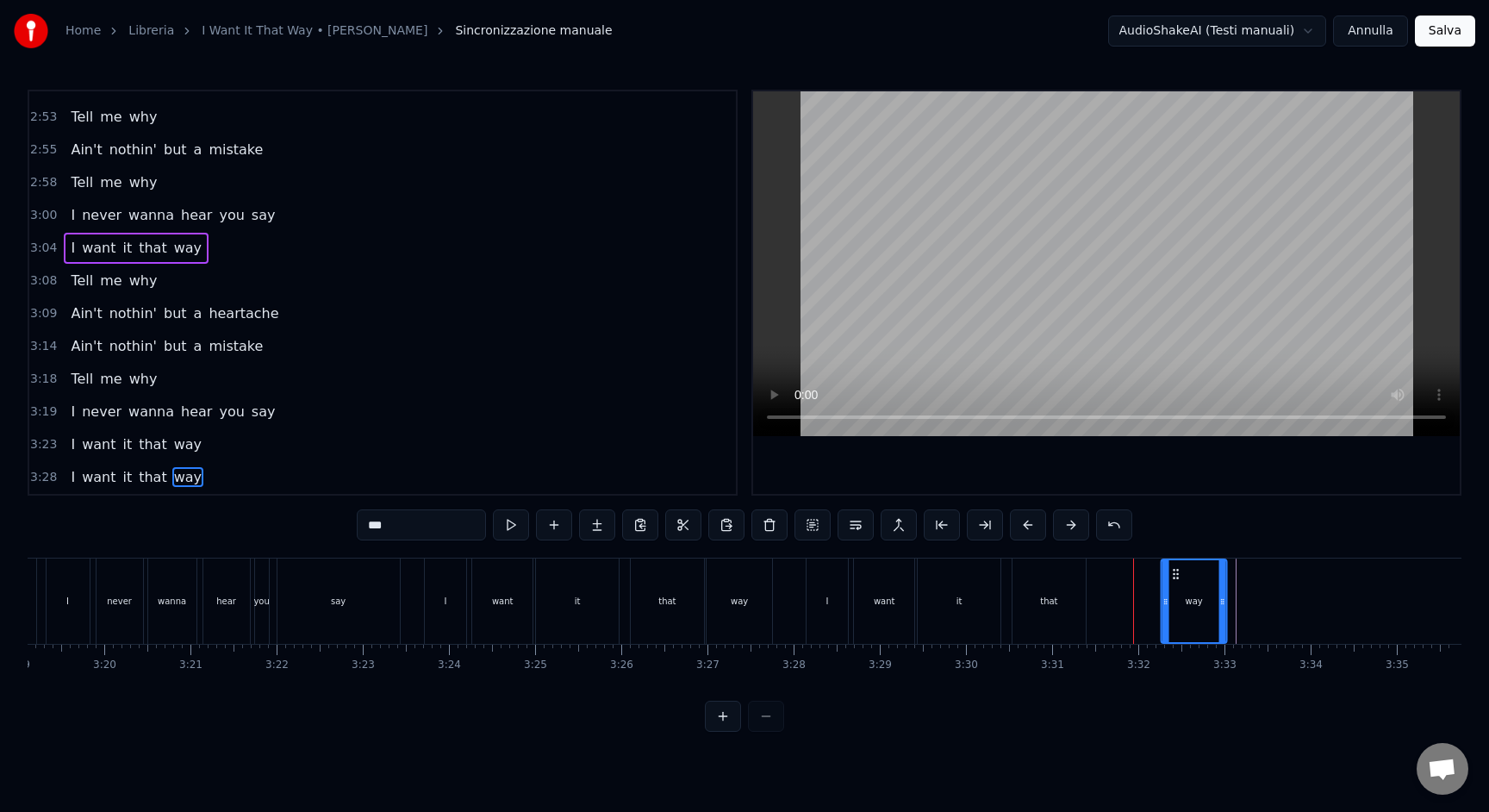
drag, startPoint x: 1100, startPoint y: 572, endPoint x: 1145, endPoint y: 590, distance: 48.5
click at [1172, 581] on div "way" at bounding box center [1195, 601] width 64 height 82
click at [1016, 569] on div "that" at bounding box center [1049, 601] width 73 height 85
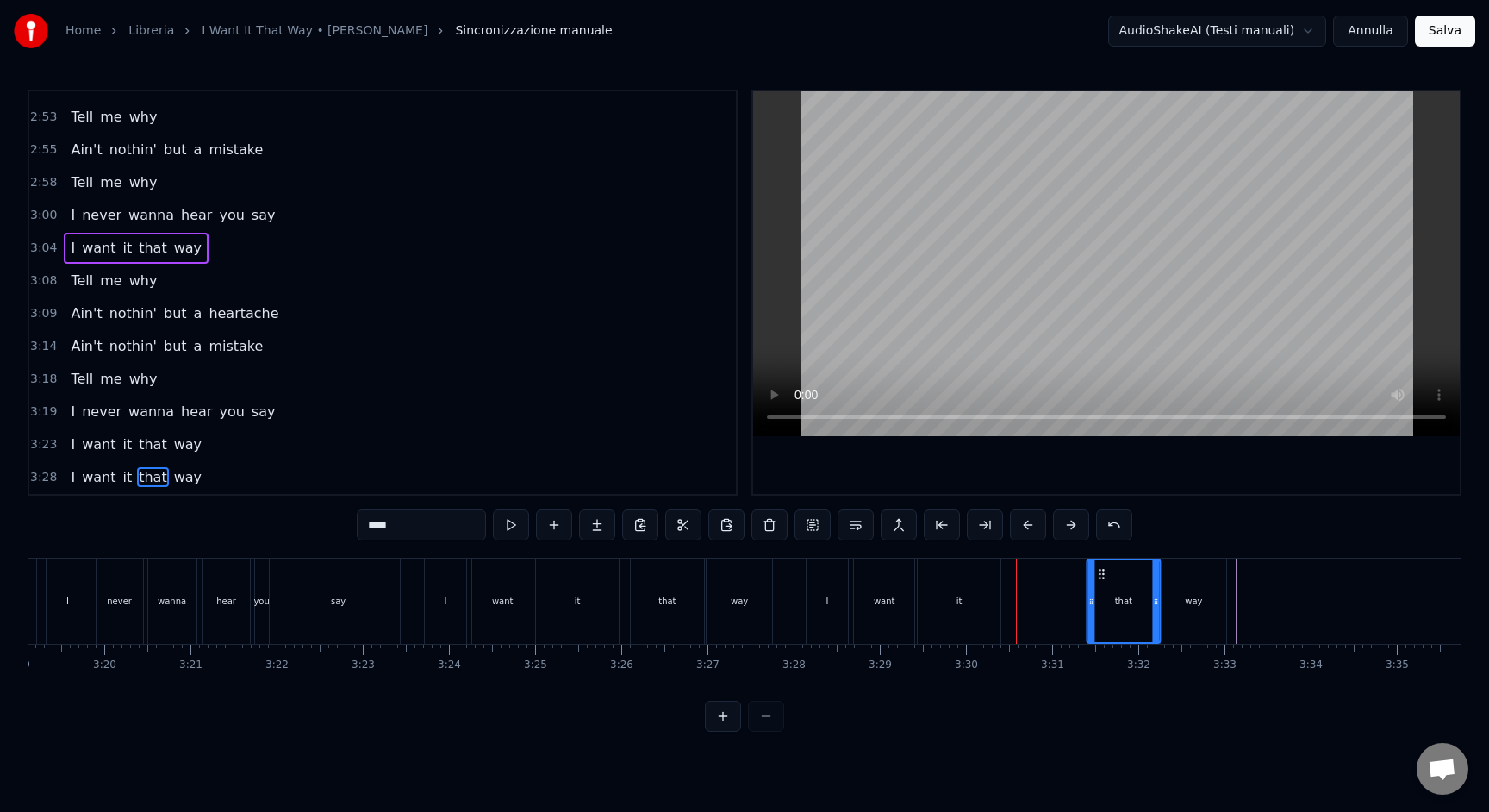
drag, startPoint x: 1025, startPoint y: 572, endPoint x: 1096, endPoint y: 580, distance: 71.4
click at [1097, 579] on icon at bounding box center [1101, 574] width 14 height 14
drag, startPoint x: 1092, startPoint y: 608, endPoint x: 1116, endPoint y: 607, distance: 24.0
click at [1116, 607] on icon at bounding box center [1114, 602] width 7 height 14
click at [959, 581] on div "it" at bounding box center [960, 601] width 83 height 85
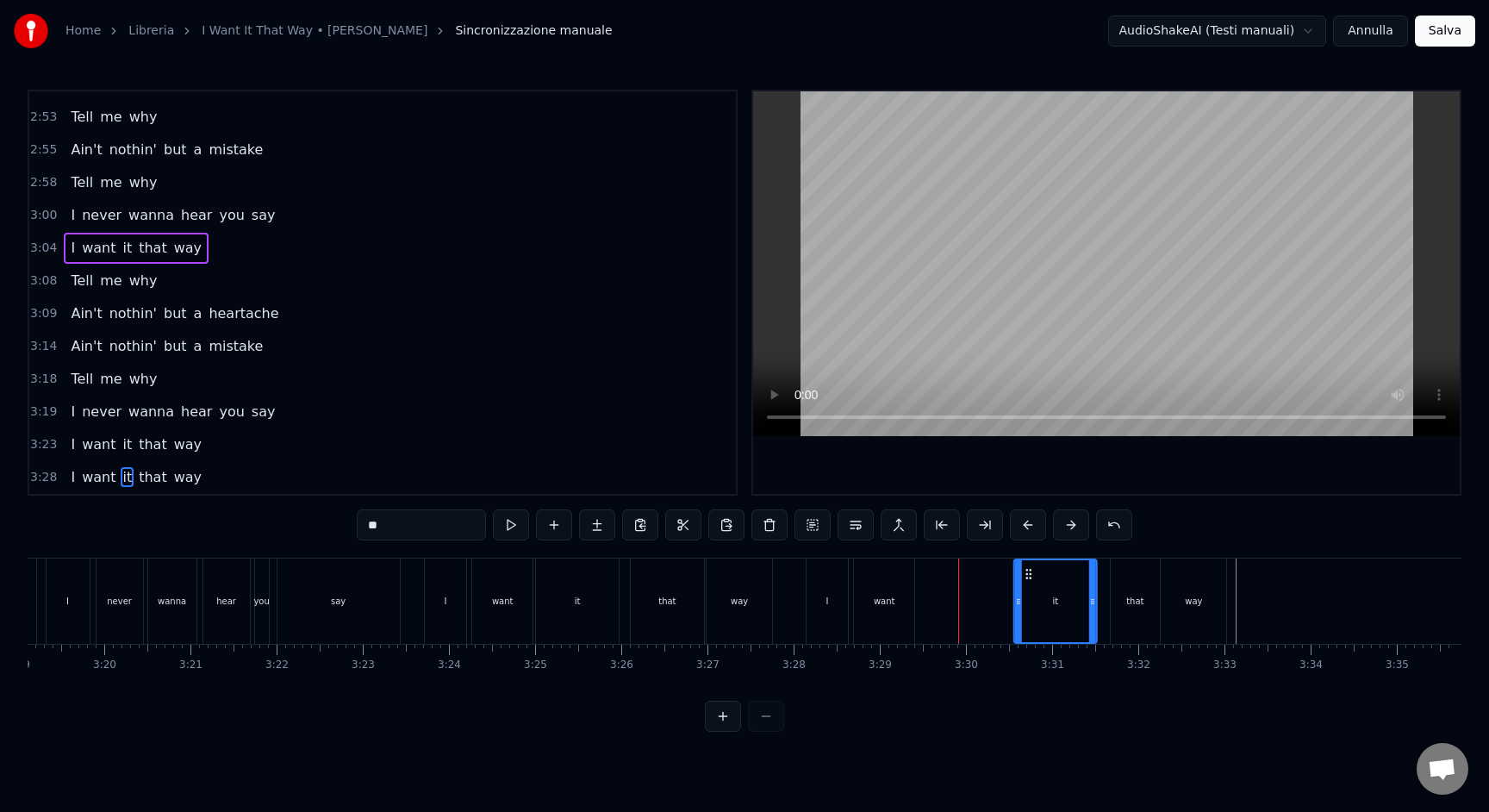
drag, startPoint x: 930, startPoint y: 572, endPoint x: 1028, endPoint y: 585, distance: 98.9
click at [1025, 580] on icon at bounding box center [1029, 574] width 14 height 14
drag, startPoint x: 1092, startPoint y: 613, endPoint x: 1065, endPoint y: 612, distance: 27.0
click at [1065, 612] on div at bounding box center [1067, 601] width 7 height 82
click at [863, 568] on div "want" at bounding box center [884, 601] width 61 height 85
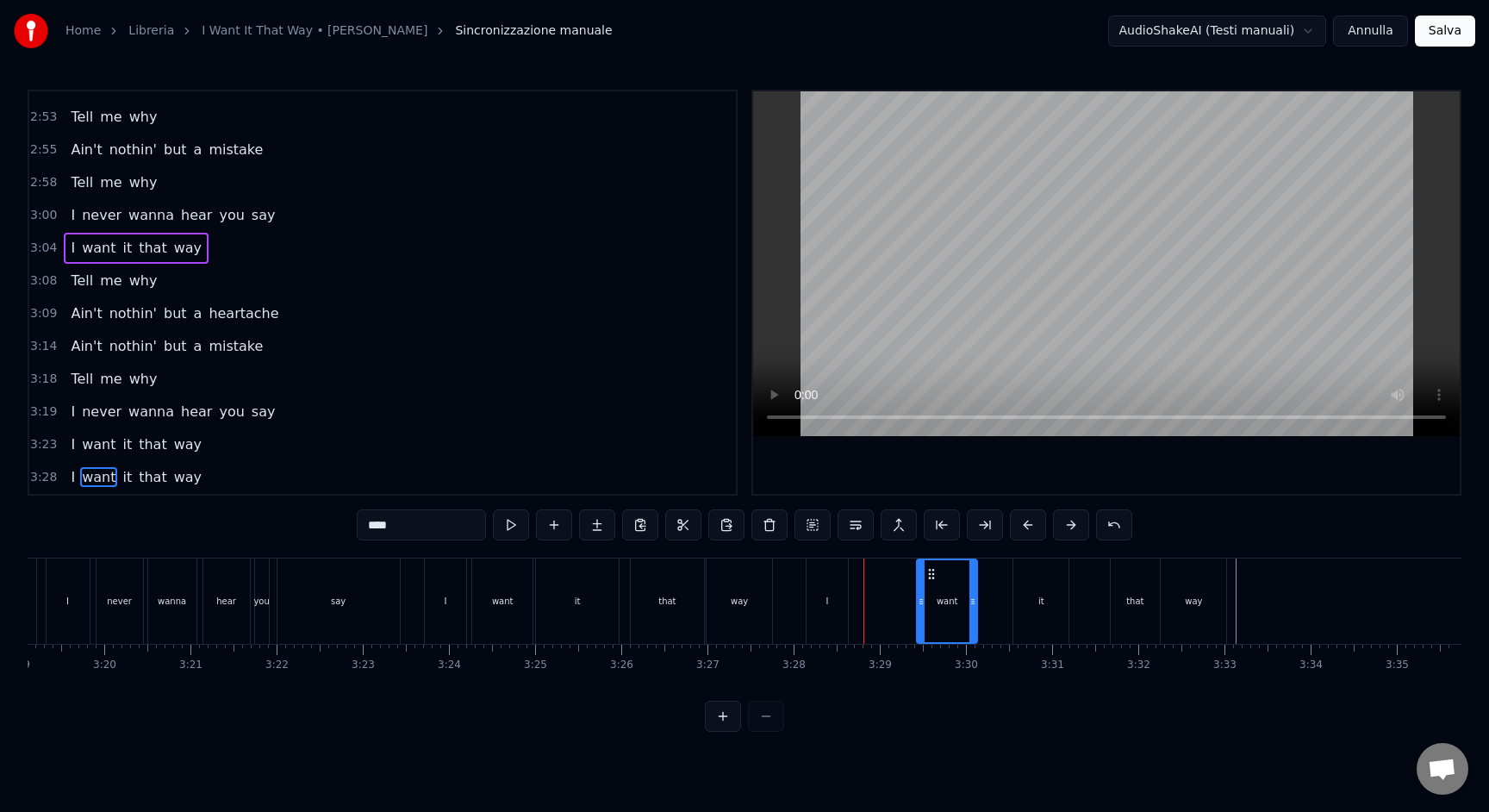
drag, startPoint x: 868, startPoint y: 572, endPoint x: 914, endPoint y: 583, distance: 47.3
click at [931, 578] on icon at bounding box center [932, 574] width 14 height 14
click at [819, 567] on div "I" at bounding box center [826, 601] width 41 height 85
drag, startPoint x: 822, startPoint y: 575, endPoint x: 881, endPoint y: 580, distance: 59.2
click at [881, 580] on icon at bounding box center [882, 574] width 14 height 14
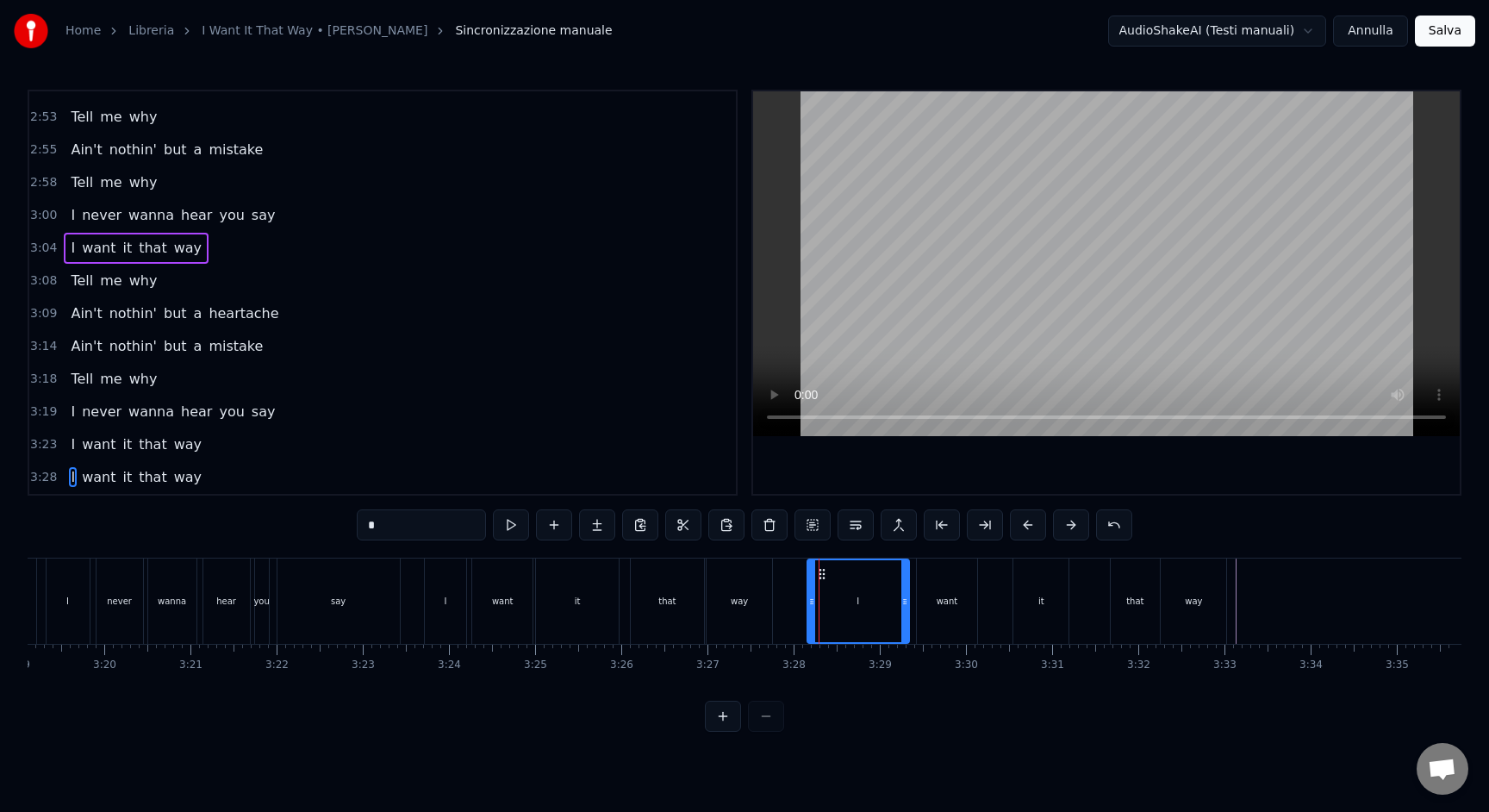
drag, startPoint x: 872, startPoint y: 611, endPoint x: 811, endPoint y: 605, distance: 61.3
click at [811, 605] on div at bounding box center [811, 601] width 7 height 82
click at [369, 529] on input "*" at bounding box center [421, 525] width 129 height 31
click at [367, 527] on input "*" at bounding box center [421, 525] width 129 height 31
type input "********"
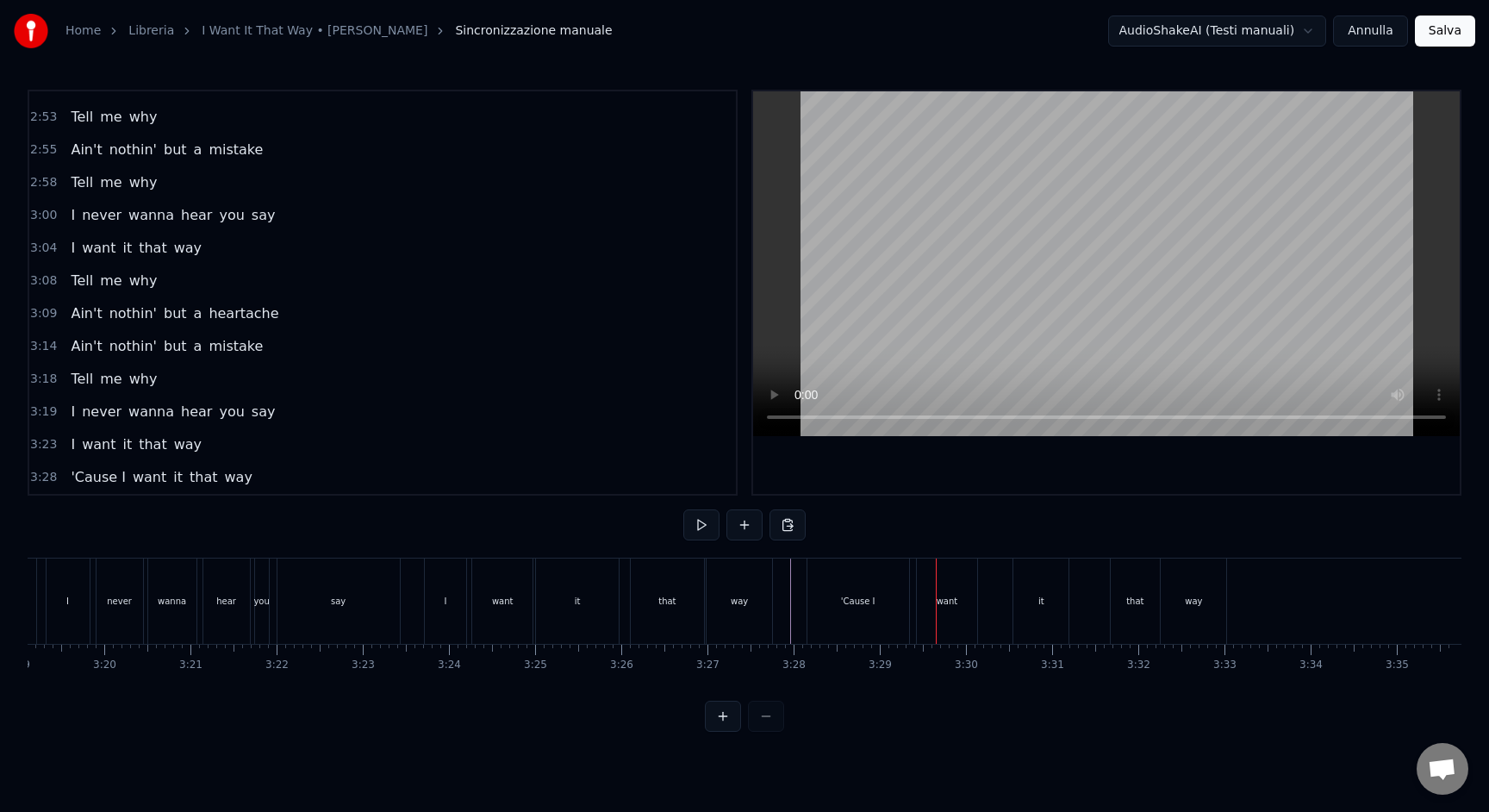
click at [888, 608] on div "'Cause I" at bounding box center [857, 601] width 101 height 85
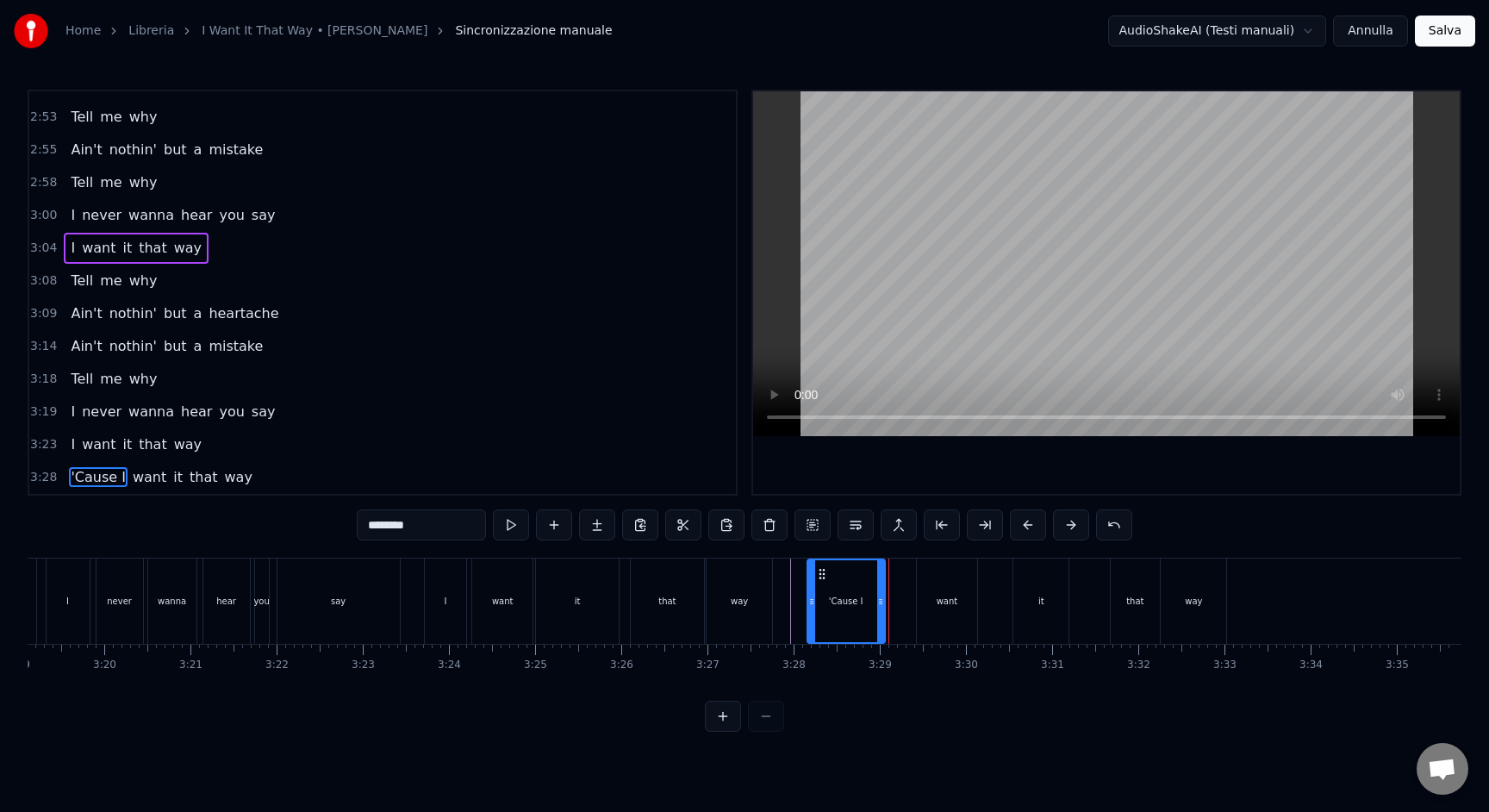
drag, startPoint x: 904, startPoint y: 624, endPoint x: 880, endPoint y: 618, distance: 24.7
click at [880, 618] on div at bounding box center [880, 601] width 7 height 82
click at [940, 605] on div "want" at bounding box center [947, 601] width 21 height 13
type input "****"
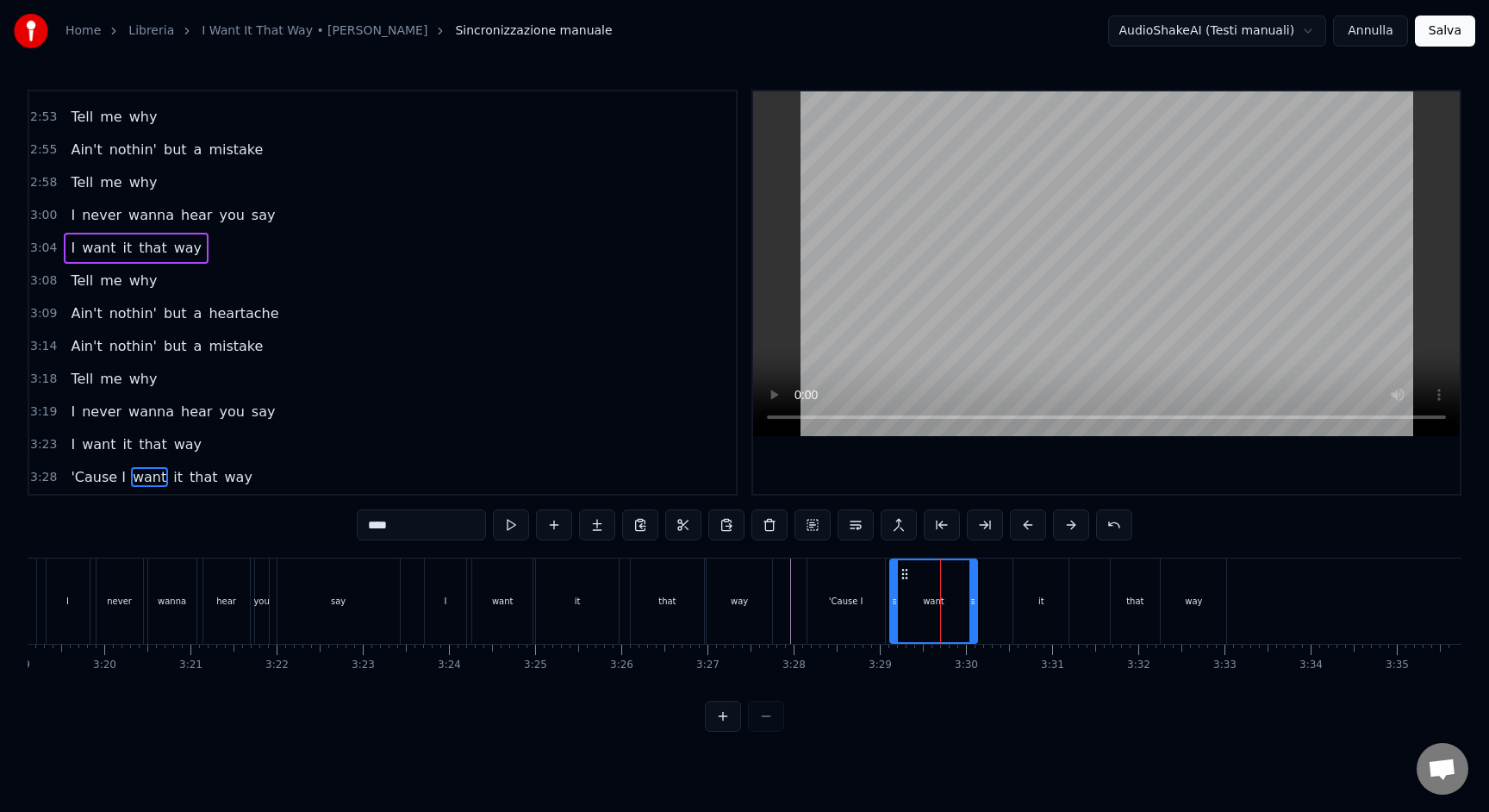
drag, startPoint x: 921, startPoint y: 615, endPoint x: 892, endPoint y: 615, distance: 29.0
click at [892, 615] on div at bounding box center [894, 601] width 7 height 82
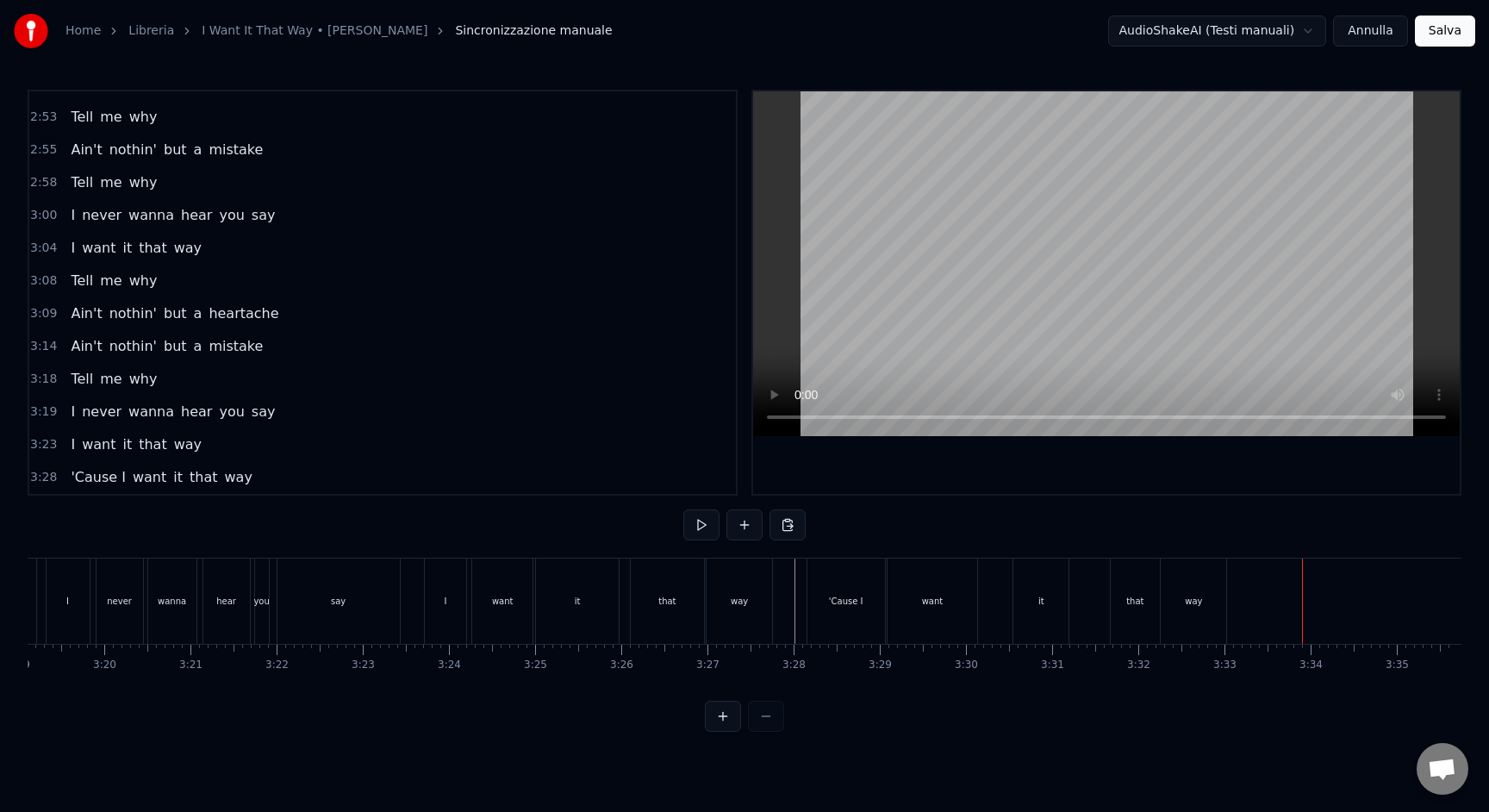
click at [1207, 609] on div "way" at bounding box center [1194, 601] width 66 height 85
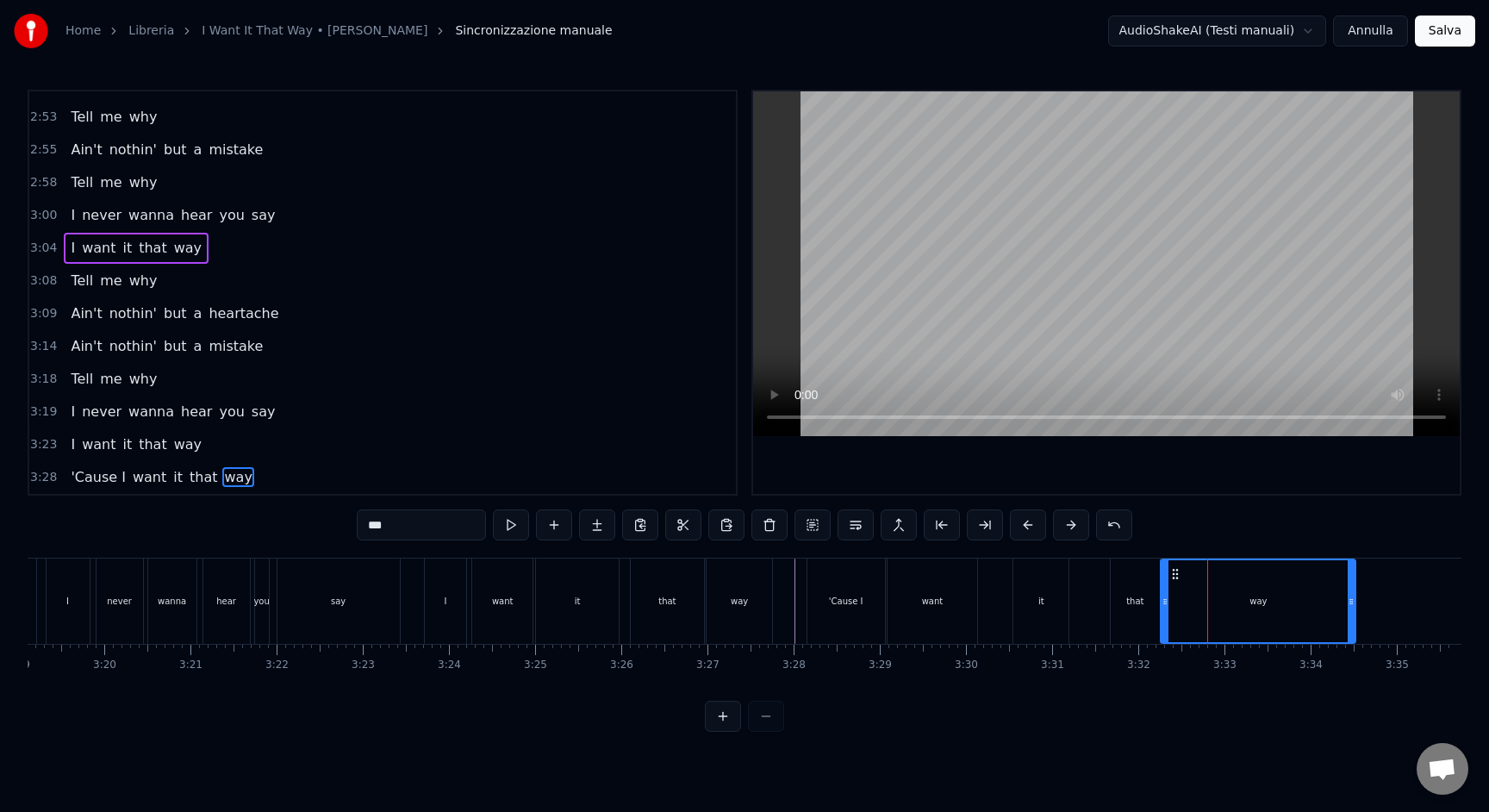
drag, startPoint x: 1222, startPoint y: 605, endPoint x: 1351, endPoint y: 610, distance: 129.1
click at [1351, 610] on div at bounding box center [1351, 601] width 7 height 82
click at [1096, 612] on div "'Cause I want it that way" at bounding box center [1083, 601] width 555 height 85
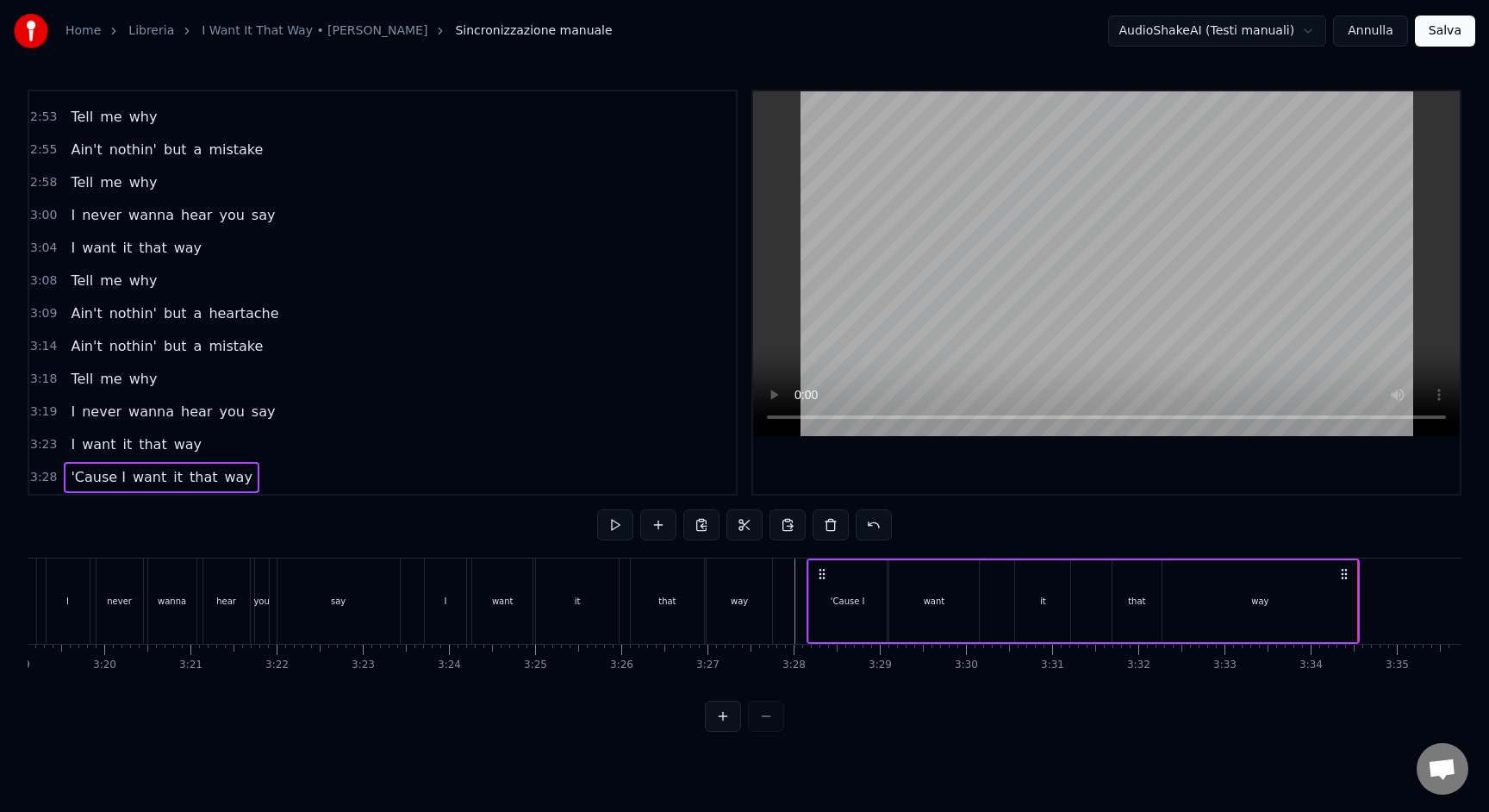
click at [1465, 28] on button "Salva" at bounding box center [1445, 31] width 61 height 31
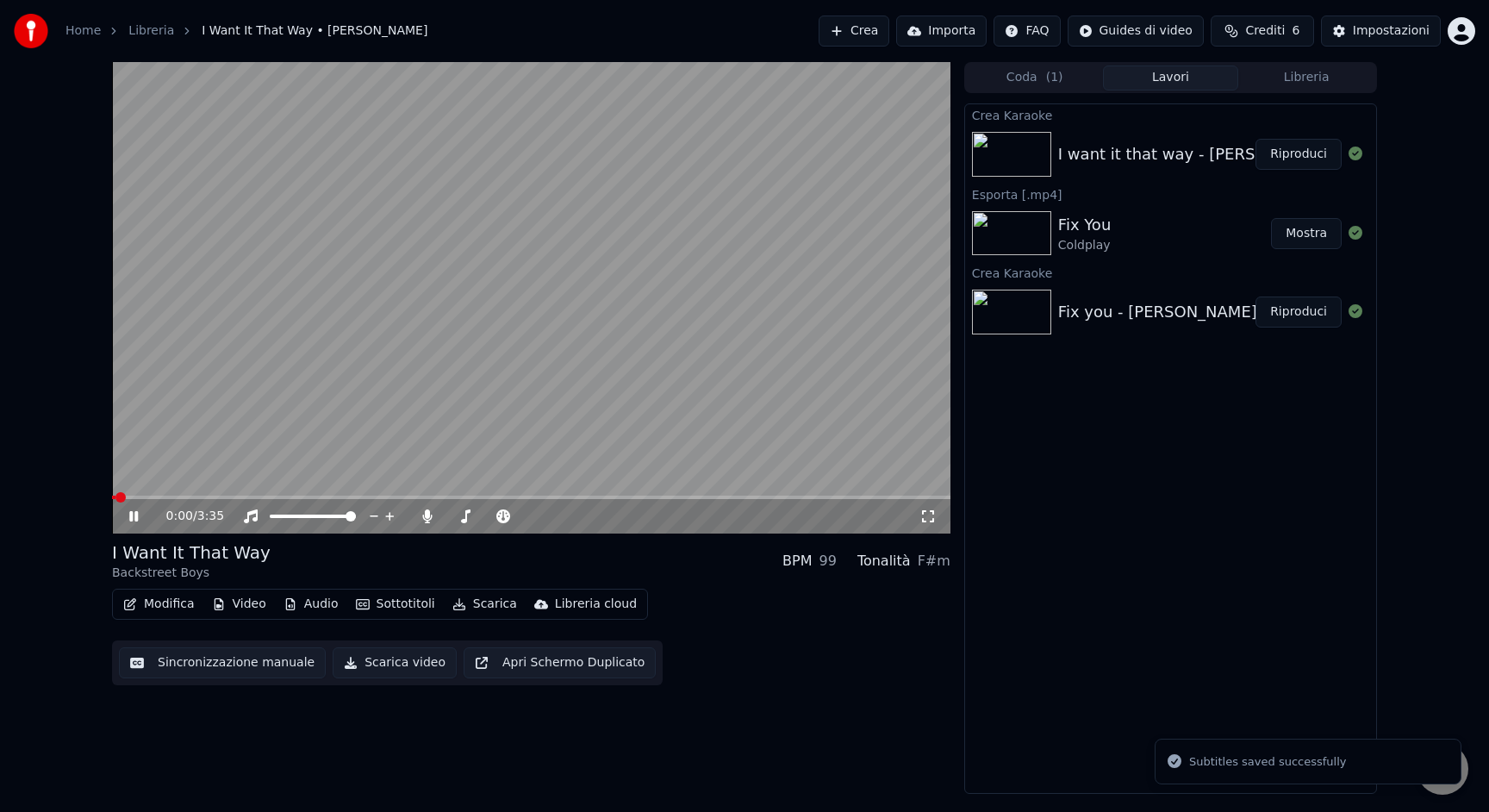
click at [412, 350] on video at bounding box center [531, 297] width 839 height 472
click at [376, 670] on button "Scarica video" at bounding box center [394, 663] width 124 height 31
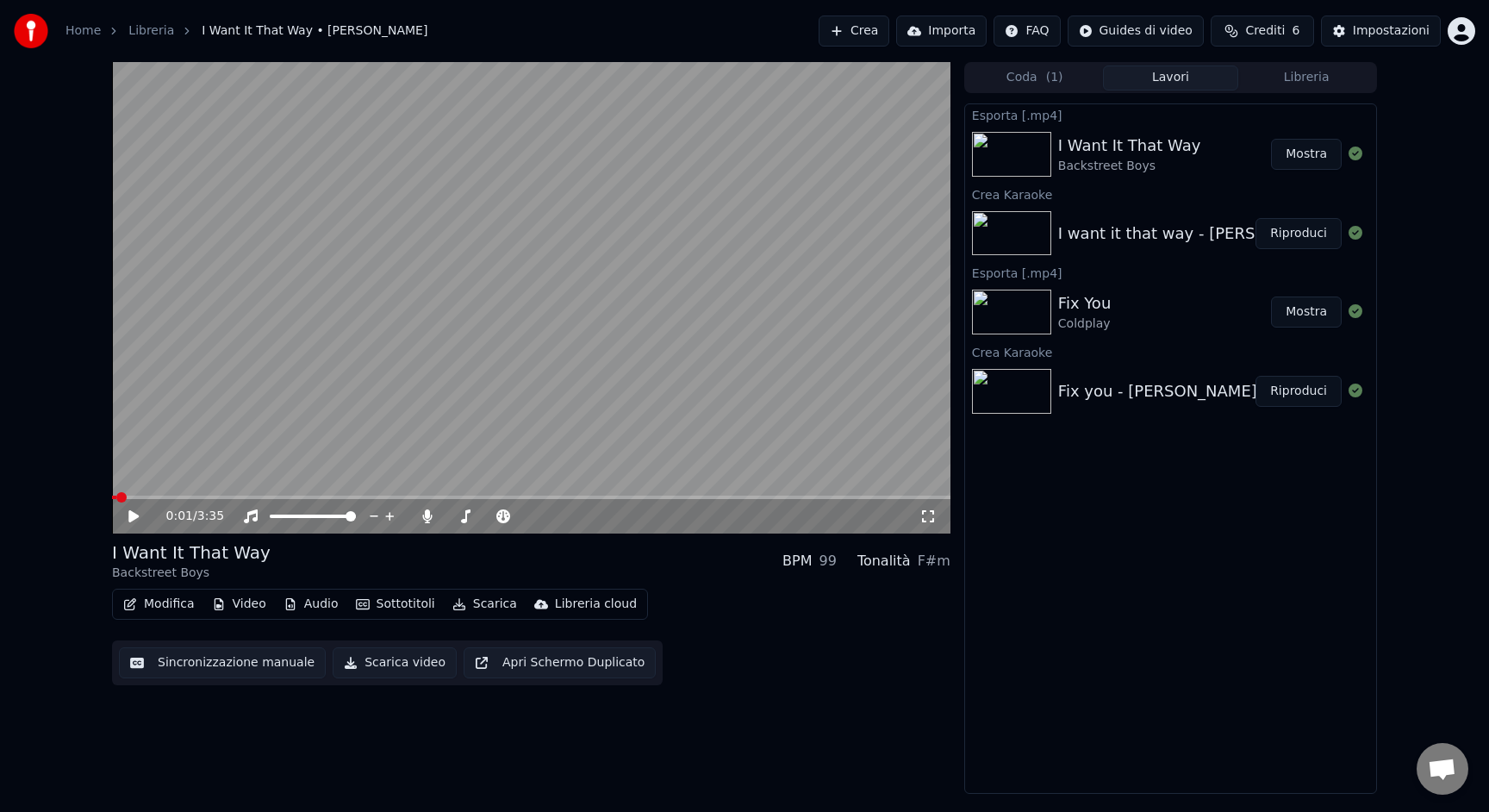
click at [85, 32] on link "Home" at bounding box center [83, 31] width 36 height 17
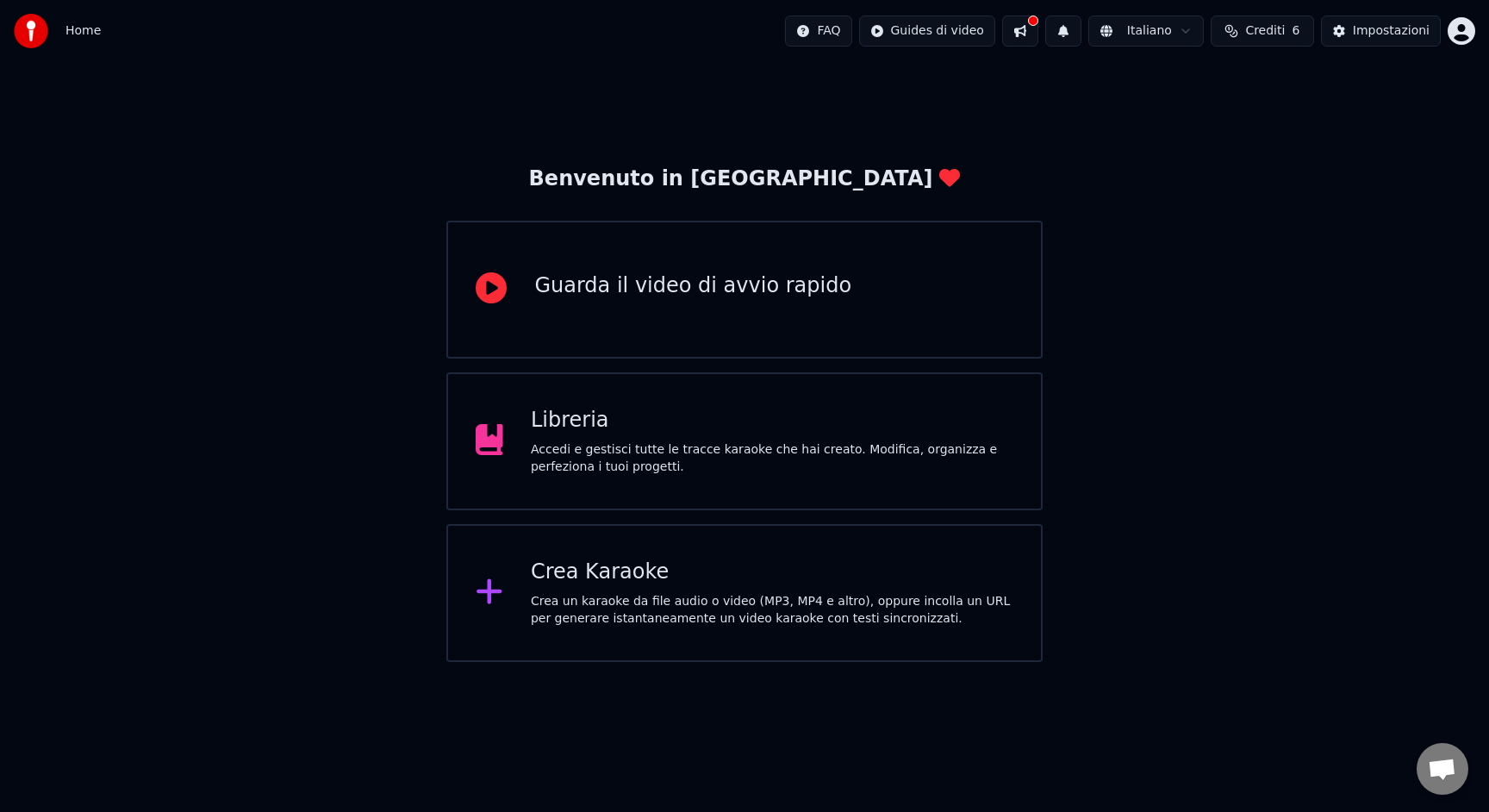
click at [598, 609] on div "Crea un karaoke da file audio o video (MP3, MP4 e altro), oppure incolla un URL…" at bounding box center [772, 610] width 482 height 35
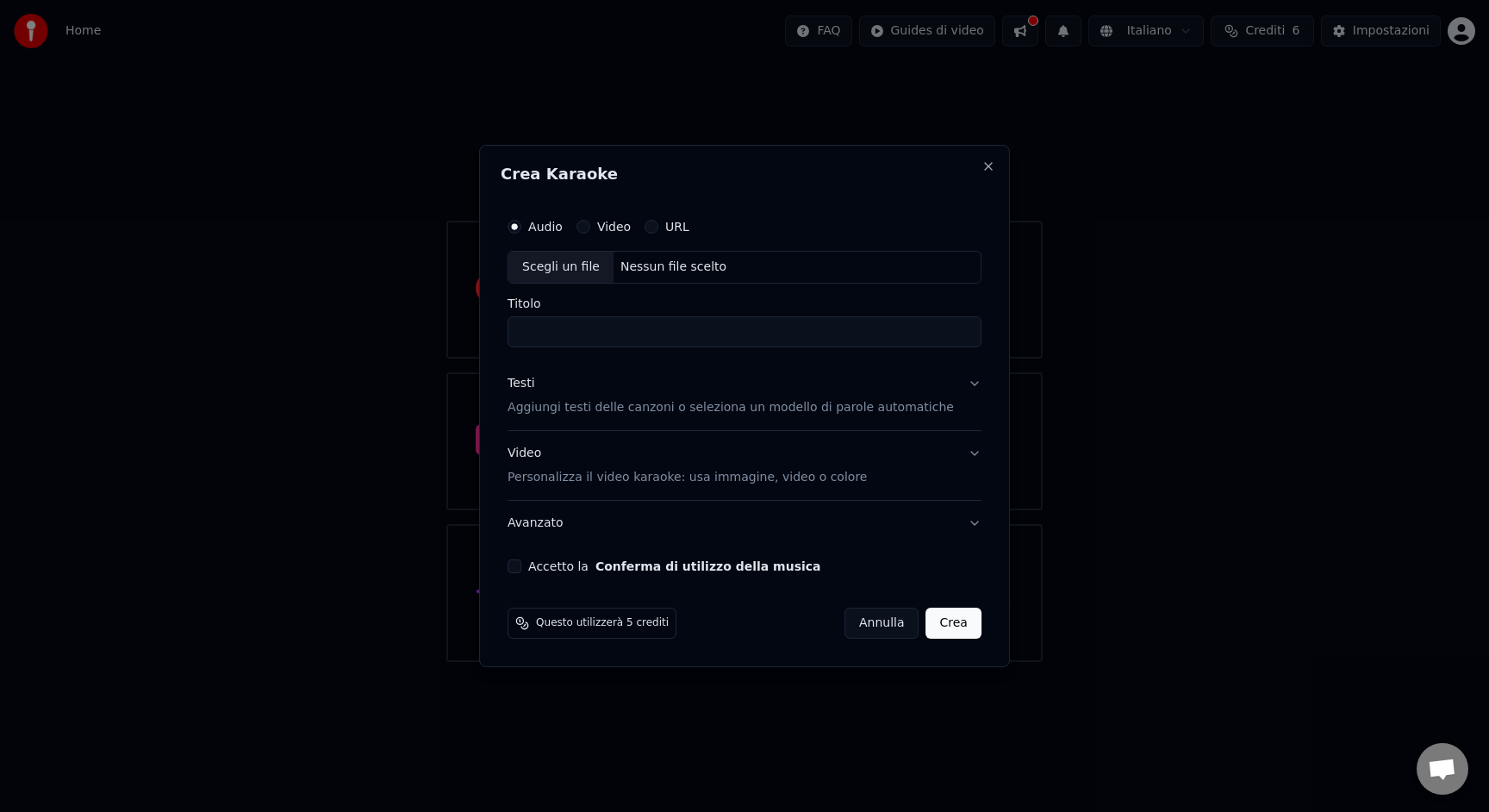
click at [537, 571] on div "Accetto la Conferma di utilizzo della musica" at bounding box center [744, 566] width 474 height 14
click at [522, 564] on button "Accetto la Conferma di utilizzo della musica" at bounding box center [514, 566] width 14 height 14
click at [579, 410] on p "Aggiungi testi delle canzoni o seleziona un modello di parole automatiche" at bounding box center [730, 408] width 447 height 17
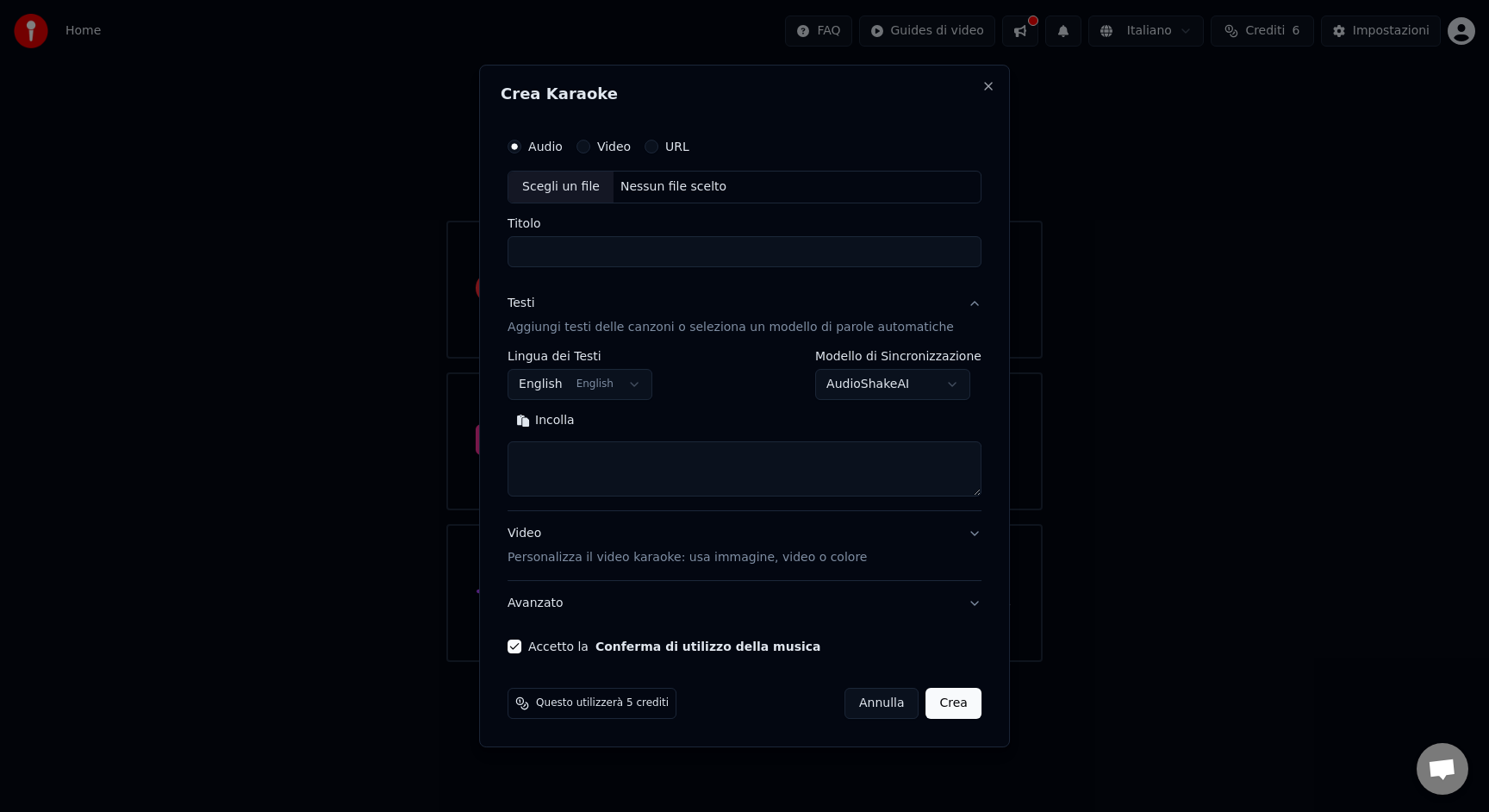
click at [563, 460] on textarea at bounding box center [744, 469] width 474 height 55
click at [564, 422] on button "Incolla" at bounding box center [545, 420] width 76 height 28
type textarea "**********"
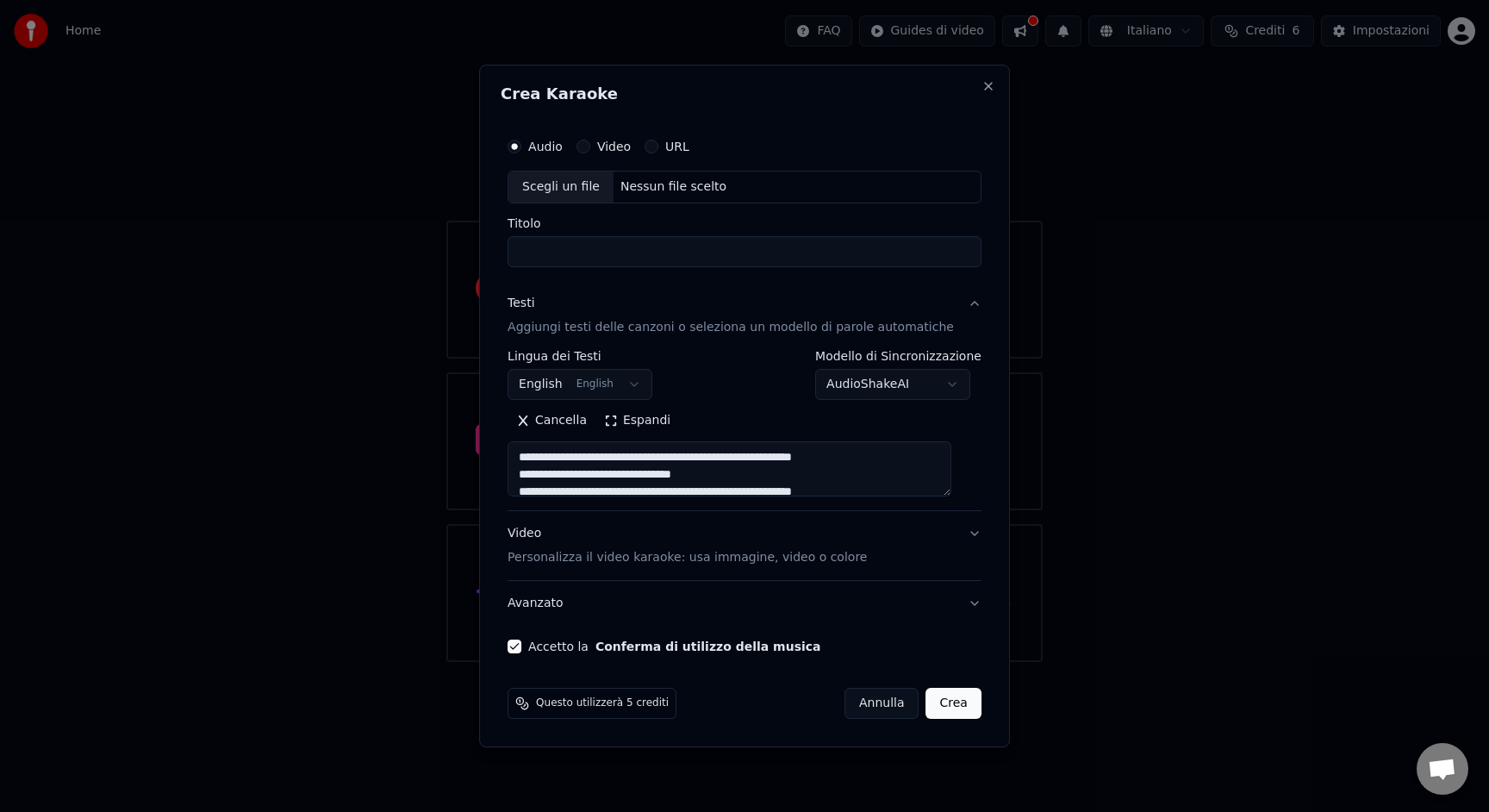
click at [669, 191] on div "Nessun file scelto" at bounding box center [673, 187] width 120 height 17
drag, startPoint x: 587, startPoint y: 247, endPoint x: 646, endPoint y: 252, distance: 59.2
click at [646, 252] on input "**********" at bounding box center [744, 252] width 474 height 31
type input "**********"
click at [507, 407] on button "Cerca" at bounding box center [542, 420] width 70 height 28
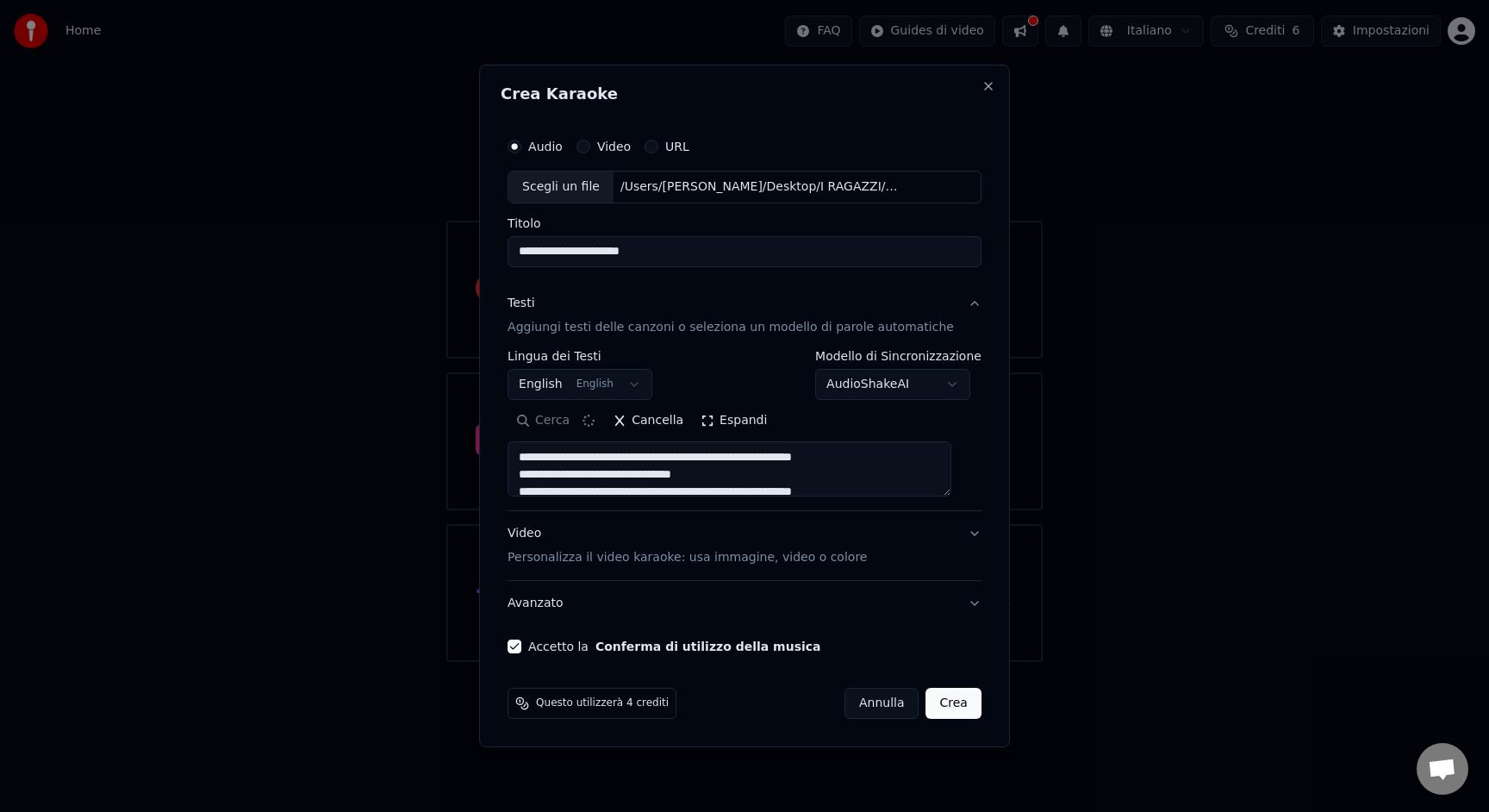
click at [936, 693] on button "Crea" at bounding box center [954, 703] width 55 height 31
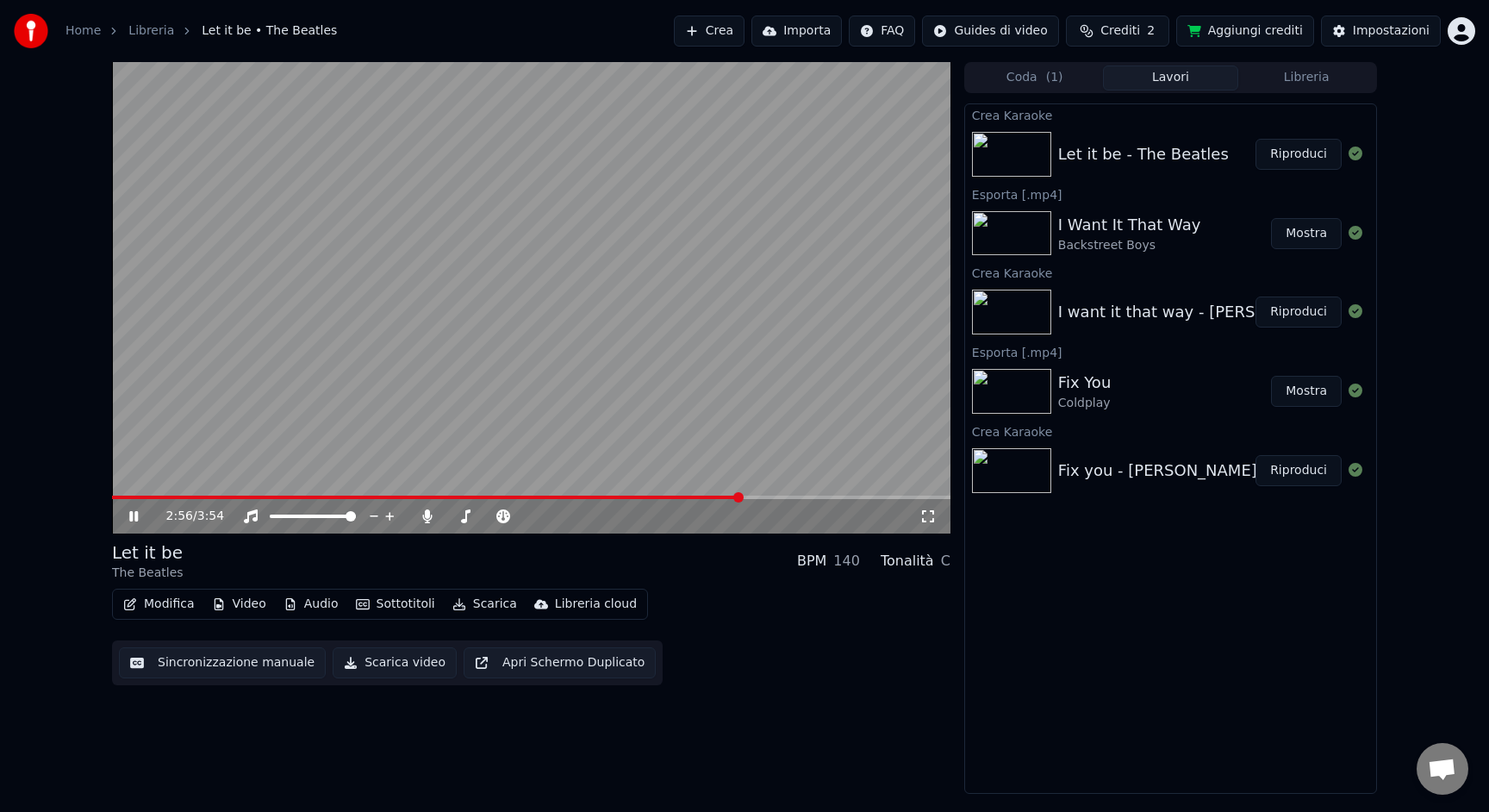
click at [741, 498] on span at bounding box center [531, 498] width 839 height 4
click at [853, 499] on div "2:58 / 3:54" at bounding box center [531, 516] width 839 height 35
click at [857, 497] on span at bounding box center [531, 498] width 839 height 4
click at [902, 497] on span at bounding box center [531, 498] width 839 height 4
click at [878, 496] on span at bounding box center [495, 498] width 766 height 4
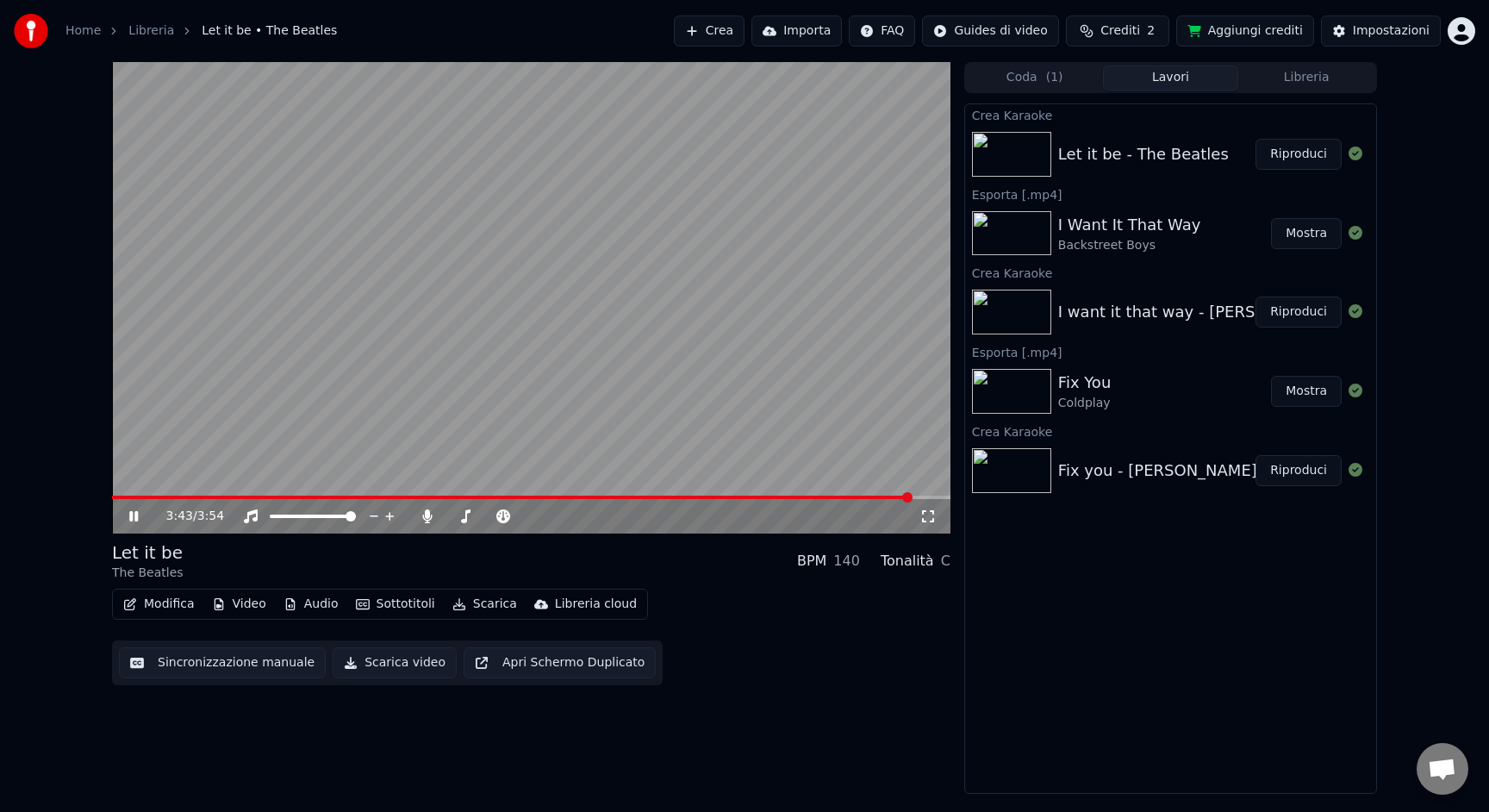
click at [270, 388] on video at bounding box center [531, 297] width 839 height 472
click at [931, 499] on span at bounding box center [531, 498] width 839 height 4
click at [940, 499] on div "3:49 / 3:54" at bounding box center [531, 516] width 839 height 35
click at [398, 669] on button "Scarica video" at bounding box center [394, 663] width 124 height 31
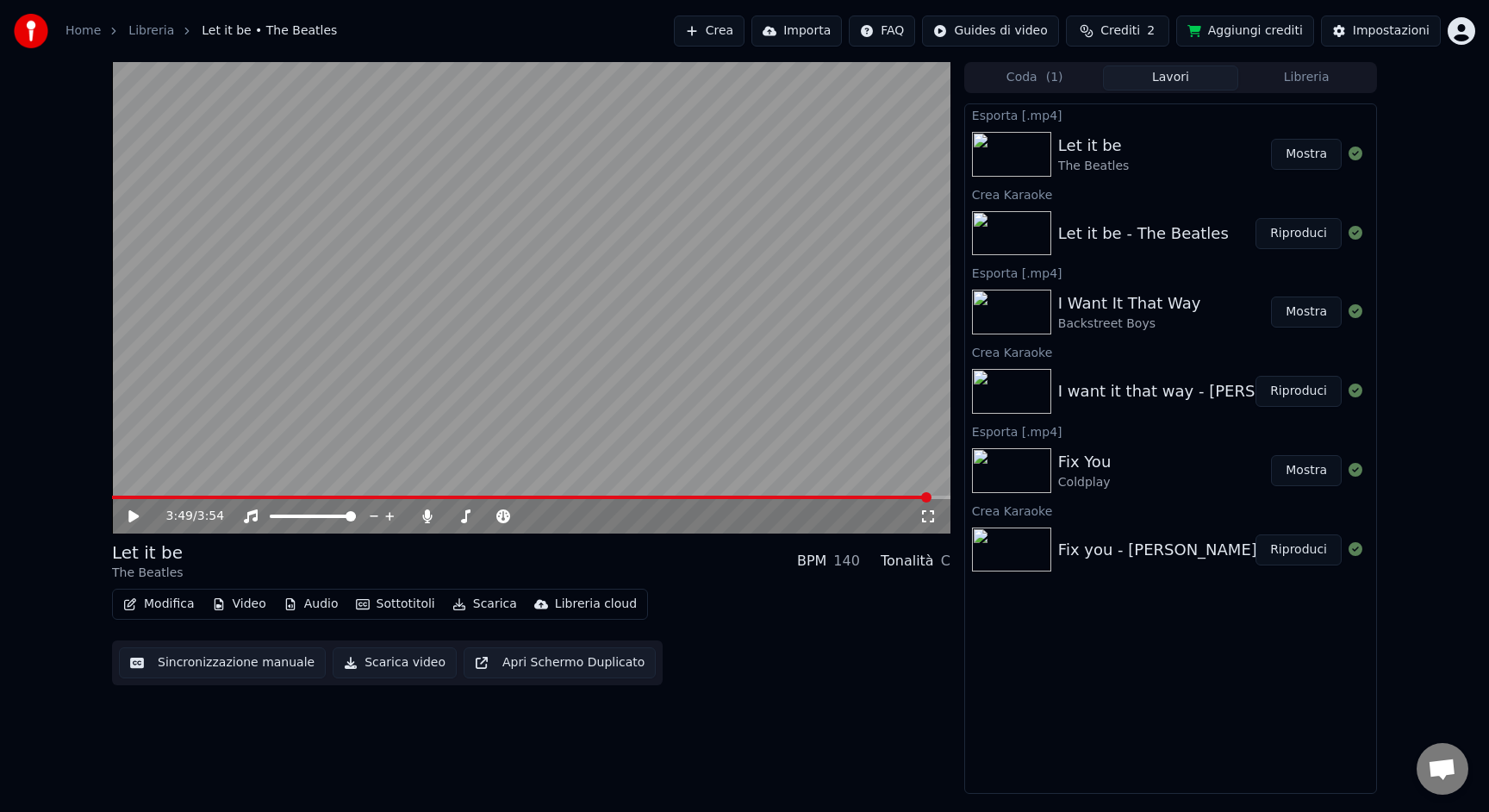
click at [1464, 26] on html "Home Libreria Let it be • The Beatles Crea Importa FAQ Guides di video Crediti …" at bounding box center [744, 406] width 1489 height 812
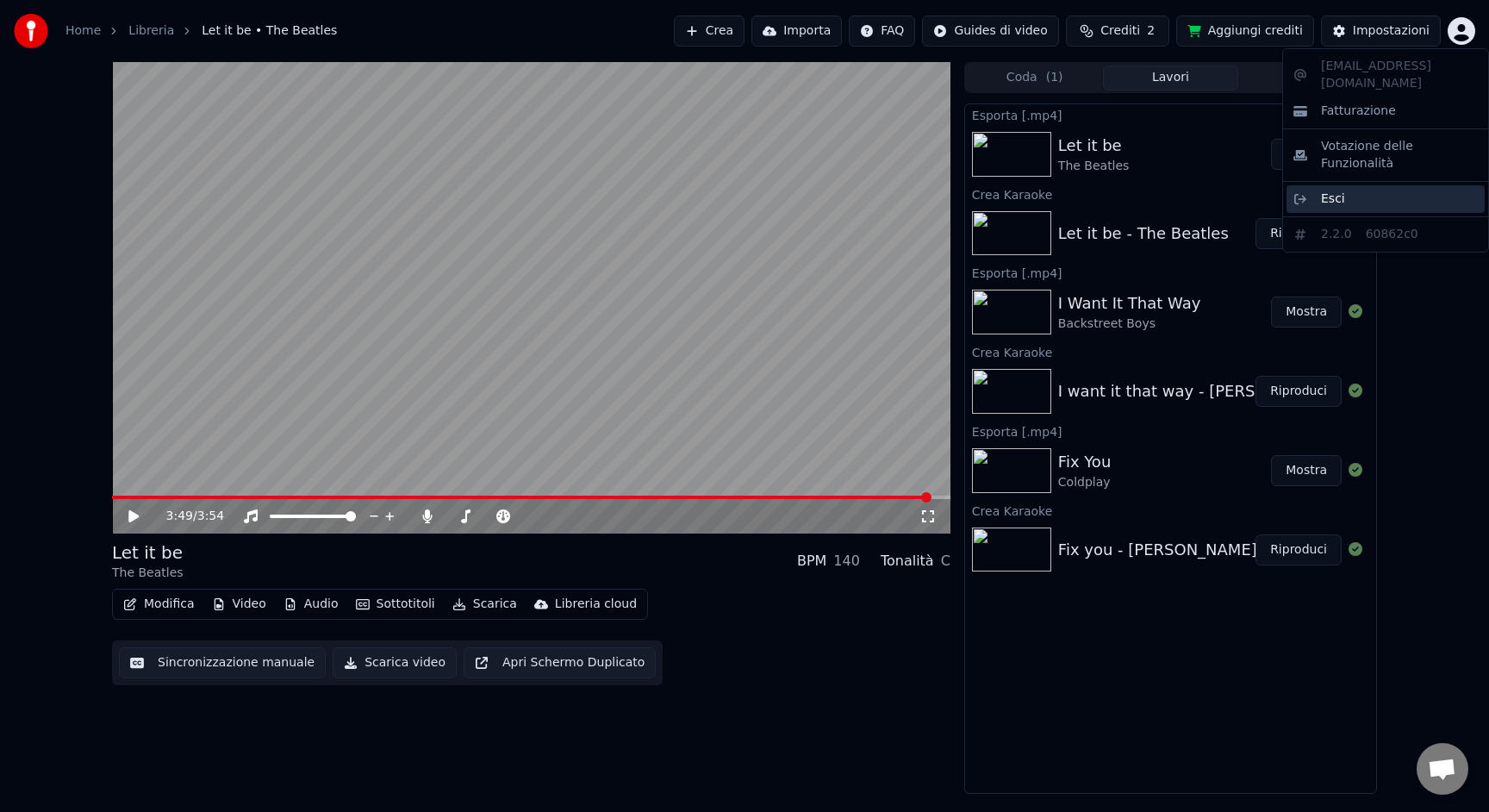
click at [1371, 185] on div "Esci" at bounding box center [1386, 199] width 199 height 28
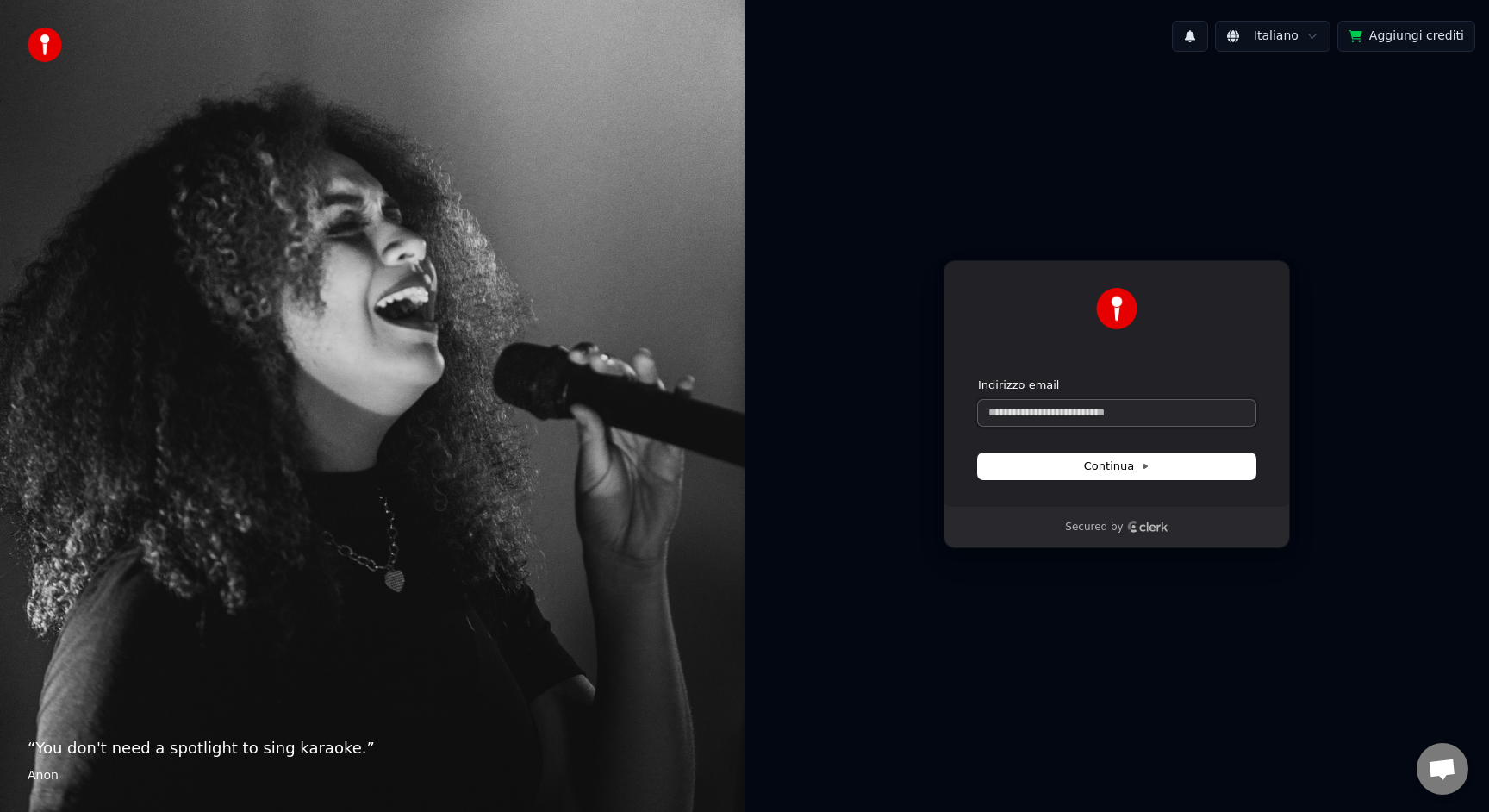
click at [1089, 419] on input "Indirizzo email" at bounding box center [1117, 413] width 278 height 26
click at [1165, 465] on button "Continua" at bounding box center [1117, 466] width 278 height 26
type input "**********"
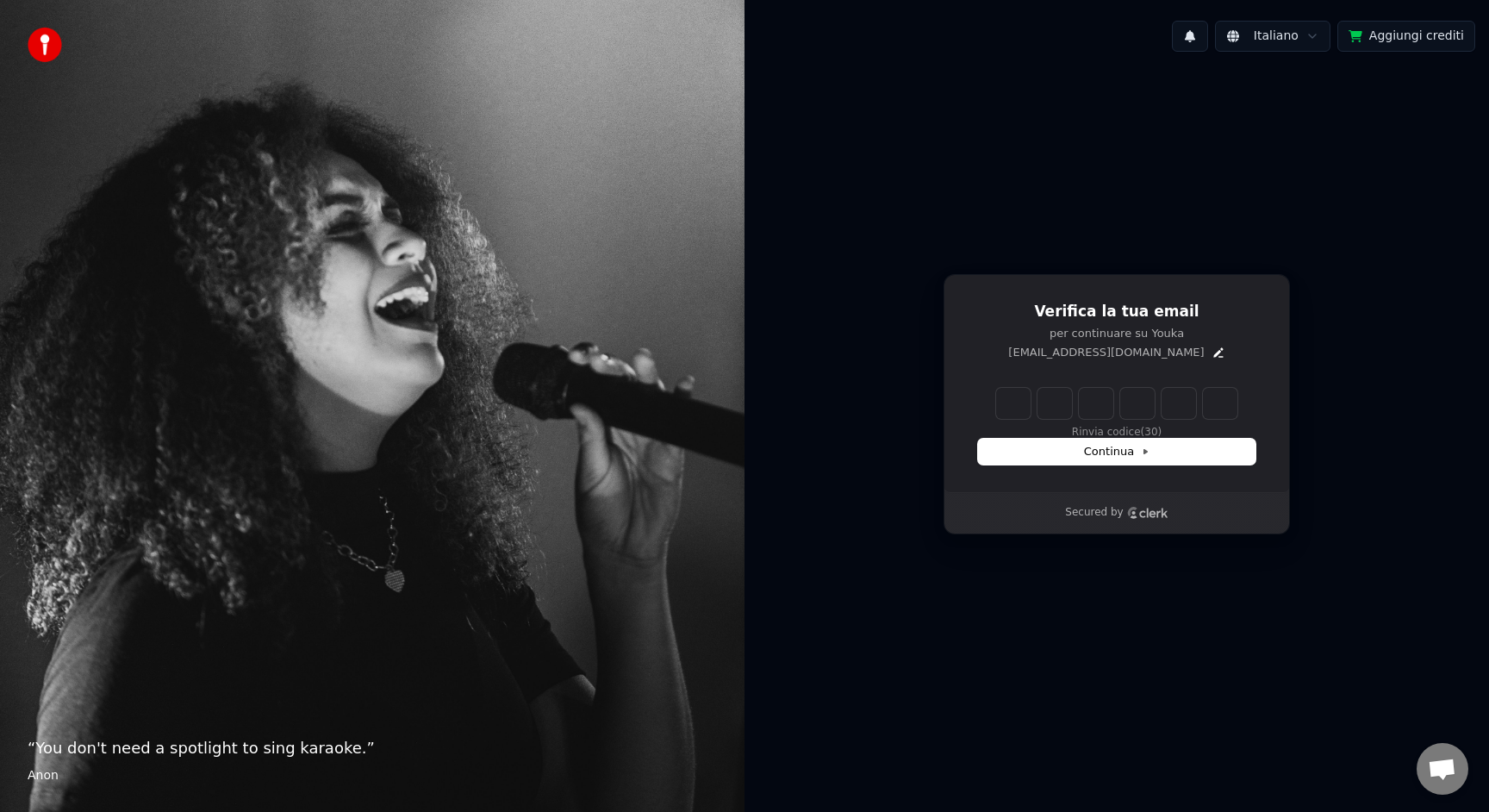
click at [1013, 402] on input "Enter verification code" at bounding box center [1117, 403] width 241 height 31
type input "******"
